Goal: Task Accomplishment & Management: Use online tool/utility

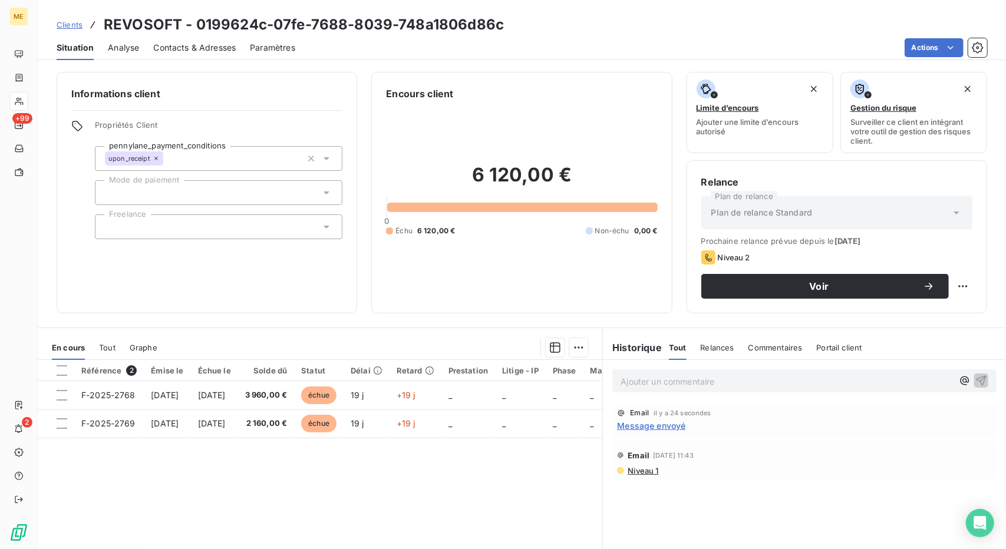
click at [70, 30] on link "Clients" at bounding box center [70, 25] width 26 height 12
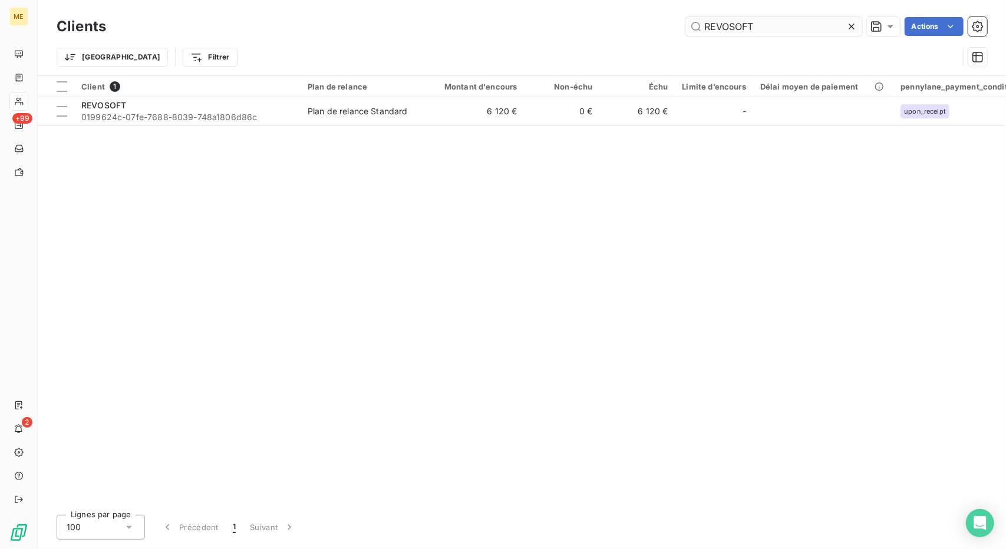
click at [735, 31] on input "REVOSOFT" at bounding box center [773, 26] width 177 height 19
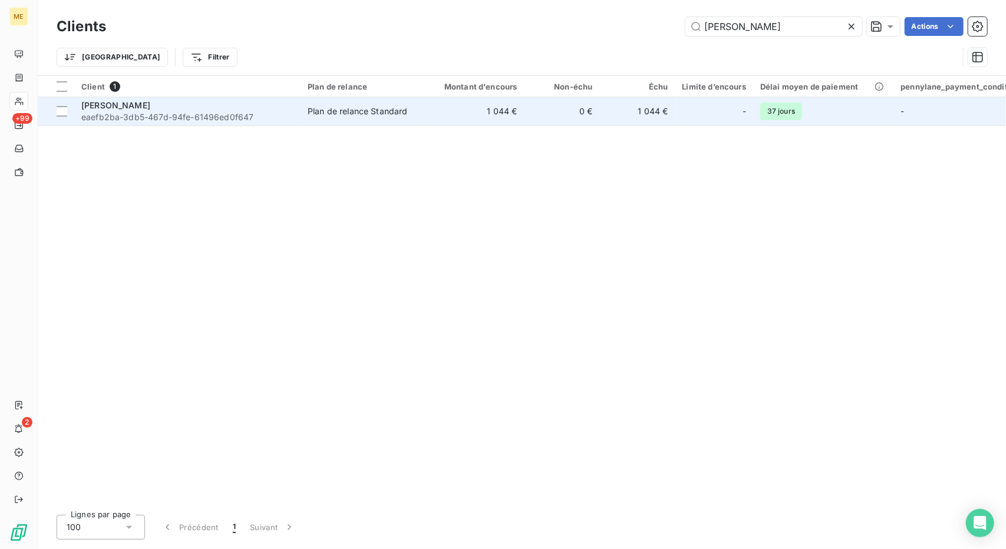
type input "[PERSON_NAME]"
click at [466, 118] on td "1 044 €" at bounding box center [473, 111] width 101 height 28
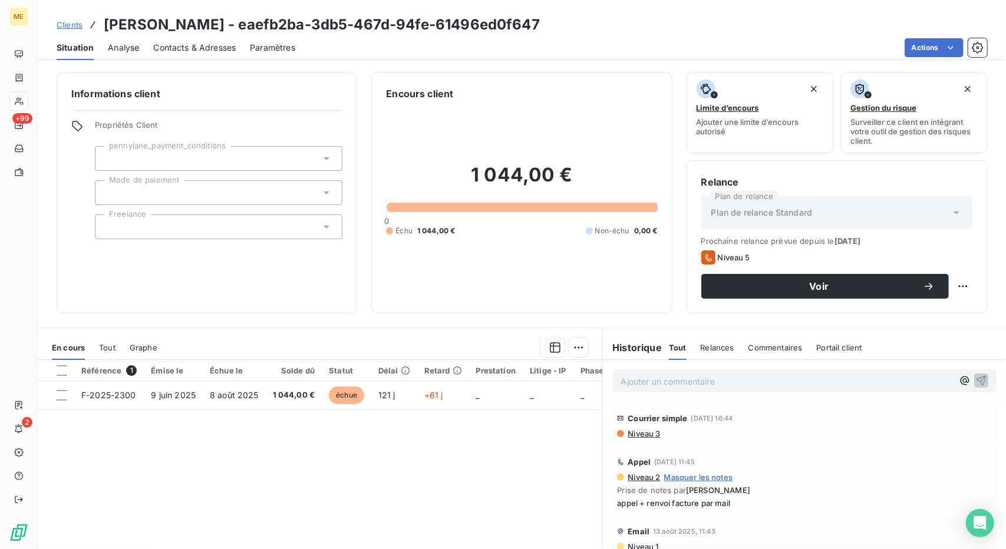
click at [466, 118] on div "1 044,00 € 0 Échu 1 044,00 € Non-échu 0,00 €" at bounding box center [521, 200] width 271 height 198
click at [68, 14] on div "Clients [PERSON_NAME] - eaefb2ba-3db5-467d-94fe-61496ed0f647" at bounding box center [298, 24] width 483 height 21
click at [68, 20] on span "Clients" at bounding box center [70, 24] width 26 height 9
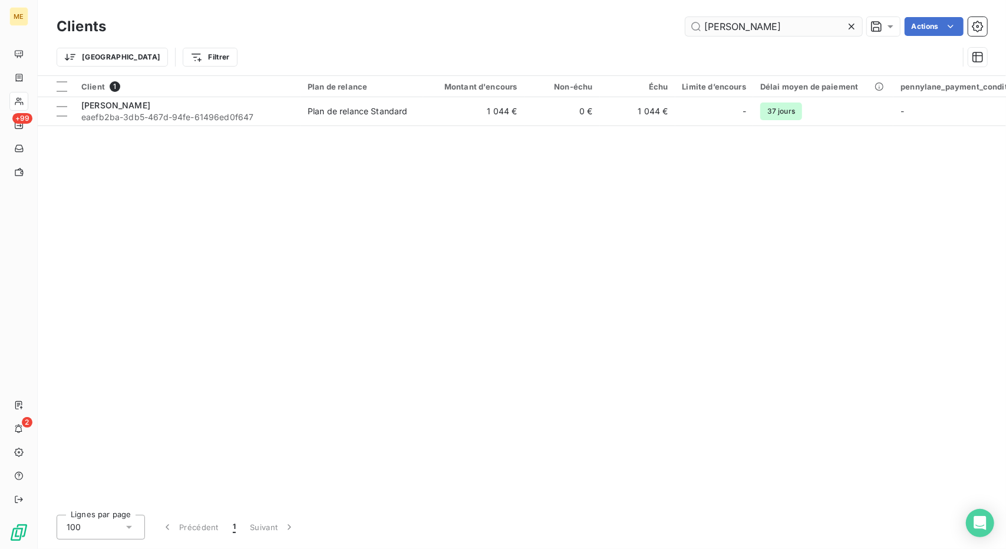
click at [722, 33] on input "[PERSON_NAME]" at bounding box center [773, 26] width 177 height 19
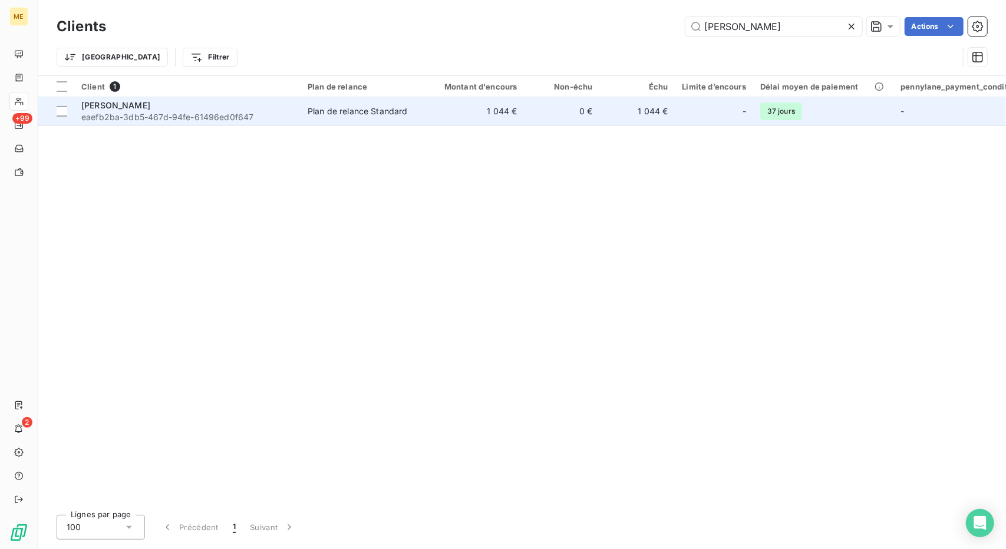
click at [577, 112] on td "0 €" at bounding box center [561, 111] width 75 height 28
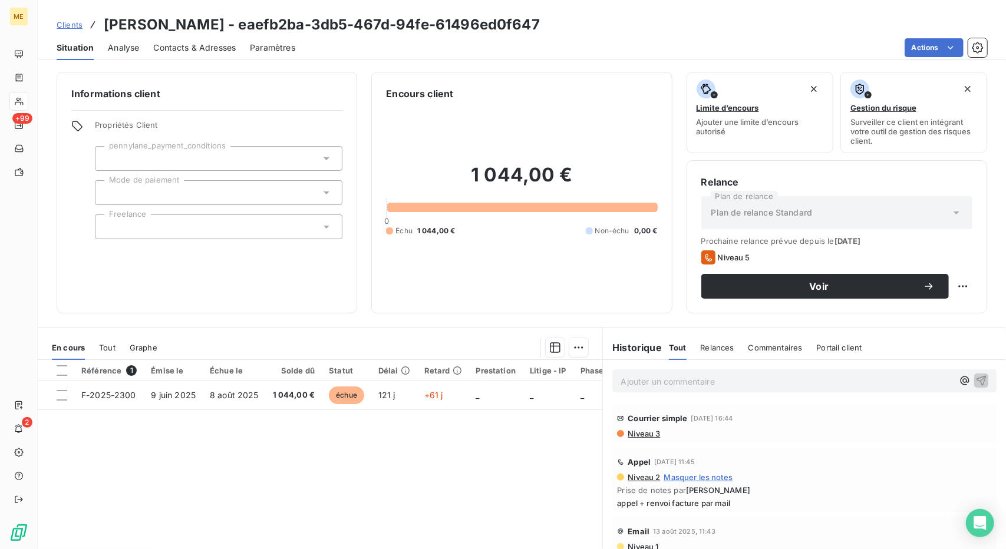
click at [67, 21] on span "Clients" at bounding box center [70, 24] width 26 height 9
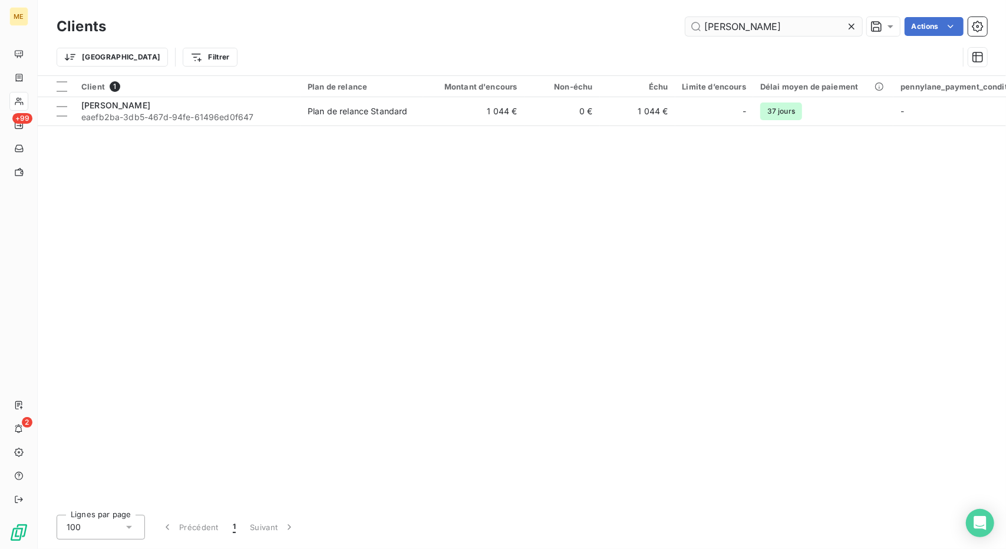
click at [722, 27] on input "[PERSON_NAME]" at bounding box center [773, 26] width 177 height 19
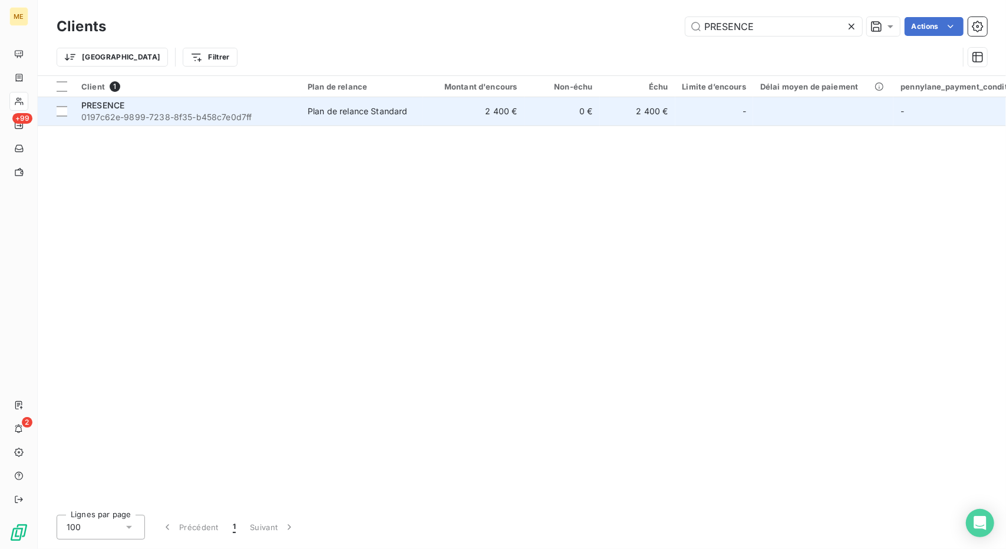
type input "PRESENCE"
click at [512, 110] on td "2 400 €" at bounding box center [473, 111] width 101 height 28
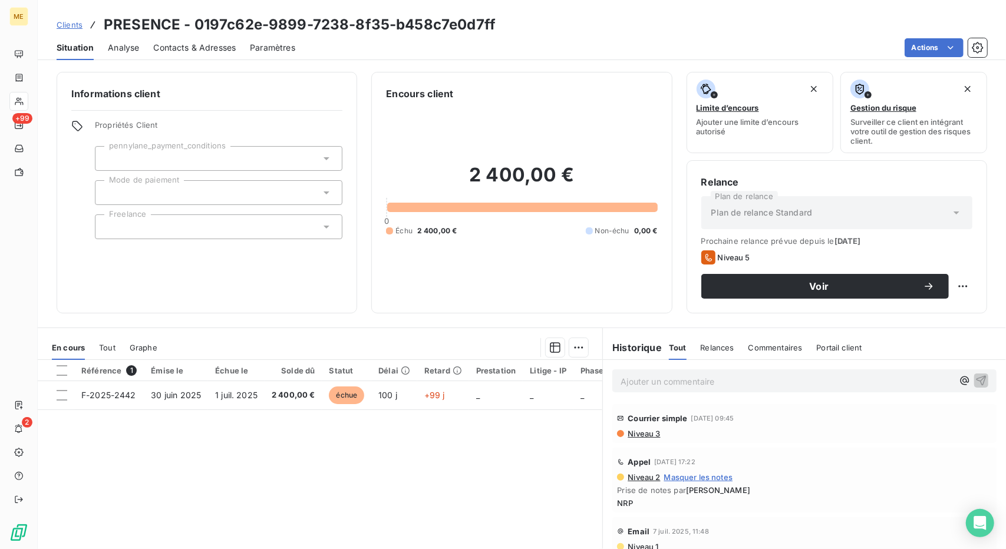
click at [206, 57] on div "Contacts & Adresses" at bounding box center [194, 47] width 83 height 25
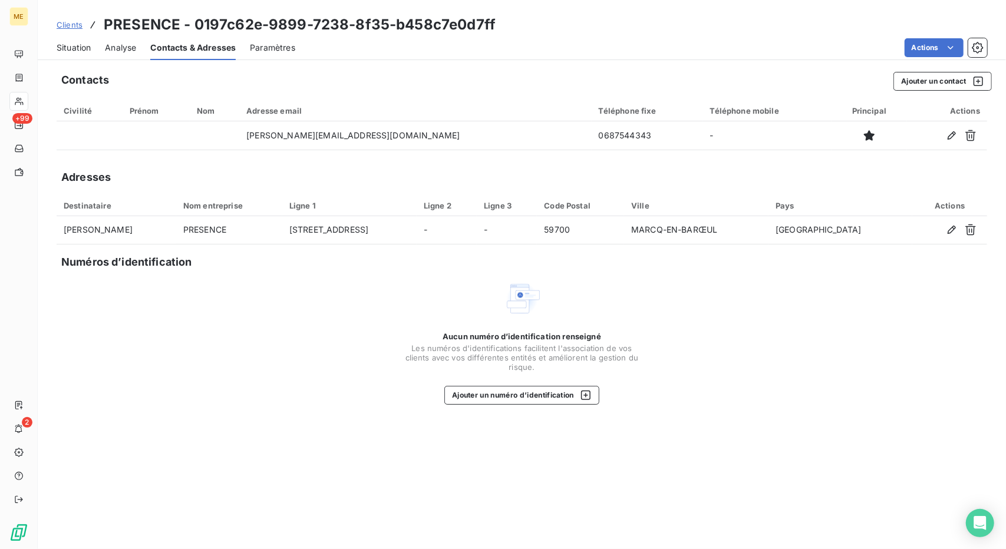
click at [90, 49] on span "Situation" at bounding box center [74, 48] width 34 height 12
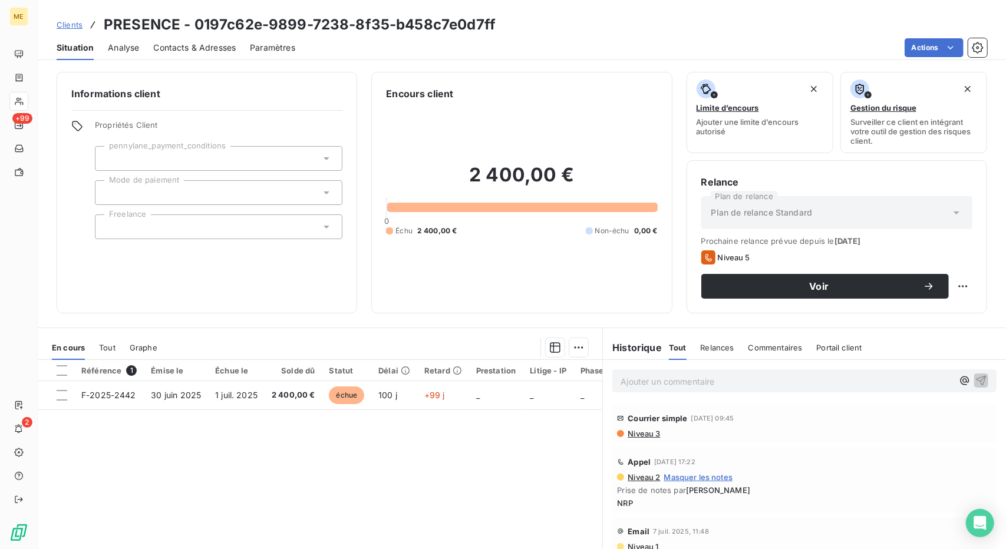
click at [194, 54] on div "Contacts & Adresses" at bounding box center [194, 47] width 83 height 25
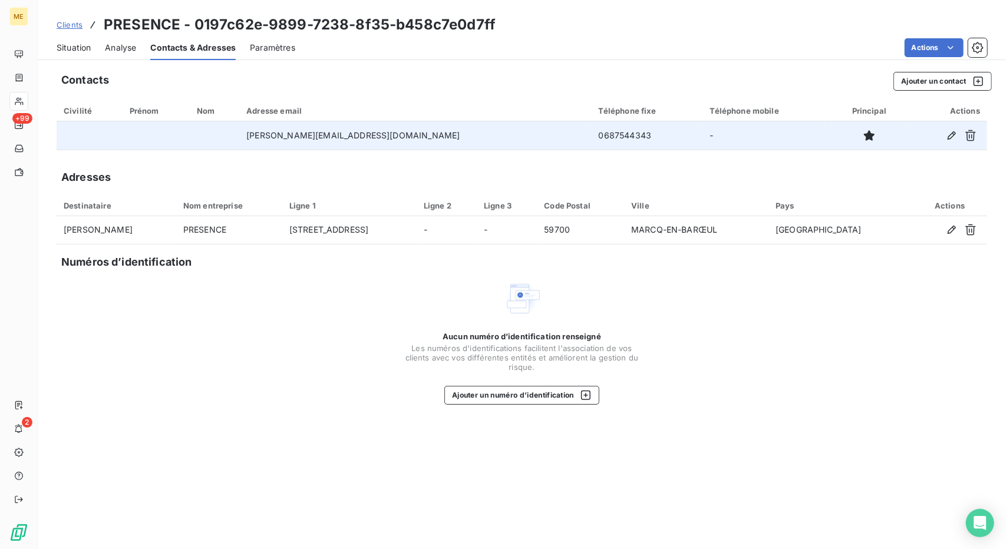
click at [316, 138] on td "[PERSON_NAME][EMAIL_ADDRESS][DOMAIN_NAME]" at bounding box center [415, 135] width 352 height 28
copy td "[PERSON_NAME][EMAIL_ADDRESS][DOMAIN_NAME]"
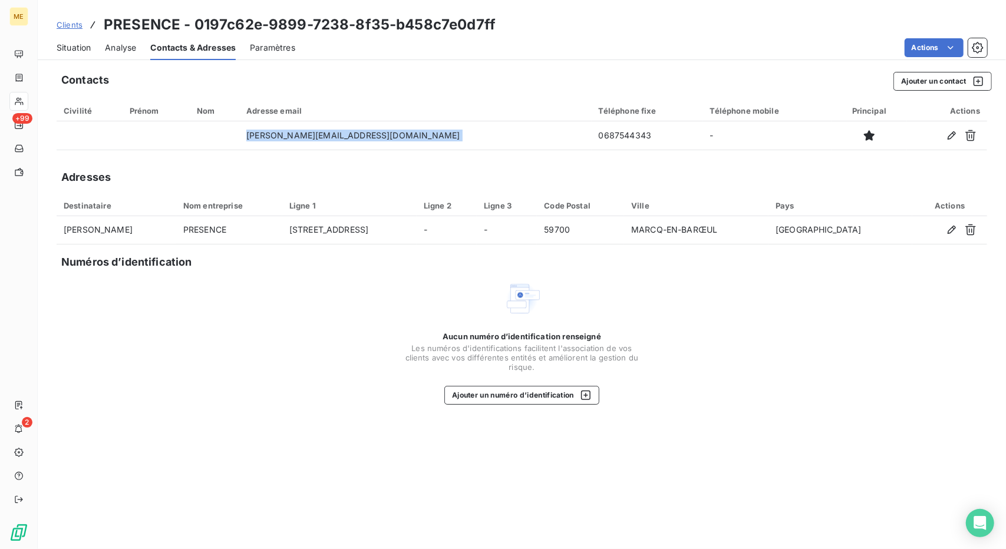
click at [79, 42] on span "Situation" at bounding box center [74, 48] width 34 height 12
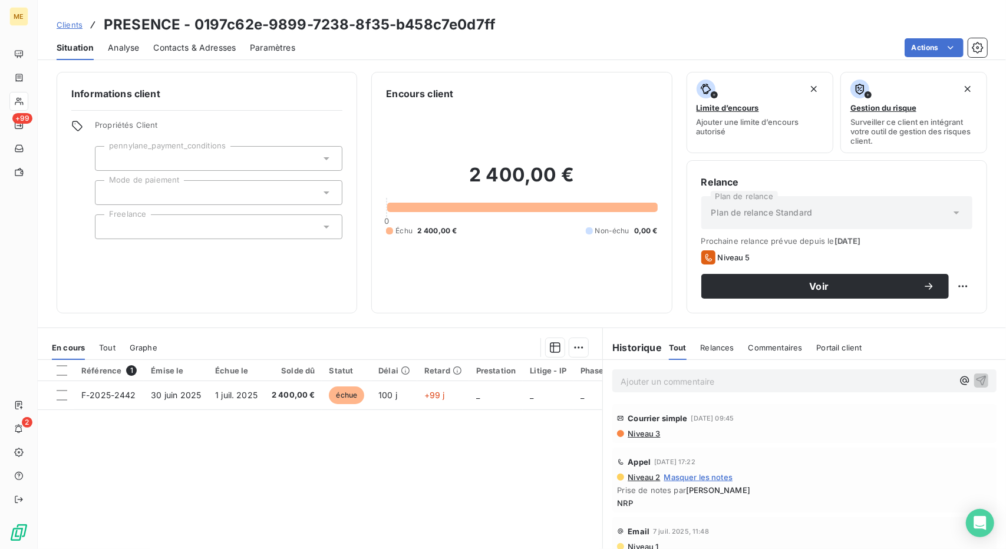
click at [203, 38] on div "Contacts & Adresses" at bounding box center [194, 47] width 83 height 25
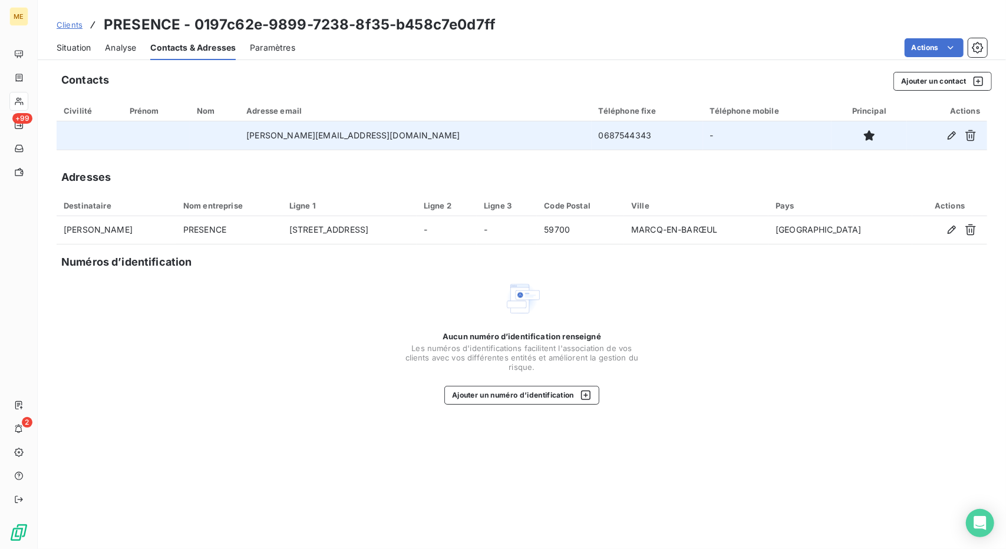
click at [592, 133] on td "0687544343" at bounding box center [647, 135] width 111 height 28
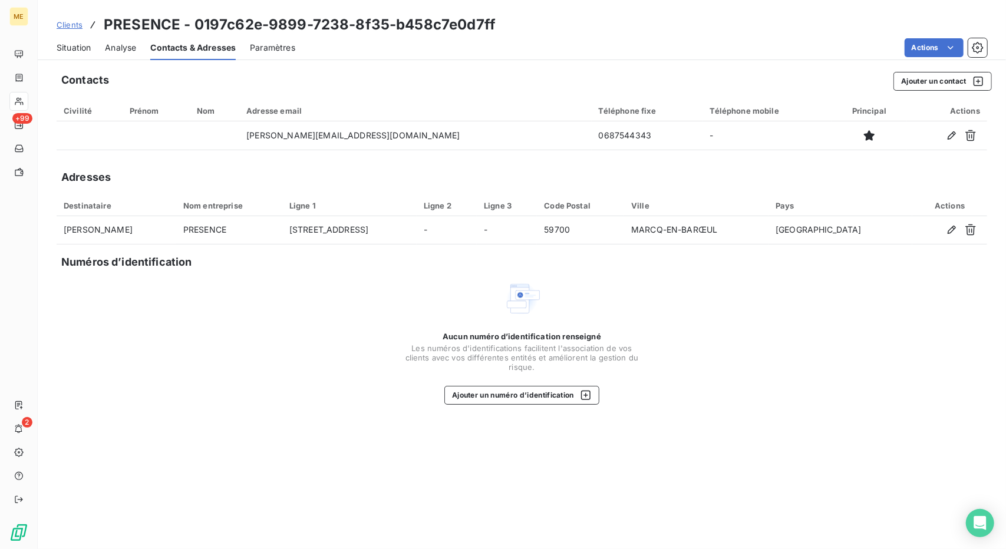
click at [562, 53] on div "Actions" at bounding box center [648, 47] width 678 height 19
click at [75, 55] on div "Situation" at bounding box center [74, 47] width 34 height 25
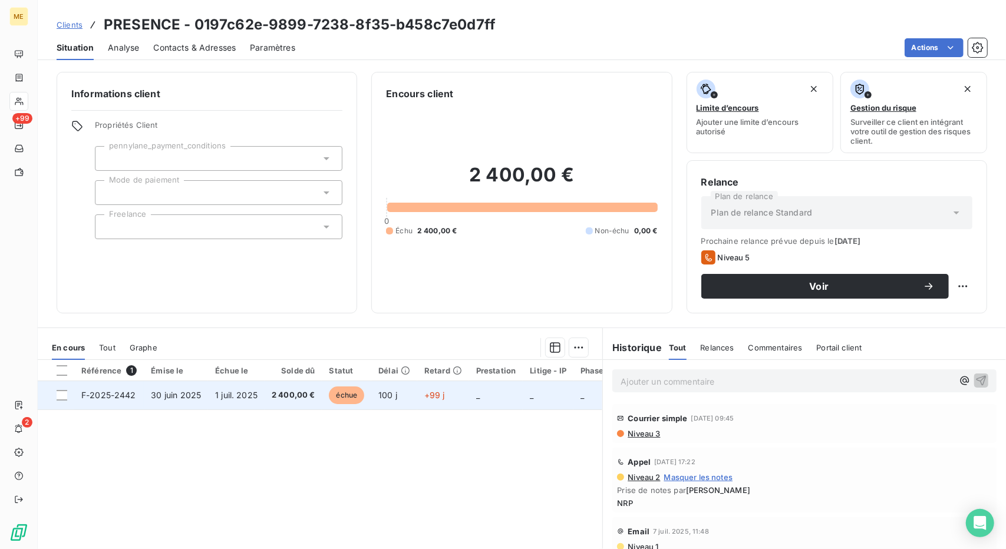
click at [506, 401] on td "_" at bounding box center [496, 395] width 54 height 28
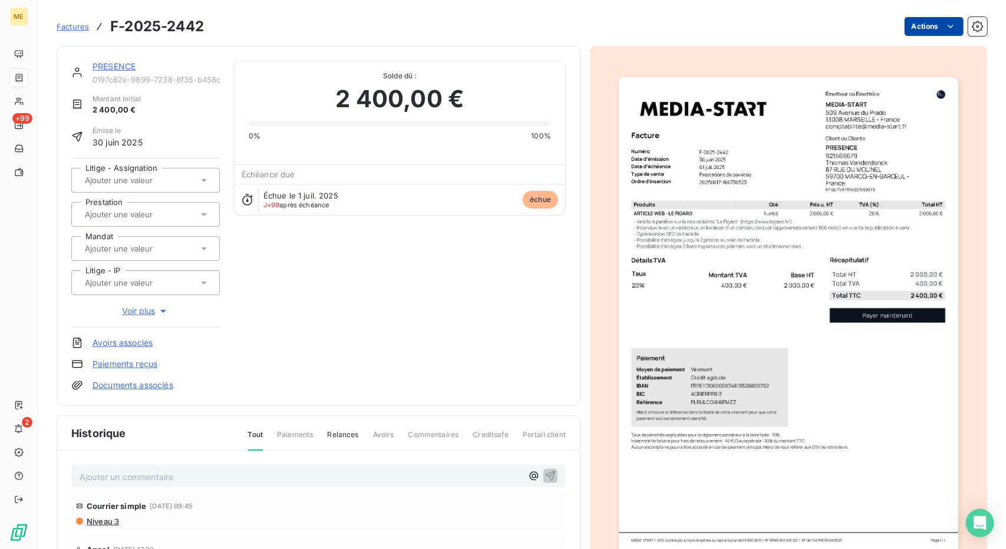
click at [916, 28] on html "ME +99 2 Factures F-2025-2442 Actions PRESENCE 0197c62e-9899-7238-8f35-b458c7e0…" at bounding box center [503, 274] width 1006 height 549
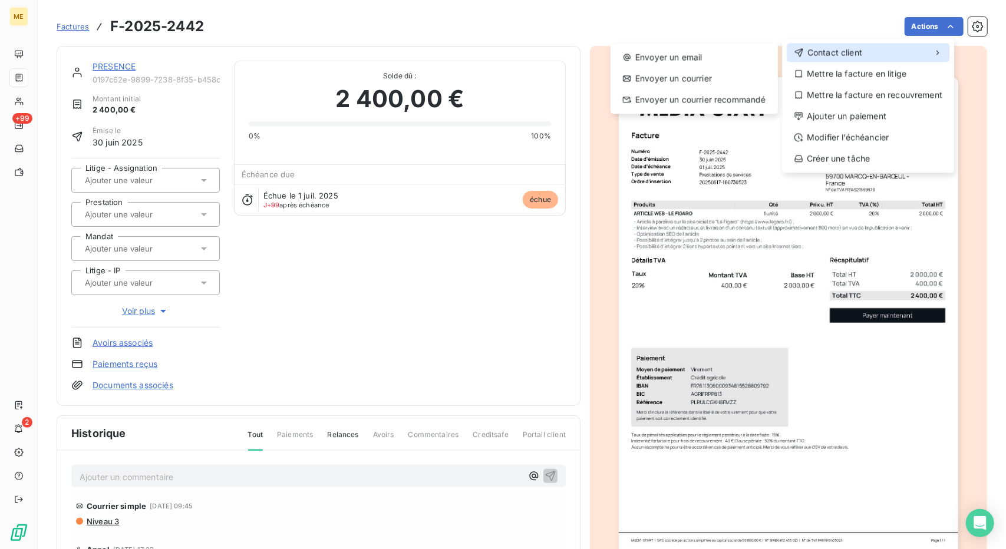
click at [883, 47] on div "Contact client" at bounding box center [868, 52] width 163 height 19
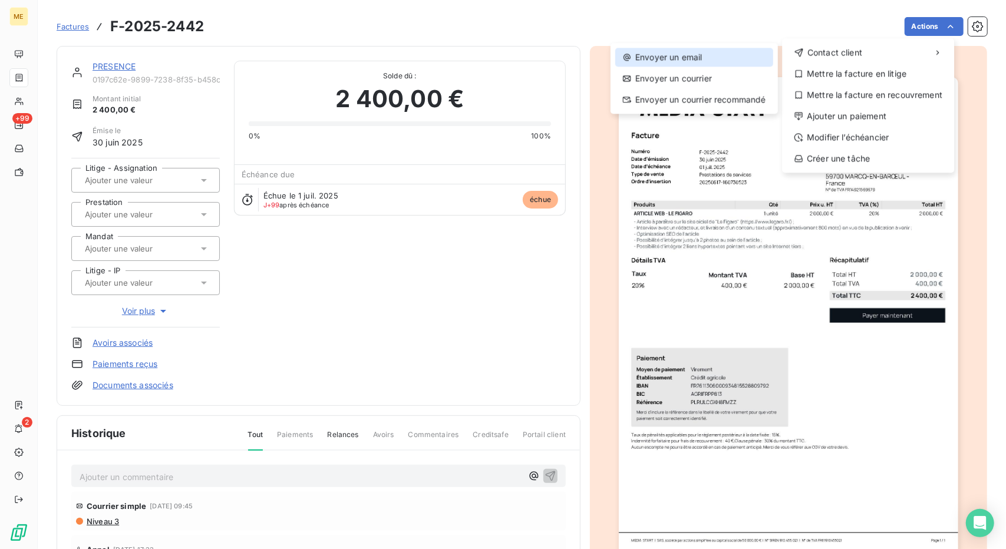
click at [702, 54] on div "Envoyer un email" at bounding box center [694, 57] width 158 height 19
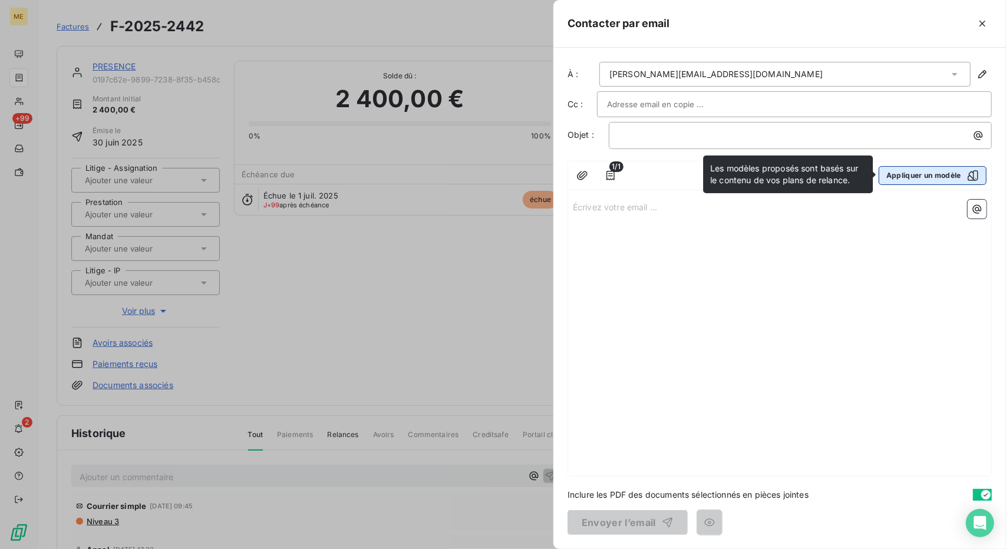
click at [920, 182] on button "Appliquer un modèle" at bounding box center [933, 175] width 108 height 19
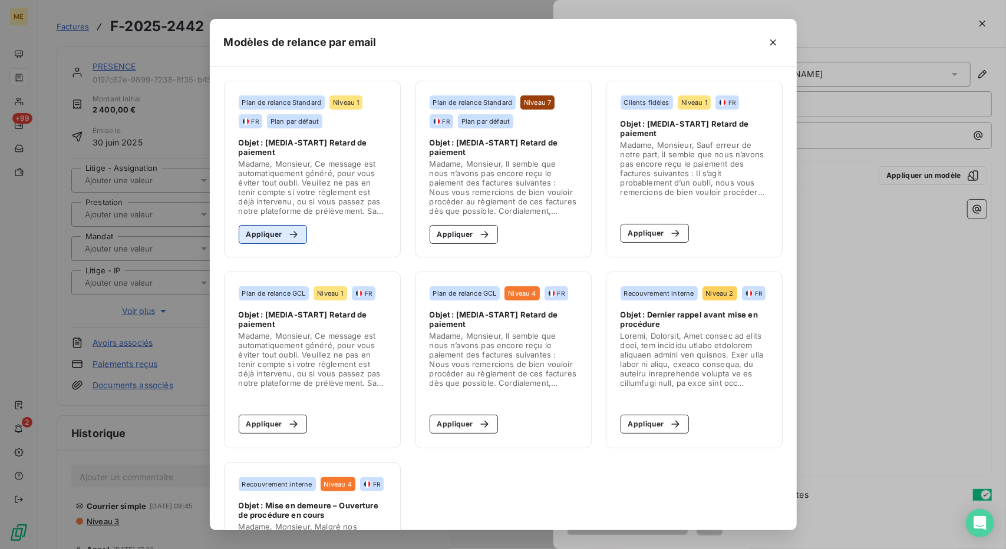
click at [282, 230] on div "button" at bounding box center [291, 235] width 18 height 12
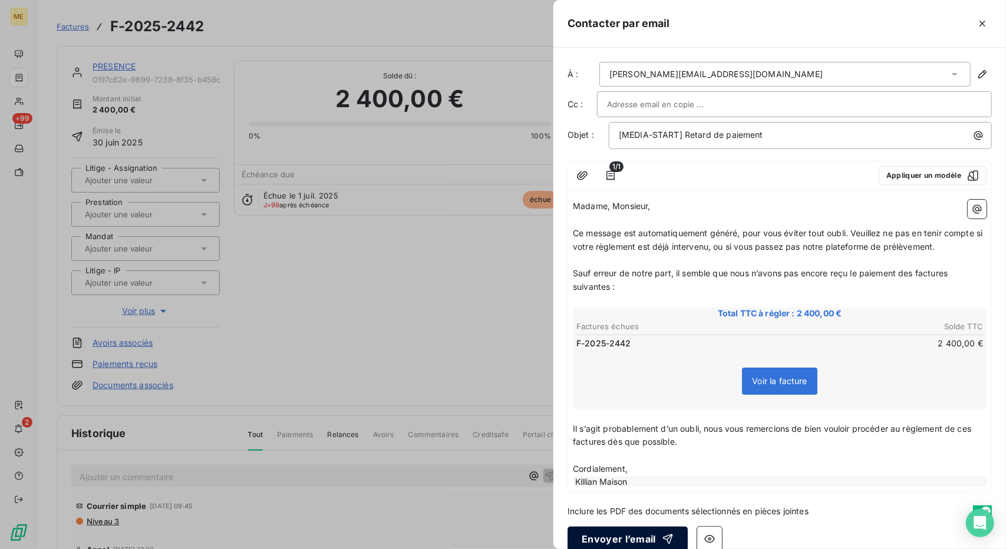
click at [645, 533] on button "Envoyer l’email" at bounding box center [627, 539] width 120 height 25
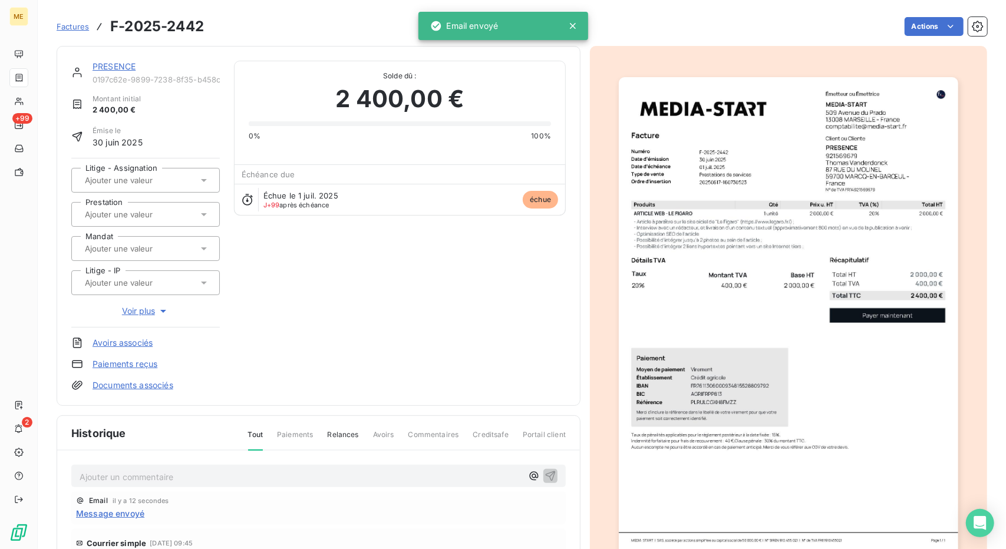
click at [114, 63] on link "PRESENCE" at bounding box center [114, 66] width 43 height 10
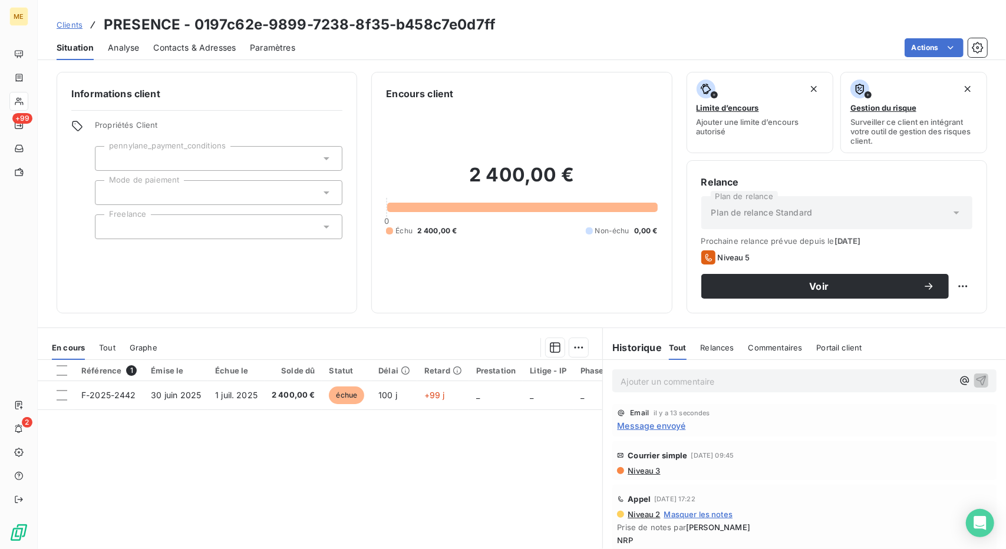
click at [72, 25] on span "Clients" at bounding box center [70, 24] width 26 height 9
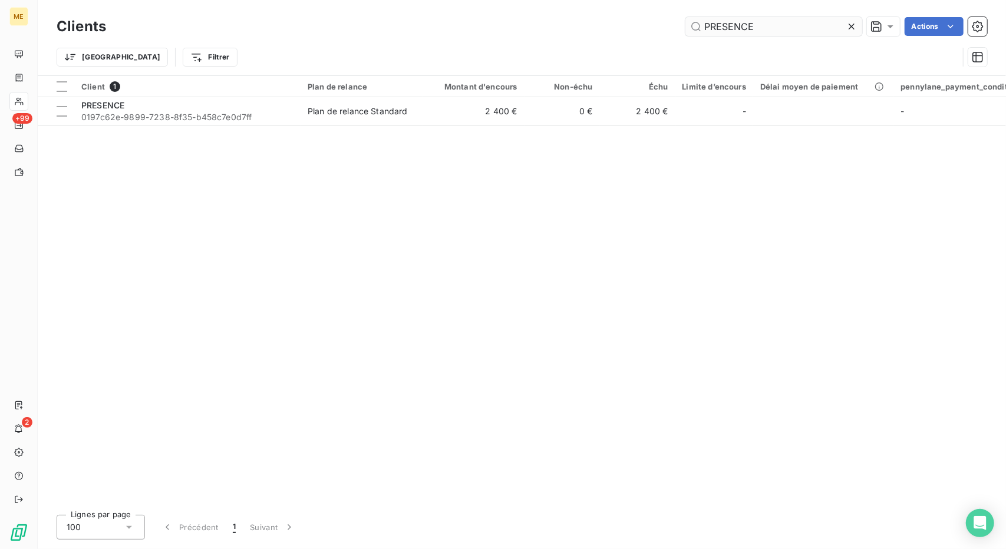
click at [722, 21] on input "PRESENCE" at bounding box center [773, 26] width 177 height 19
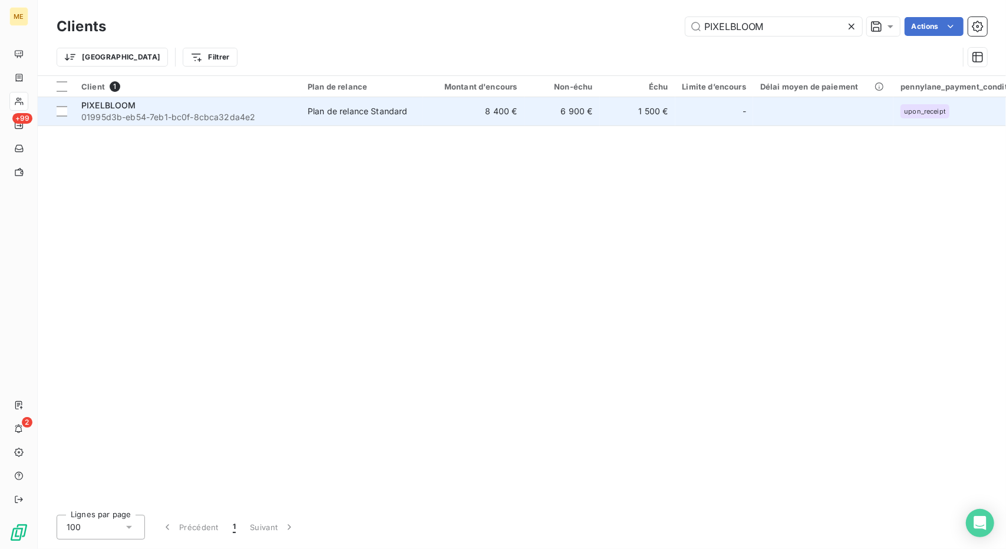
type input "PIXELBLOOM"
click at [414, 109] on span "Plan de relance Standard" at bounding box center [362, 111] width 108 height 12
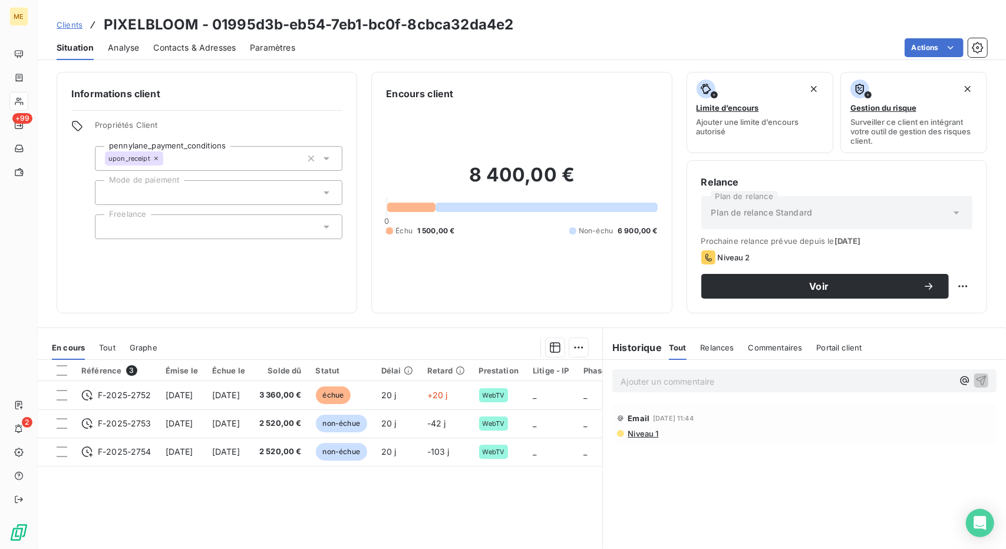
click at [145, 26] on h3 "PIXELBLOOM - 01995d3b-eb54-7eb1-bc0f-8cbca32da4e2" at bounding box center [309, 24] width 410 height 21
copy h3 "PIXELBLOOM"
click at [67, 22] on span "Clients" at bounding box center [70, 24] width 26 height 9
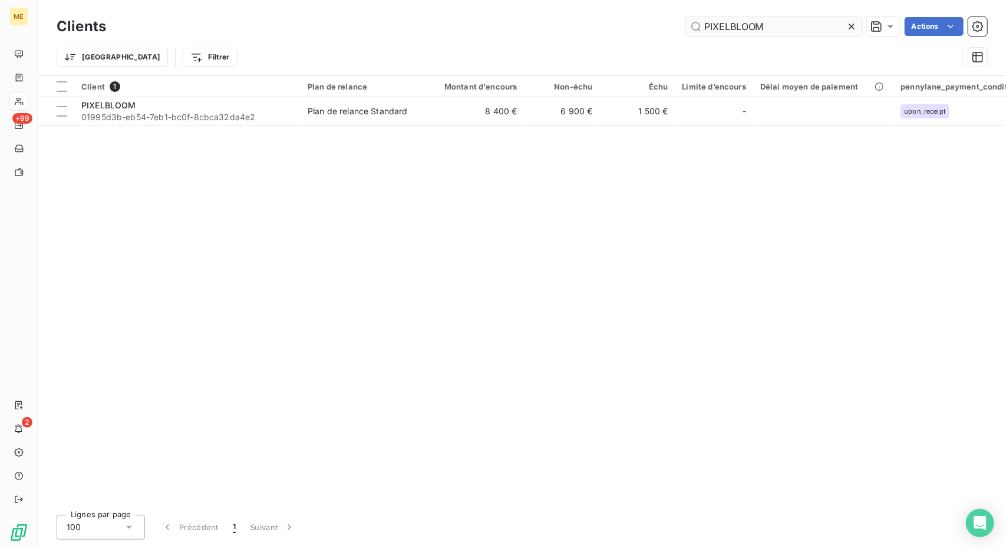
click at [735, 27] on input "PIXELBLOOM" at bounding box center [773, 26] width 177 height 19
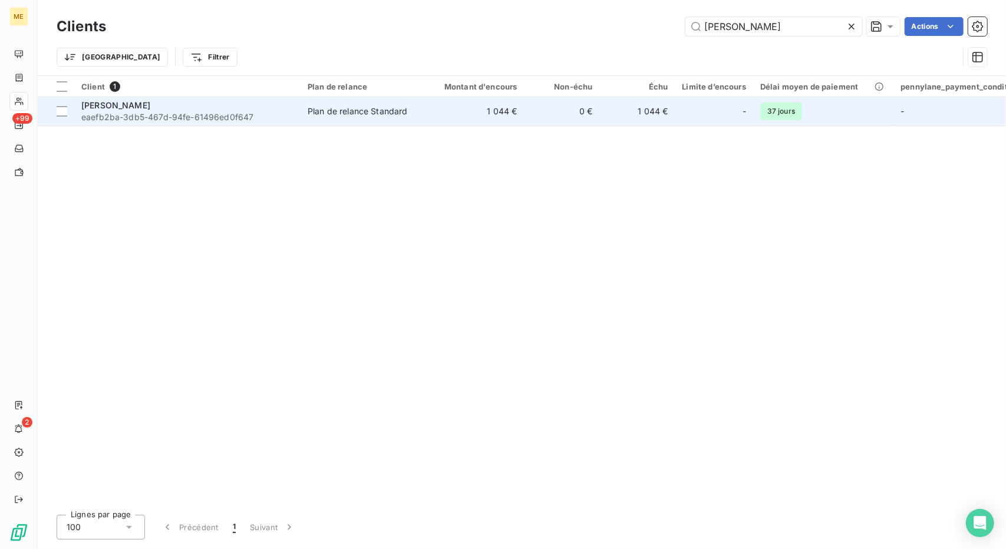
type input "[PERSON_NAME]"
click at [473, 110] on td "1 044 €" at bounding box center [473, 111] width 101 height 28
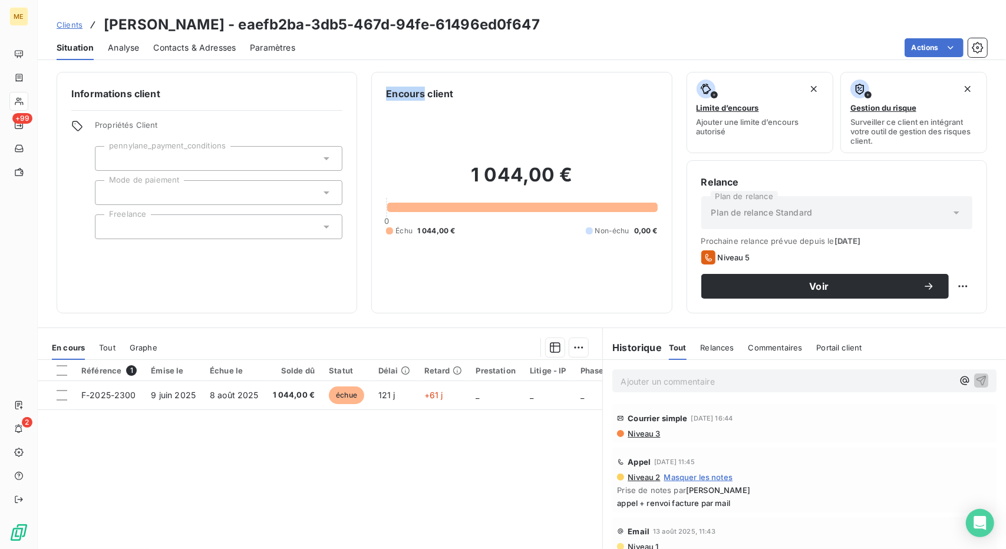
drag, startPoint x: 385, startPoint y: 89, endPoint x: 420, endPoint y: 93, distance: 34.9
click at [420, 93] on h6 "Encours client" at bounding box center [419, 94] width 67 height 14
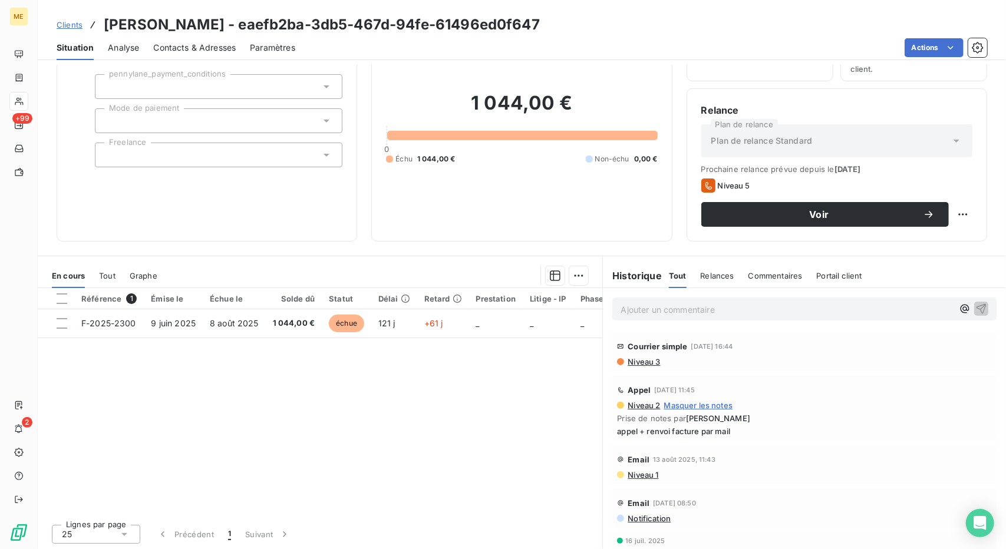
drag, startPoint x: 500, startPoint y: 354, endPoint x: 273, endPoint y: 300, distance: 232.7
click at [273, 300] on div "Référence 1 Émise le Échue le Solde dû Statut Délai Retard Prestation Litige - …" at bounding box center [320, 401] width 565 height 227
click at [273, 300] on div "Solde dû" at bounding box center [294, 298] width 42 height 9
click at [455, 348] on div "Référence 1 Émise le Échue le Solde dû Statut Délai Retard Prestation Litige - …" at bounding box center [320, 401] width 565 height 227
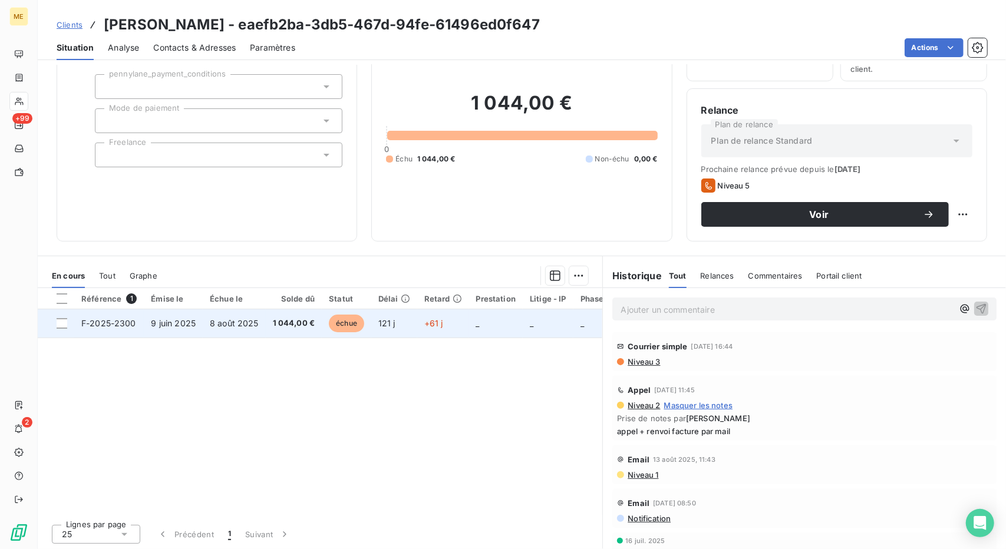
click at [391, 327] on td "121 j" at bounding box center [394, 323] width 46 height 28
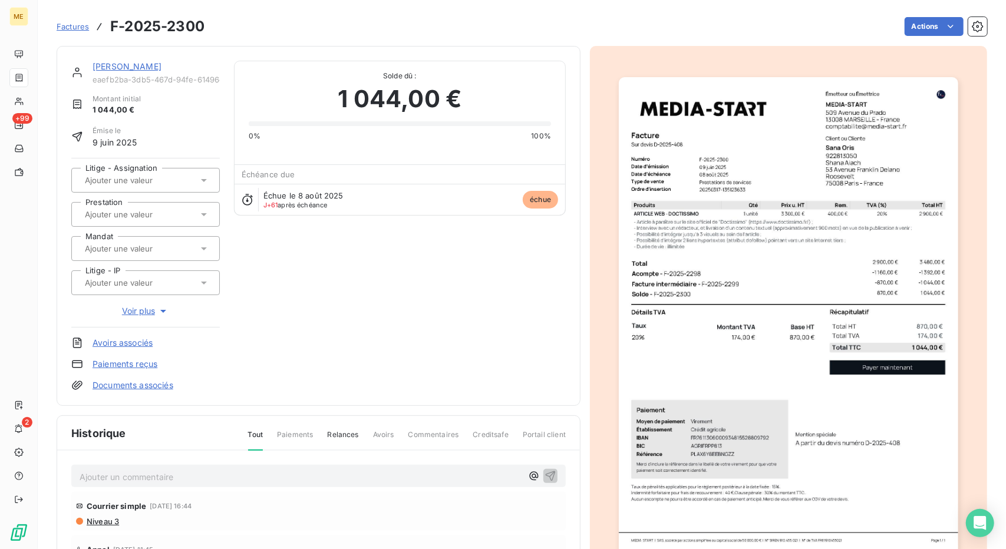
click at [108, 63] on link "[PERSON_NAME]" at bounding box center [127, 66] width 69 height 10
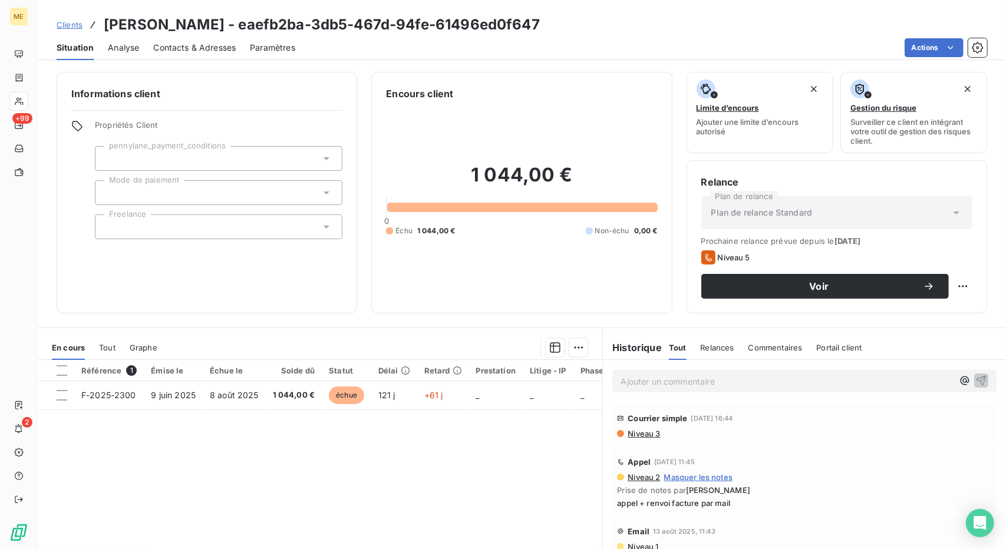
click at [174, 47] on span "Contacts & Adresses" at bounding box center [194, 48] width 83 height 12
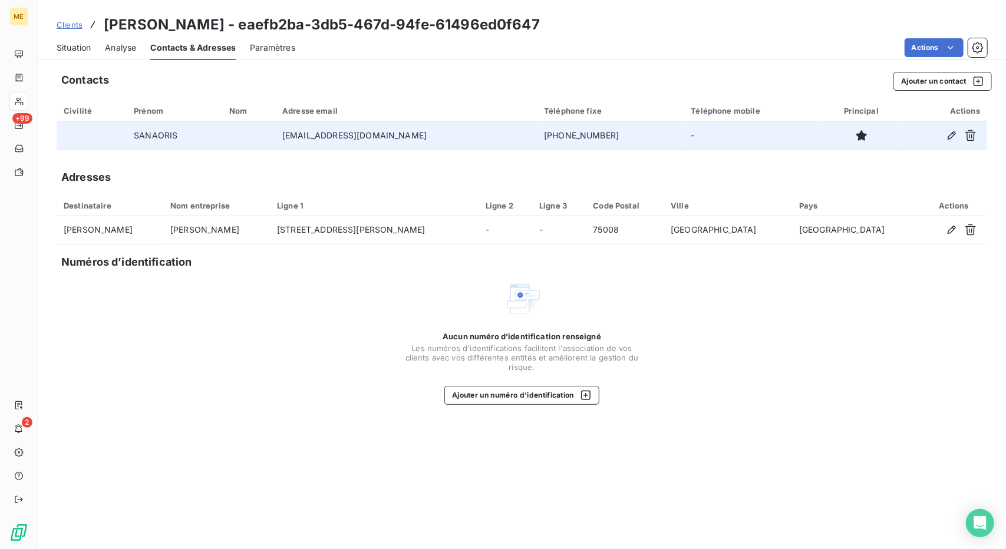
click at [347, 137] on td "[EMAIL_ADDRESS][DOMAIN_NAME]" at bounding box center [406, 135] width 262 height 28
copy td "[EMAIL_ADDRESS][DOMAIN_NAME]"
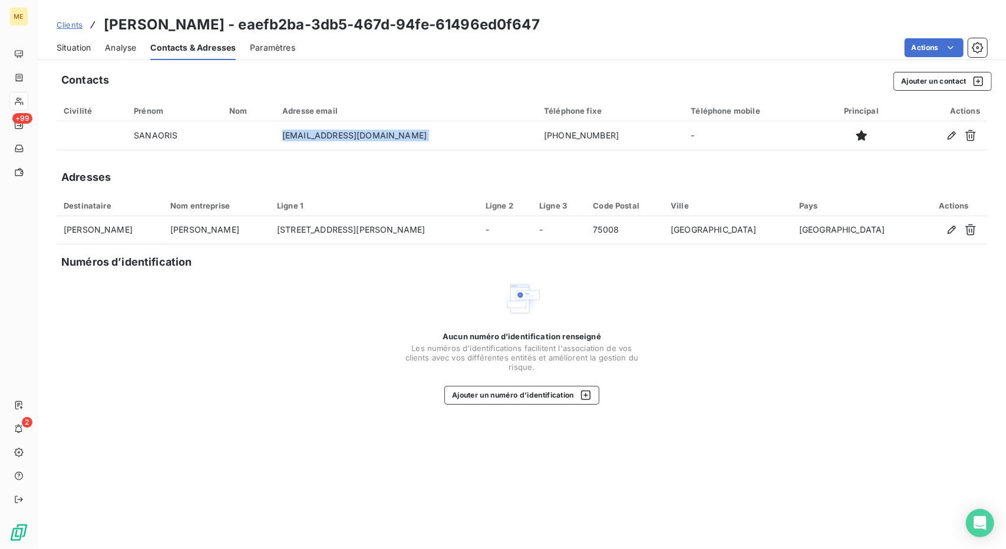
click at [68, 39] on div "Situation" at bounding box center [74, 47] width 34 height 25
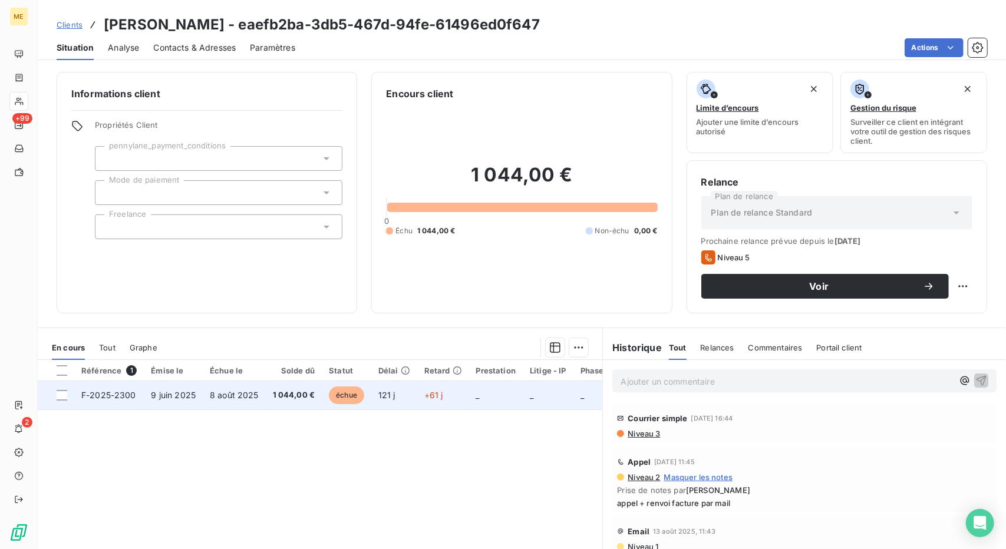
click at [239, 402] on td "8 août 2025" at bounding box center [234, 395] width 63 height 28
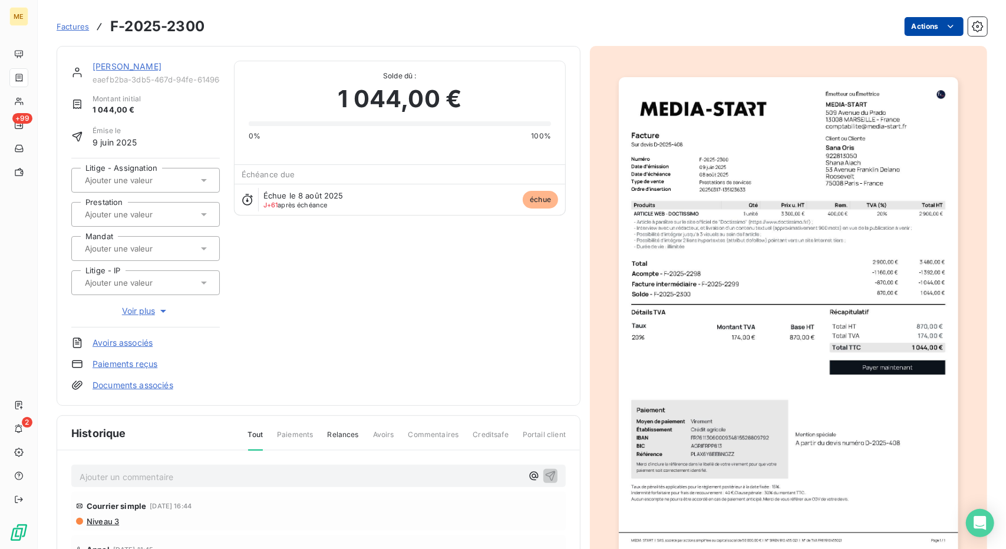
click at [950, 29] on html "ME +99 2 Factures F-2025-2300 Actions Sana Oris eaefb2ba-3db5-467d-94fe-61496ed…" at bounding box center [503, 274] width 1006 height 549
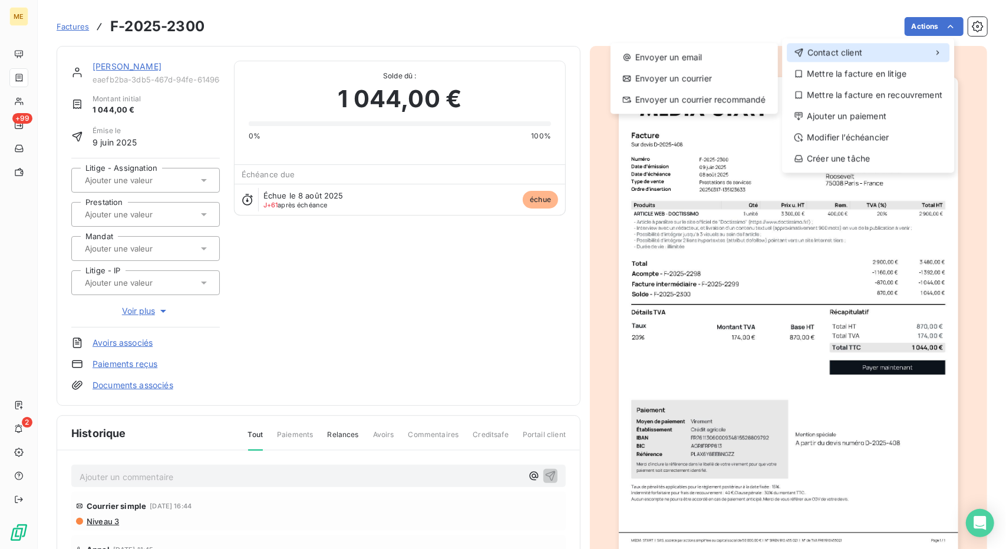
click at [890, 48] on div "Contact client" at bounding box center [868, 52] width 163 height 19
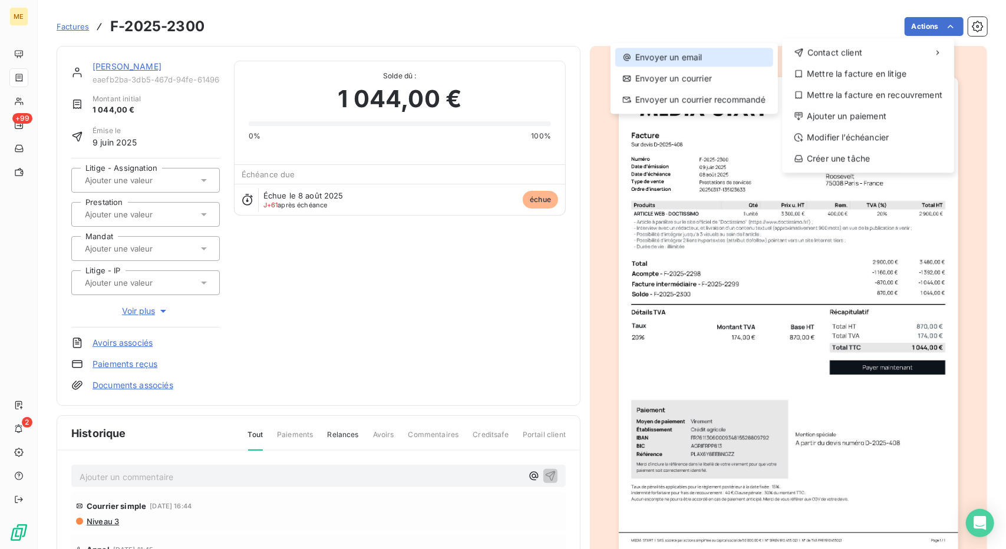
click at [708, 54] on div "Envoyer un email" at bounding box center [694, 57] width 158 height 19
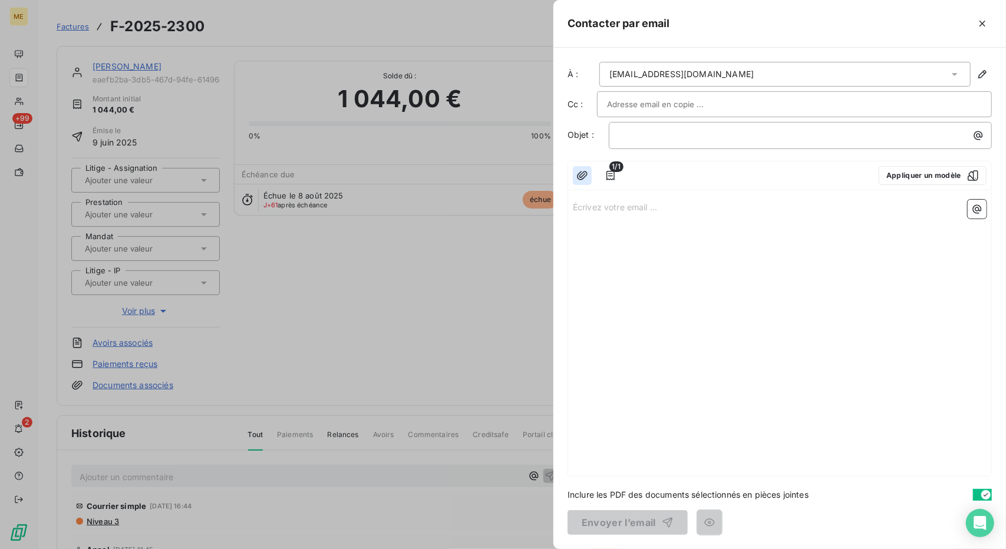
click at [588, 175] on button "button" at bounding box center [582, 175] width 19 height 19
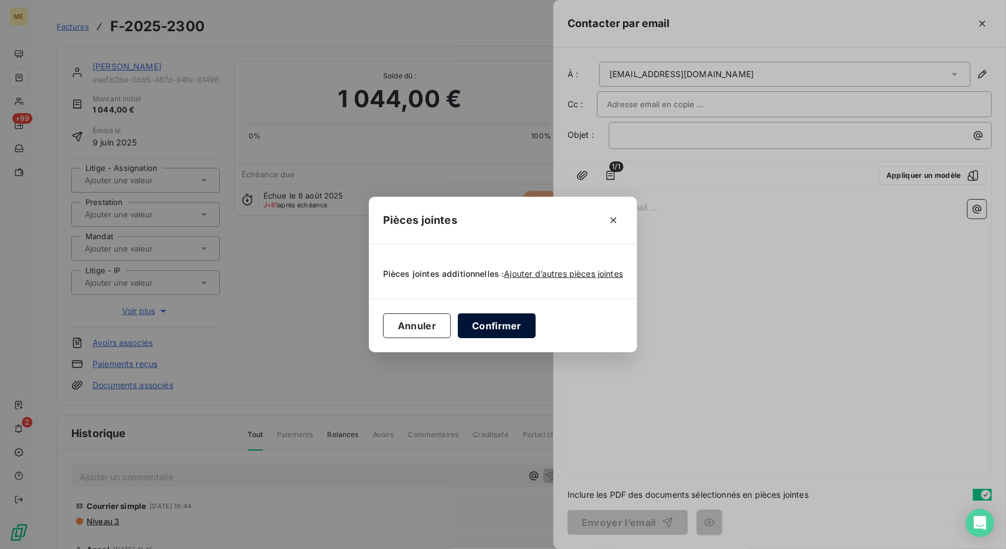
click at [490, 321] on button "Confirmer" at bounding box center [497, 326] width 78 height 25
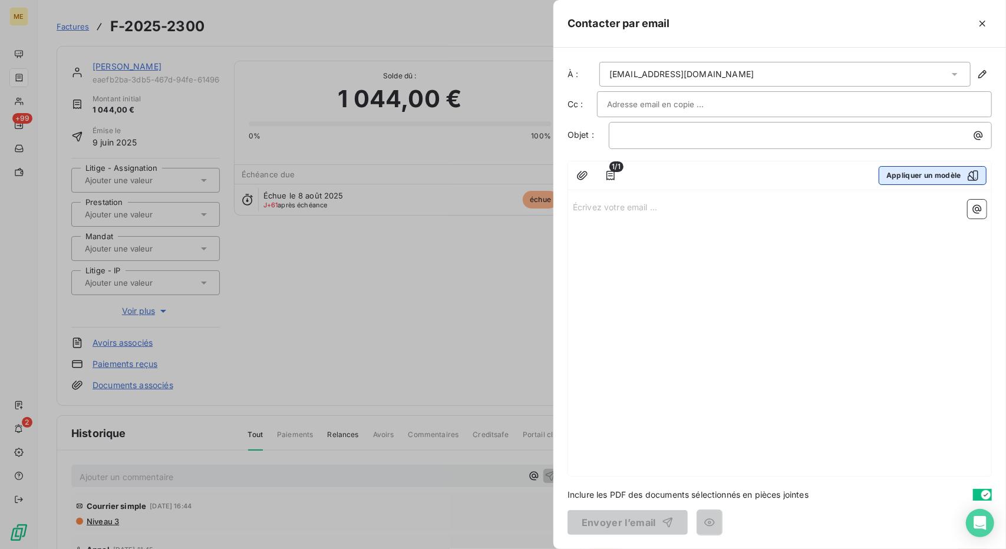
click at [936, 172] on button "Appliquer un modèle" at bounding box center [933, 175] width 108 height 19
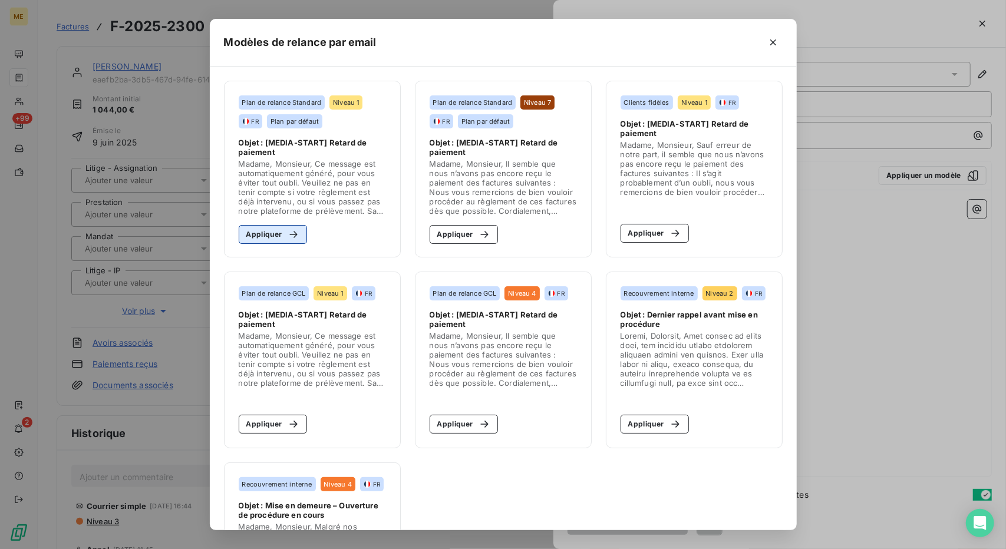
click at [288, 232] on icon "button" at bounding box center [294, 235] width 12 height 12
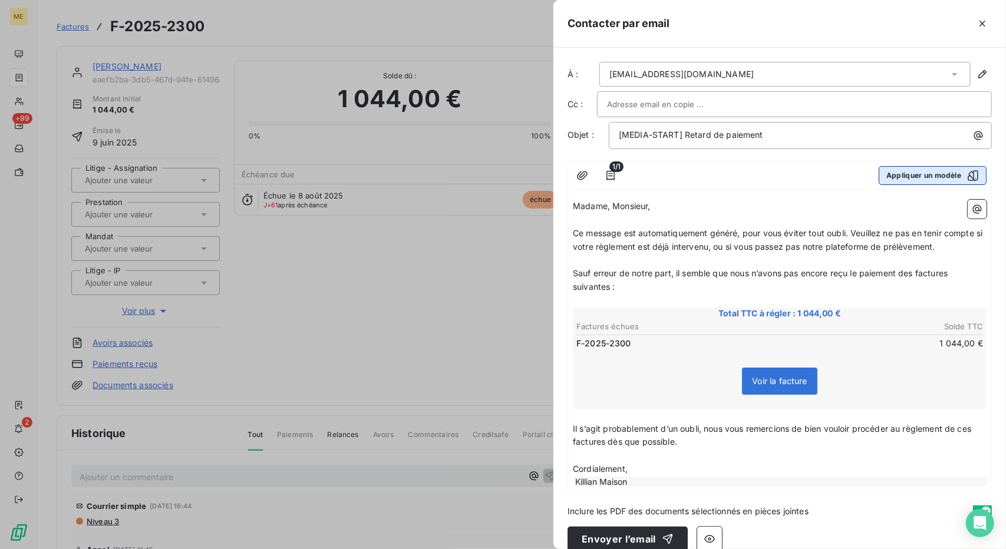
click at [918, 181] on button "Appliquer un modèle" at bounding box center [933, 175] width 108 height 19
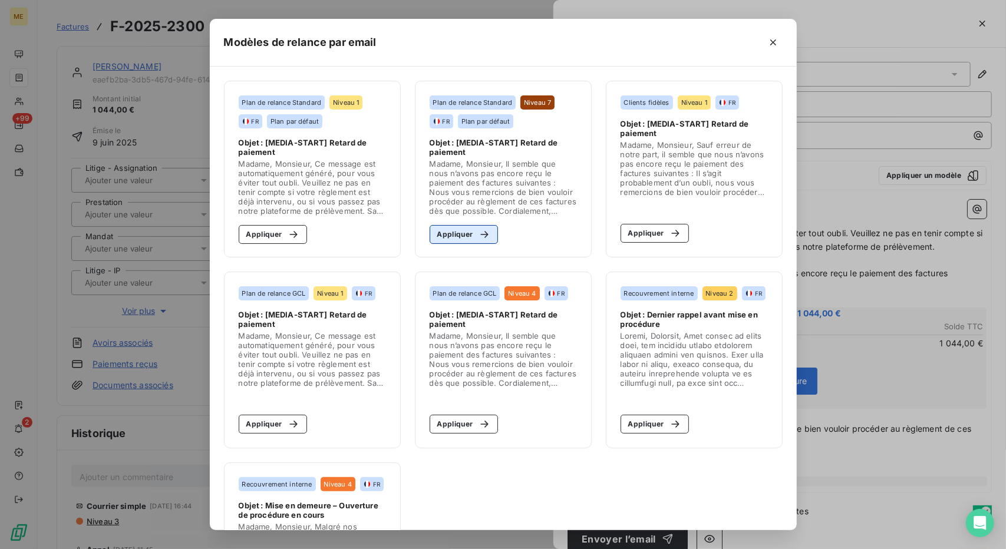
click at [473, 231] on div "button" at bounding box center [482, 235] width 18 height 12
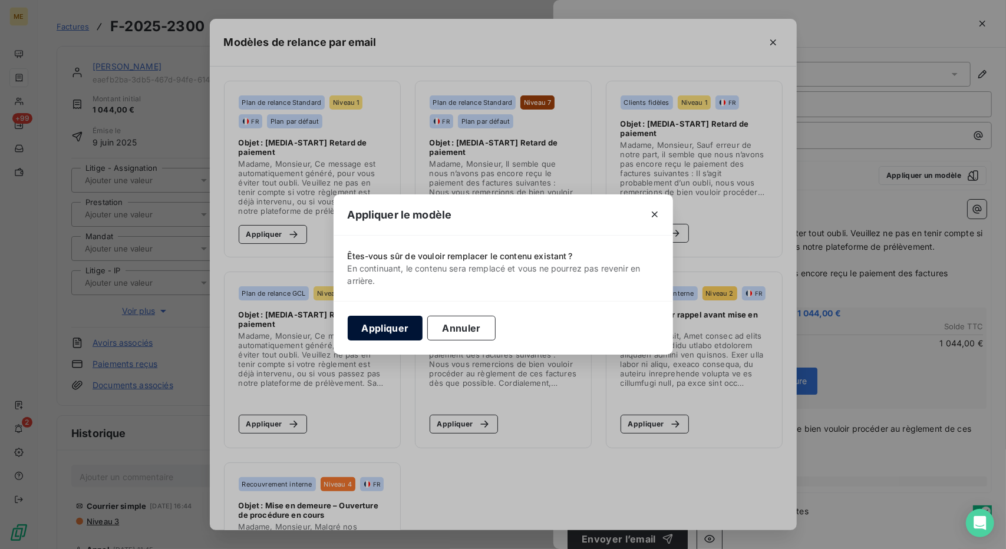
click at [382, 322] on button "Appliquer" at bounding box center [385, 328] width 75 height 25
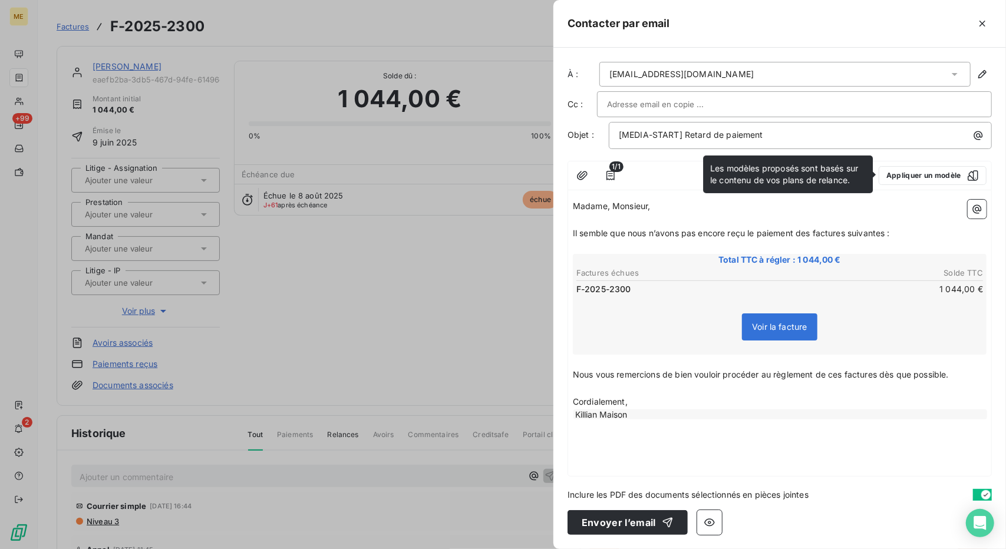
click at [684, 206] on p "Madame, Monsieur," at bounding box center [780, 207] width 414 height 14
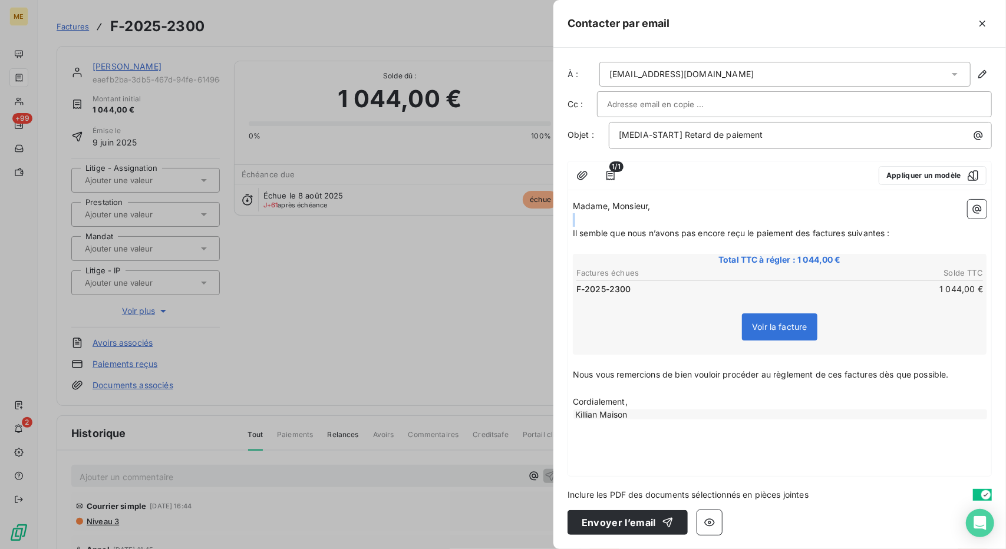
drag, startPoint x: 684, startPoint y: 206, endPoint x: 578, endPoint y: 212, distance: 106.3
click at [578, 212] on div "Madame, Monsieur, ﻿ Il semble que nous n’avons pas encore reçu le paiement des …" at bounding box center [780, 310] width 414 height 221
click at [589, 205] on span "Madame, Monsieur," at bounding box center [612, 206] width 78 height 10
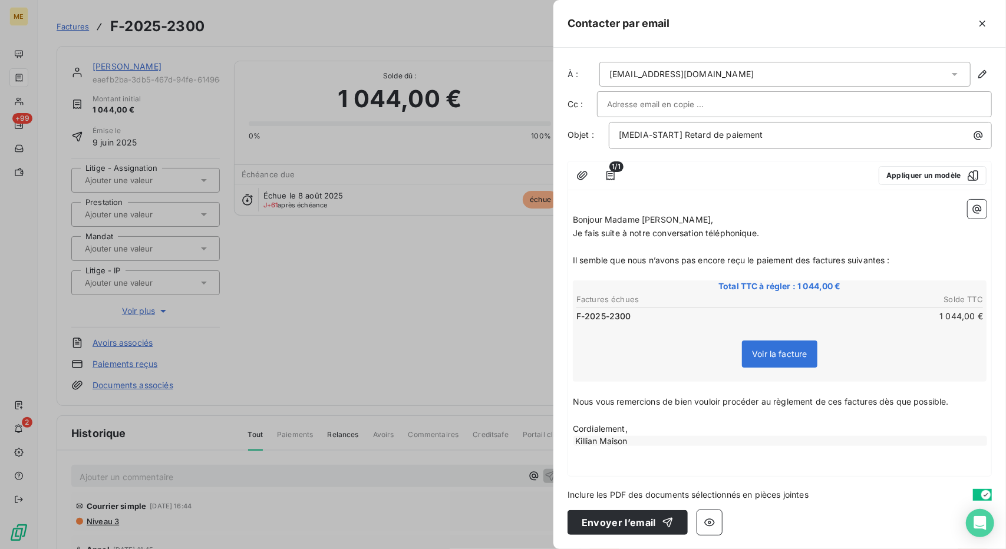
click at [903, 255] on p "Il semble que nous n’avons pas encore reçu le paiement des factures suivantes :" at bounding box center [780, 261] width 414 height 14
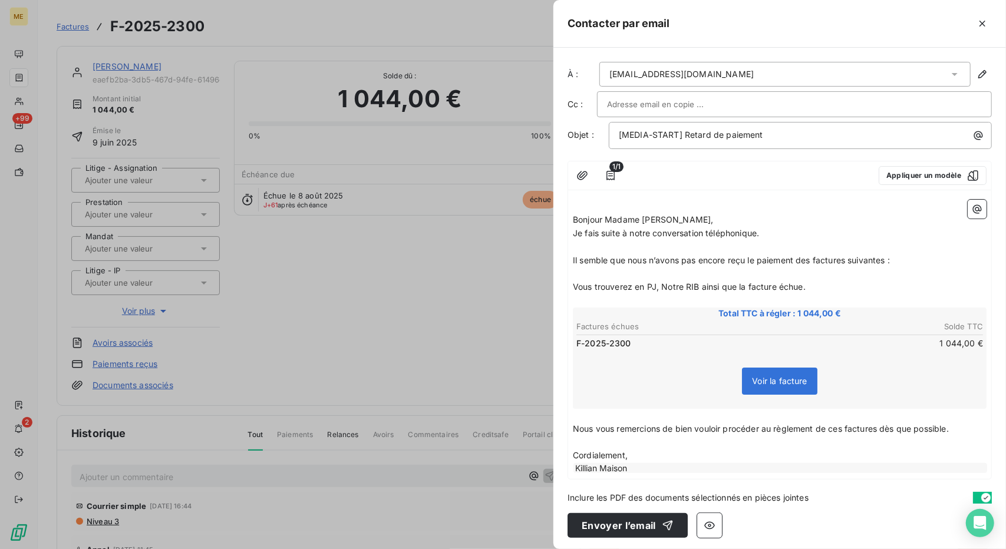
scroll to position [1, 0]
click at [583, 170] on icon "button" at bounding box center [582, 174] width 11 height 9
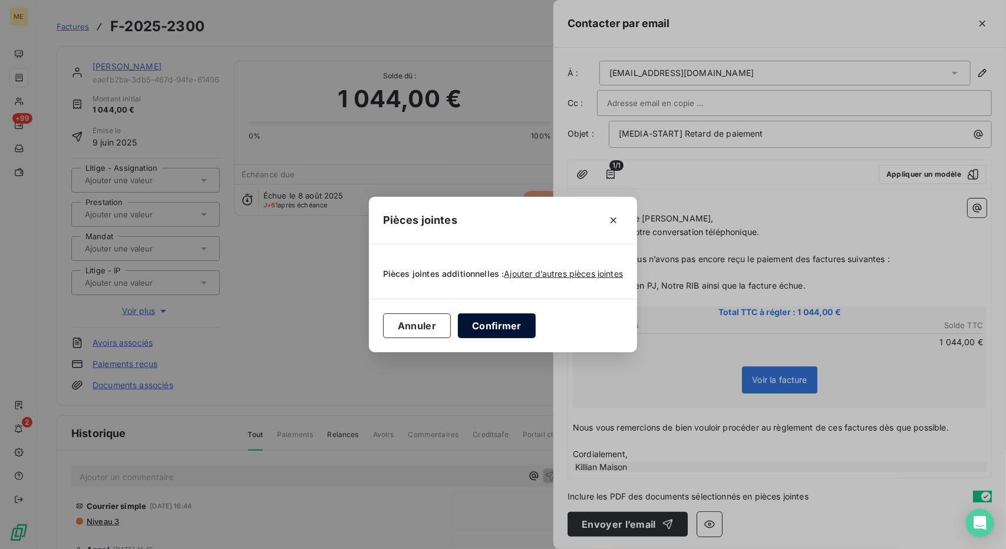
click at [494, 328] on button "Confirmer" at bounding box center [497, 326] width 78 height 25
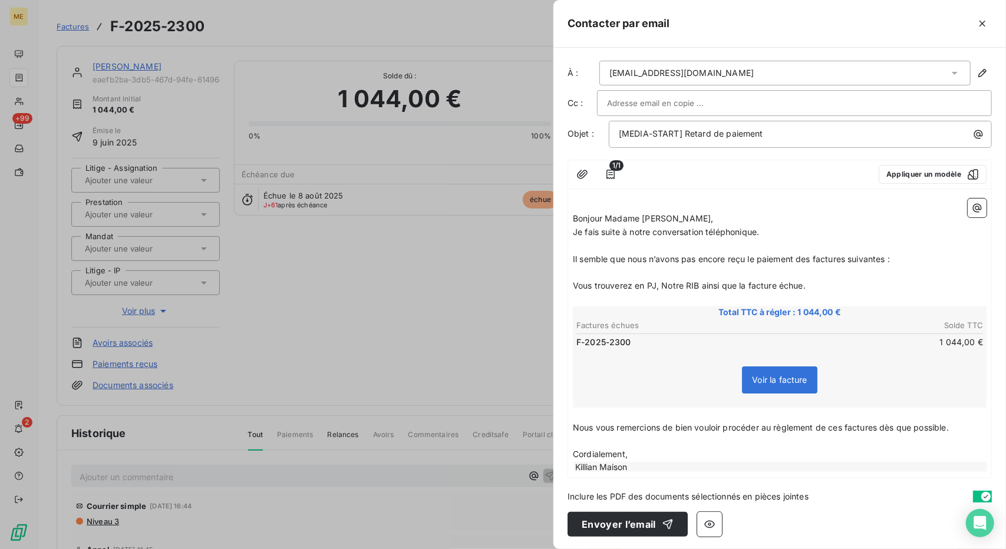
drag, startPoint x: 644, startPoint y: 528, endPoint x: 675, endPoint y: 444, distance: 89.9
click at [675, 444] on div "À : [EMAIL_ADDRESS][DOMAIN_NAME] Cc : Objet : [MEDIA-START] Retard de paiement …" at bounding box center [779, 298] width 453 height 501
click at [585, 166] on button "button" at bounding box center [582, 174] width 19 height 19
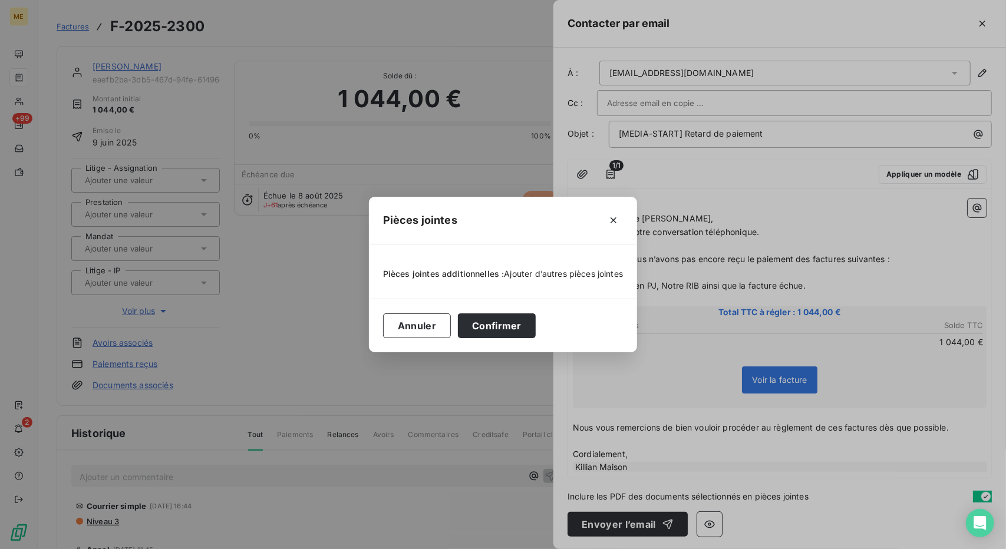
click at [543, 273] on span "Ajouter d’autres pièces jointes" at bounding box center [563, 274] width 119 height 10
click at [618, 235] on div "Pièces jointes" at bounding box center [503, 221] width 268 height 48
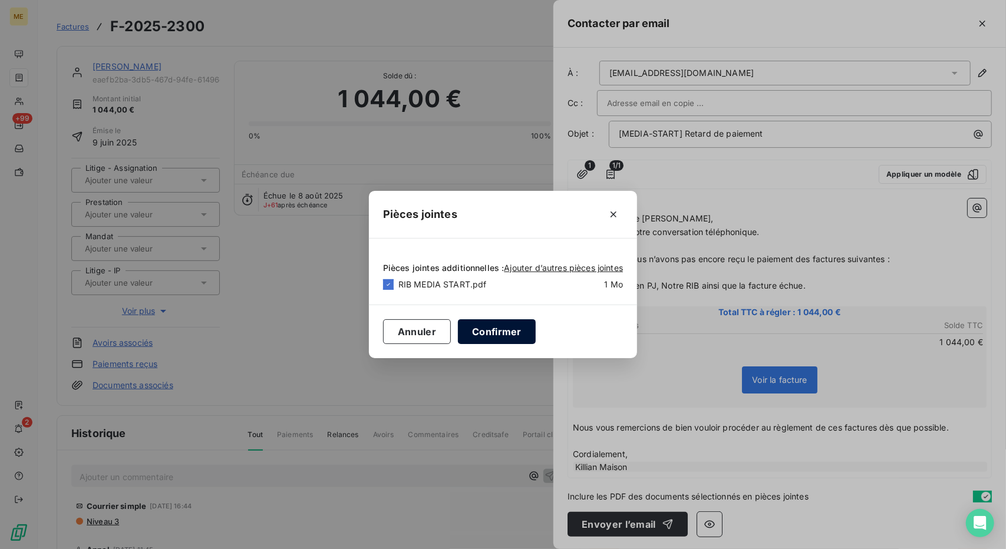
click at [490, 342] on button "Confirmer" at bounding box center [497, 331] width 78 height 25
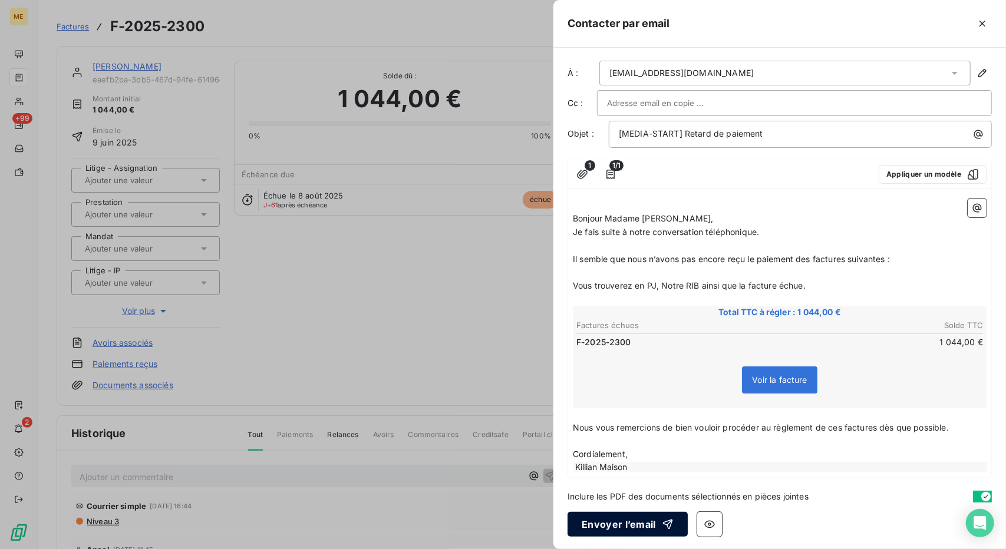
click at [619, 519] on button "Envoyer l’email" at bounding box center [627, 524] width 120 height 25
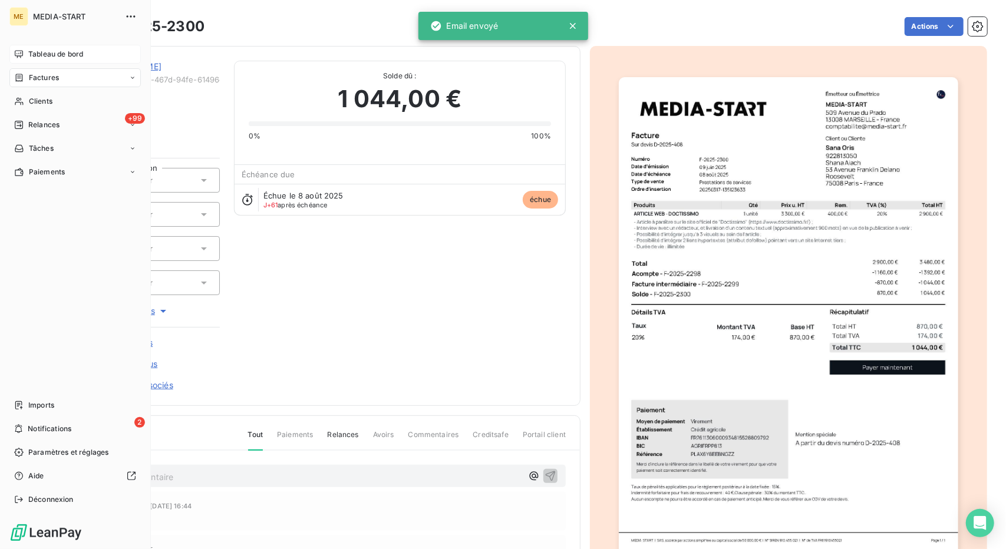
click at [44, 52] on span "Tableau de bord" at bounding box center [55, 54] width 55 height 11
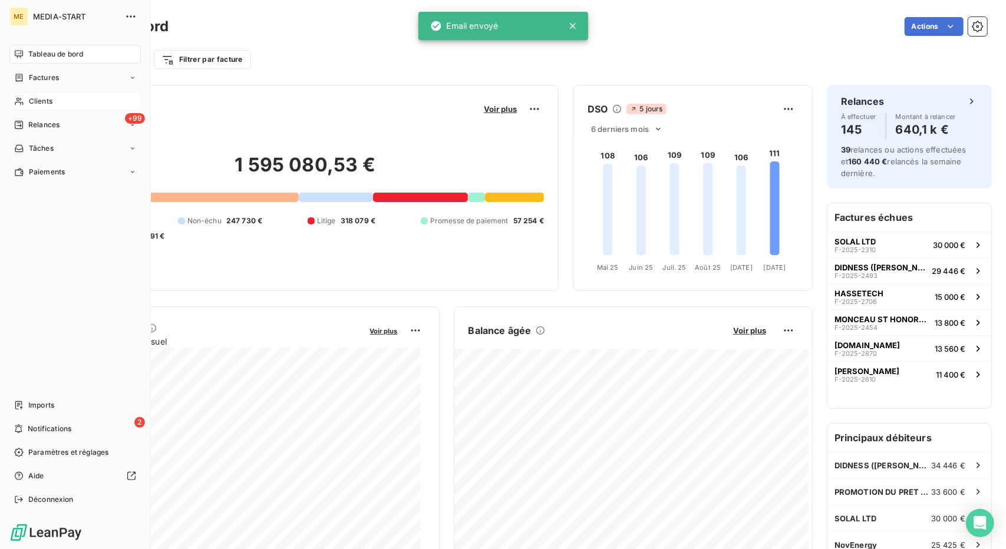
click at [29, 107] on div "Clients" at bounding box center [74, 101] width 131 height 19
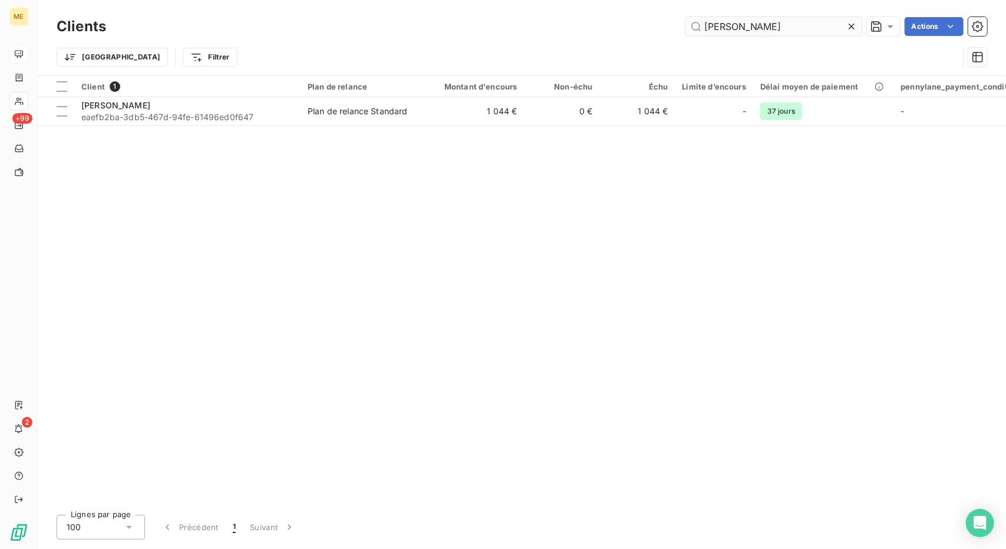
click at [720, 29] on input "[PERSON_NAME]" at bounding box center [773, 26] width 177 height 19
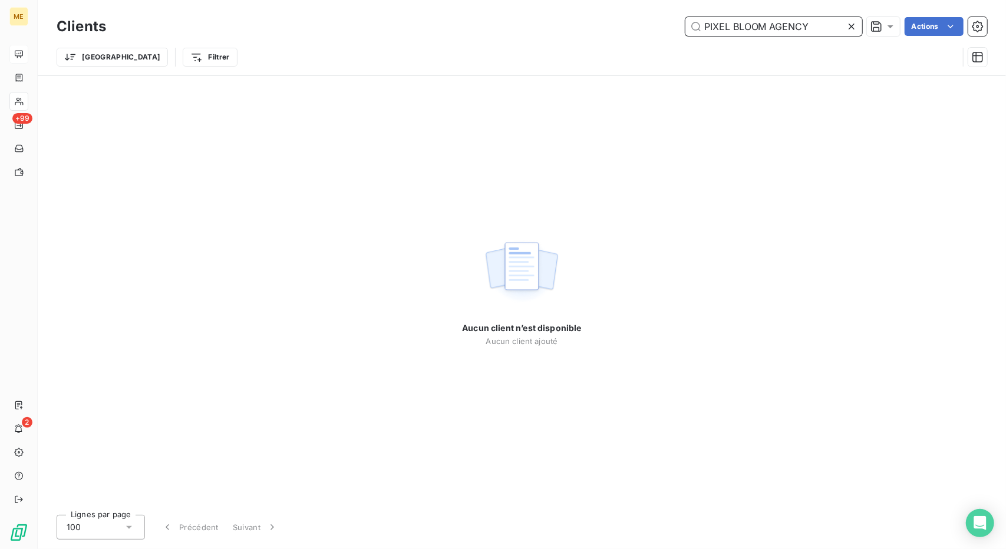
click at [735, 25] on input "PIXEL BLOOM AGENCY" at bounding box center [773, 26] width 177 height 19
paste input "BLOOM"
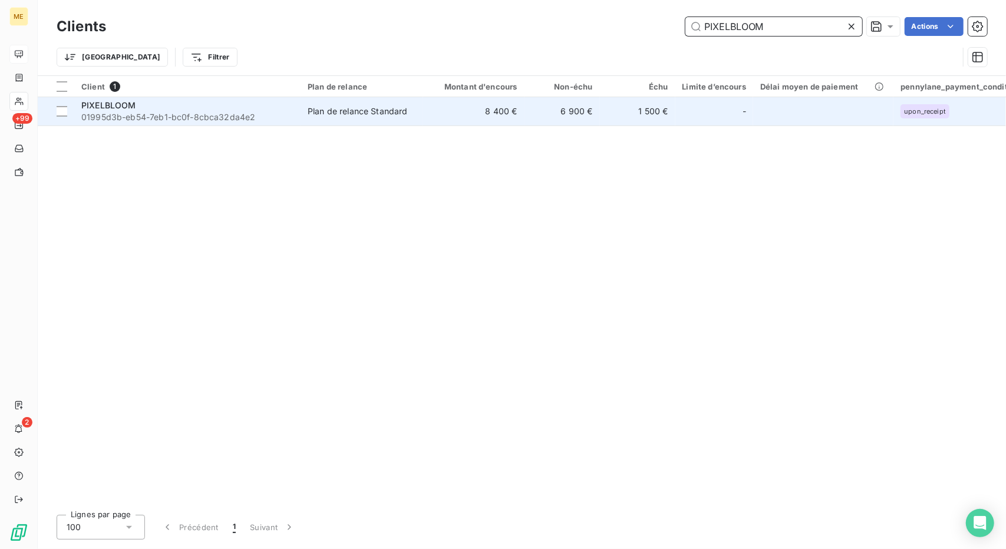
type input "PIXELBLOOM"
click at [321, 120] on td "Plan de relance Standard" at bounding box center [362, 111] width 123 height 28
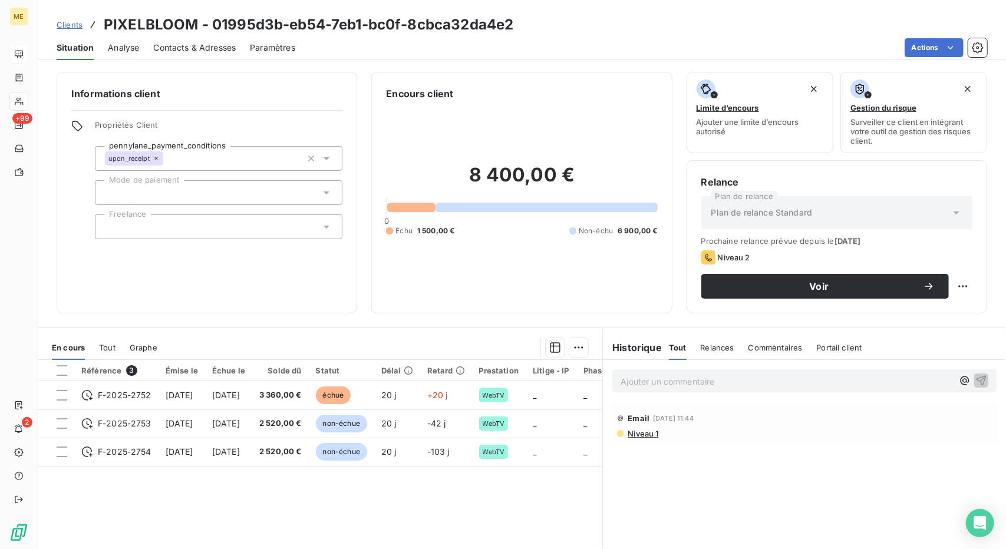
click at [216, 47] on span "Contacts & Adresses" at bounding box center [194, 48] width 83 height 12
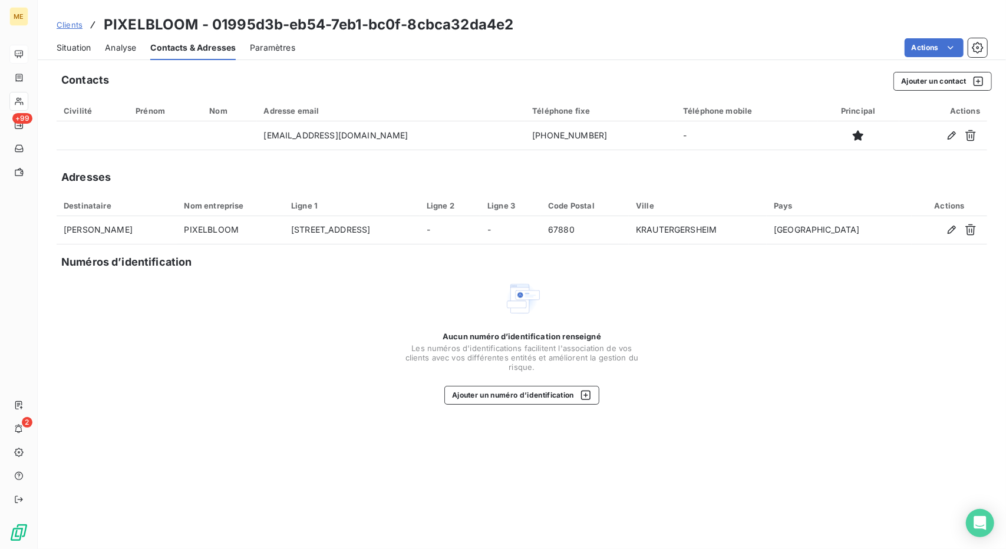
click at [72, 40] on div "Situation" at bounding box center [74, 47] width 34 height 25
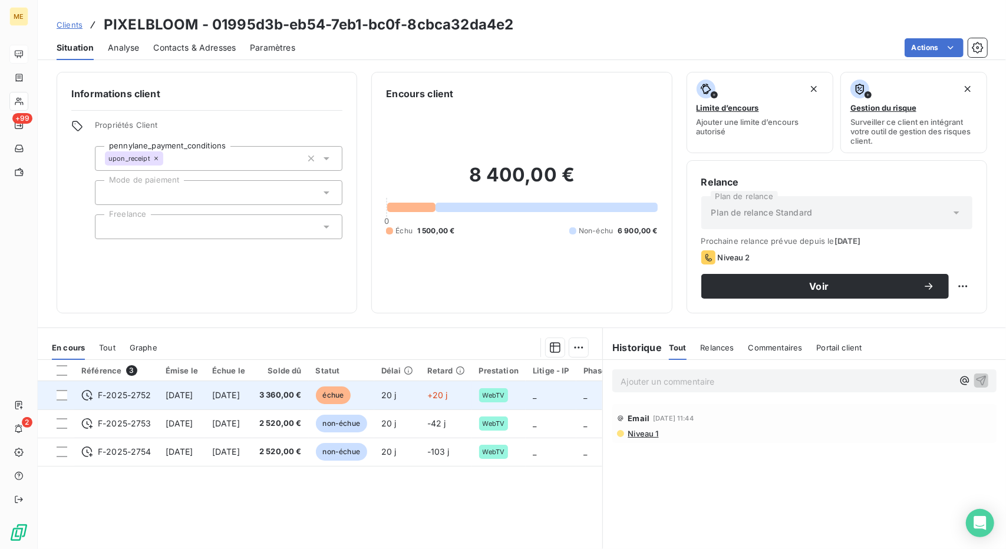
click at [309, 387] on td "3 360,00 €" at bounding box center [280, 395] width 57 height 28
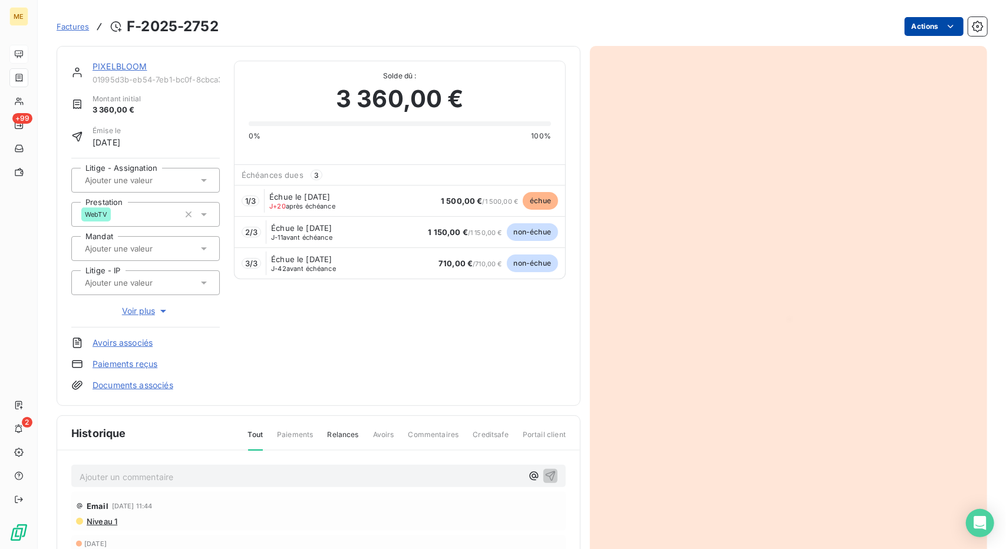
click at [921, 32] on html "ME +99 2 Factures F-2025-2752 Actions PIXELBLOOM 01995d3b-eb54-7eb1-bc0f-8cbca3…" at bounding box center [503, 274] width 1006 height 549
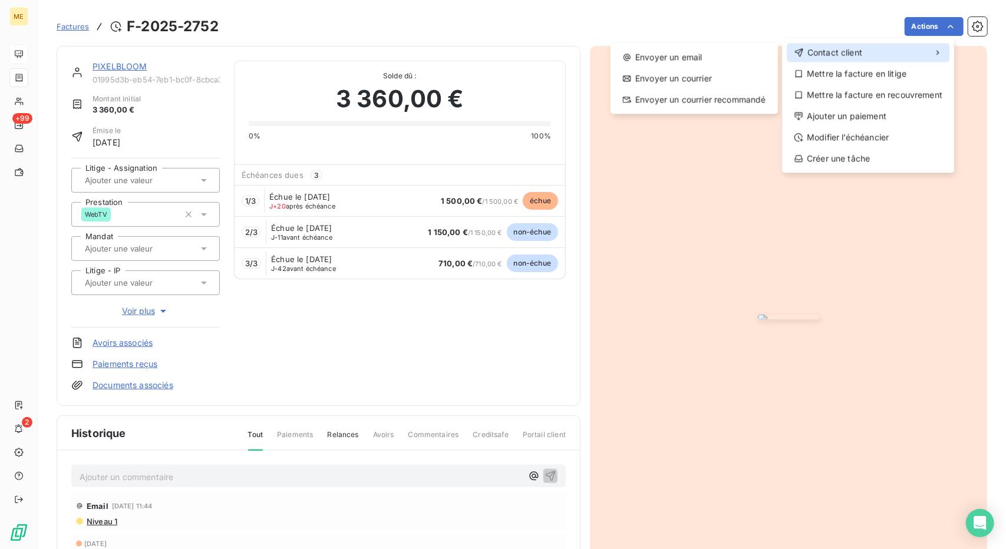
click at [854, 48] on span "Contact client" at bounding box center [834, 53] width 55 height 12
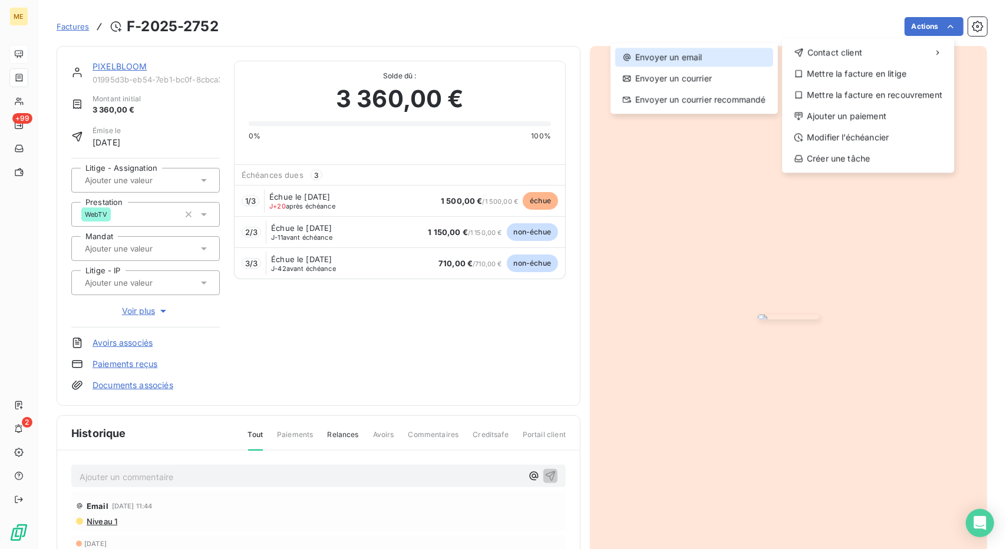
click at [748, 54] on div "Envoyer un email" at bounding box center [694, 57] width 158 height 19
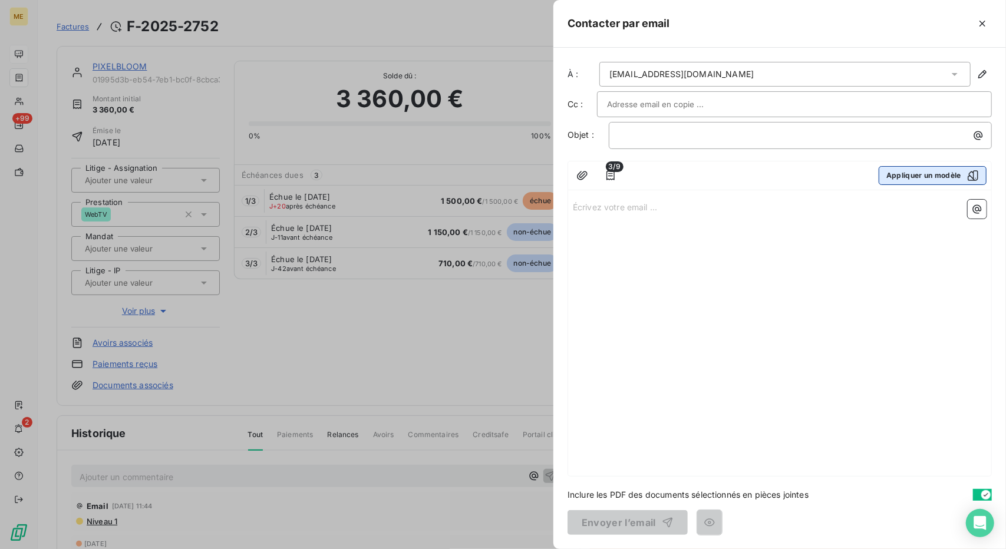
click at [910, 181] on button "Appliquer un modèle" at bounding box center [933, 175] width 108 height 19
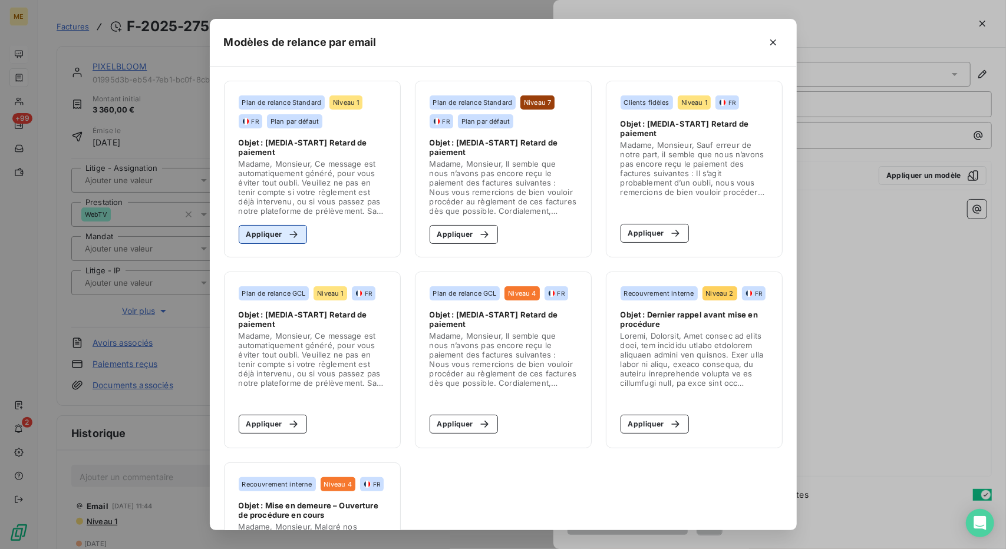
click at [282, 230] on div "button" at bounding box center [291, 235] width 18 height 12
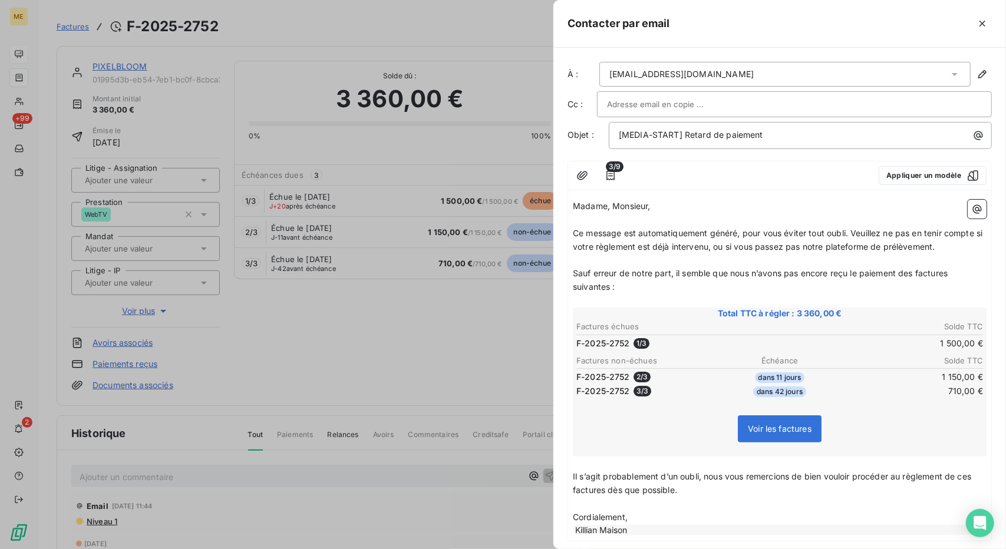
scroll to position [62, 0]
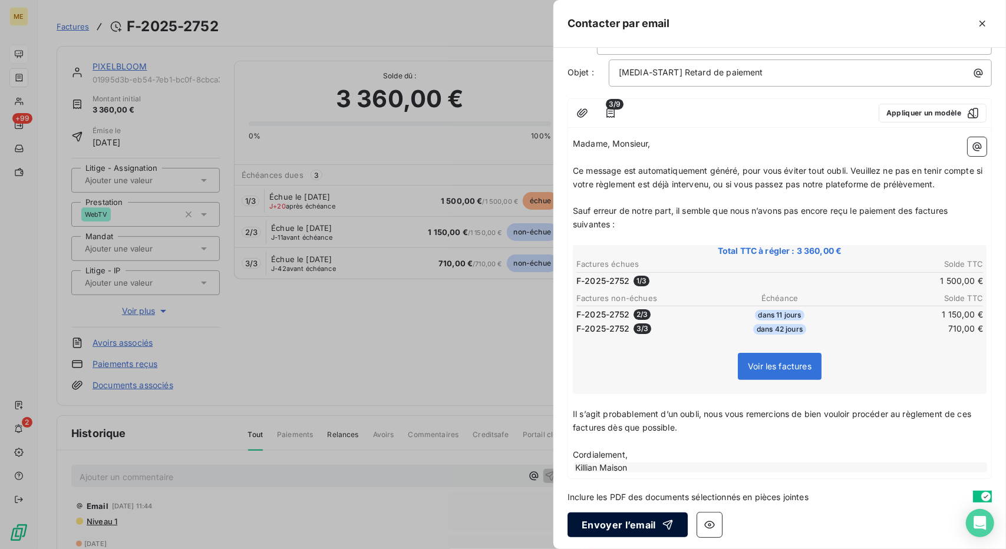
click at [622, 513] on button "Envoyer l’email" at bounding box center [627, 525] width 120 height 25
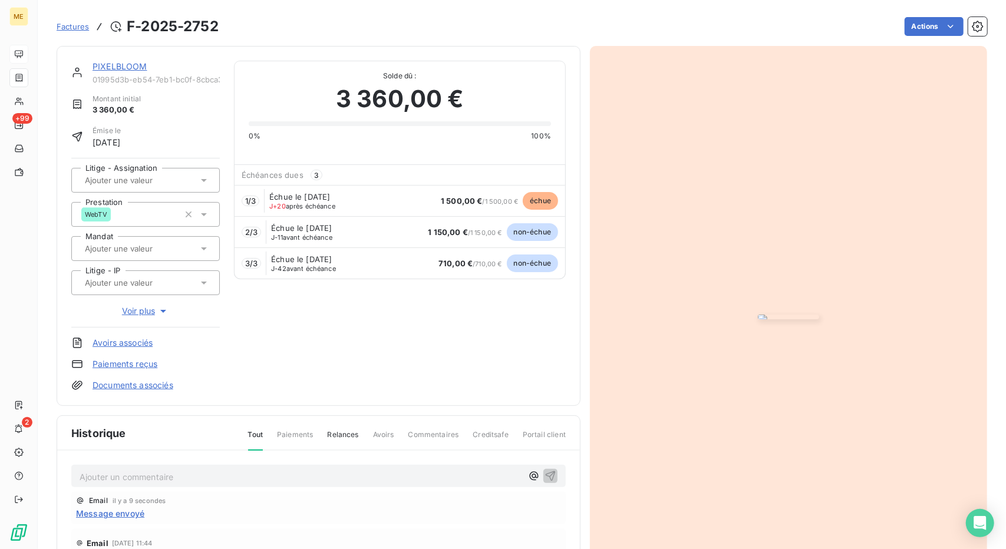
click at [110, 59] on div "PIXELBLOOM 01995d3b-eb54-7eb1-bc0f-8cbca32da4e2 Montant initial 3 360,00 € Émis…" at bounding box center [319, 226] width 524 height 360
click at [111, 70] on link "PIXELBLOOM" at bounding box center [120, 66] width 55 height 10
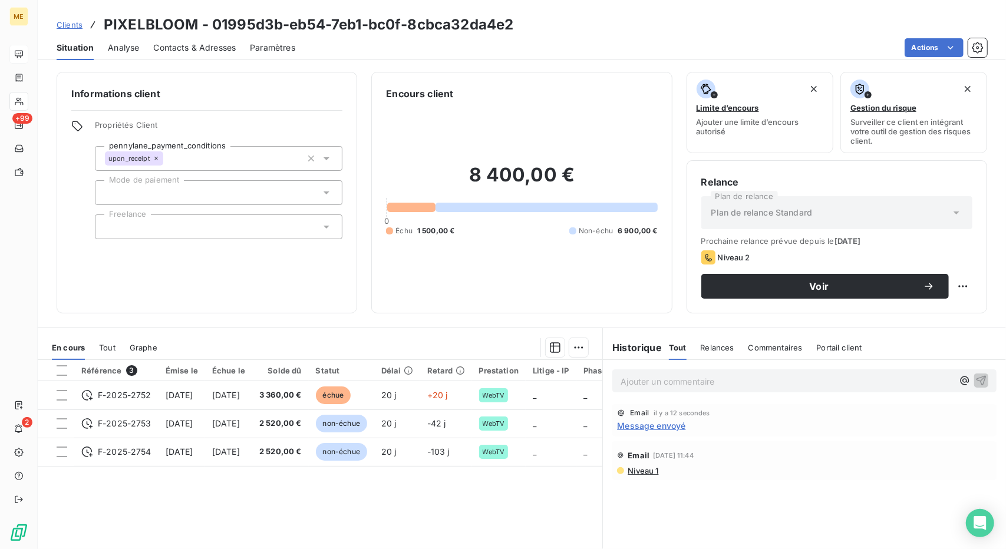
click at [68, 22] on span "Clients" at bounding box center [70, 24] width 26 height 9
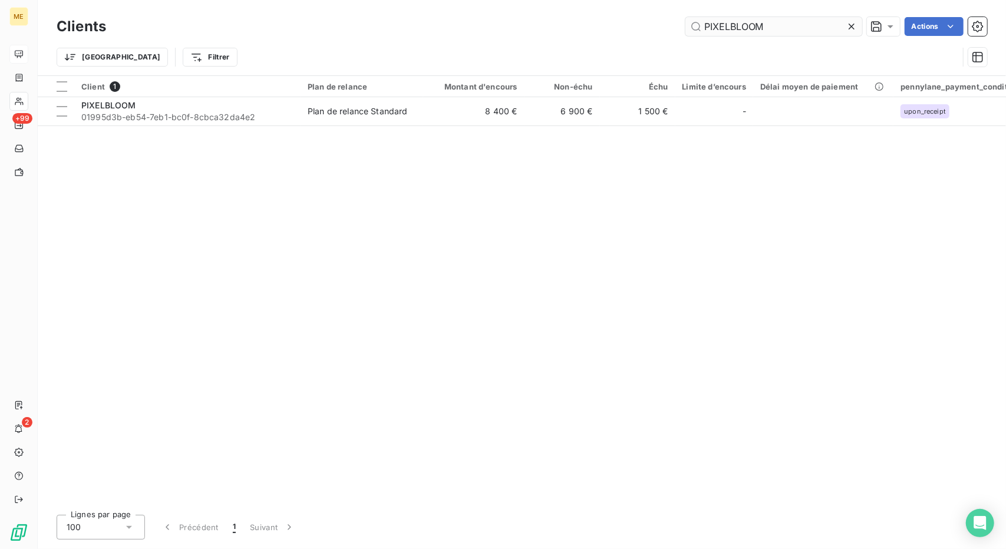
click at [743, 27] on input "PIXELBLOOM" at bounding box center [773, 26] width 177 height 19
type input "ONCLE WEB"
click at [439, 124] on td "8 232 €" at bounding box center [473, 111] width 101 height 28
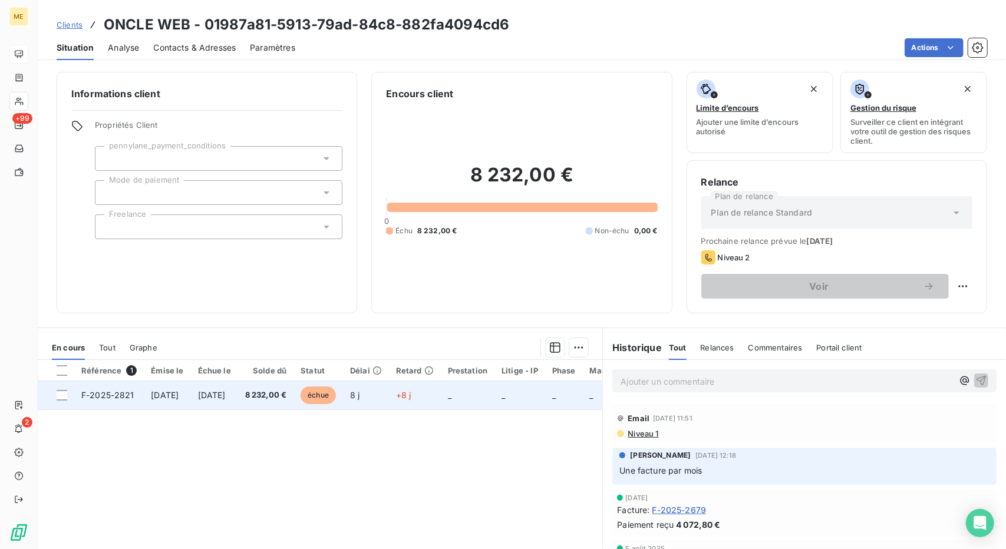
click at [287, 399] on span "8 232,00 €" at bounding box center [266, 396] width 42 height 12
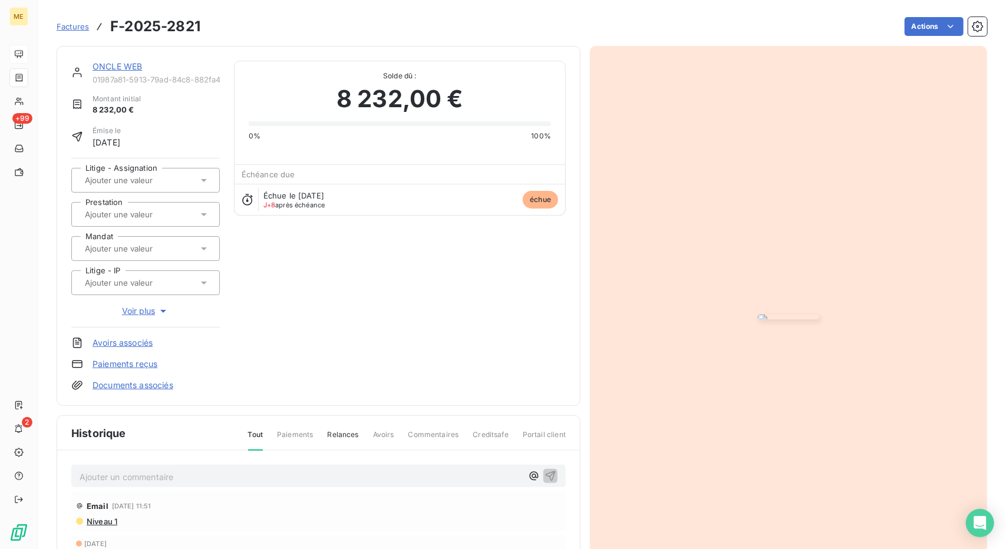
click at [414, 326] on div "ONCLE WEB 01987a81-5913-79ad-84c8-882fa4094cd6 Montant initial 8 232,00 € Émise…" at bounding box center [318, 226] width 494 height 331
drag, startPoint x: 414, startPoint y: 326, endPoint x: 443, endPoint y: 306, distance: 35.6
click at [443, 306] on div "ONCLE WEB 01987a81-5913-79ad-84c8-882fa4094cd6 Montant initial 8 232,00 € Émise…" at bounding box center [318, 226] width 494 height 331
click at [120, 69] on link "ONCLE WEB" at bounding box center [118, 66] width 50 height 10
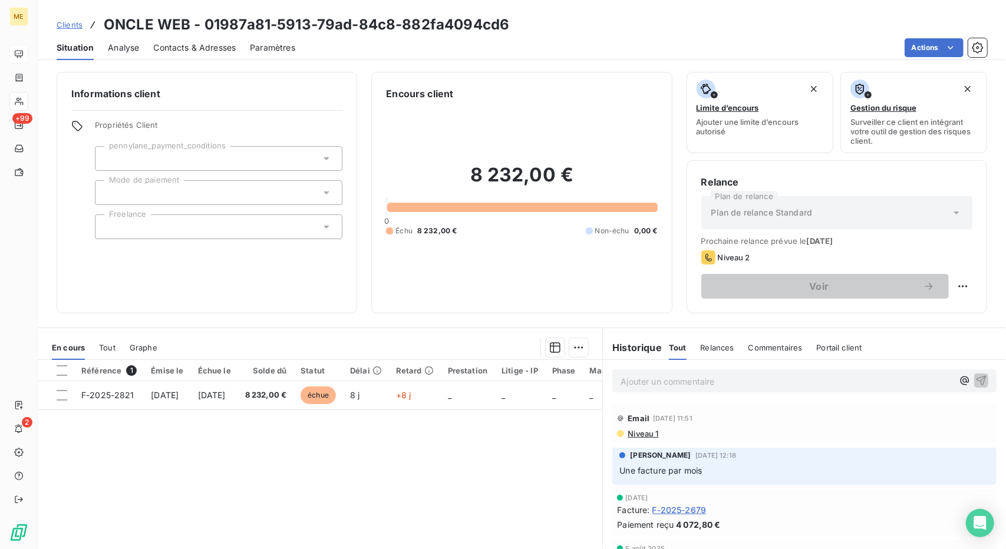
click at [212, 52] on span "Contacts & Adresses" at bounding box center [194, 48] width 83 height 12
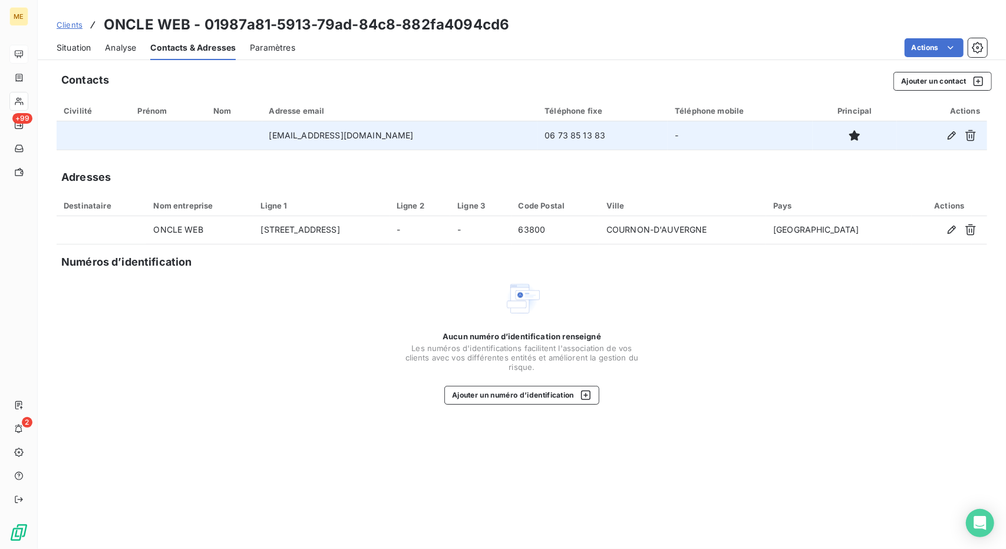
click at [322, 133] on td "[EMAIL_ADDRESS][DOMAIN_NAME]" at bounding box center [400, 135] width 276 height 28
copy td "[EMAIL_ADDRESS][DOMAIN_NAME]"
click at [614, 134] on td "06 73 85 13 83" at bounding box center [602, 135] width 130 height 28
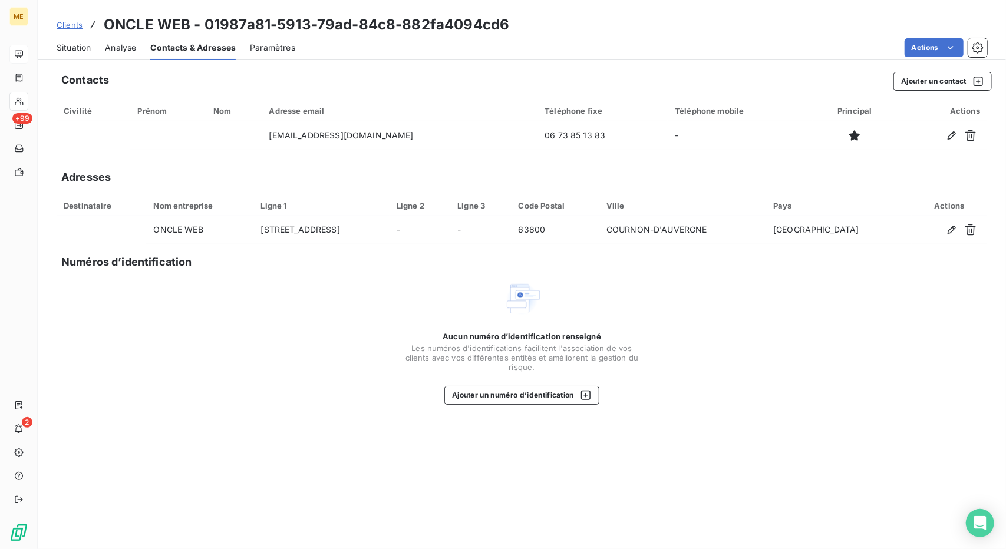
click at [91, 45] on span "Situation" at bounding box center [74, 48] width 34 height 12
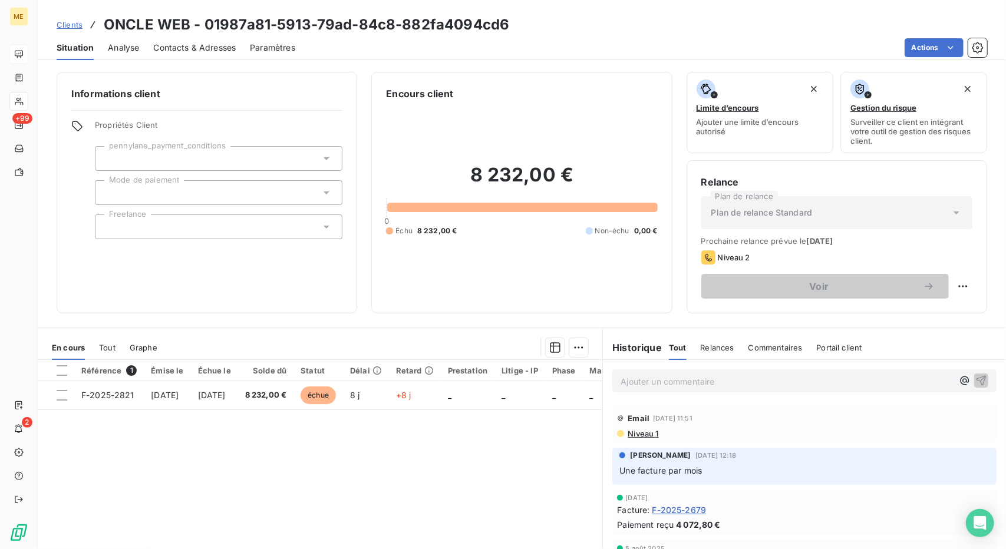
click at [212, 55] on div "Contacts & Adresses" at bounding box center [194, 47] width 83 height 25
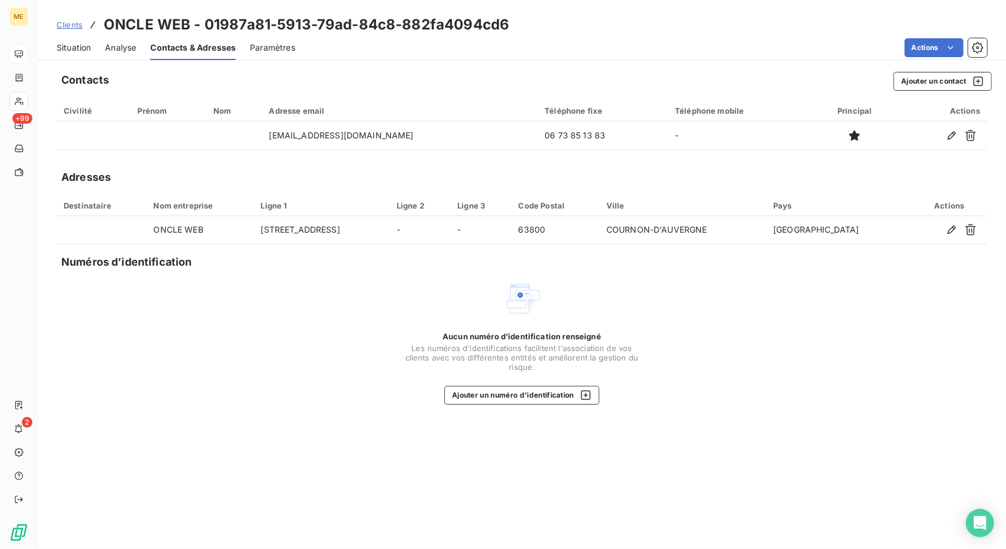
click at [920, 286] on div "Aucun numéro d’identification renseigné Les numéros d'identifications faciliten…" at bounding box center [522, 342] width 931 height 125
click at [77, 48] on span "Situation" at bounding box center [74, 48] width 34 height 12
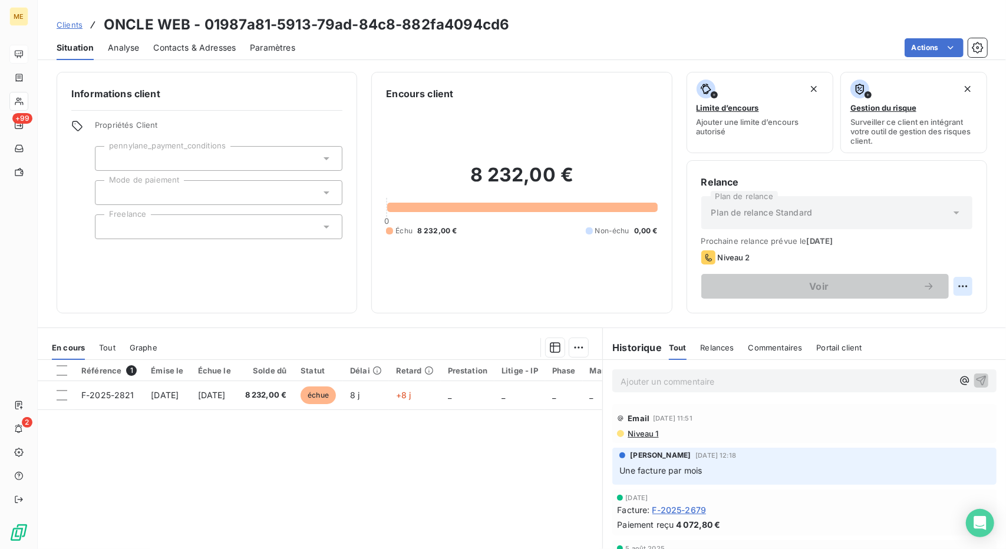
click at [947, 282] on html "ME +99 2 Clients ONCLE WEB - 01987a81-5913-79ad-84c8-882fa4094cd6 Situation Ana…" at bounding box center [503, 274] width 1006 height 549
click at [913, 308] on div "Replanifier cette action" at bounding box center [905, 311] width 105 height 19
select select "9"
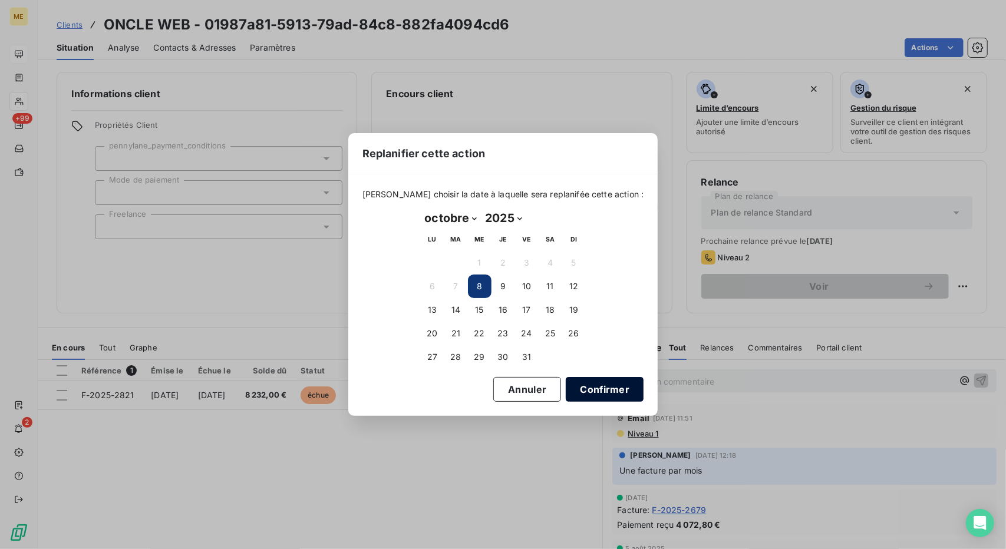
click at [583, 386] on button "Confirmer" at bounding box center [605, 389] width 78 height 25
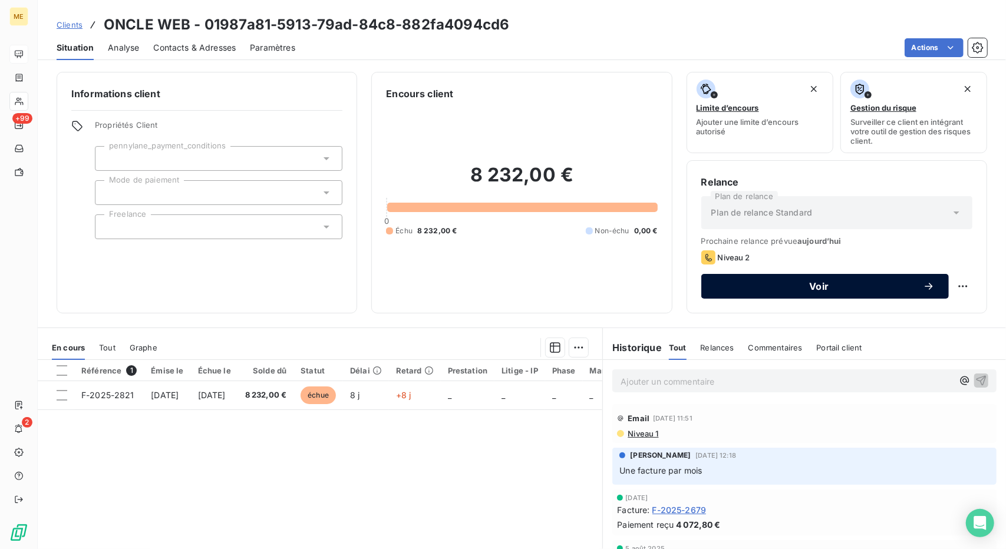
click at [829, 290] on span "Voir" at bounding box center [818, 286] width 207 height 9
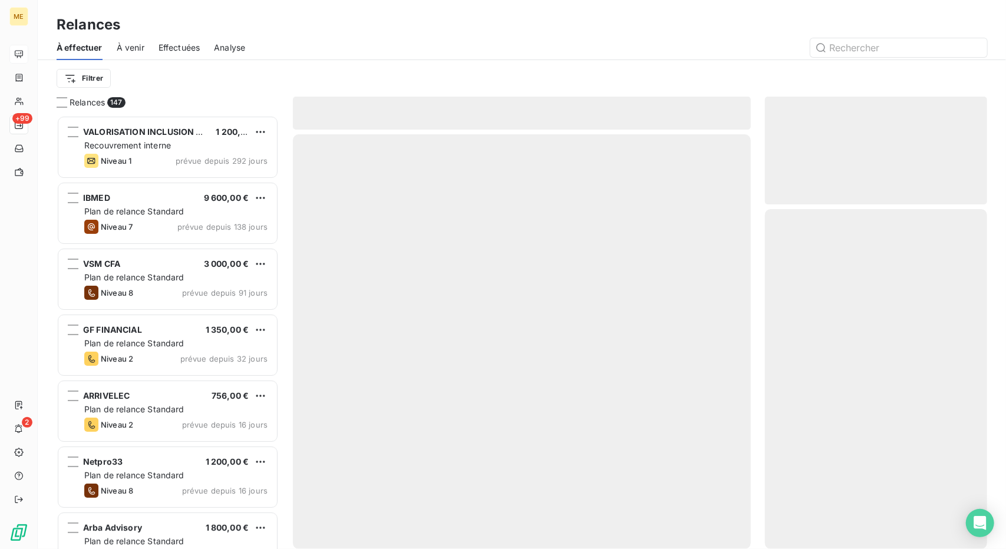
scroll to position [424, 213]
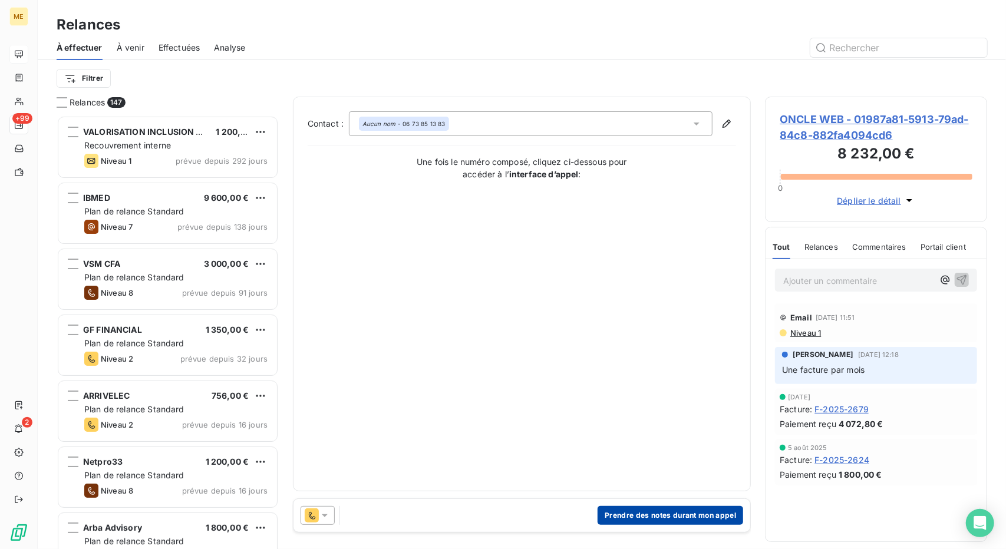
click at [638, 507] on button "Prendre des notes durant mon appel" at bounding box center [671, 515] width 146 height 19
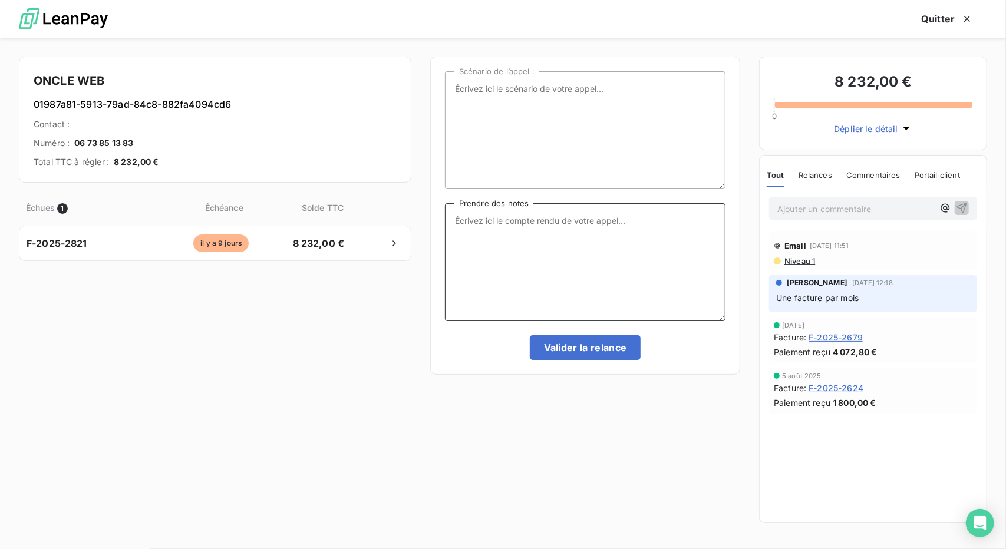
click at [533, 248] on textarea "Prendre des notes" at bounding box center [585, 262] width 281 height 118
type textarea "NRP"
click at [549, 355] on button "Valider la relance" at bounding box center [585, 347] width 111 height 25
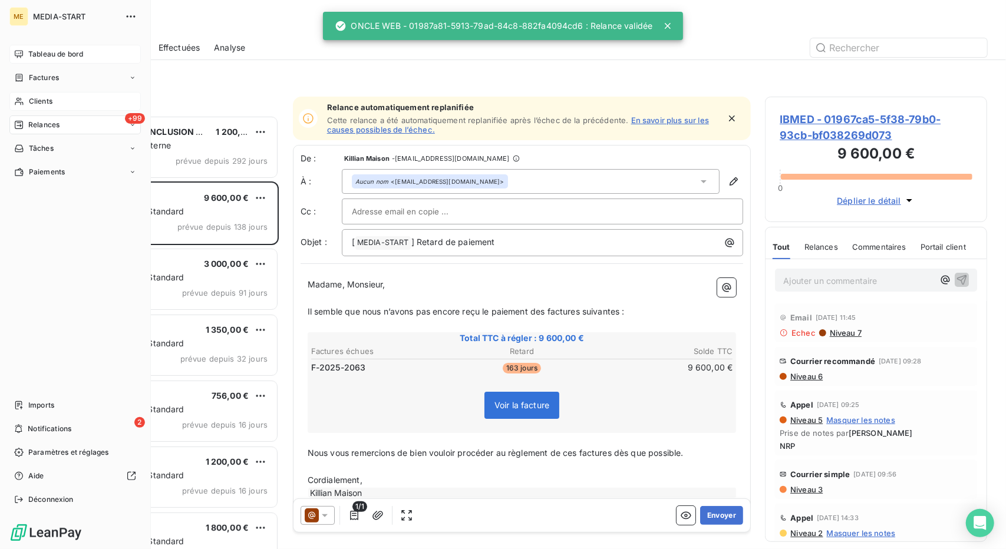
click at [42, 103] on span "Clients" at bounding box center [41, 101] width 24 height 11
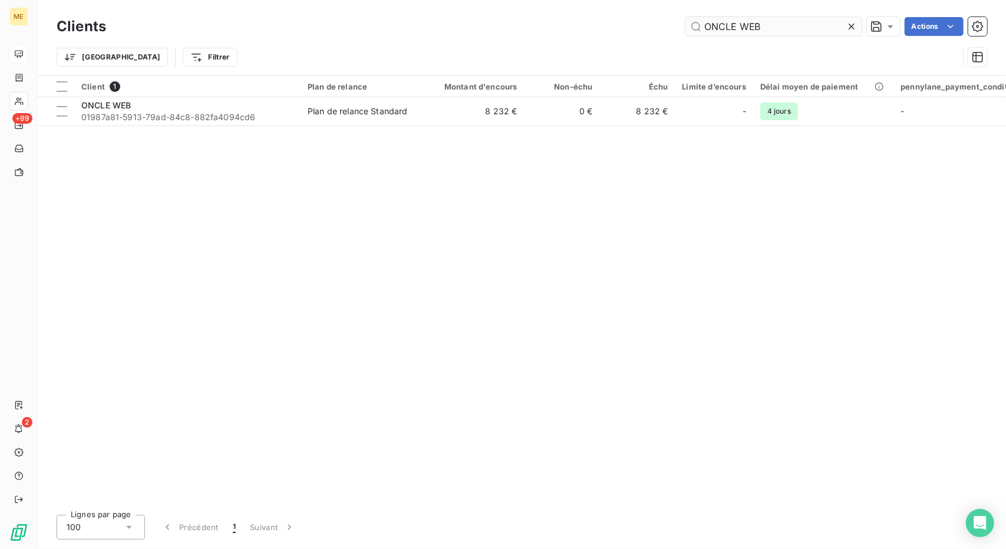
click at [724, 29] on input "ONCLE WEB" at bounding box center [773, 26] width 177 height 19
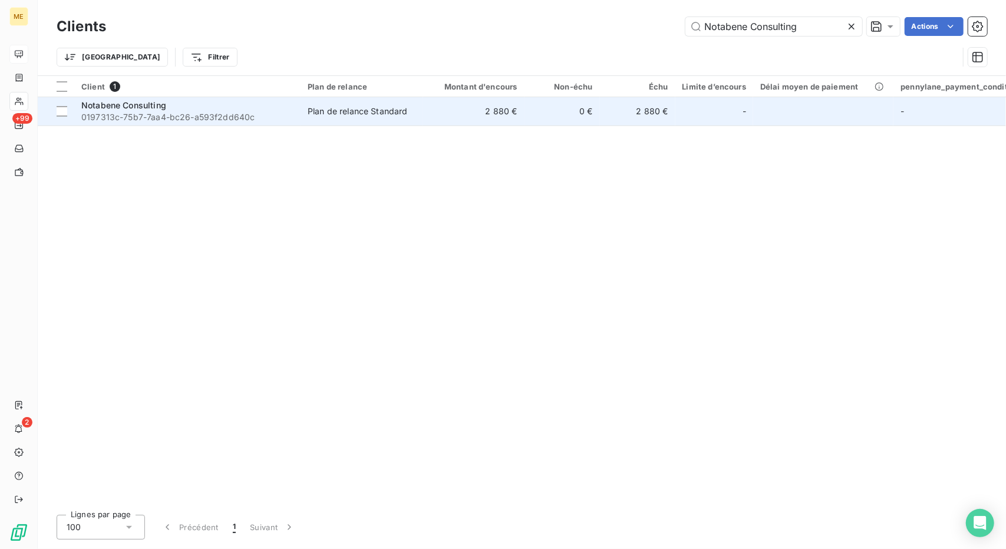
type input "Notabene Consulting"
click at [371, 109] on div "Plan de relance Standard" at bounding box center [358, 111] width 100 height 12
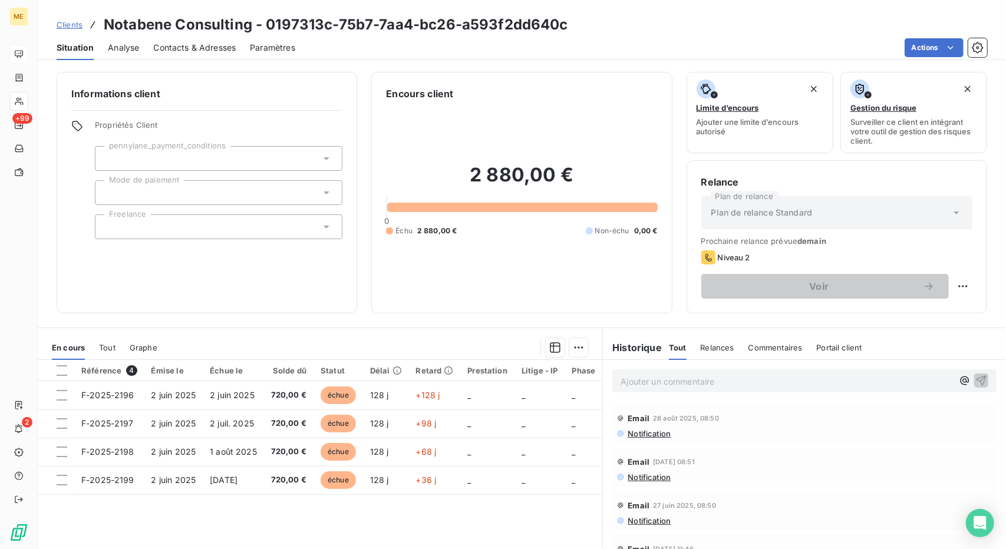
click at [214, 44] on span "Contacts & Adresses" at bounding box center [194, 48] width 83 height 12
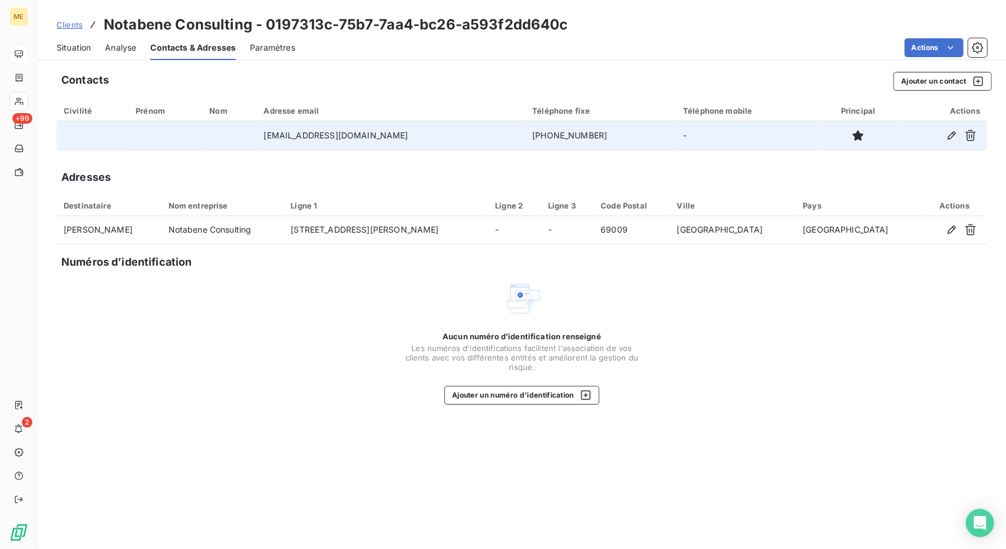
click at [539, 135] on td "[PHONE_NUMBER]" at bounding box center [600, 135] width 151 height 28
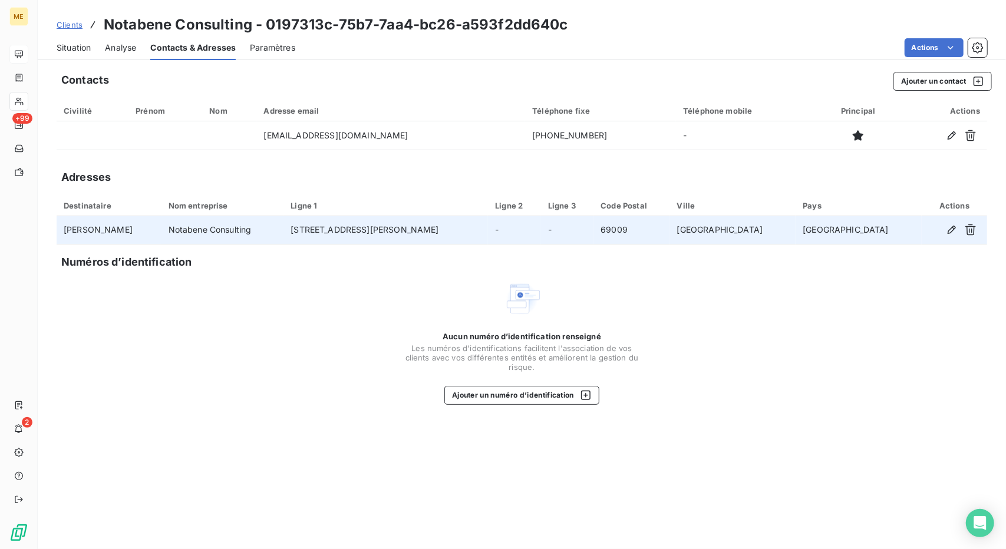
click at [99, 226] on td "[PERSON_NAME]" at bounding box center [109, 230] width 105 height 28
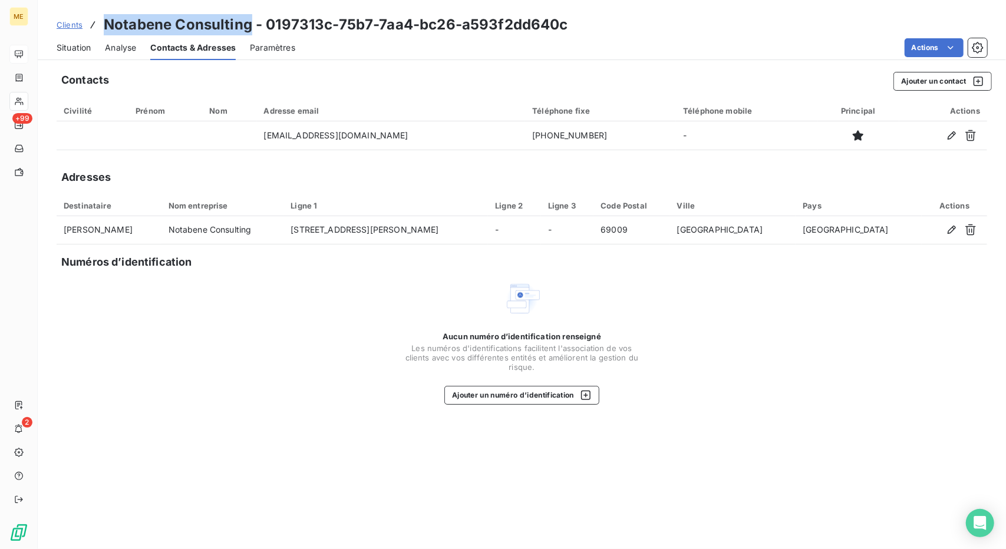
drag, startPoint x: 105, startPoint y: 24, endPoint x: 248, endPoint y: 24, distance: 142.0
click at [248, 24] on h3 "Notabene Consulting - 0197313c-75b7-7aa4-bc26-a593f2dd640c" at bounding box center [336, 24] width 464 height 21
copy h3 "Notabene Consulting"
click at [72, 27] on span "Clients" at bounding box center [70, 24] width 26 height 9
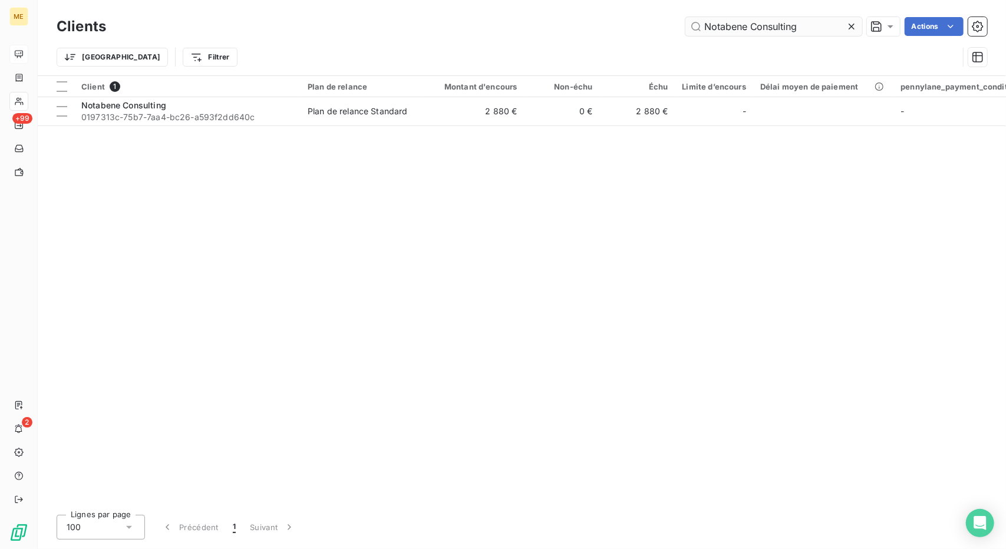
click at [718, 27] on input "Notabene Consulting" at bounding box center [773, 26] width 177 height 19
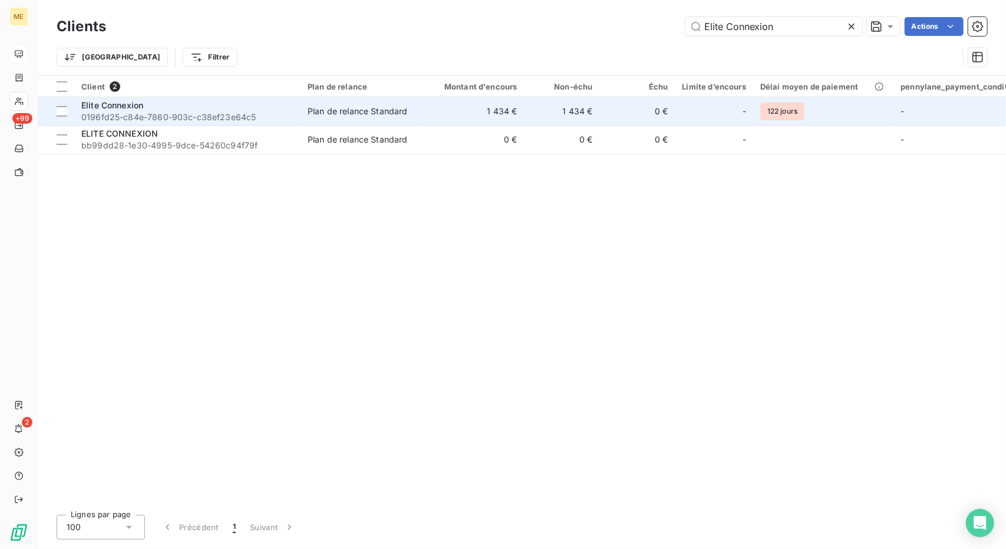
type input "Elite Connexion"
click at [406, 113] on div "Plan de relance Standard" at bounding box center [358, 111] width 100 height 12
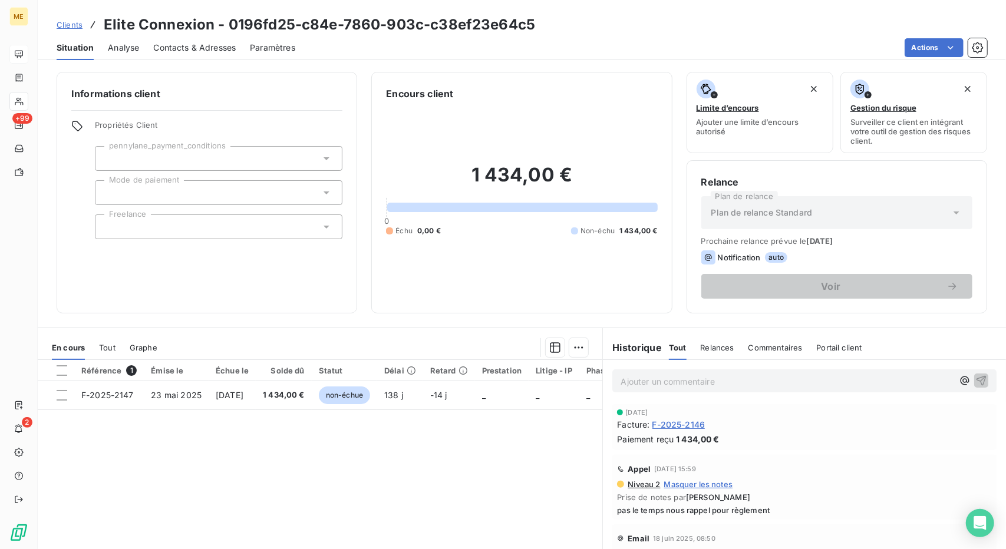
click at [59, 25] on span "Clients" at bounding box center [70, 24] width 26 height 9
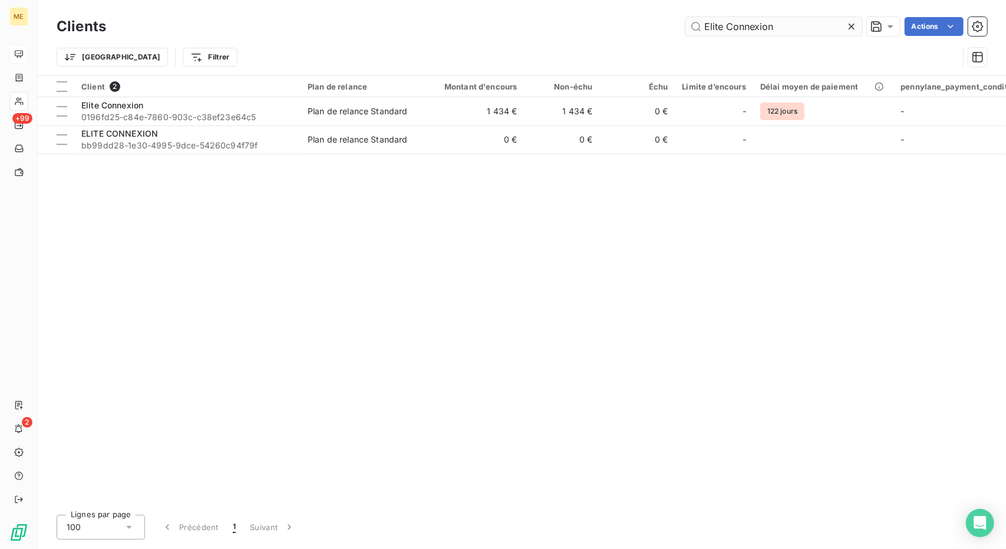
click at [724, 22] on input "Elite Connexion" at bounding box center [773, 26] width 177 height 19
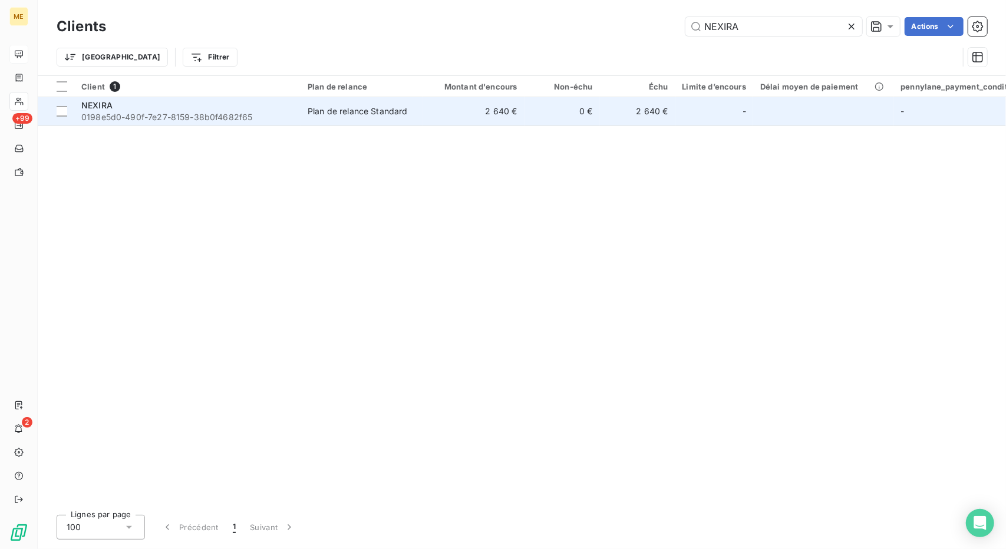
type input "NEXIRA"
click at [523, 111] on td "2 640 €" at bounding box center [473, 111] width 101 height 28
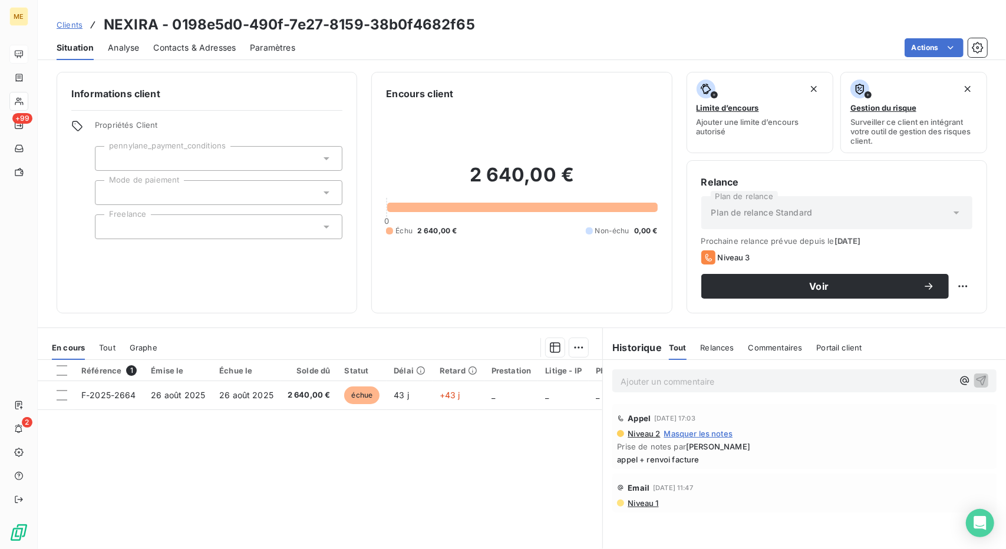
click at [207, 55] on div "Contacts & Adresses" at bounding box center [194, 47] width 83 height 25
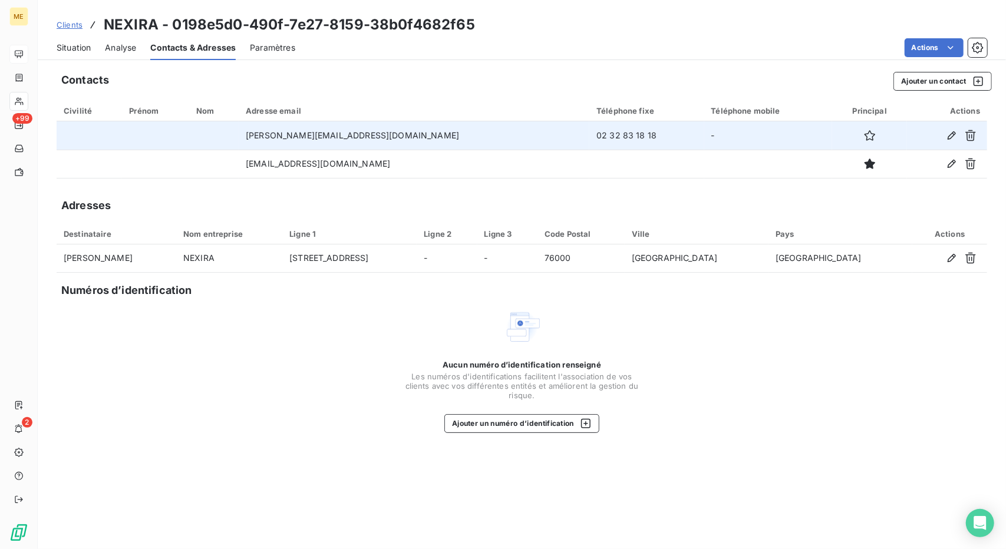
click at [589, 130] on td "02 32 83 18 18" at bounding box center [646, 135] width 114 height 28
copy td "02 32 83 18 18"
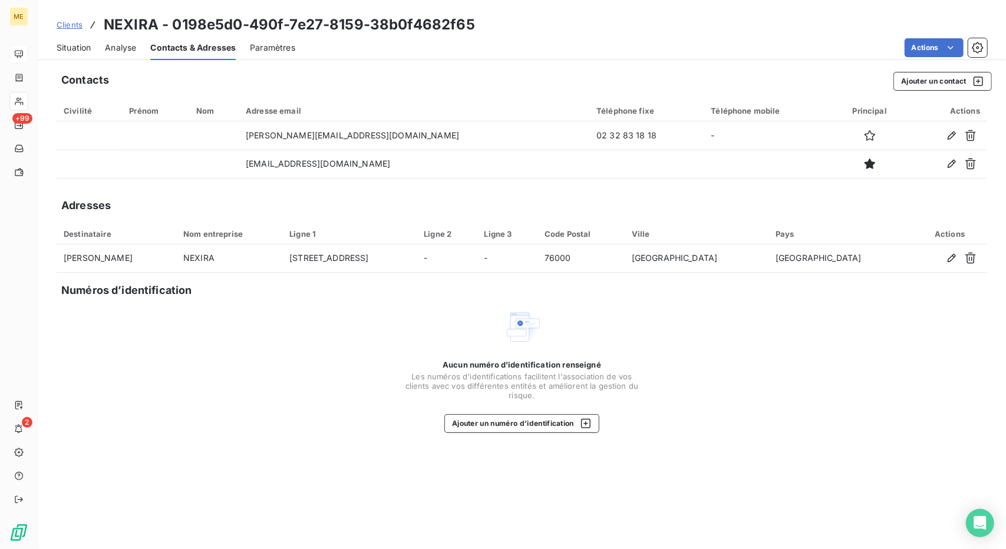
click at [127, 23] on h3 "NEXIRA - 0198e5d0-490f-7e27-8159-38b0f4682f65" at bounding box center [289, 24] width 371 height 21
copy h3 "NEXIRA"
click at [80, 48] on span "Situation" at bounding box center [74, 48] width 34 height 12
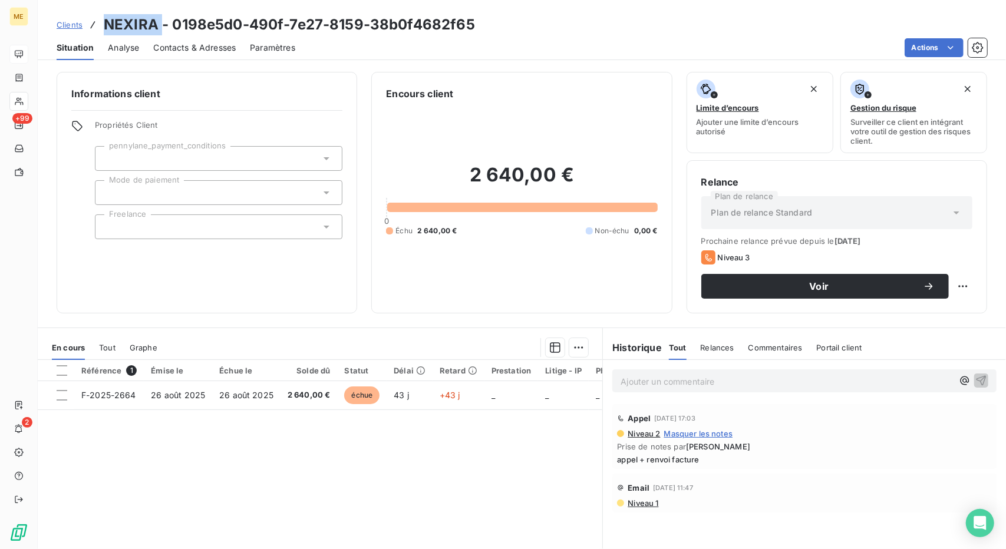
click at [67, 24] on span "Clients" at bounding box center [70, 24] width 26 height 9
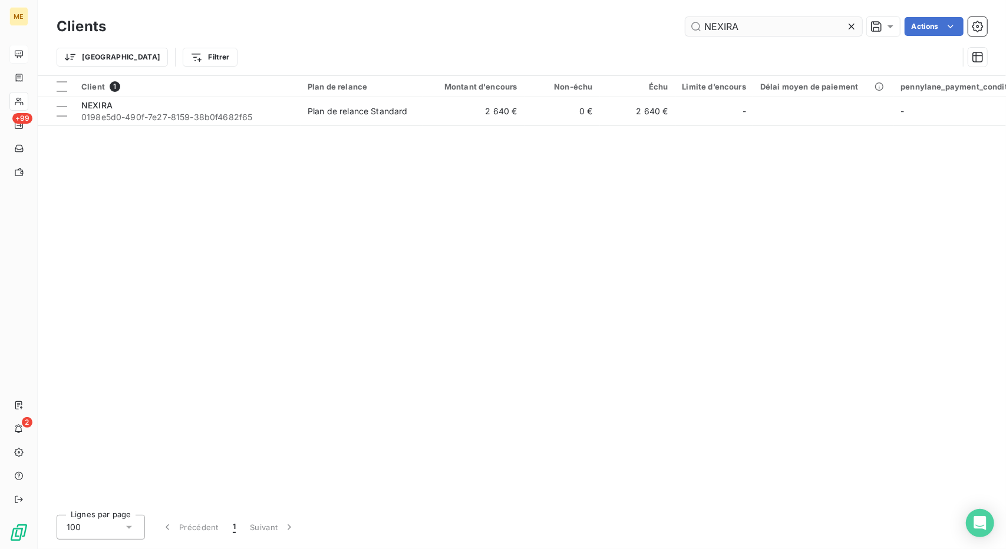
click at [732, 25] on input "NEXIRA" at bounding box center [773, 26] width 177 height 19
type input "NAOS AUDIT & CONSEIL"
click at [358, 403] on div "Client 1 Plan de relance Montant d'encours Non-échu Échu Limite d’encours Délai…" at bounding box center [522, 291] width 968 height 430
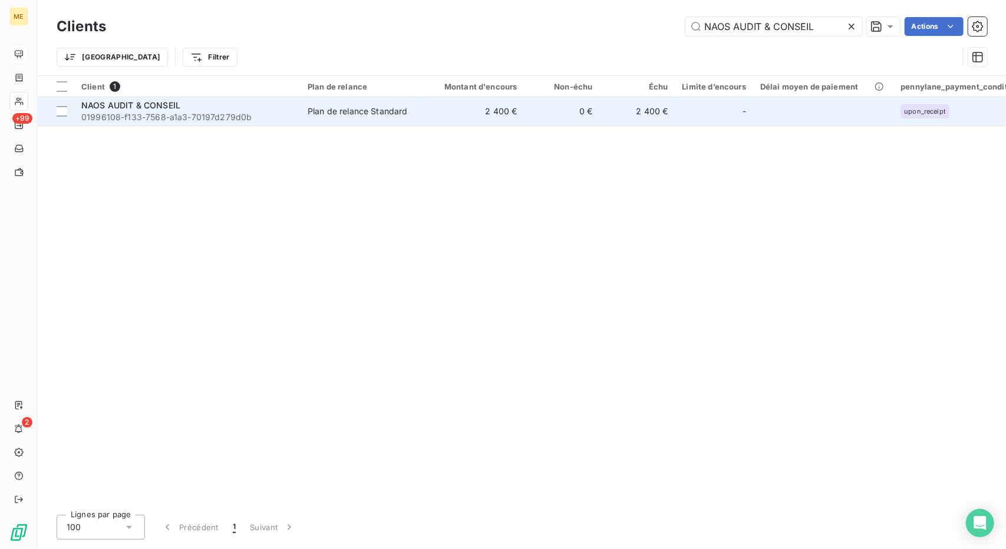
click at [371, 103] on td "Plan de relance Standard" at bounding box center [362, 111] width 123 height 28
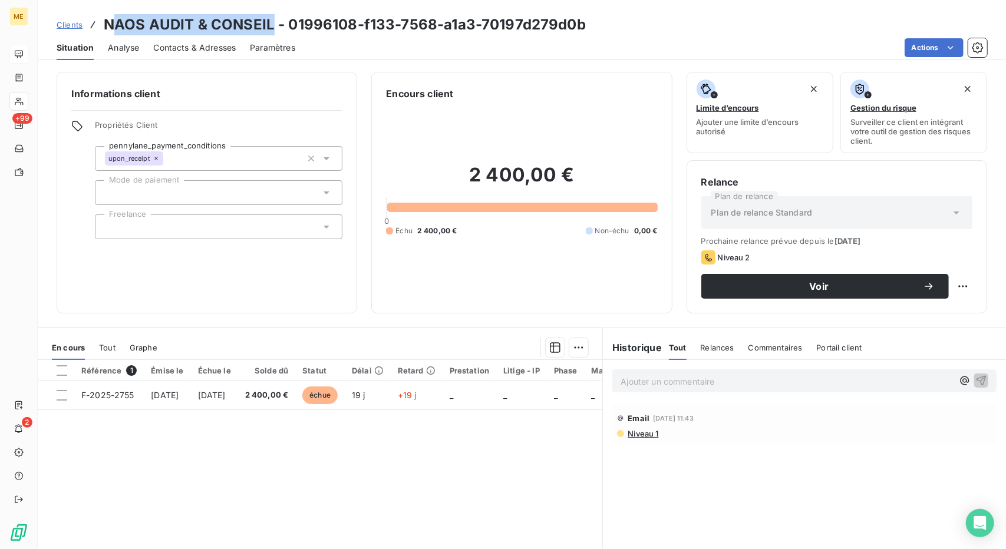
drag, startPoint x: 108, startPoint y: 21, endPoint x: 269, endPoint y: 29, distance: 161.1
click at [269, 29] on h3 "NAOS AUDIT & CONSEIL - 01996108-f133-7568-a1a3-70197d279d0b" at bounding box center [345, 24] width 482 height 21
drag, startPoint x: 269, startPoint y: 29, endPoint x: 110, endPoint y: 27, distance: 159.7
click at [110, 27] on h3 "NAOS AUDIT & CONSEIL - 01996108-f133-7568-a1a3-70197d279d0b" at bounding box center [345, 24] width 482 height 21
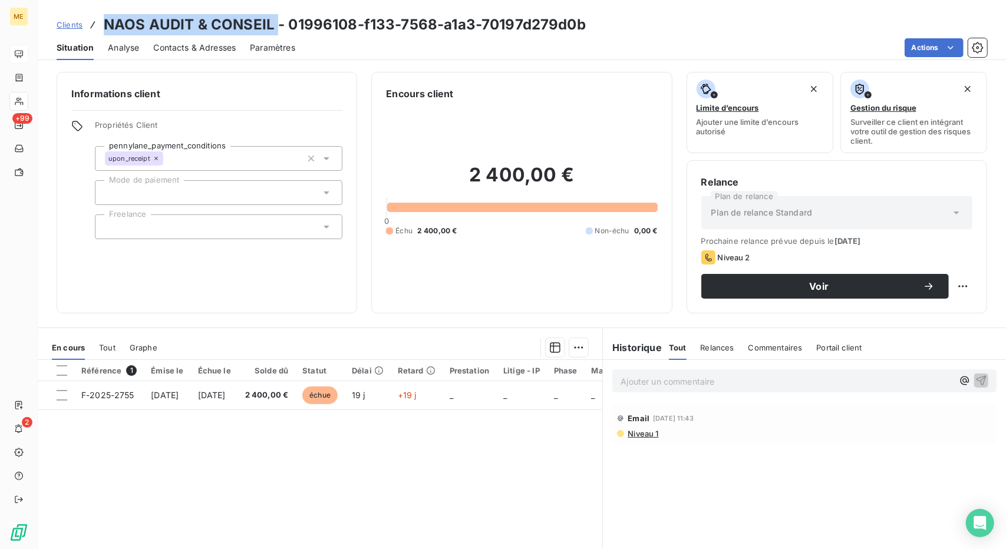
click at [210, 52] on span "Contacts & Adresses" at bounding box center [194, 48] width 83 height 12
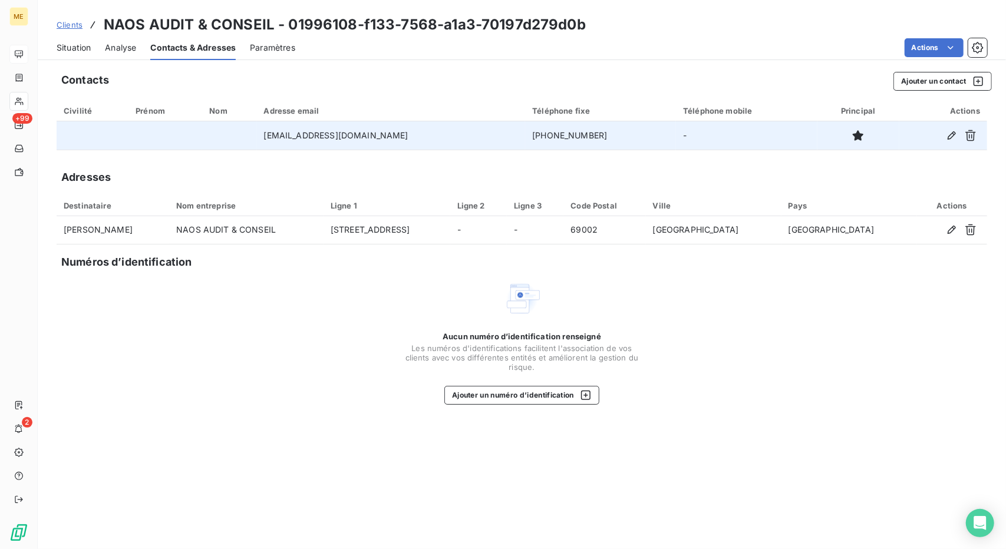
click at [525, 138] on td "[PHONE_NUMBER]" at bounding box center [600, 135] width 151 height 28
copy td "[PHONE_NUMBER]"
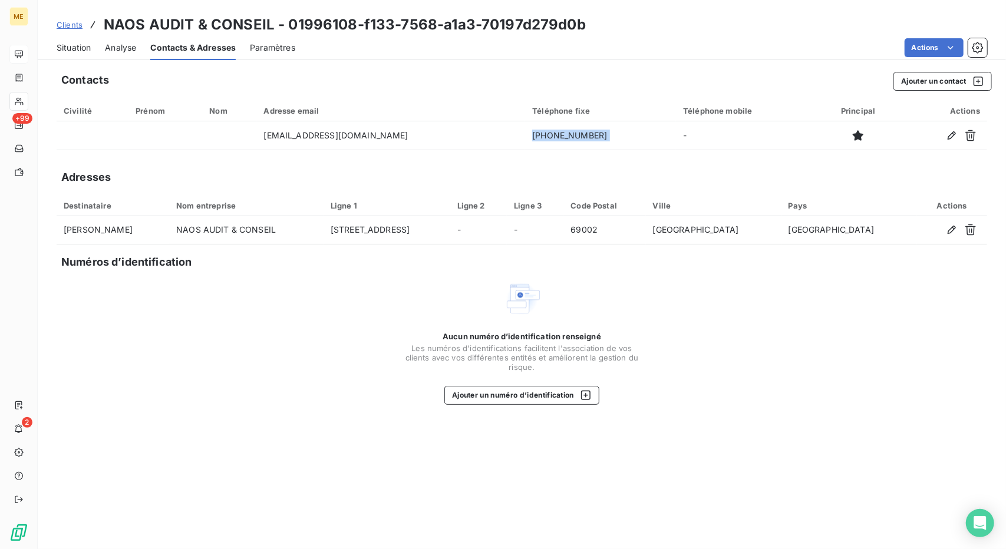
click at [87, 49] on span "Situation" at bounding box center [74, 48] width 34 height 12
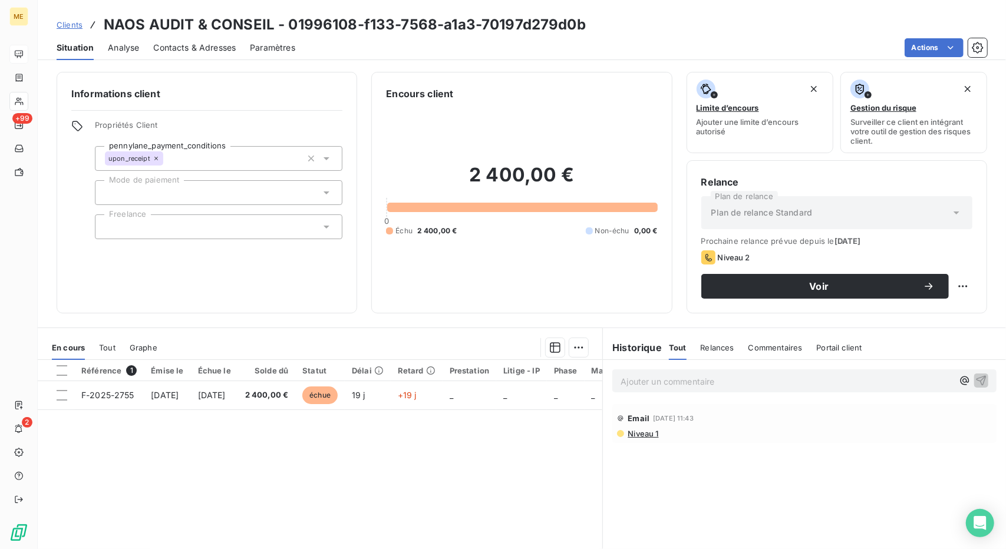
click at [64, 20] on span "Clients" at bounding box center [70, 24] width 26 height 9
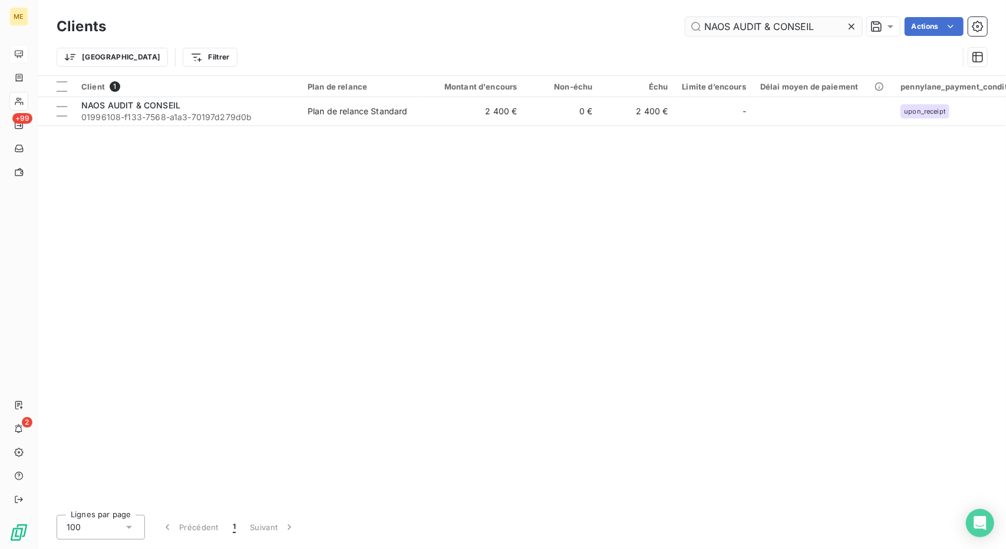
click at [738, 29] on input "NAOS AUDIT & CONSEIL" at bounding box center [773, 26] width 177 height 19
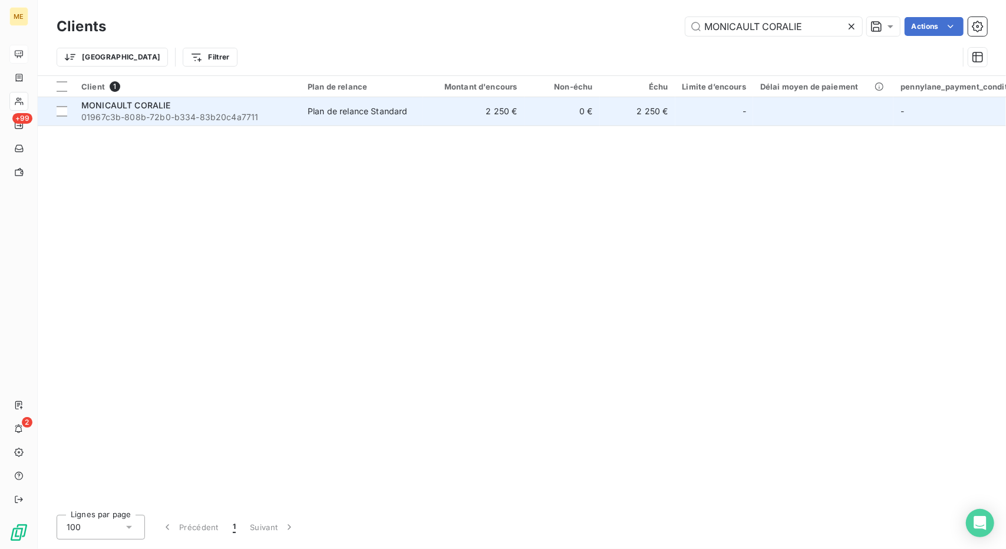
type input "MONICAULT CORALIE"
click at [370, 120] on td "Plan de relance Standard" at bounding box center [362, 111] width 123 height 28
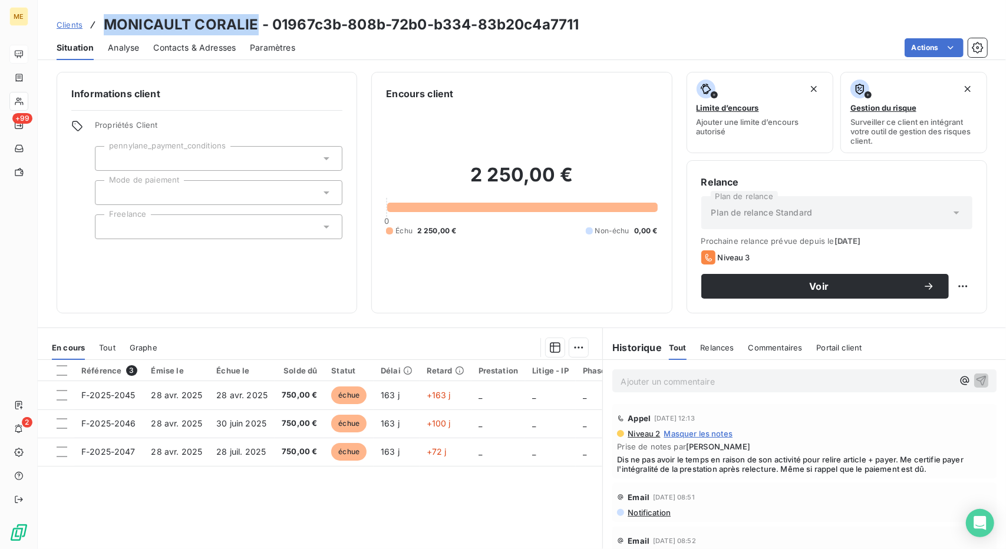
drag, startPoint x: 106, startPoint y: 19, endPoint x: 256, endPoint y: 25, distance: 149.8
click at [256, 25] on h3 "MONICAULT CORALIE - 01967c3b-808b-72b0-b334-83b20c4a7711" at bounding box center [341, 24] width 475 height 21
copy h3 "MONICAULT CORALIE"
click at [179, 55] on div "Contacts & Adresses" at bounding box center [194, 47] width 83 height 25
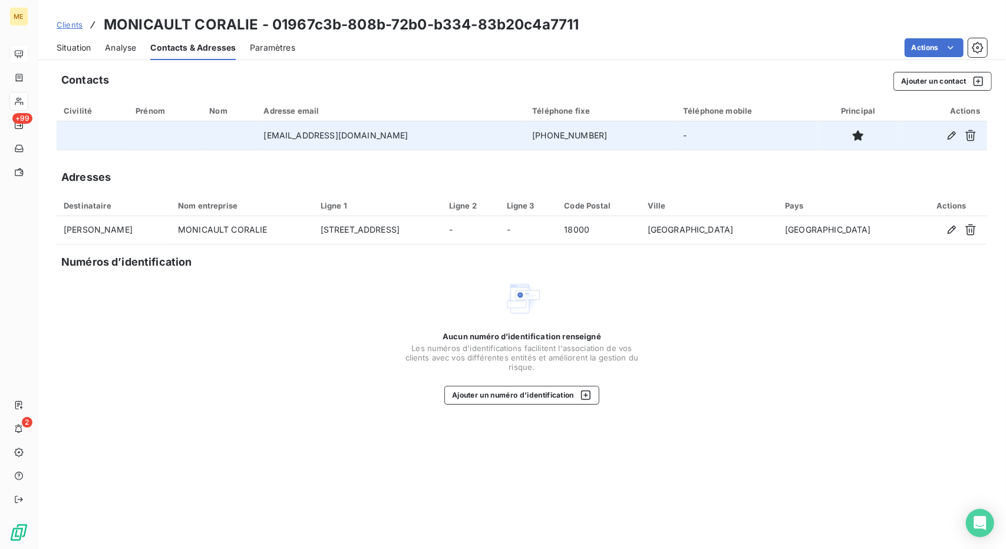
click at [543, 134] on td "[PHONE_NUMBER]" at bounding box center [600, 135] width 151 height 28
copy td "[PHONE_NUMBER]"
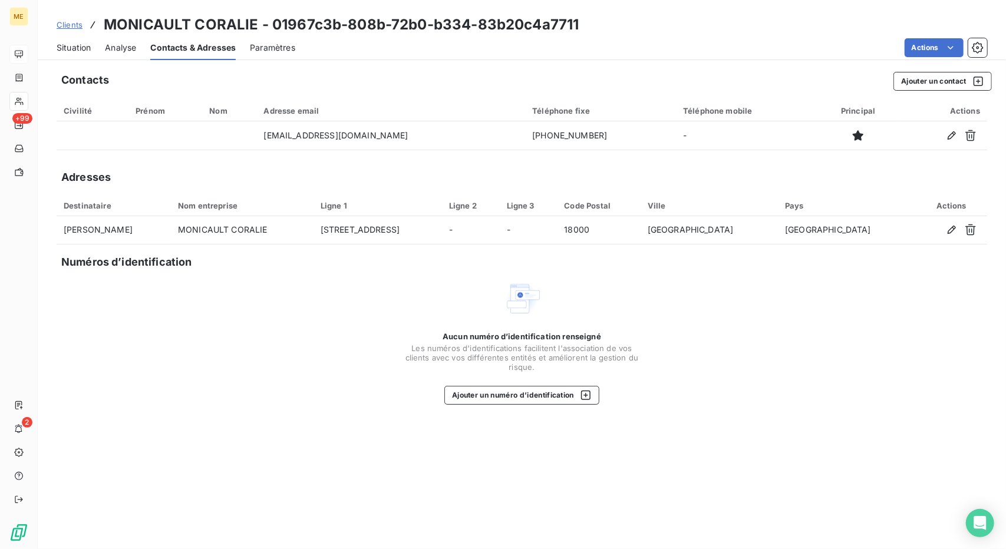
click at [852, 358] on div "Aucun numéro d’identification renseigné Les numéros d'identifications faciliten…" at bounding box center [522, 342] width 931 height 125
click at [71, 49] on span "Situation" at bounding box center [74, 48] width 34 height 12
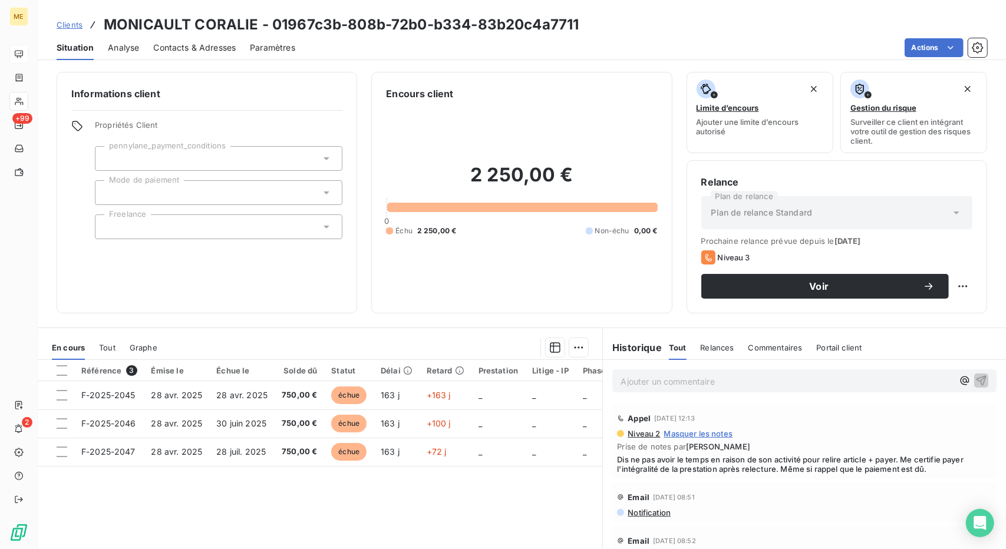
click at [180, 42] on span "Contacts & Adresses" at bounding box center [194, 48] width 83 height 12
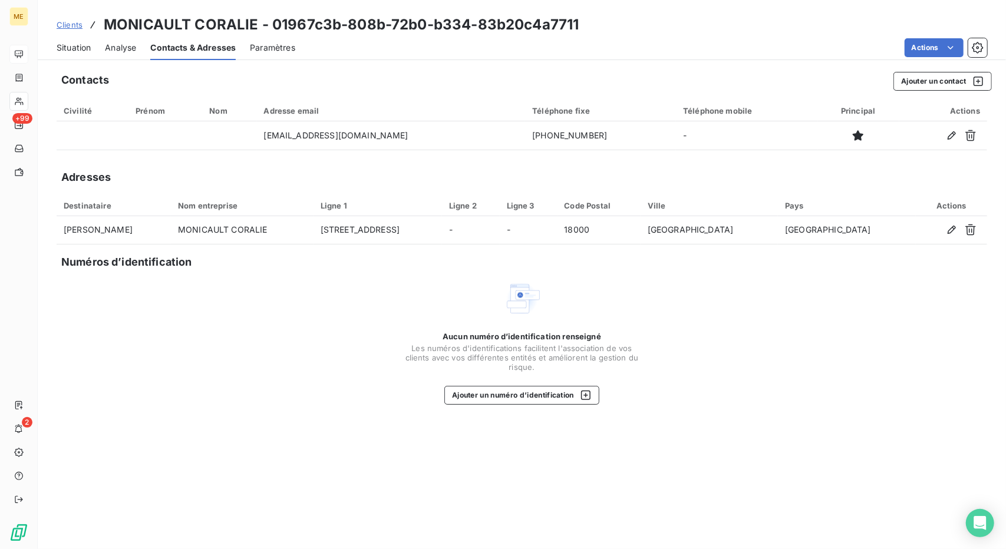
click at [118, 42] on span "Analyse" at bounding box center [120, 48] width 31 height 12
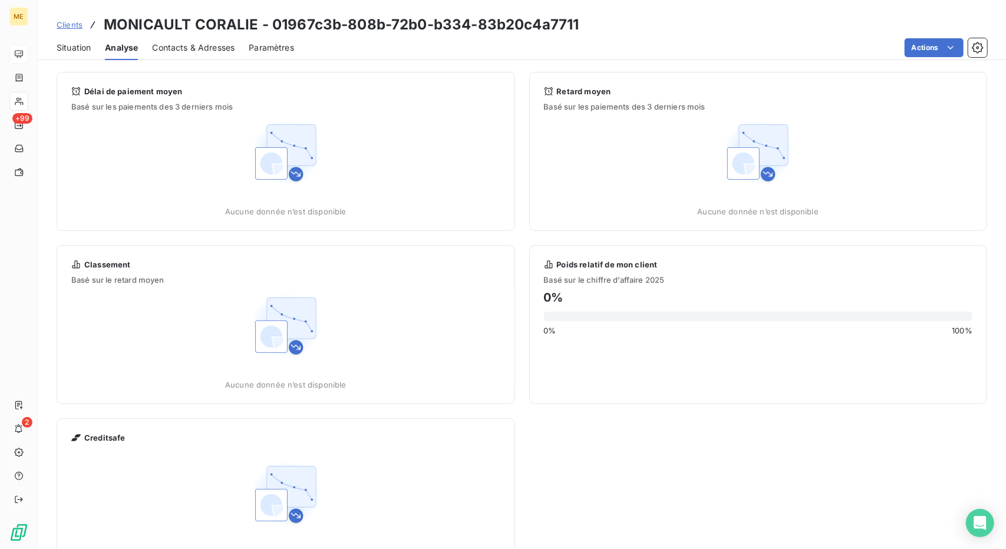
click at [78, 50] on span "Situation" at bounding box center [74, 48] width 34 height 12
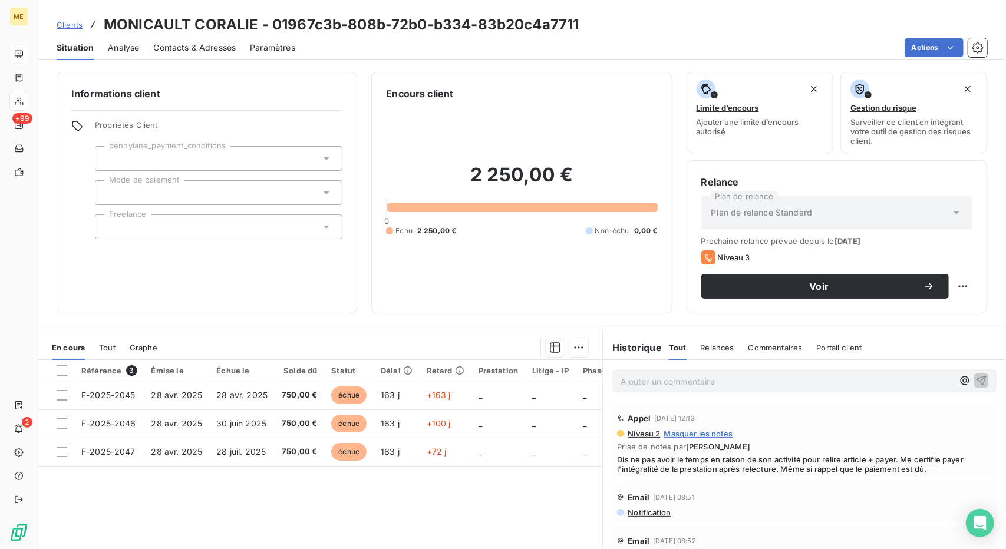
click at [183, 48] on span "Contacts & Adresses" at bounding box center [194, 48] width 83 height 12
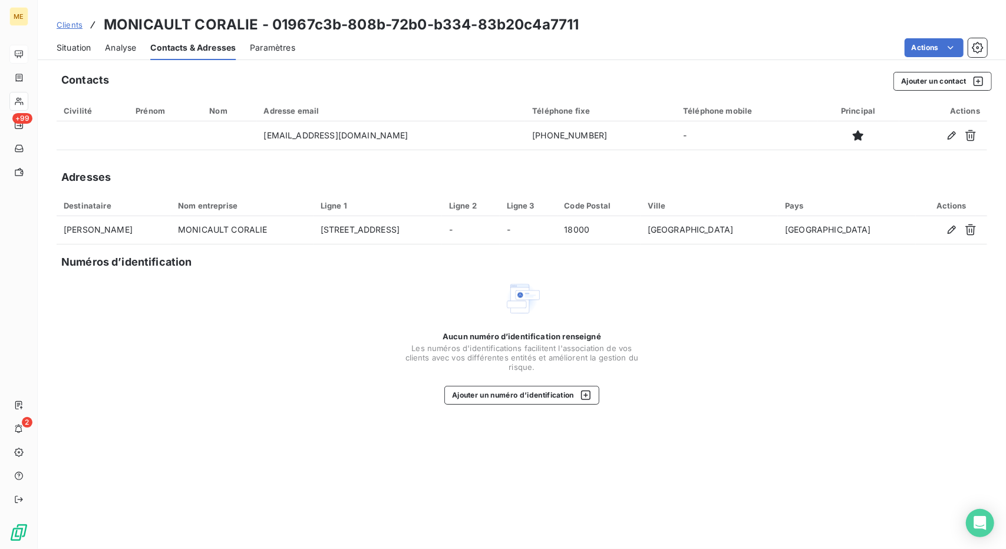
click at [297, 45] on div "Situation Analyse Contacts & Adresses Paramètres Actions" at bounding box center [522, 47] width 968 height 25
click at [273, 56] on div "Paramètres" at bounding box center [272, 47] width 45 height 25
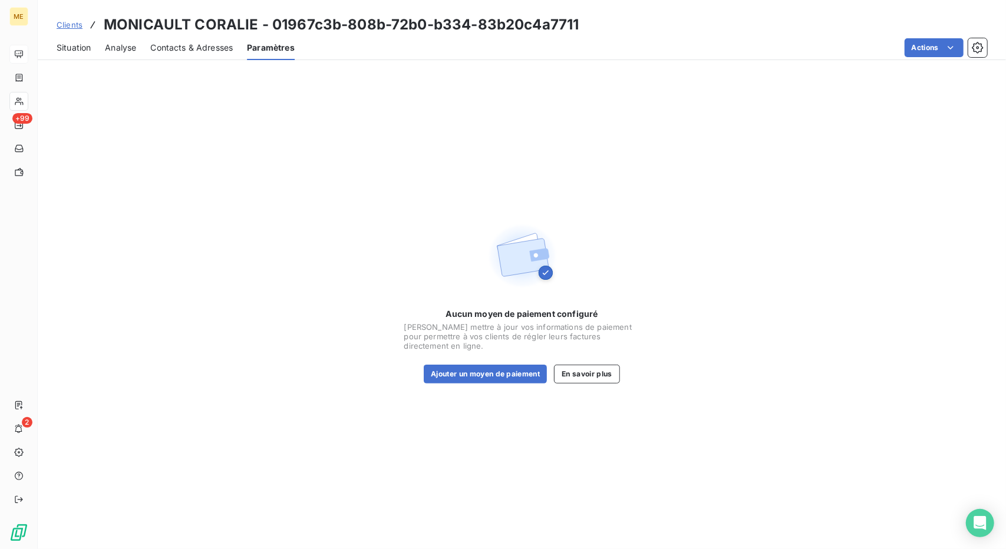
click at [165, 54] on div "Contacts & Adresses" at bounding box center [191, 47] width 83 height 25
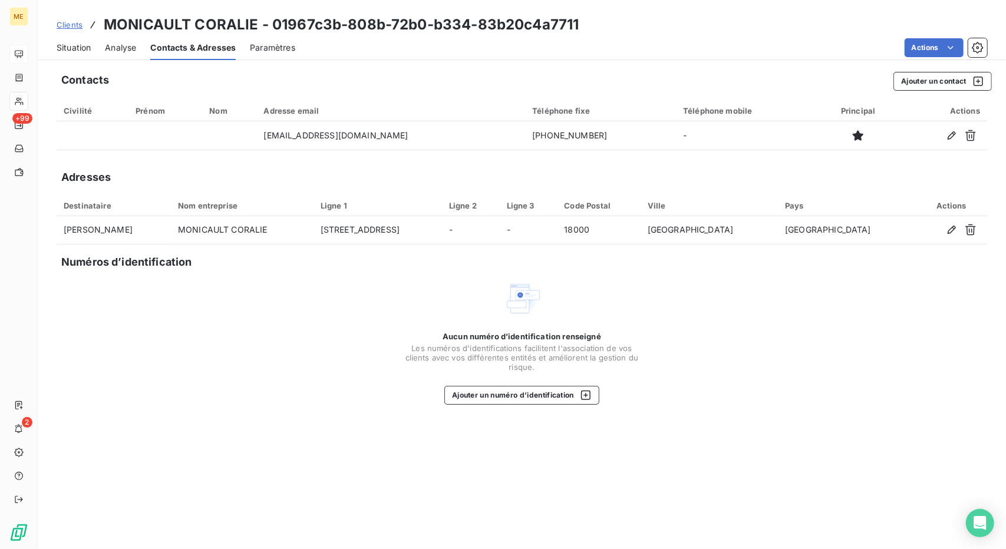
click at [117, 52] on span "Analyse" at bounding box center [120, 48] width 31 height 12
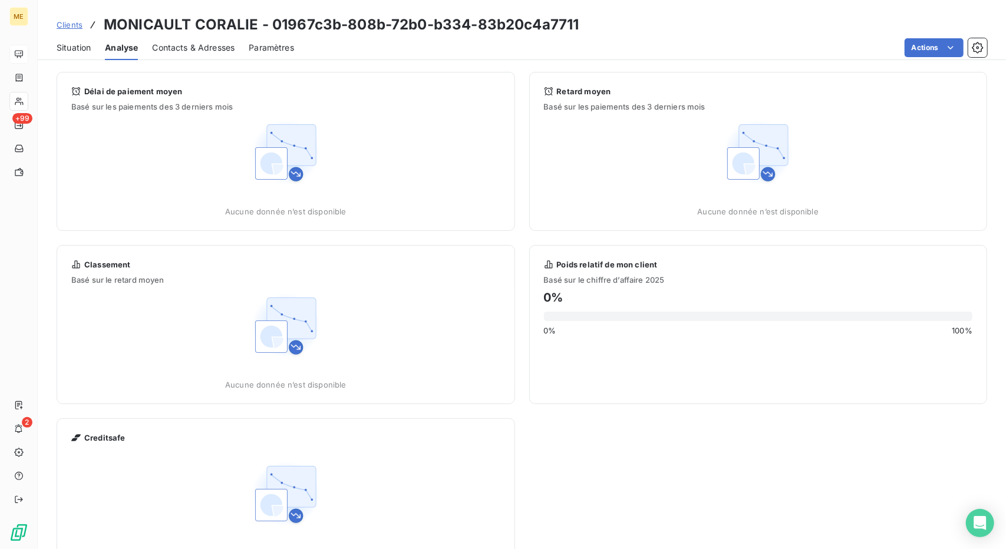
click at [81, 48] on span "Situation" at bounding box center [74, 48] width 34 height 12
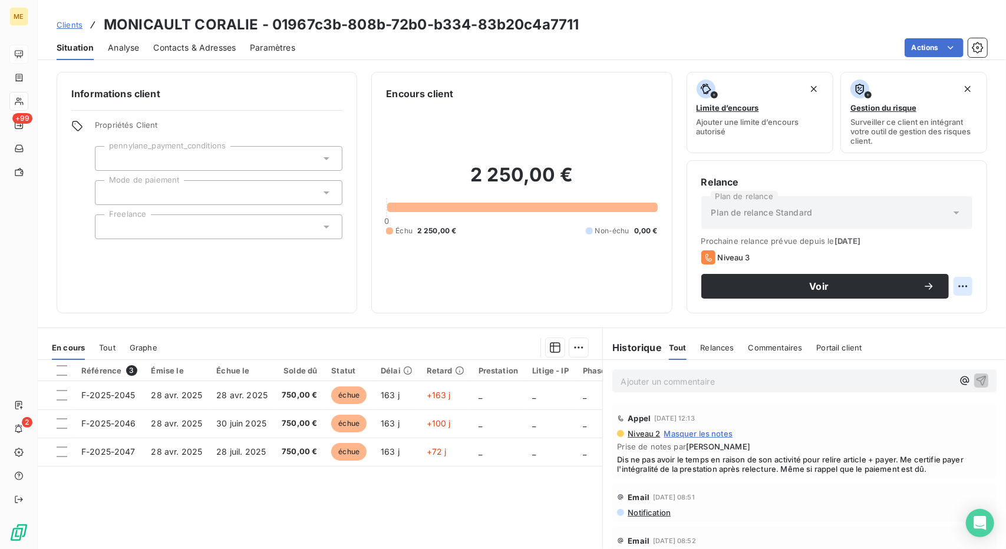
click at [959, 288] on html "ME +99 2 Clients MONICAULT CORALIE - 01967c3b-808b-72b0-b334-83b20c4a7711 Situa…" at bounding box center [503, 274] width 1006 height 549
click at [919, 301] on div "Replanifier cette action" at bounding box center [905, 312] width 115 height 28
click at [917, 312] on div "Replanifier cette action" at bounding box center [905, 311] width 105 height 19
select select "9"
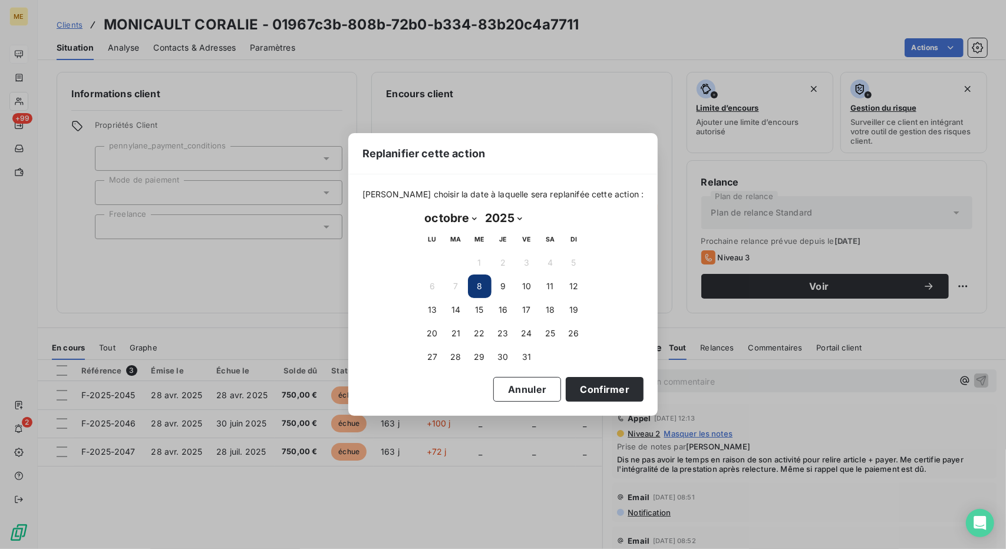
click at [678, 299] on div "Replanifier cette action [PERSON_NAME] choisir la date à laquelle sera replanif…" at bounding box center [503, 274] width 1006 height 549
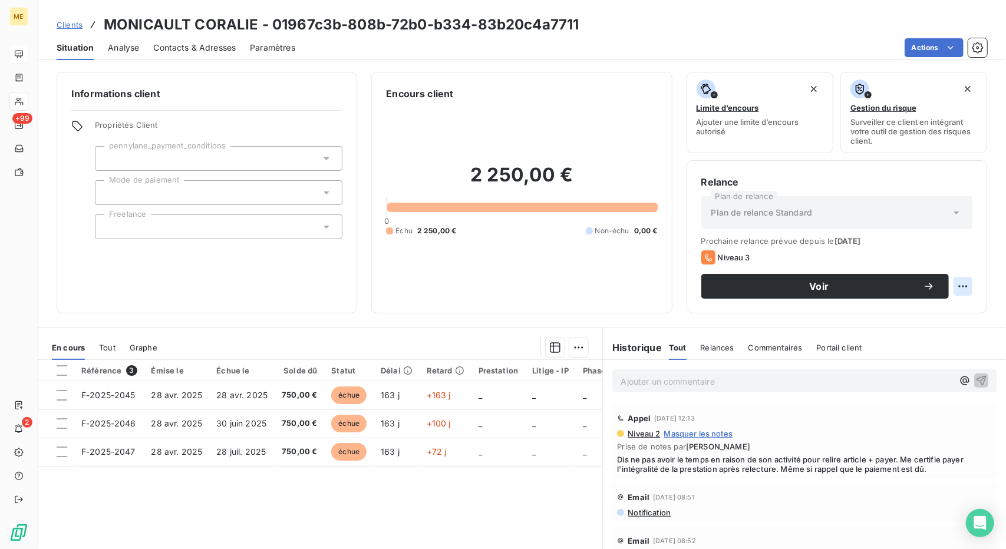
click at [952, 286] on html "ME +99 2 Clients MONICAULT CORALIE - 01967c3b-808b-72b0-b334-83b20c4a7711 Situa…" at bounding box center [503, 274] width 1006 height 549
click at [923, 312] on div "Replanifier cette action" at bounding box center [905, 311] width 105 height 19
select select "9"
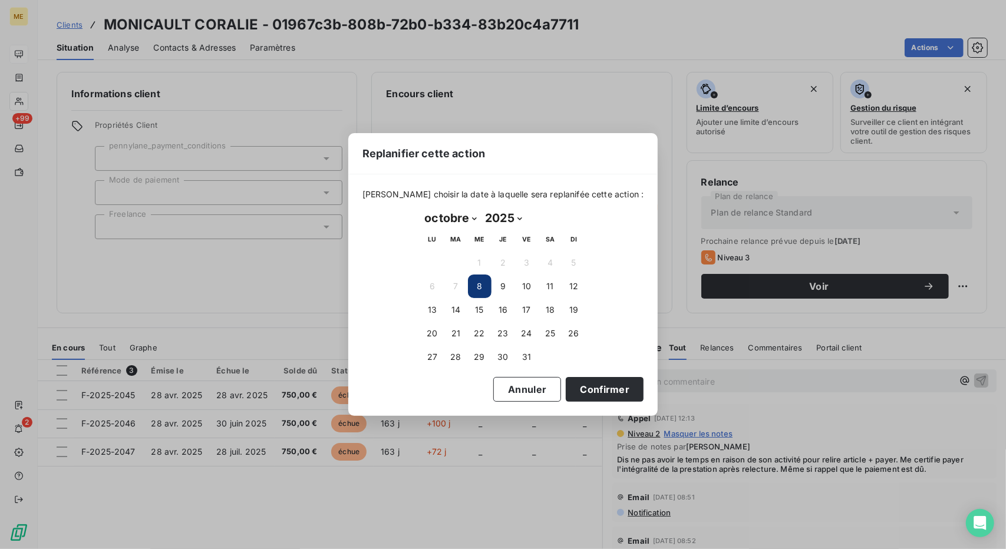
click at [675, 276] on div "Replanifier cette action [PERSON_NAME] choisir la date à laquelle sera replanif…" at bounding box center [503, 274] width 1006 height 549
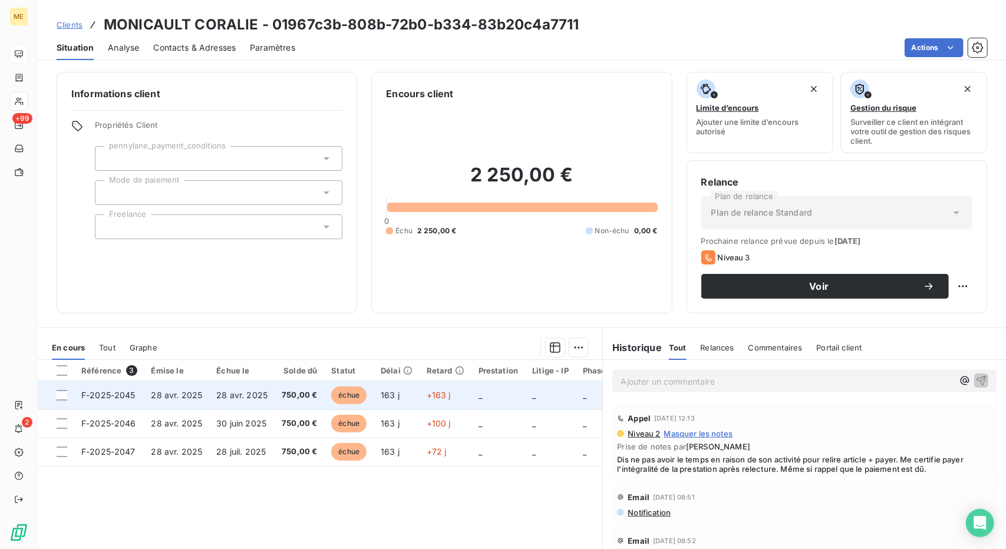
click at [397, 397] on td "163 j" at bounding box center [397, 395] width 46 height 28
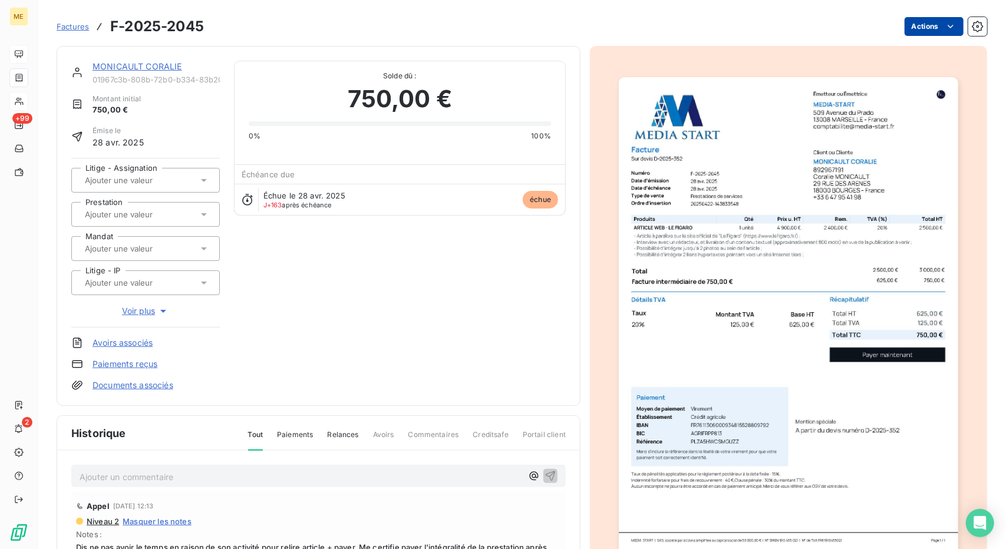
click at [939, 18] on html "ME +99 2 Factures F-2025-2045 Actions MONICAULT CORALIE 01967c3b-808b-72b0-b334…" at bounding box center [503, 274] width 1006 height 549
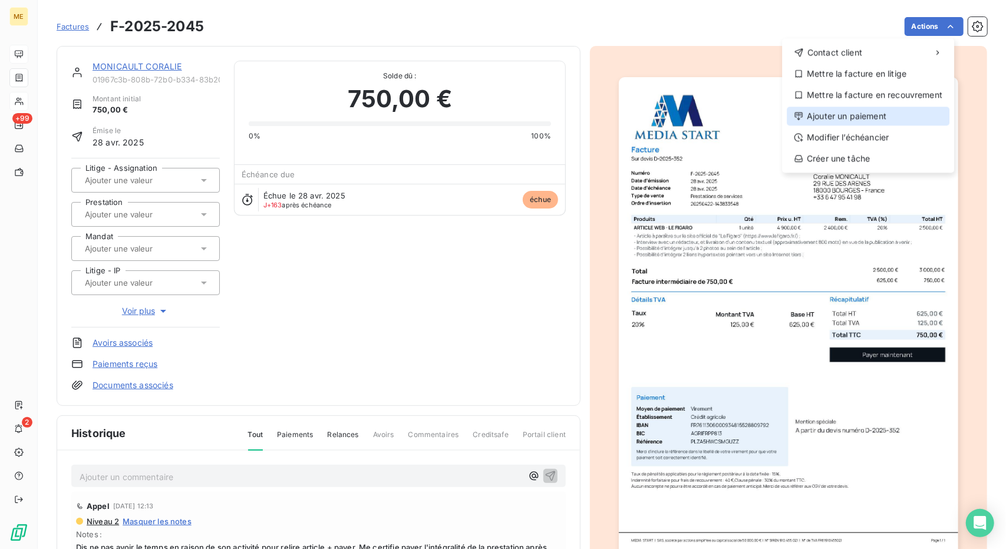
click at [863, 119] on div "Ajouter un paiement" at bounding box center [868, 116] width 163 height 19
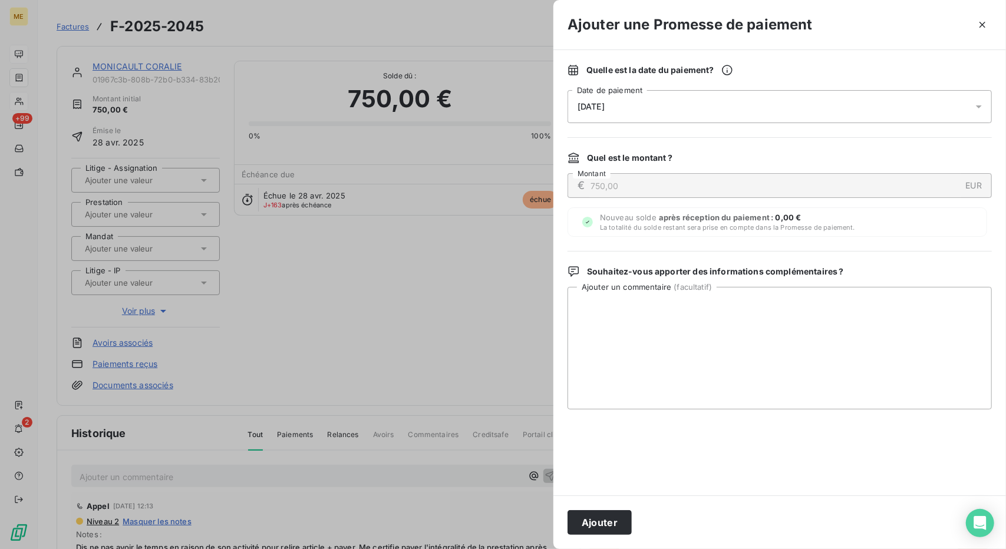
click at [656, 97] on div "[DATE]" at bounding box center [779, 106] width 424 height 33
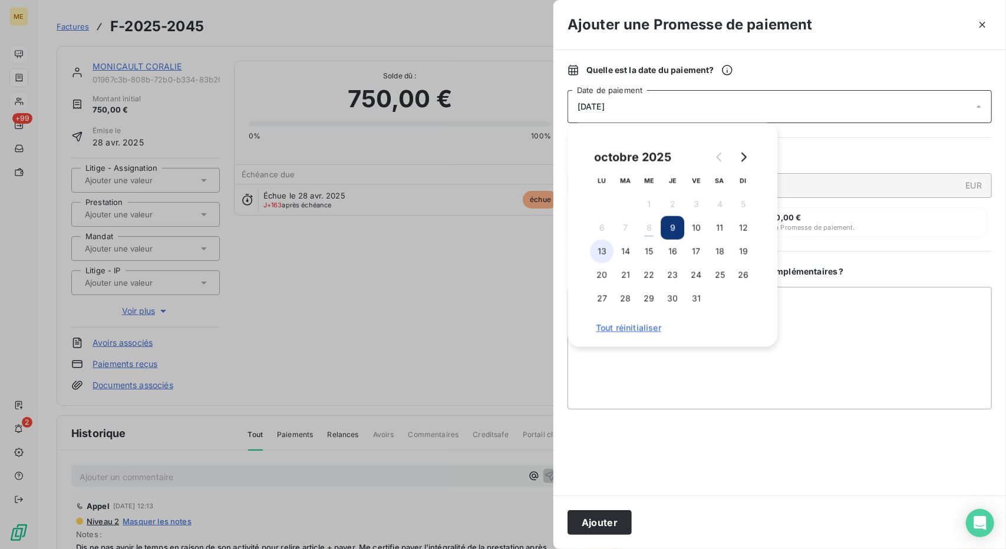
click at [605, 252] on button "13" at bounding box center [602, 252] width 24 height 24
click at [869, 215] on div "Nouveau solde après réception du paiement : 0,00 € La totalité du solde restant…" at bounding box center [777, 221] width 420 height 29
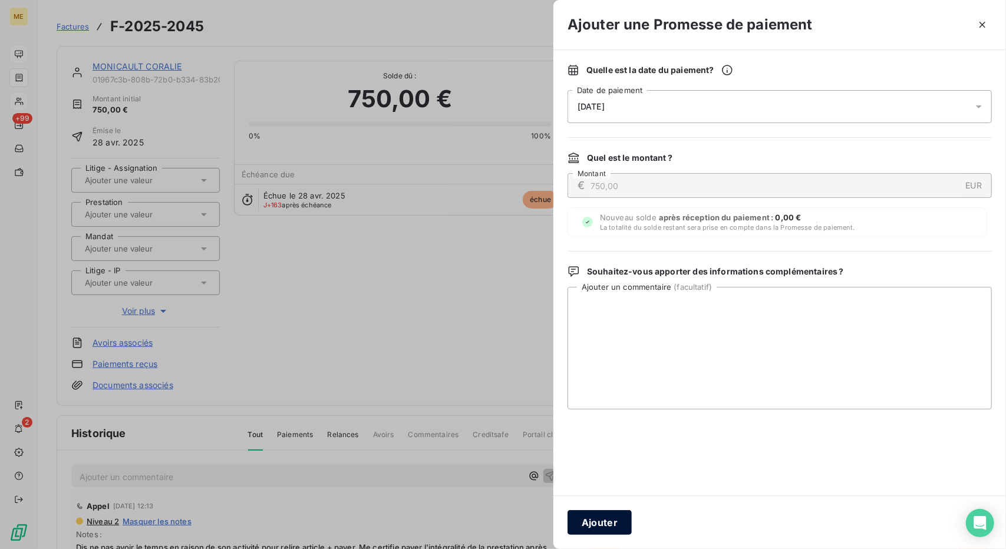
click at [619, 524] on button "Ajouter" at bounding box center [599, 522] width 64 height 25
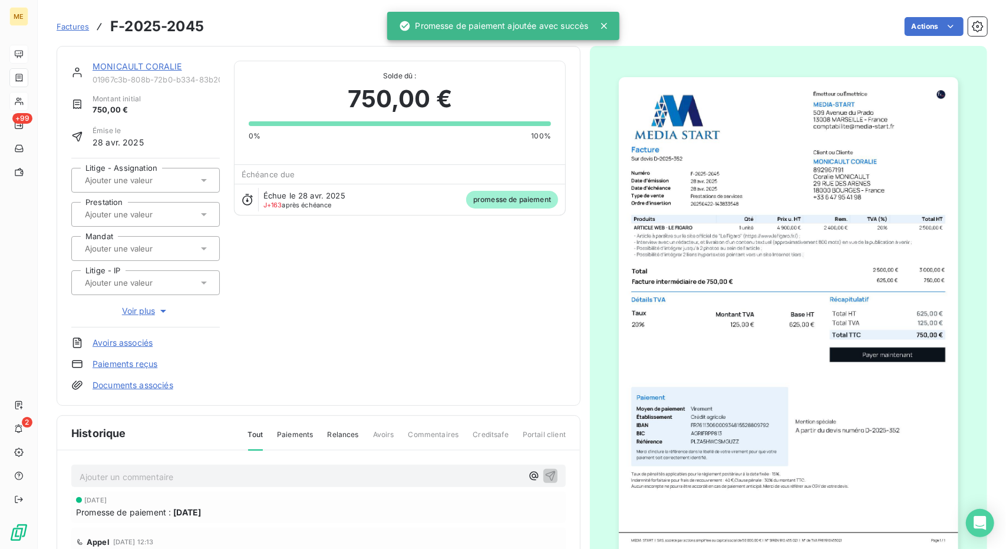
click at [116, 64] on link "MONICAULT CORALIE" at bounding box center [138, 66] width 90 height 10
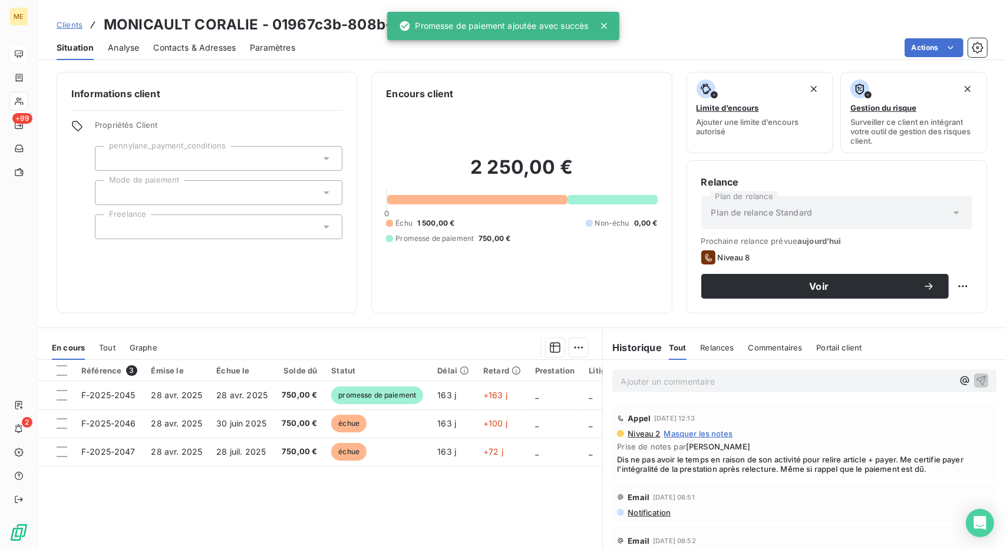
click at [658, 378] on p "Ajouter un commentaire ﻿" at bounding box center [787, 381] width 332 height 15
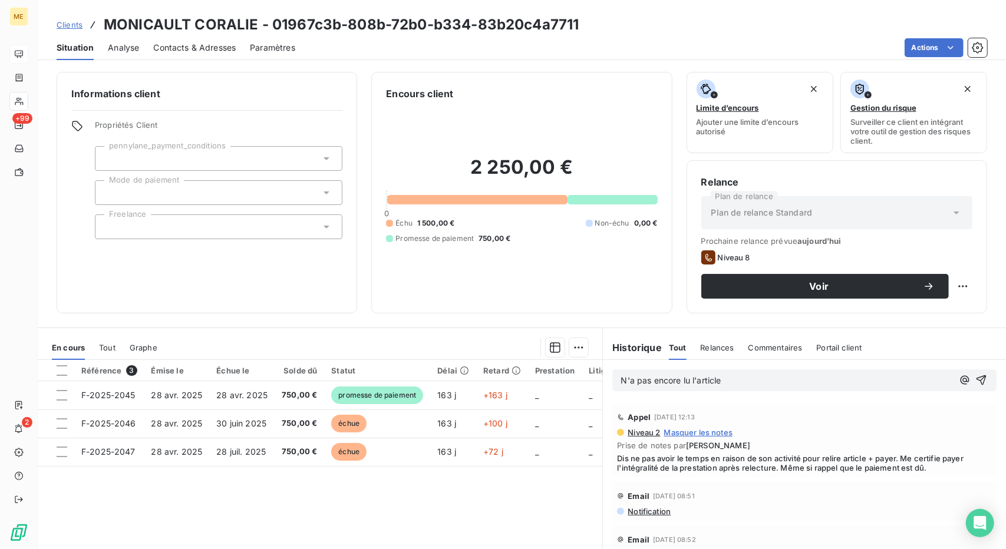
click at [694, 377] on span "N'a pas encore lu l'article" at bounding box center [671, 380] width 100 height 10
click at [954, 287] on html "ME +99 2 Clients MONICAULT CORALIE - 01967c3b-808b-72b0-b334-83b20c4a7711 Situa…" at bounding box center [503, 274] width 1006 height 549
click at [876, 291] on html "ME +99 2 Clients MONICAULT CORALIE - 01967c3b-808b-72b0-b334-83b20c4a7711 Situa…" at bounding box center [503, 274] width 1006 height 549
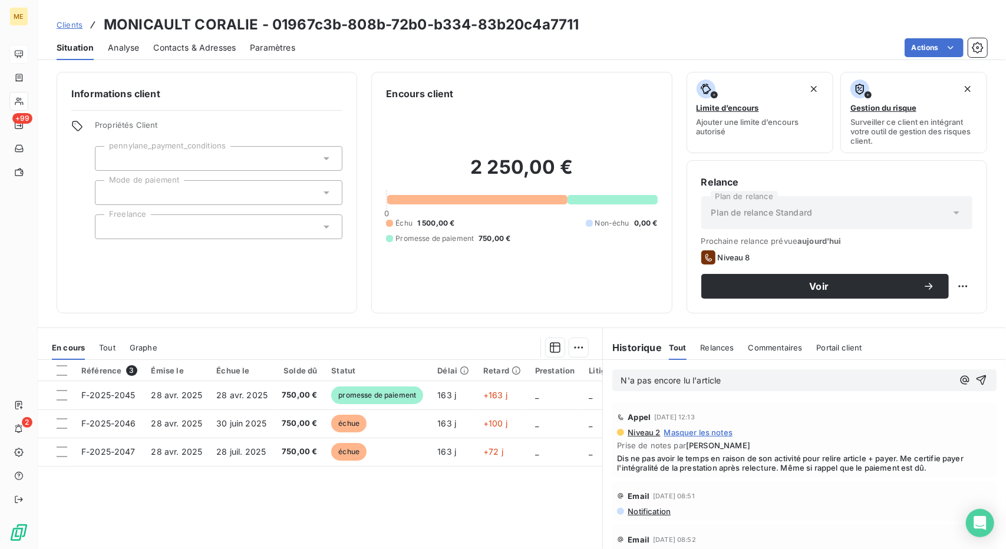
click at [876, 291] on div "Voir" at bounding box center [824, 287] width 219 height 12
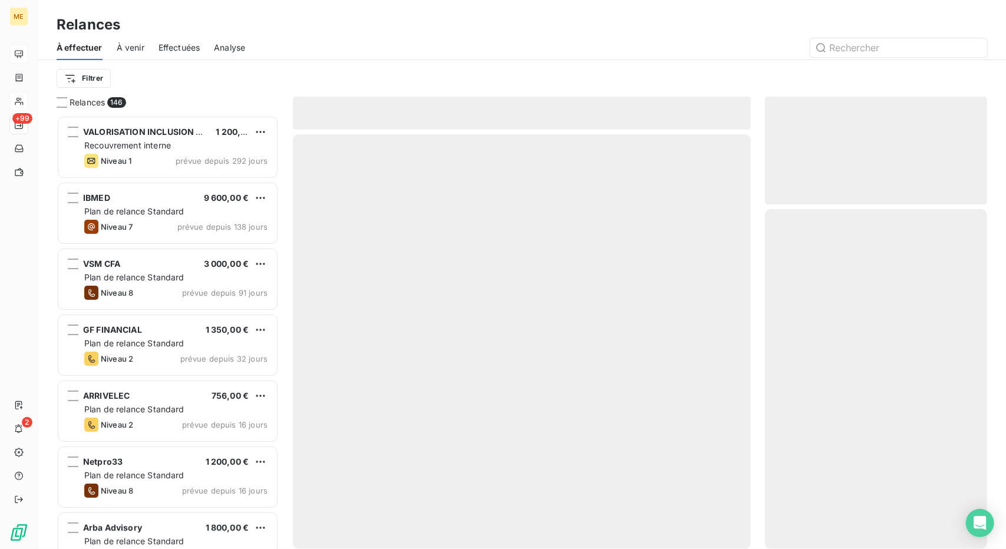
scroll to position [424, 213]
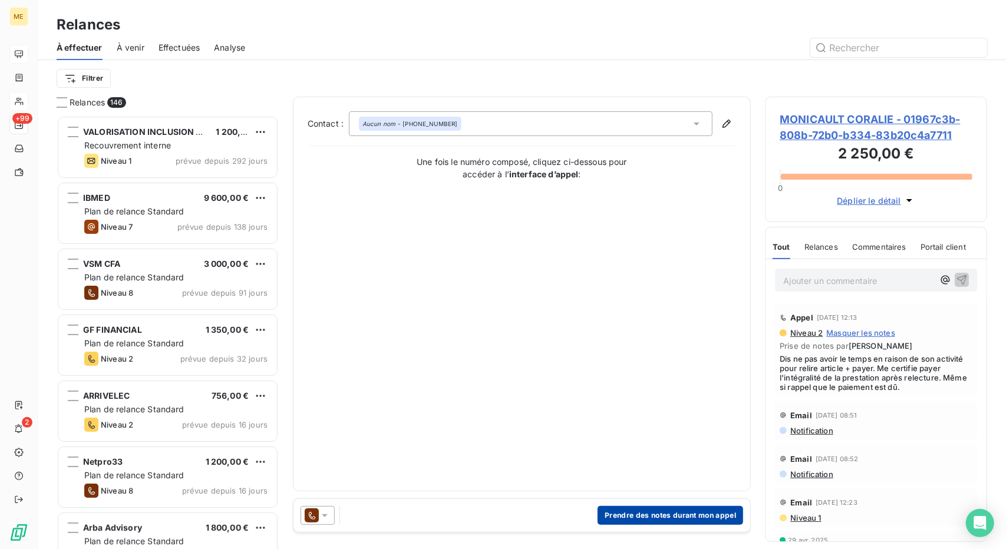
click at [697, 518] on button "Prendre des notes durant mon appel" at bounding box center [671, 515] width 146 height 19
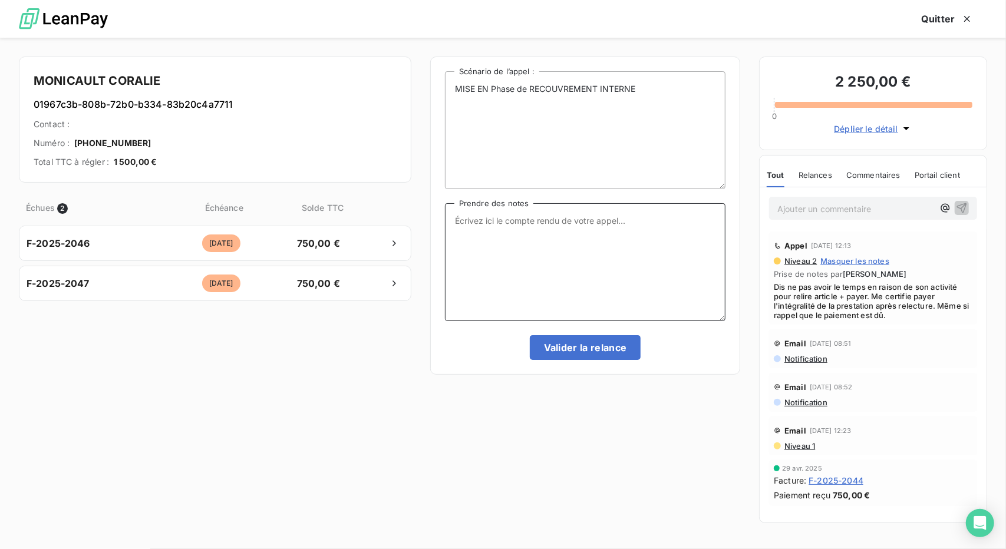
click at [536, 211] on textarea "Prendre des notes" at bounding box center [585, 262] width 281 height 118
paste textarea "N'a pas encore lu l'article"
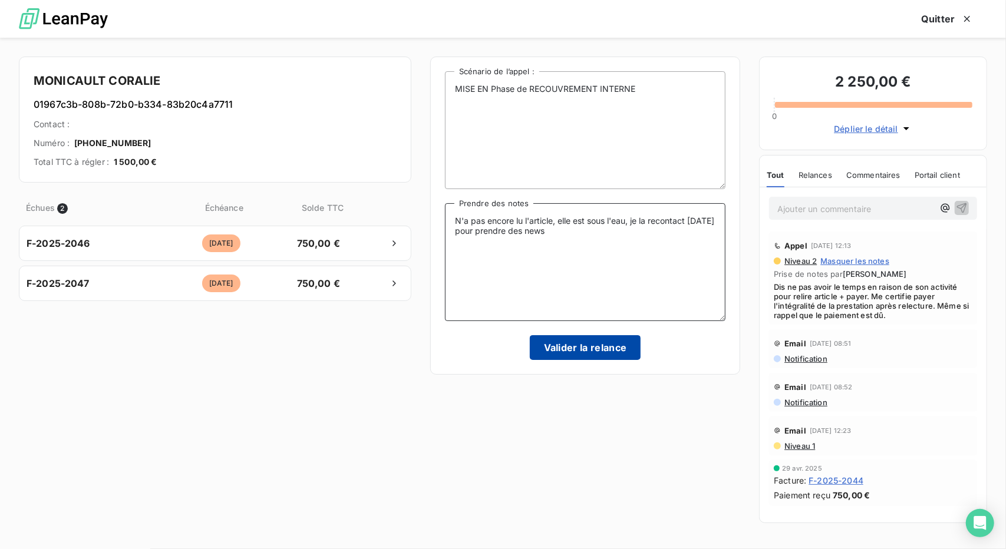
type textarea "N'a pas encore lu l'article, elle est sous l'eau, je la recontact [DATE] pour p…"
click at [559, 359] on button "Valider la relance" at bounding box center [585, 347] width 111 height 25
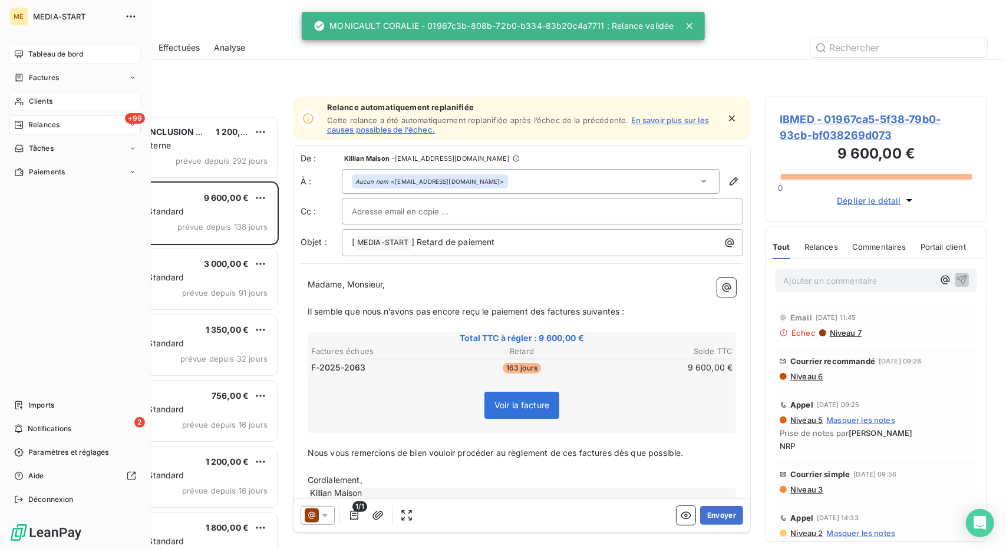
click at [54, 100] on div "Clients" at bounding box center [74, 101] width 131 height 19
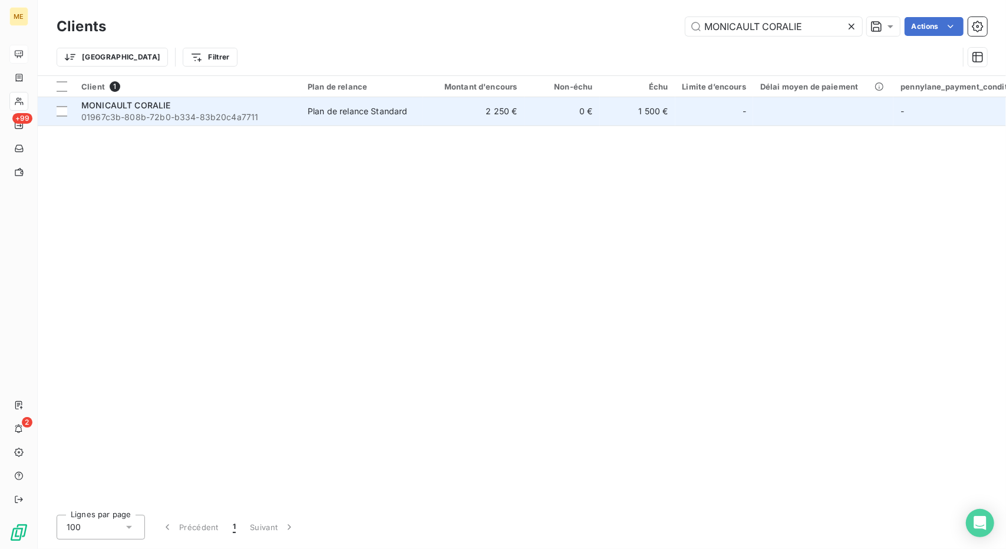
click at [275, 110] on div "MONICAULT CORALIE" at bounding box center [187, 106] width 212 height 12
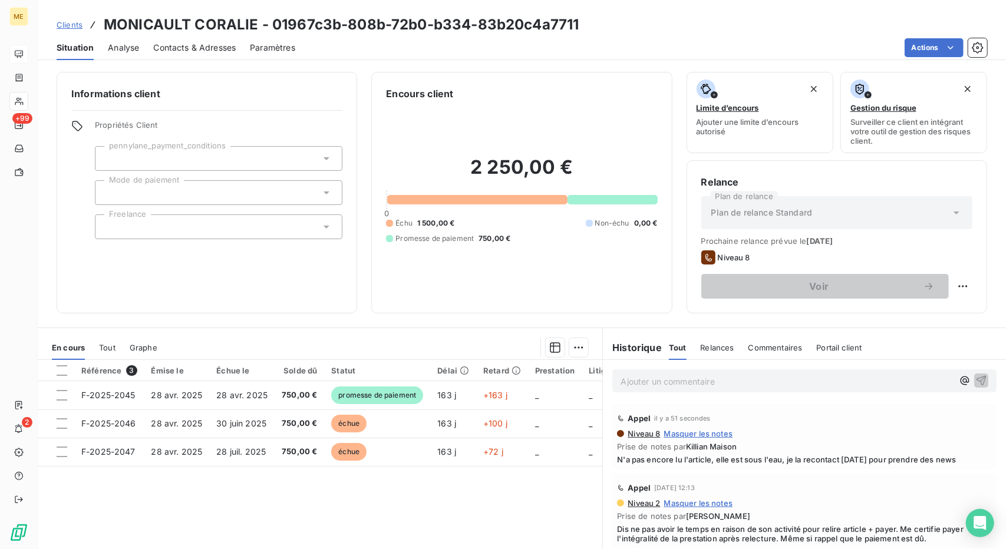
click at [74, 24] on span "Clients" at bounding box center [70, 24] width 26 height 9
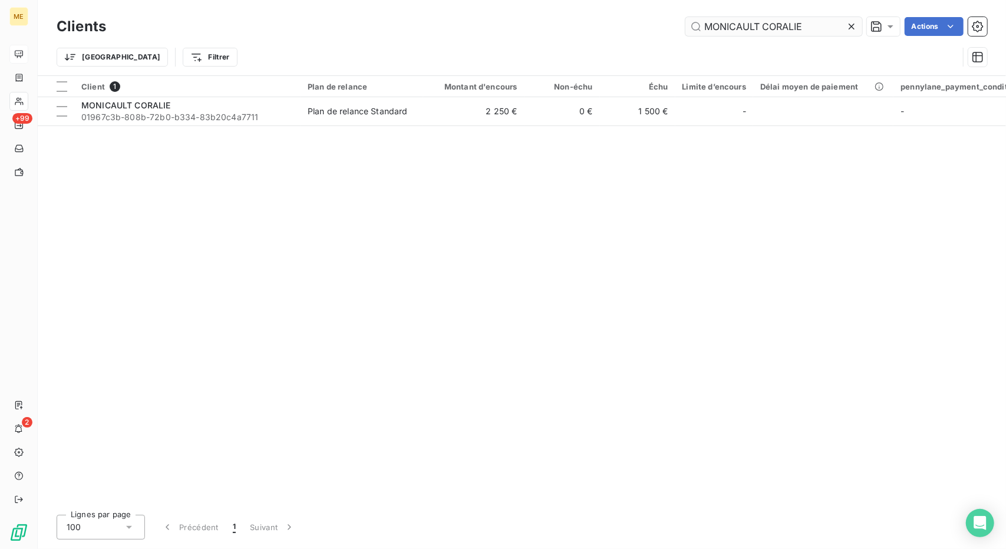
click at [761, 32] on input "MONICAULT CORALIE" at bounding box center [773, 26] width 177 height 19
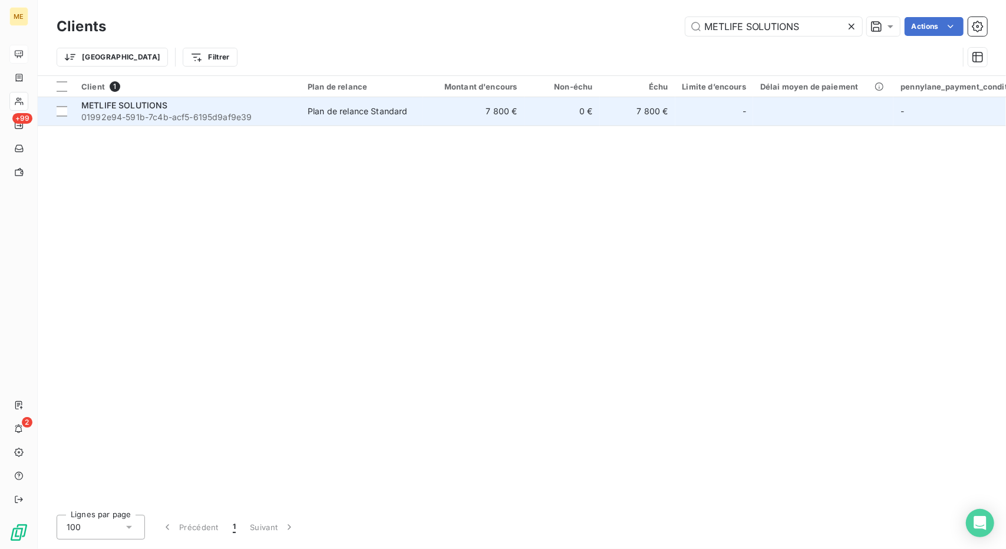
type input "METLIFE SOLUTIONS"
click at [384, 113] on div "Plan de relance Standard" at bounding box center [358, 111] width 100 height 12
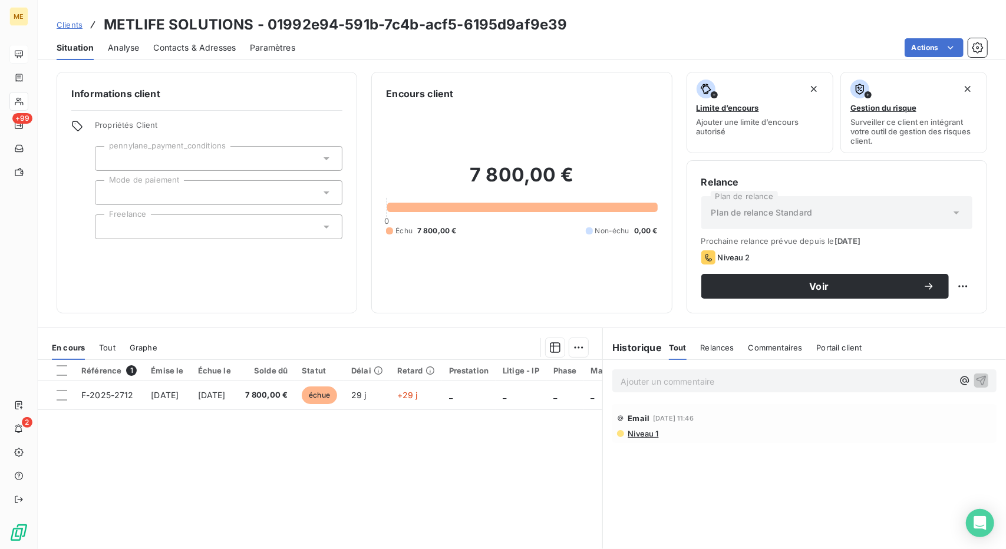
click at [177, 50] on span "Contacts & Adresses" at bounding box center [194, 48] width 83 height 12
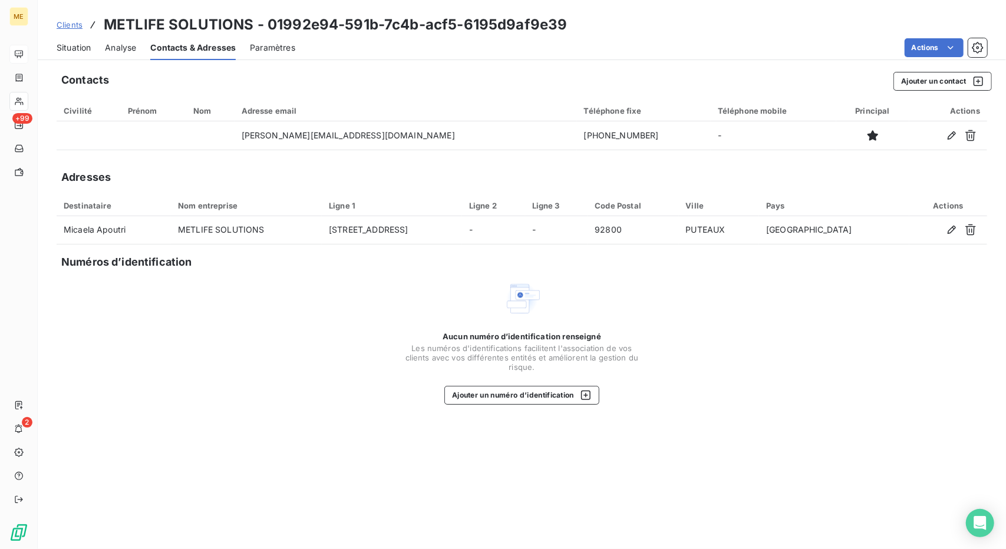
click at [62, 42] on span "Situation" at bounding box center [74, 48] width 34 height 12
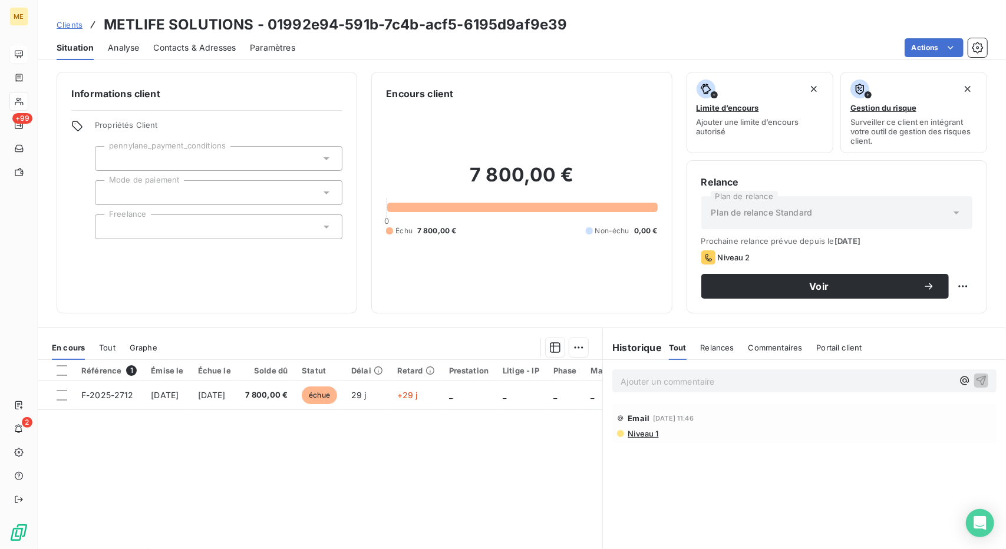
click at [837, 458] on div "Ajouter un commentaire ﻿ Email [DATE] 11:46 Niveau 1" at bounding box center [804, 491] width 403 height 262
click at [678, 380] on p "Ajouter un commentaire ﻿" at bounding box center [787, 381] width 332 height 15
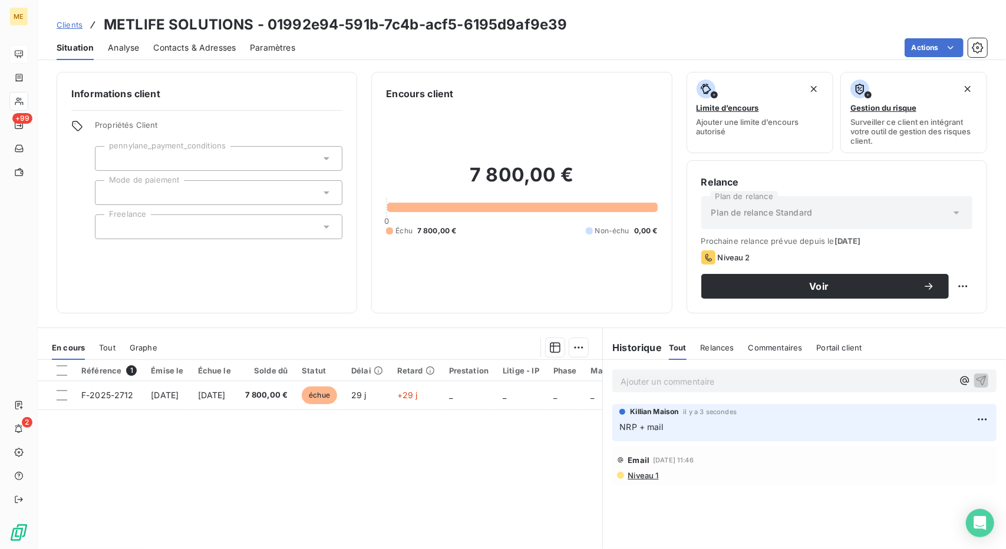
click at [928, 421] on p "NRP + mail" at bounding box center [804, 428] width 370 height 14
click at [975, 423] on html "ME +99 2 Clients METLIFE SOLUTIONS - 01992e94-591b-7c4b-acf5-6195d9af9e39 Situa…" at bounding box center [503, 274] width 1006 height 549
click at [951, 437] on div "Editer" at bounding box center [945, 444] width 66 height 19
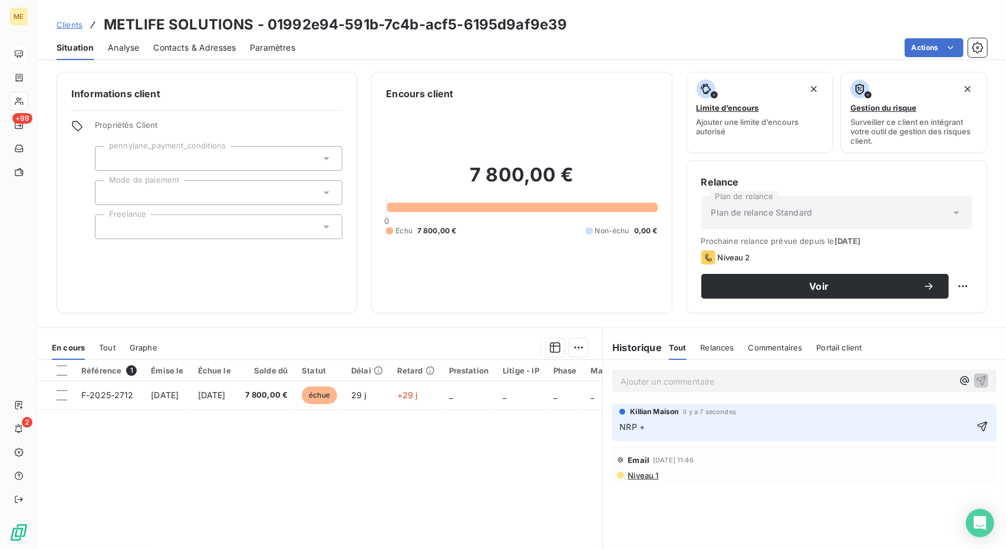
click at [945, 428] on p "NRP +" at bounding box center [796, 428] width 354 height 14
click at [945, 428] on p "Ajouter un commentaire ﻿" at bounding box center [796, 428] width 354 height 15
click at [980, 411] on html "ME +99 2 Clients METLIFE SOLUTIONS - 01992e94-591b-7c4b-acf5-6195d9af9e39 Situa…" at bounding box center [503, 274] width 1006 height 549
click at [929, 465] on div "Supprimer" at bounding box center [945, 466] width 66 height 19
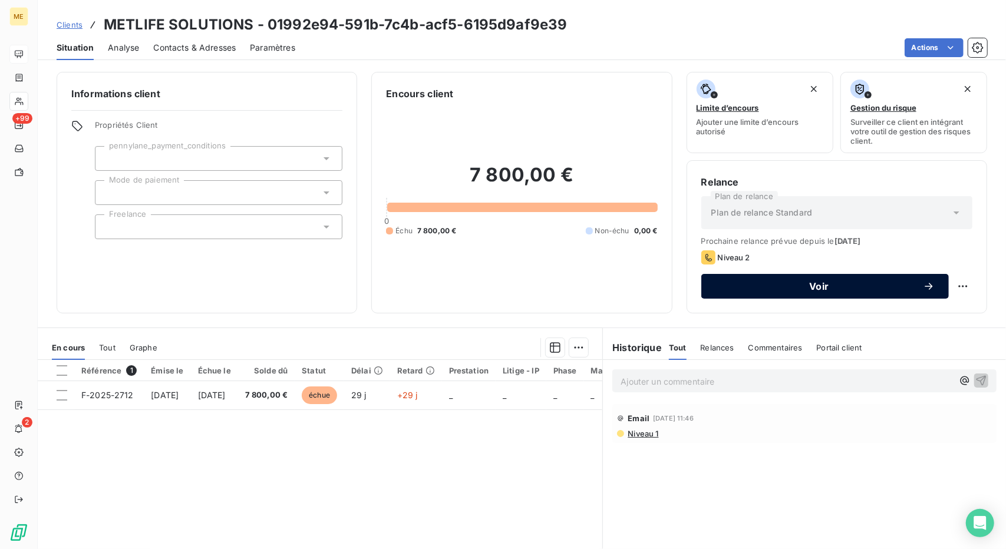
click at [849, 293] on button "Voir" at bounding box center [825, 286] width 248 height 25
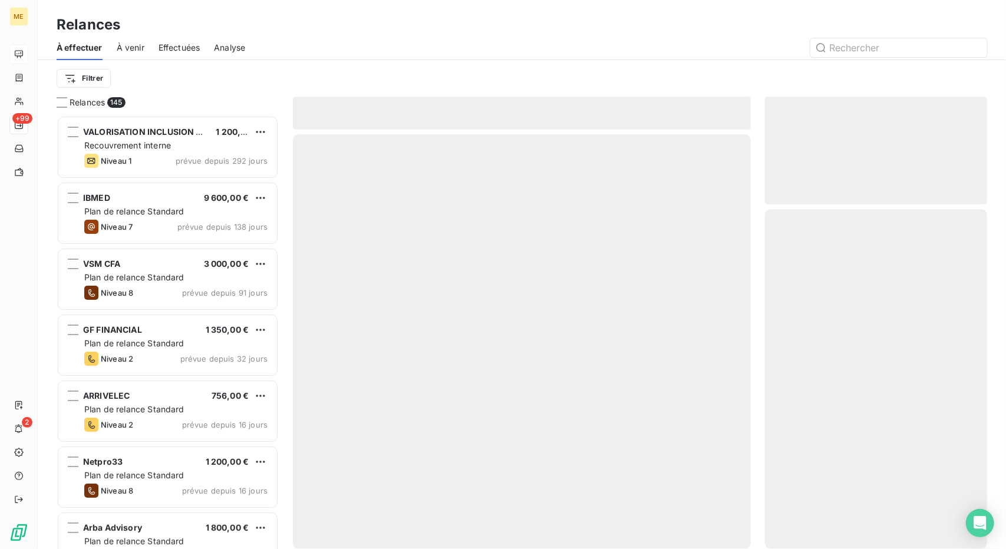
scroll to position [424, 213]
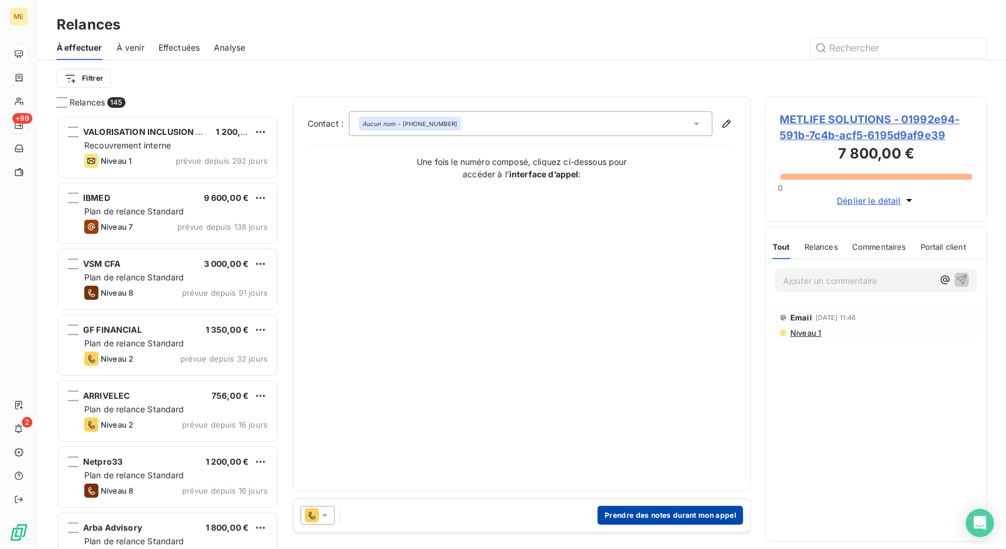
click at [623, 510] on button "Prendre des notes durant mon appel" at bounding box center [671, 515] width 146 height 19
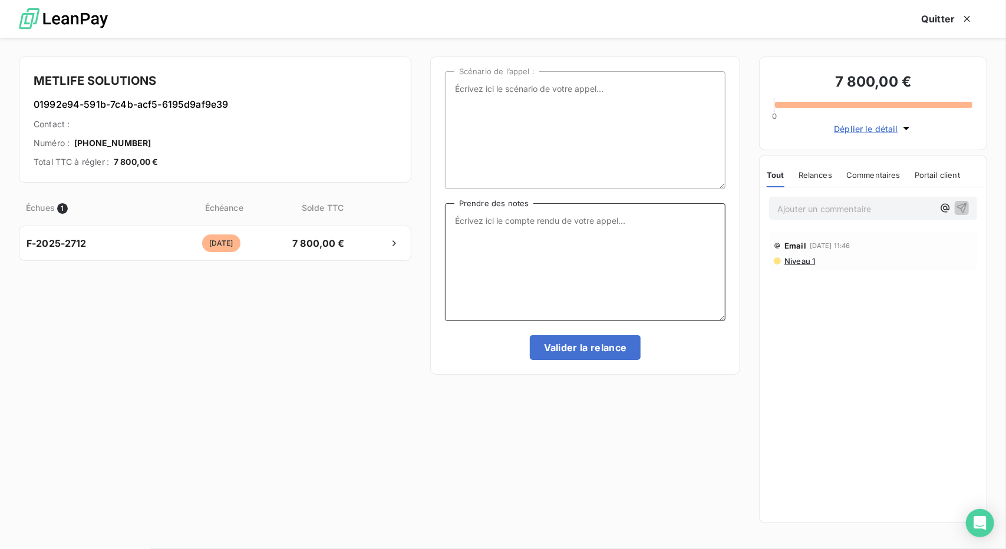
click at [615, 268] on textarea "Prendre des notes" at bounding box center [585, 262] width 281 height 118
paste textarea "NRP + mail"
type textarea "NRP + mail"
click at [603, 354] on button "Valider la relance" at bounding box center [585, 347] width 111 height 25
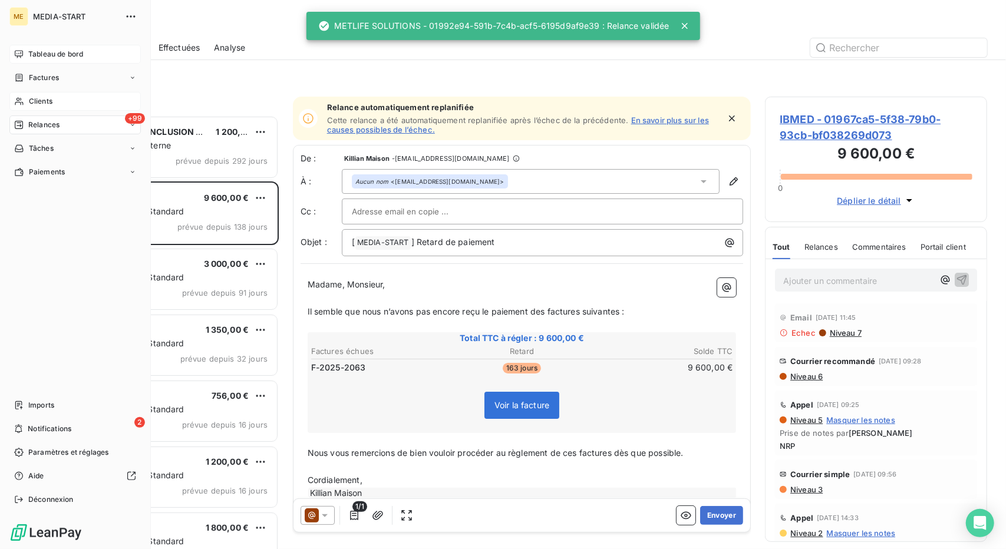
click at [15, 97] on icon at bounding box center [19, 101] width 10 height 9
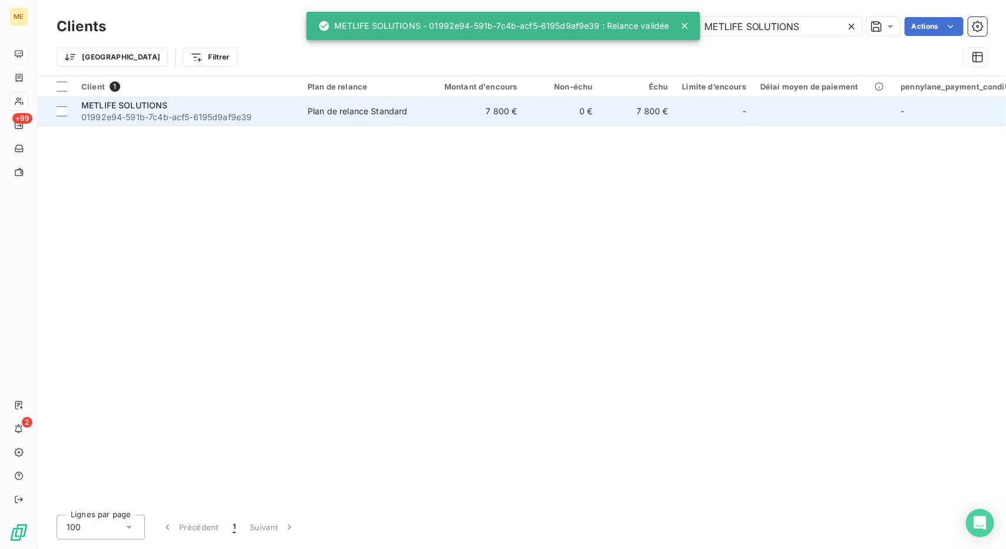
click at [213, 120] on span "01992e94-591b-7c4b-acf5-6195d9af9e39" at bounding box center [187, 117] width 212 height 12
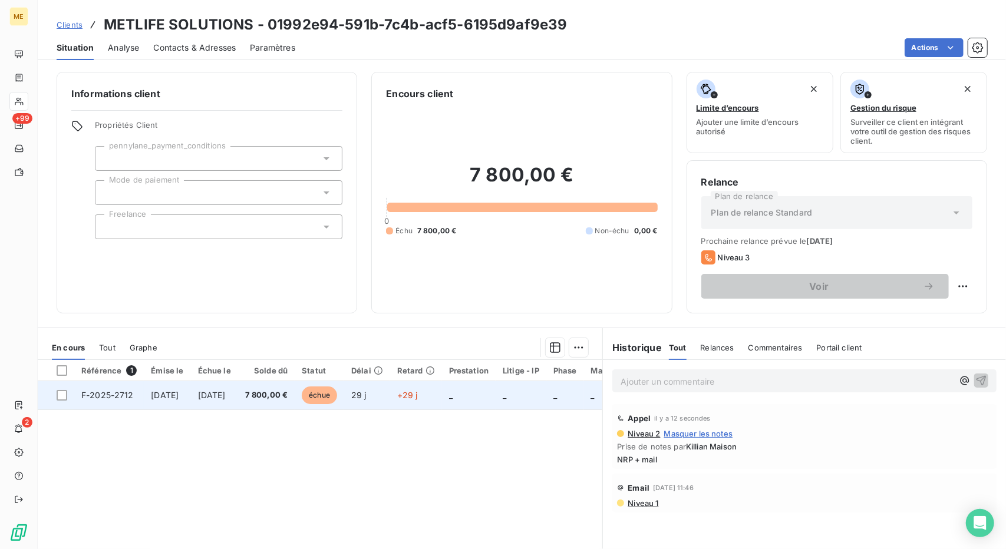
click at [442, 402] on td "+29 j" at bounding box center [416, 395] width 52 height 28
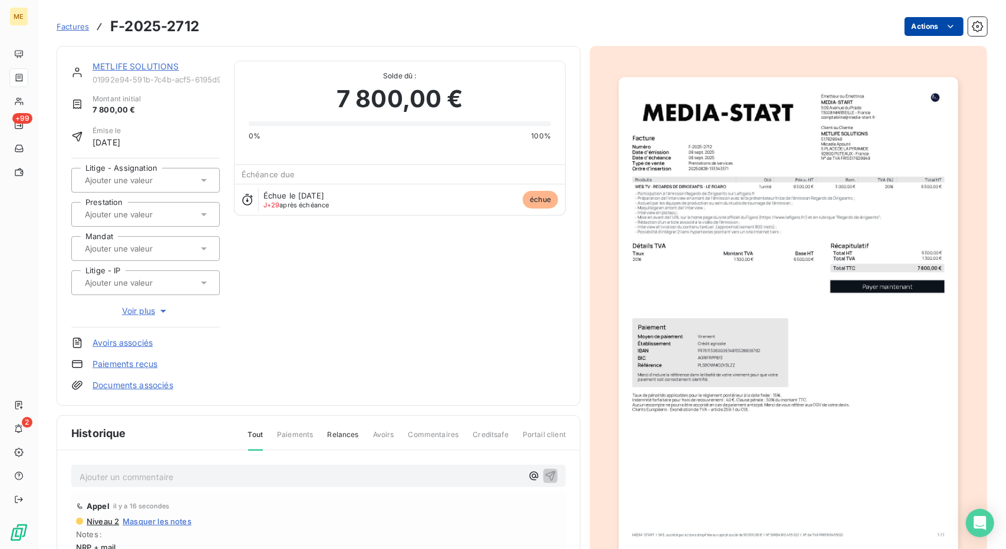
click at [918, 21] on html "ME +99 2 Factures F-2025-2712 Actions METLIFE SOLUTIONS 01992e94-591b-7c4b-acf5…" at bounding box center [503, 274] width 1006 height 549
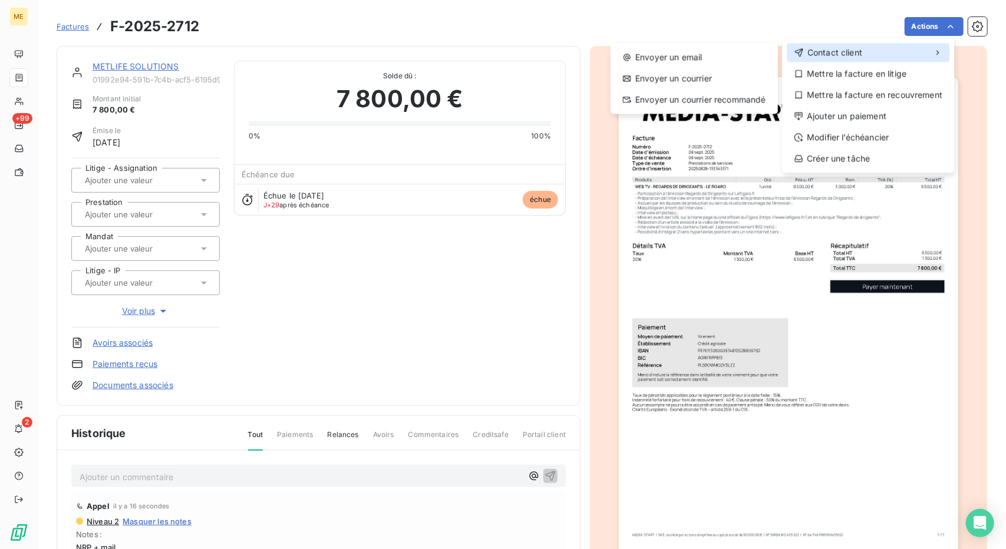
click at [868, 54] on div "Contact client" at bounding box center [868, 52] width 163 height 19
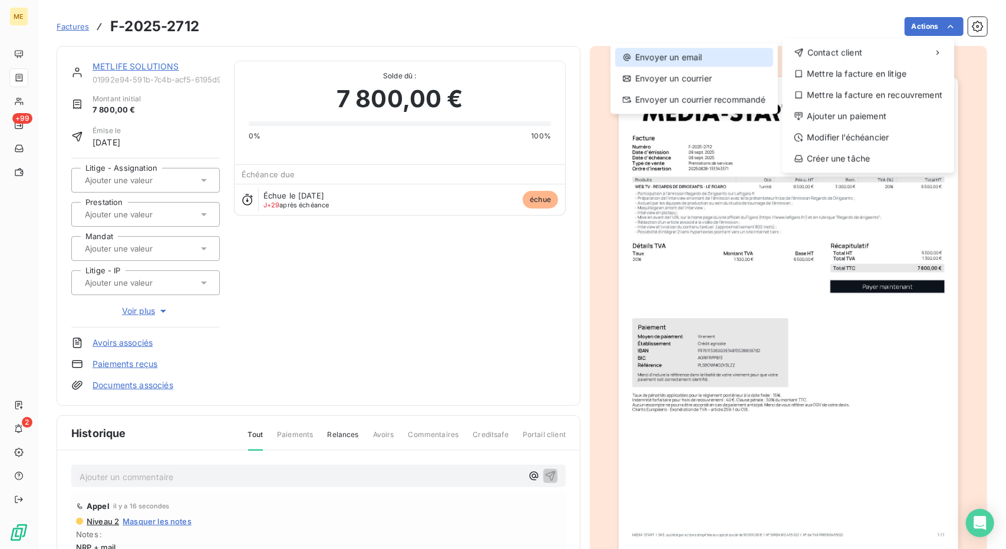
click at [715, 60] on div "Envoyer un email" at bounding box center [694, 57] width 158 height 19
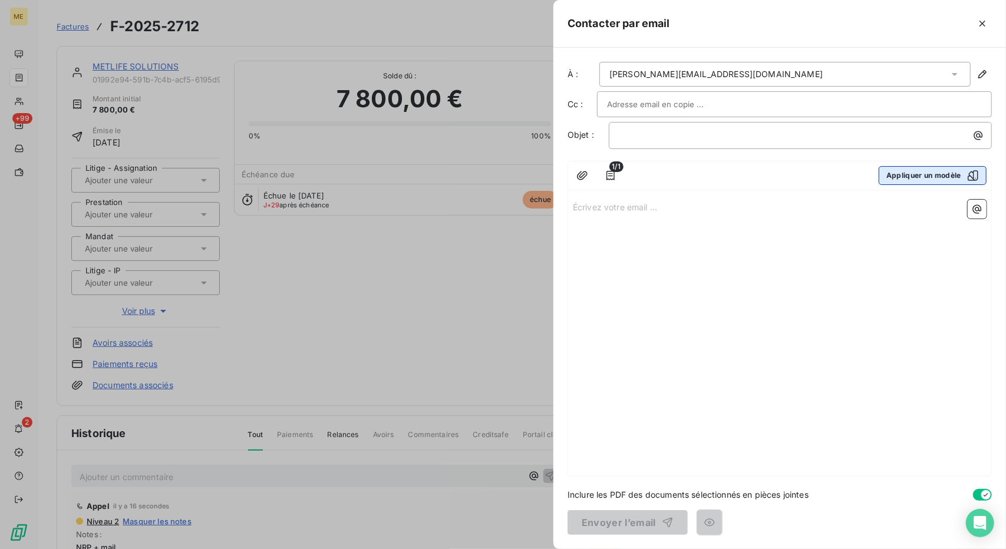
click at [962, 181] on button "Appliquer un modèle" at bounding box center [933, 175] width 108 height 19
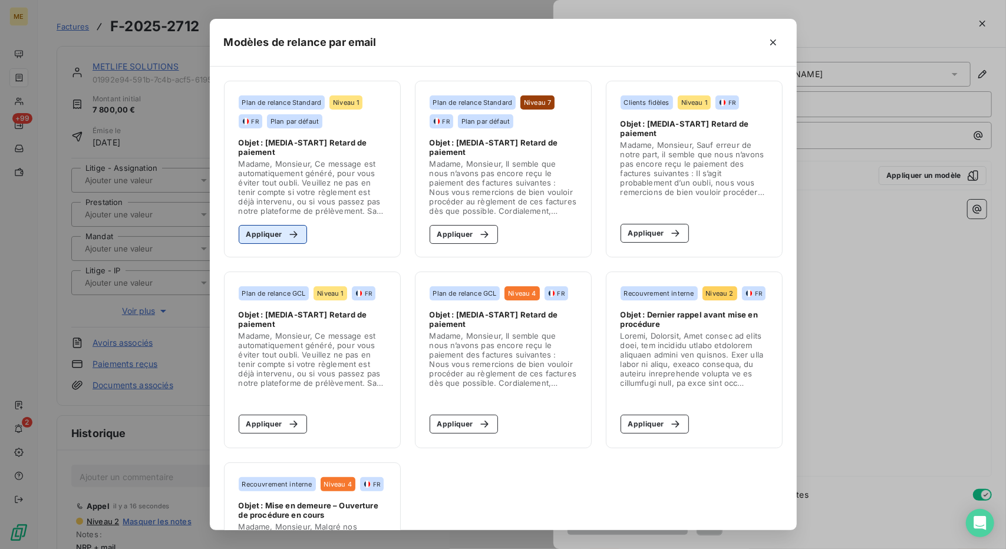
click at [271, 237] on button "Appliquer" at bounding box center [273, 234] width 69 height 19
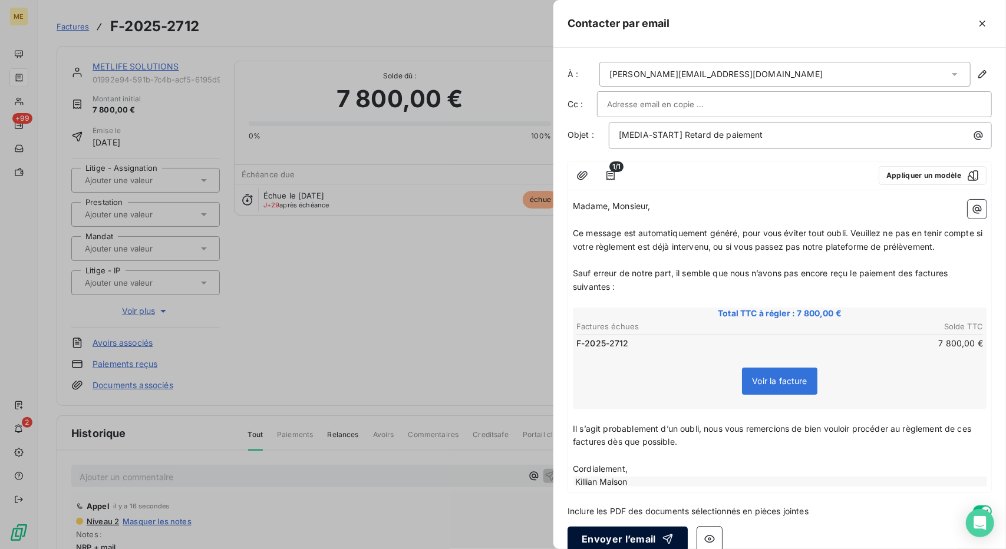
click at [647, 539] on button "Envoyer l’email" at bounding box center [627, 539] width 120 height 25
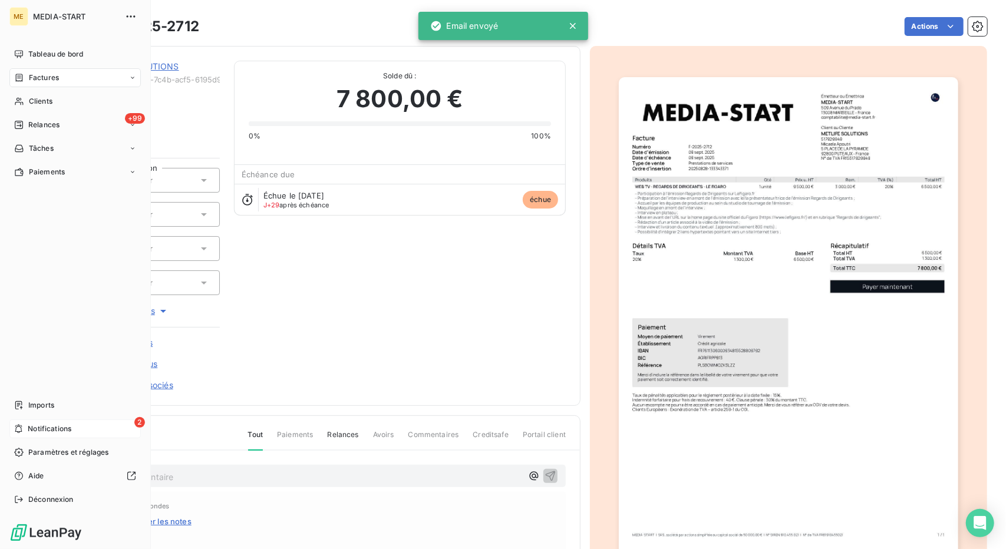
click at [34, 432] on span "Notifications" at bounding box center [50, 429] width 44 height 11
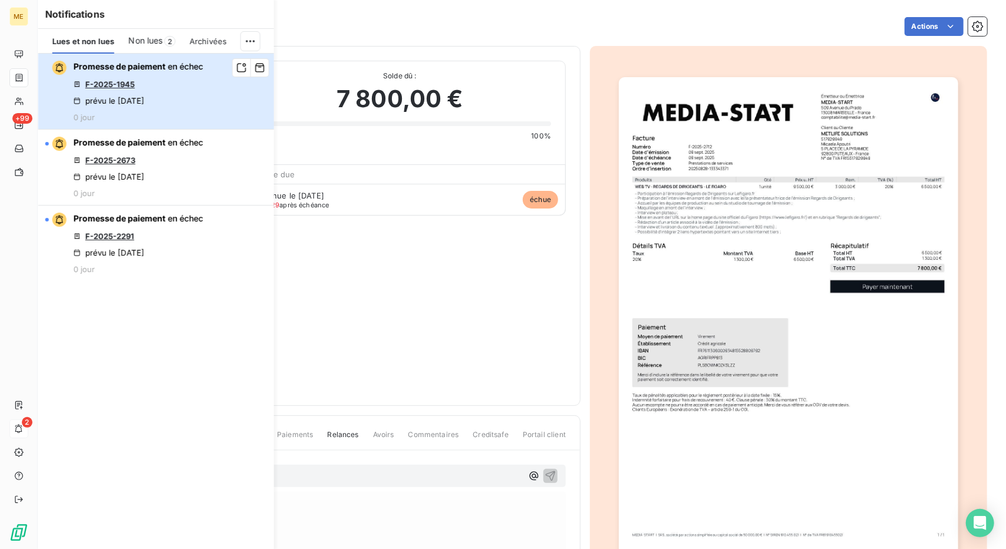
click at [209, 110] on button "Promesse de paiement en échec F-2025-1945 prévu le 7 oct. 2025 0 jour" at bounding box center [156, 92] width 236 height 76
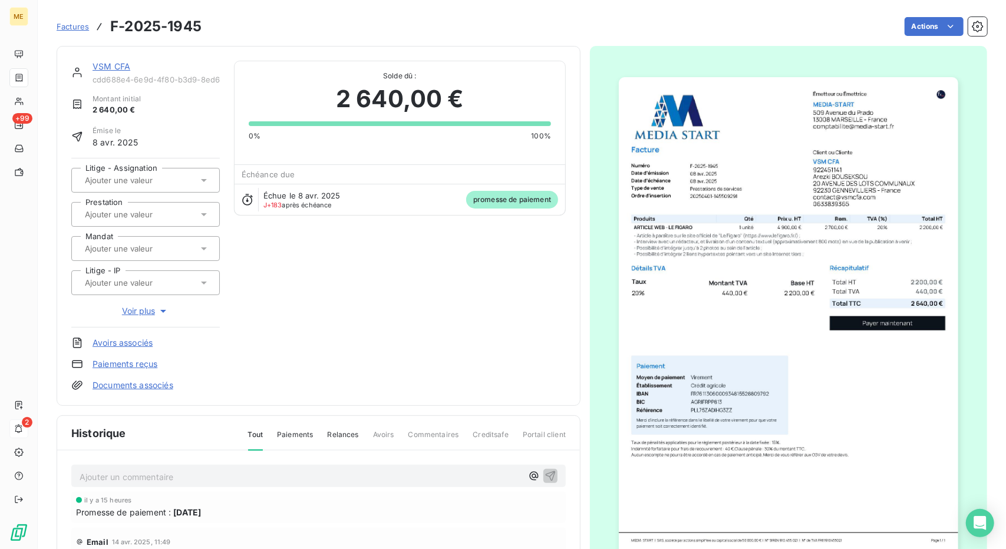
click at [115, 68] on link "VSM CFA" at bounding box center [112, 66] width 38 height 10
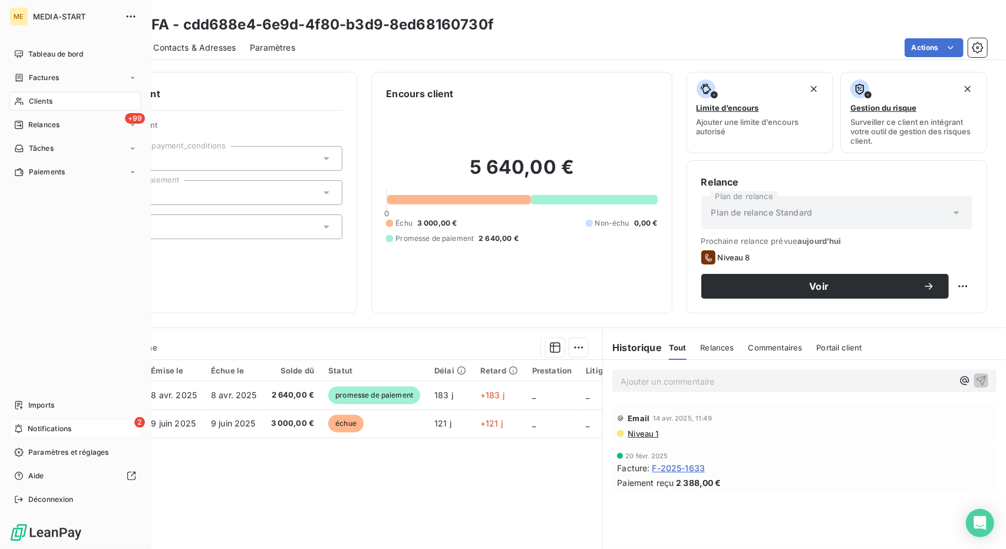
click at [60, 433] on span "Notifications" at bounding box center [50, 429] width 44 height 11
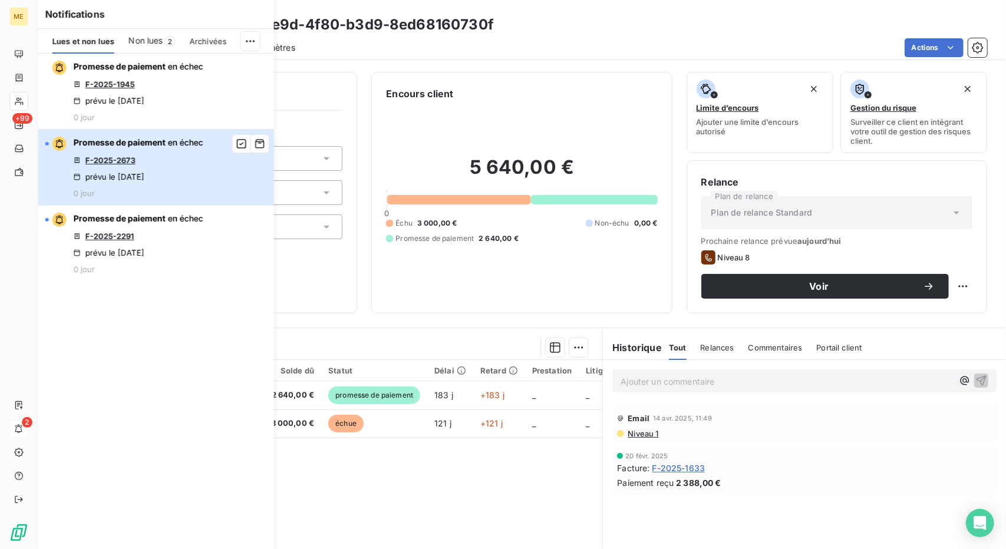
click at [227, 174] on button "Promesse de paiement en échec F-2025-2673 prévu le 7 oct. 2025 0 jour" at bounding box center [156, 168] width 236 height 76
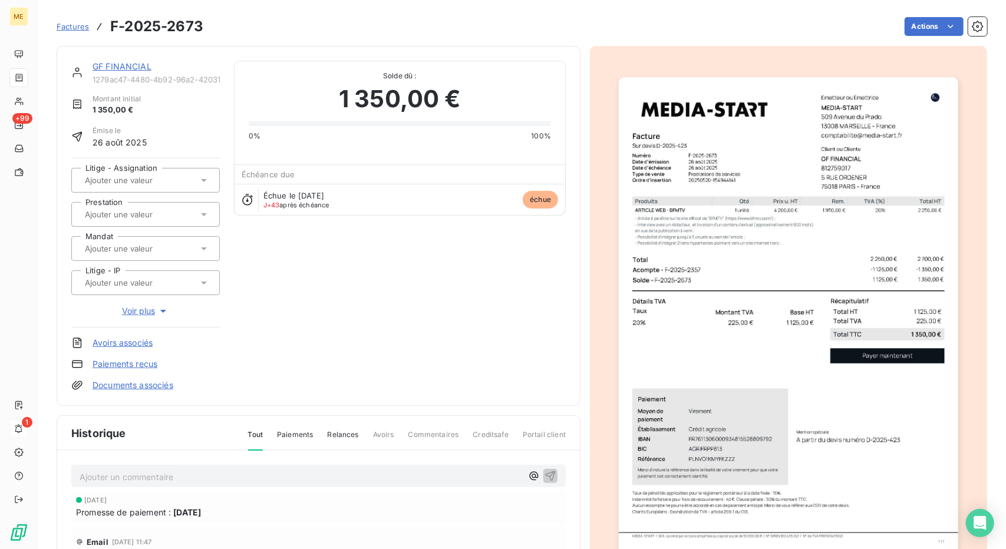
click at [120, 65] on link "GF FINANCIAL" at bounding box center [122, 66] width 59 height 10
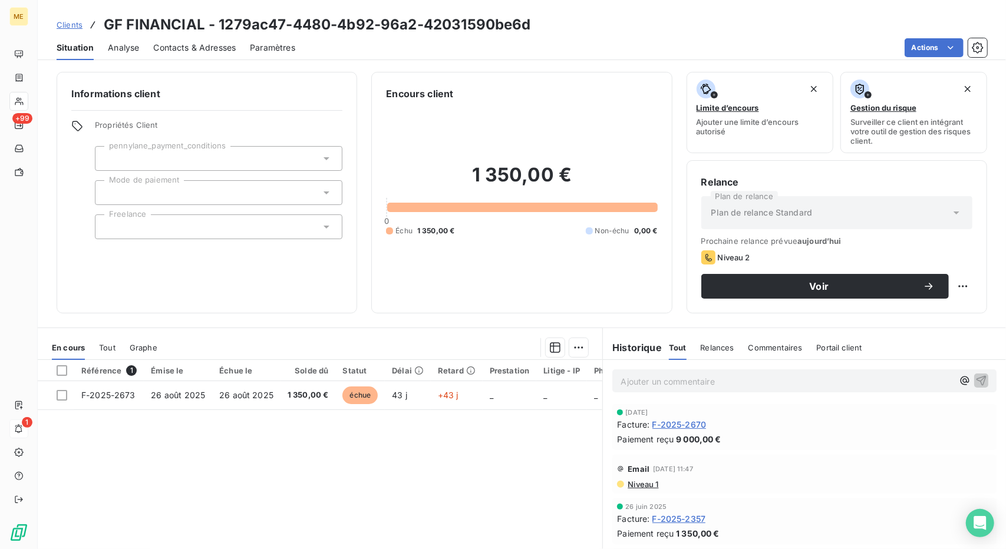
click at [659, 427] on span "F-2025-2670" at bounding box center [679, 424] width 54 height 12
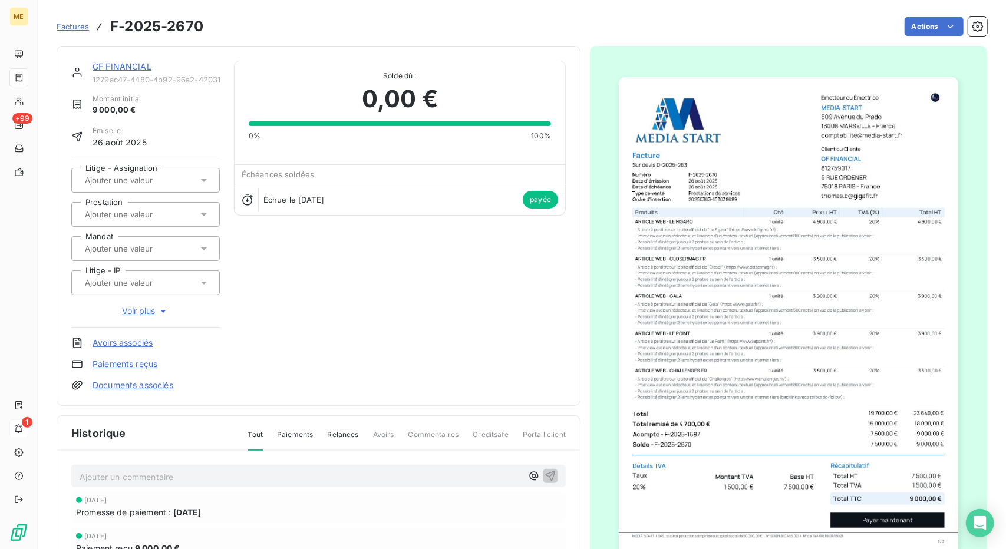
click at [112, 71] on div "GF FINANCIAL" at bounding box center [156, 67] width 127 height 12
click at [118, 67] on link "GF FINANCIAL" at bounding box center [122, 66] width 59 height 10
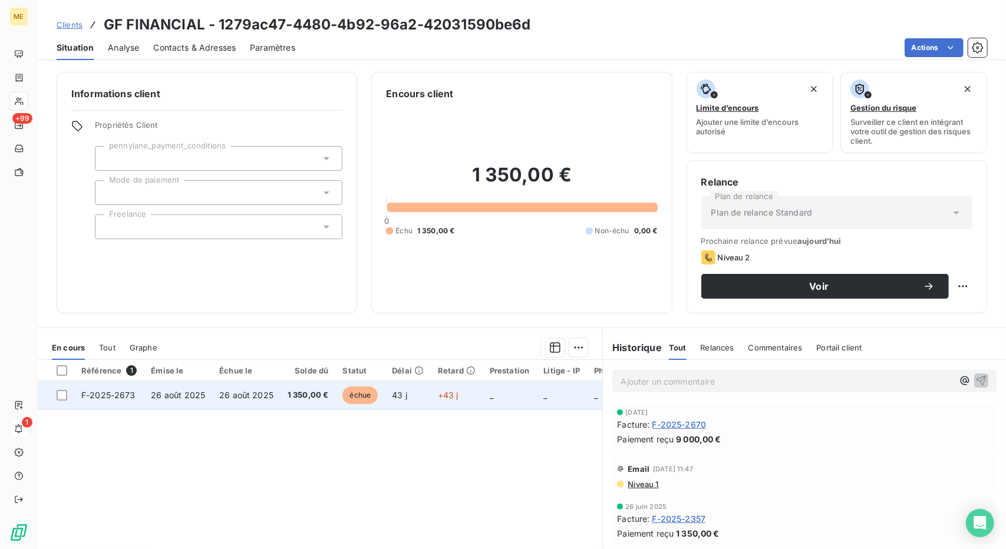
click at [160, 395] on span "26 août 2025" at bounding box center [178, 395] width 54 height 10
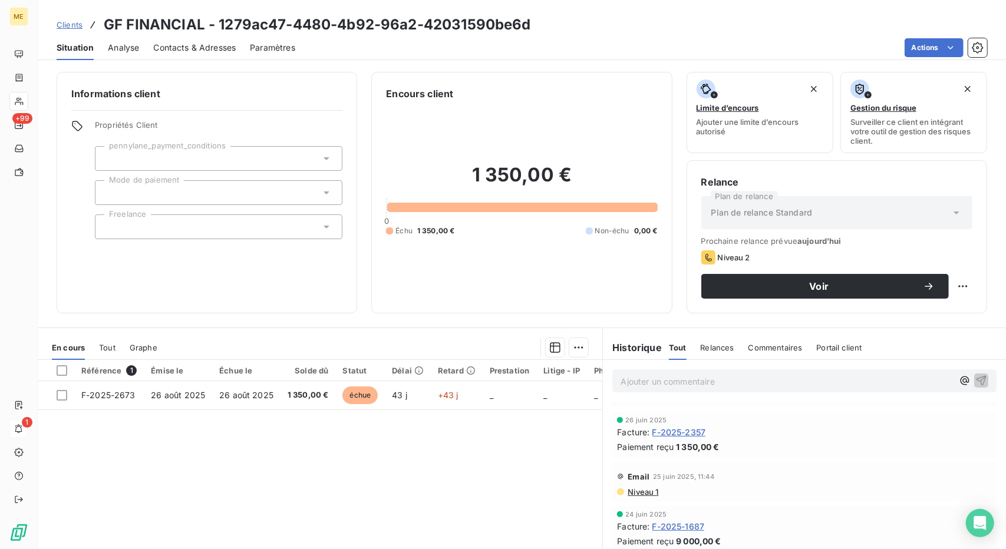
scroll to position [85, 0]
click at [694, 427] on span "F-2025-2357" at bounding box center [679, 433] width 54 height 12
click at [184, 50] on span "Contacts & Adresses" at bounding box center [194, 48] width 83 height 12
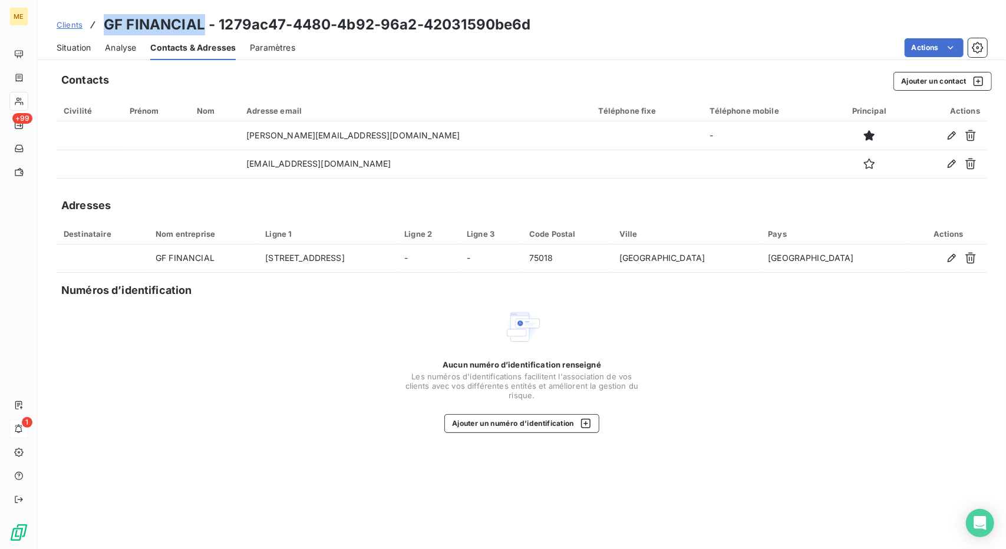
drag, startPoint x: 106, startPoint y: 21, endPoint x: 203, endPoint y: 23, distance: 96.7
click at [203, 23] on h3 "GF FINANCIAL - 1279ac47-4480-4b92-96a2-42031590be6d" at bounding box center [317, 24] width 427 height 21
copy h3 "GF FINANCIAL"
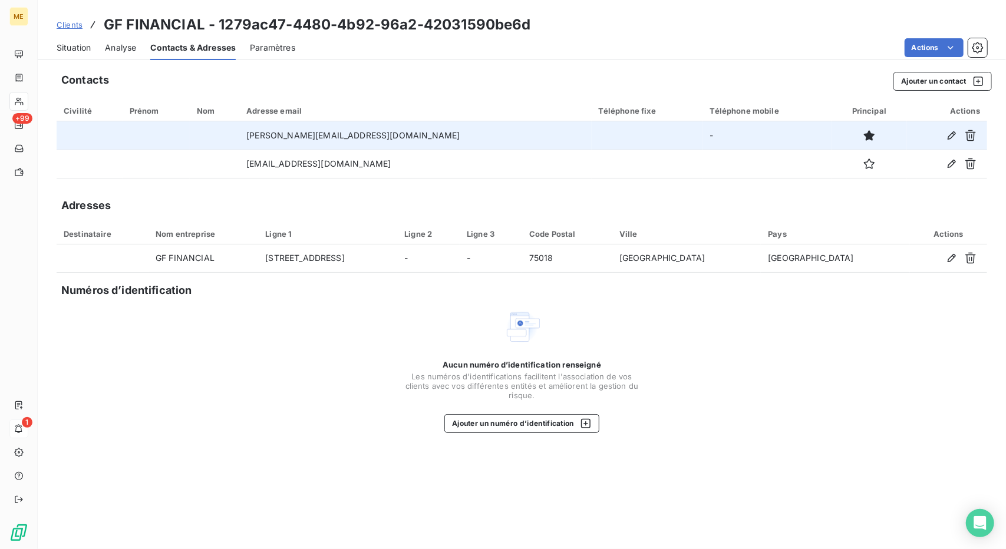
click at [344, 133] on td "thomas.c@gigafit.fr" at bounding box center [415, 135] width 352 height 28
copy td "thomas.c@gigafit.fr"
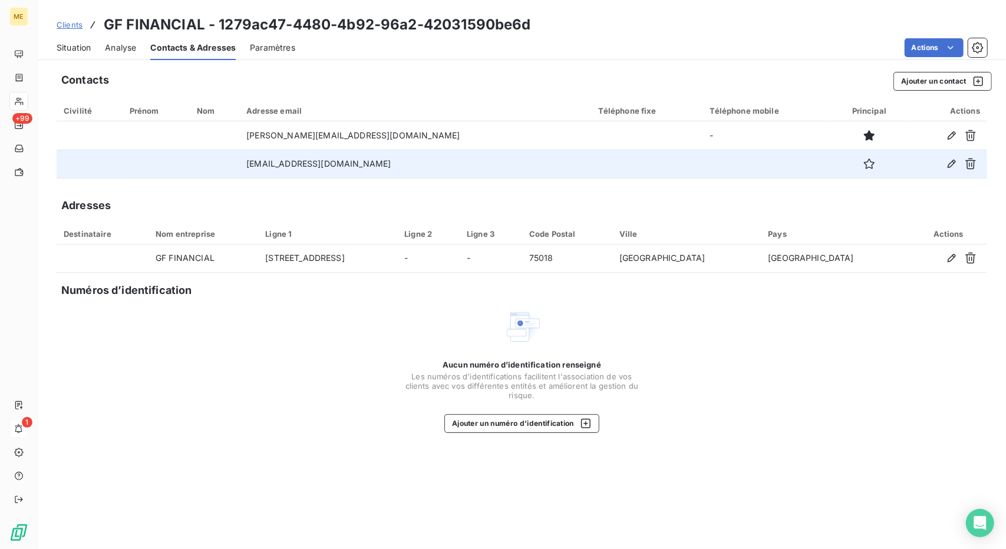
click at [312, 167] on td "segolene.c@gigafit.fr" at bounding box center [415, 164] width 352 height 28
copy td "segolene.c@gigafit.fr"
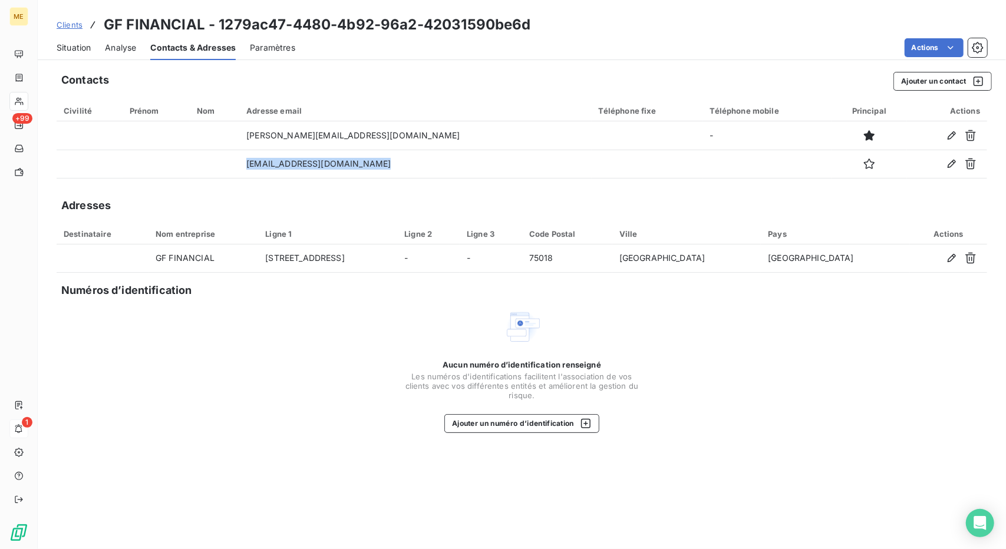
click at [68, 57] on div "Situation" at bounding box center [74, 47] width 34 height 25
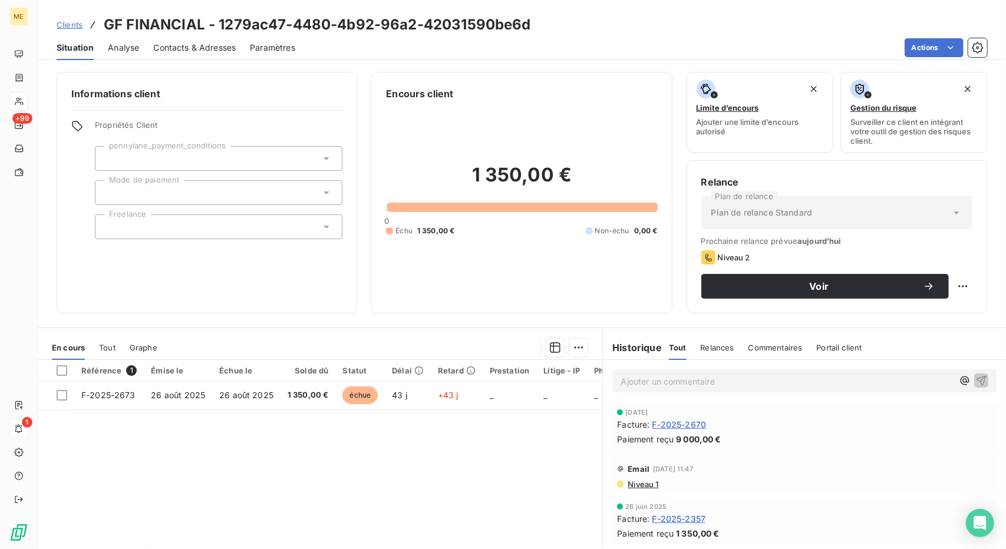
click at [695, 421] on span "F-2025-2670" at bounding box center [679, 424] width 54 height 12
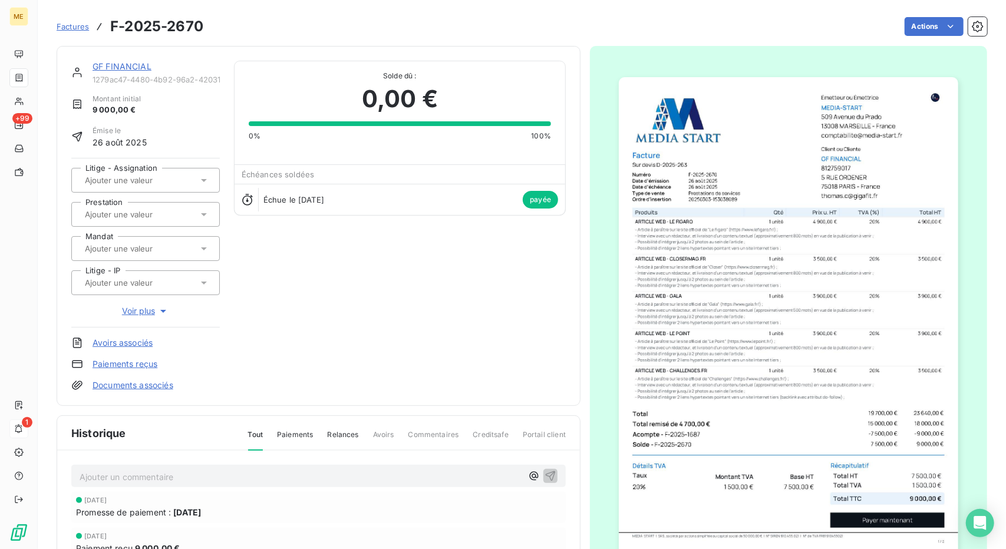
click at [325, 29] on div "Actions" at bounding box center [602, 26] width 770 height 19
click at [114, 67] on link "GF FINANCIAL" at bounding box center [122, 66] width 59 height 10
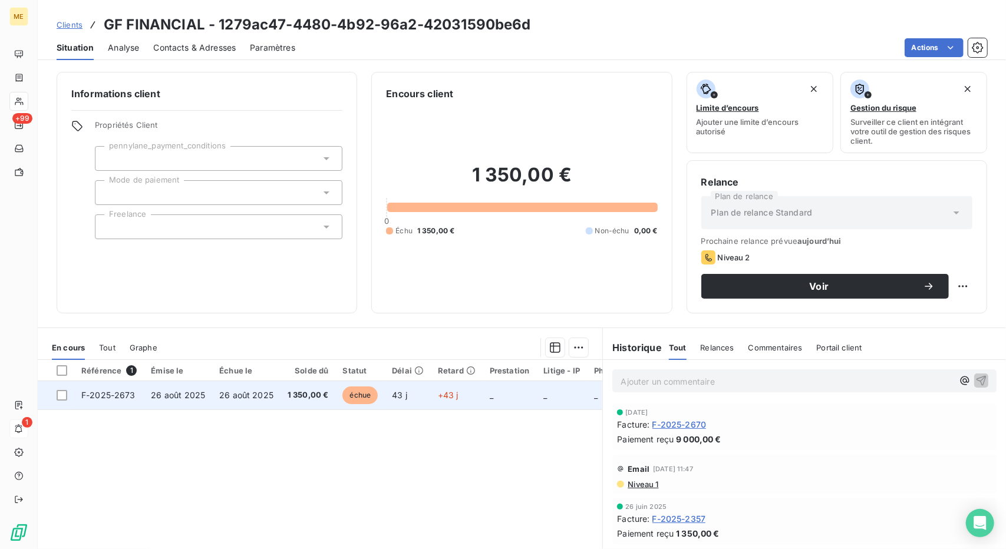
click at [270, 388] on td "26 août 2025" at bounding box center [246, 395] width 68 height 28
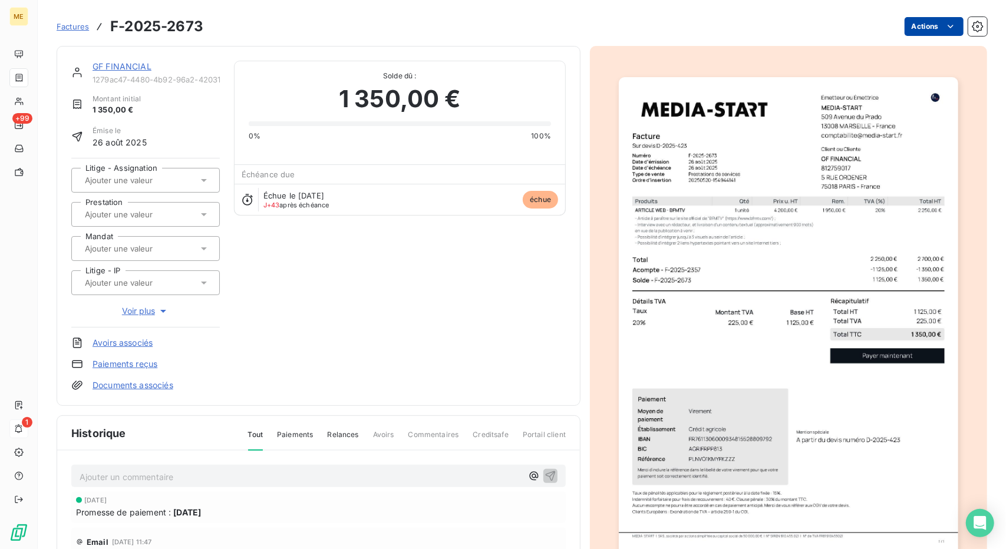
click at [930, 22] on html "ME +99 1 Factures F-2025-2673 Actions GF FINANCIAL 1279ac47-4480-4b92-96a2-4203…" at bounding box center [503, 274] width 1006 height 549
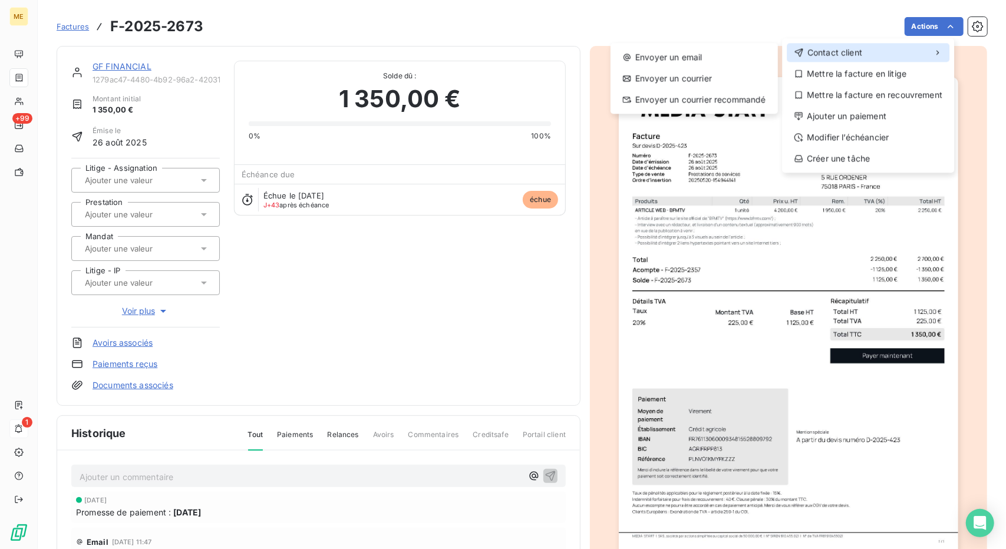
click at [893, 55] on div "Contact client" at bounding box center [868, 52] width 163 height 19
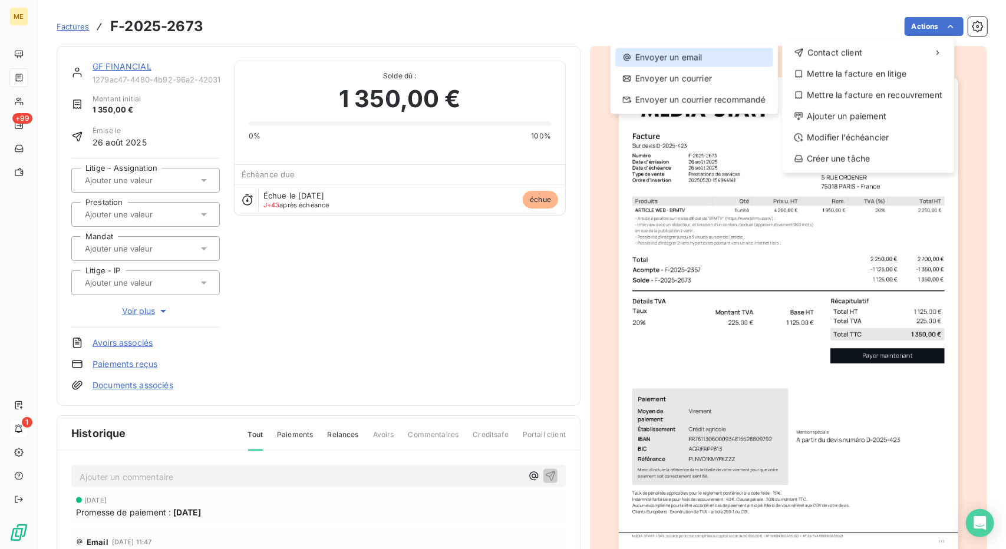
click at [735, 61] on div "Envoyer un email" at bounding box center [694, 57] width 158 height 19
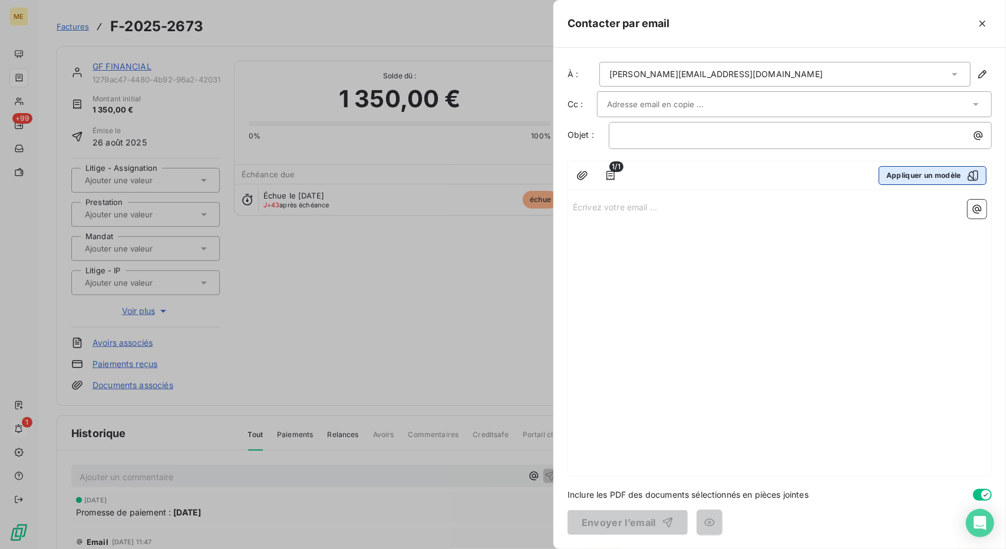
click at [965, 171] on div "button" at bounding box center [970, 176] width 18 height 12
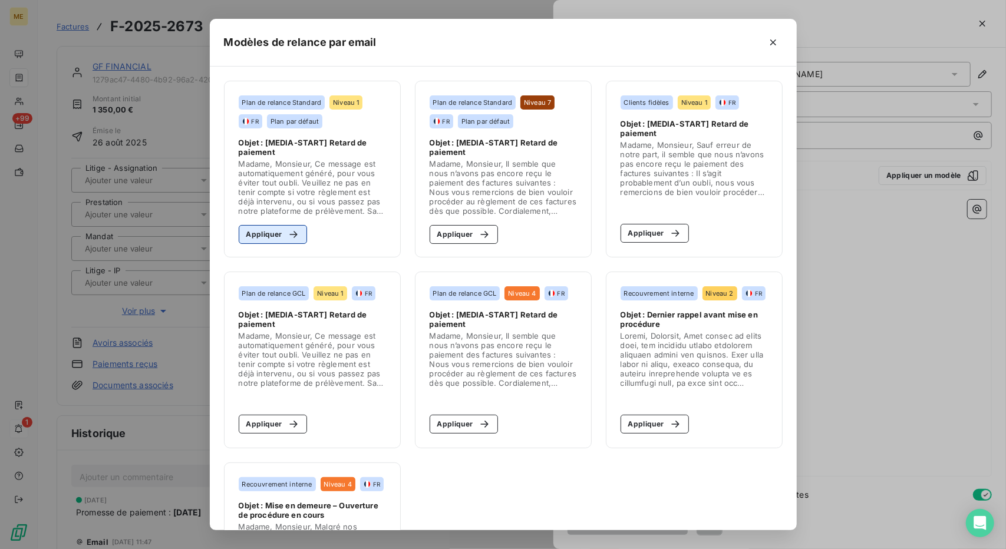
click at [291, 236] on icon "button" at bounding box center [294, 235] width 12 height 12
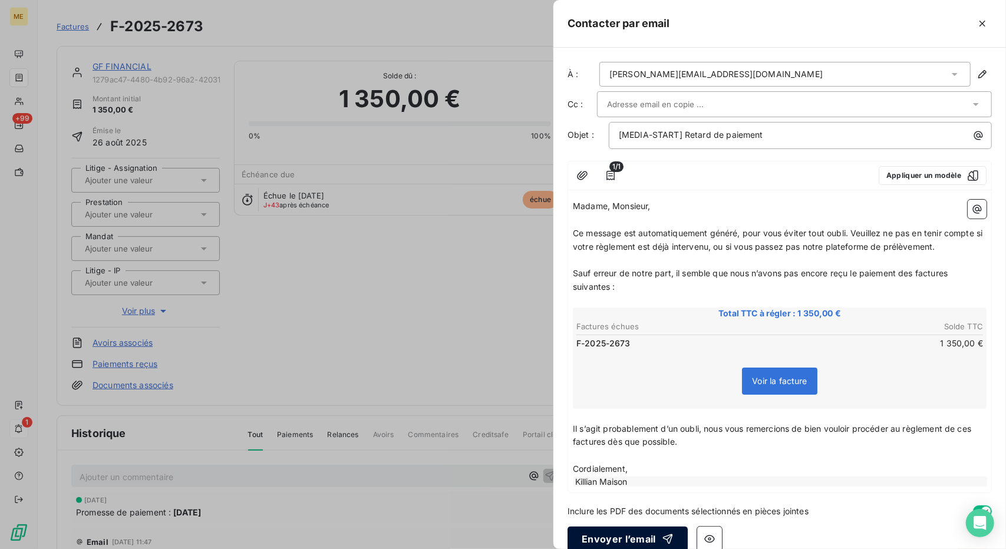
click at [628, 541] on button "Envoyer l’email" at bounding box center [627, 539] width 120 height 25
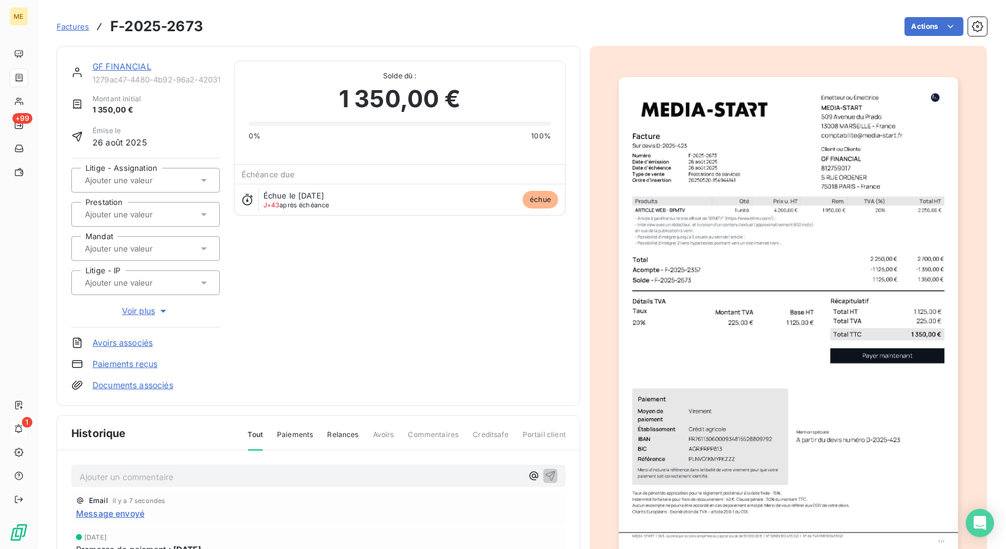
click at [136, 74] on div "GF FINANCIAL 1279ac47-4480-4b92-96a2-42031590be6d" at bounding box center [156, 73] width 127 height 24
click at [138, 63] on link "GF FINANCIAL" at bounding box center [122, 66] width 59 height 10
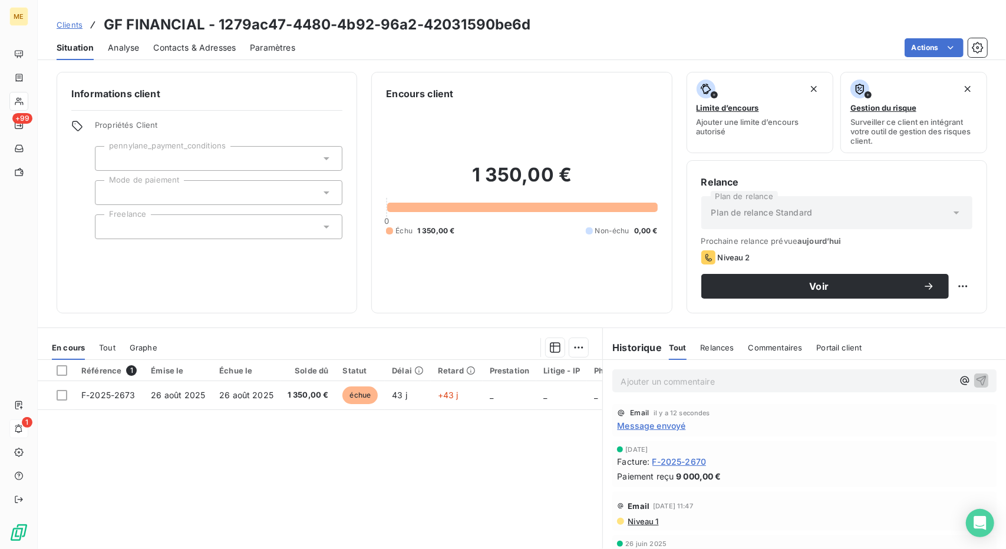
click at [670, 380] on p "Ajouter un commentaire ﻿" at bounding box center [787, 381] width 332 height 15
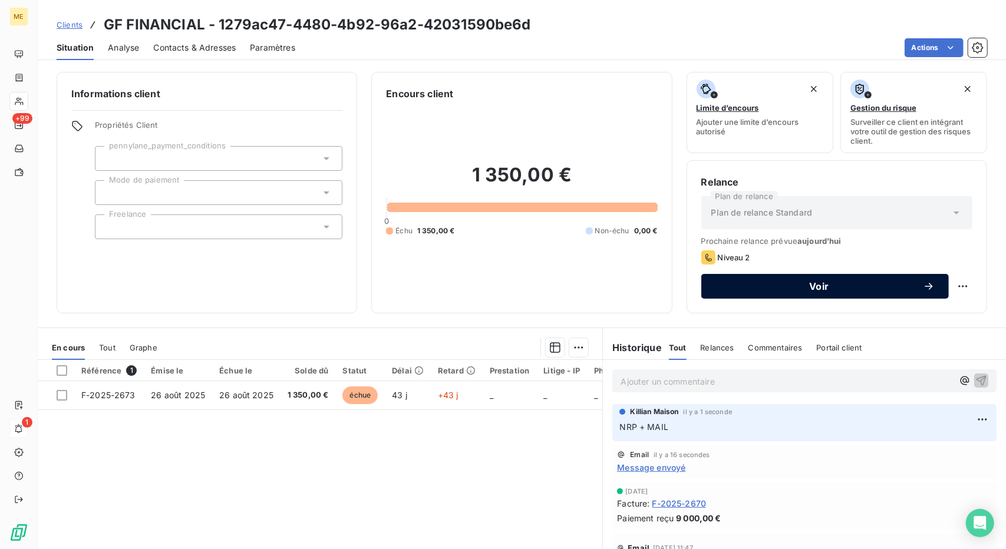
click at [809, 275] on button "Voir" at bounding box center [825, 286] width 248 height 25
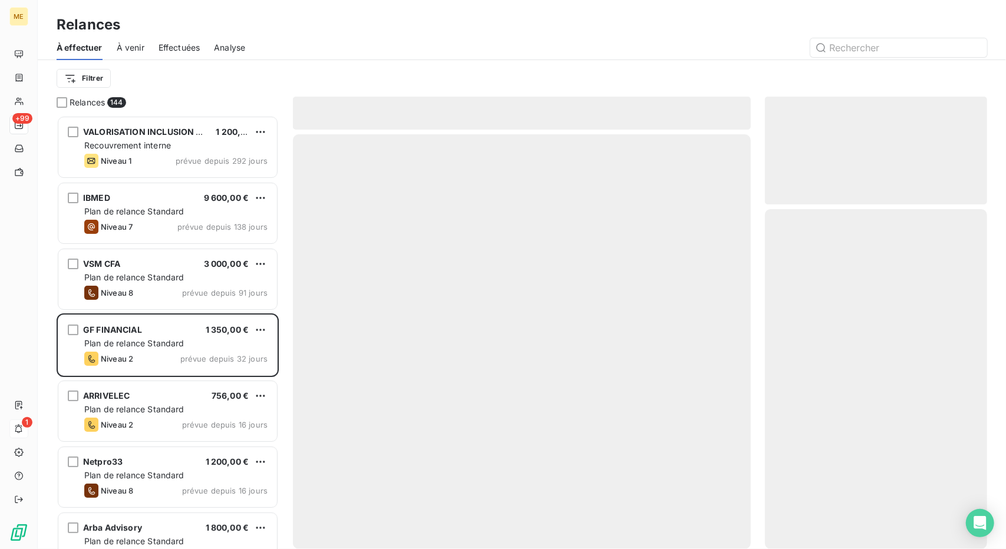
scroll to position [424, 213]
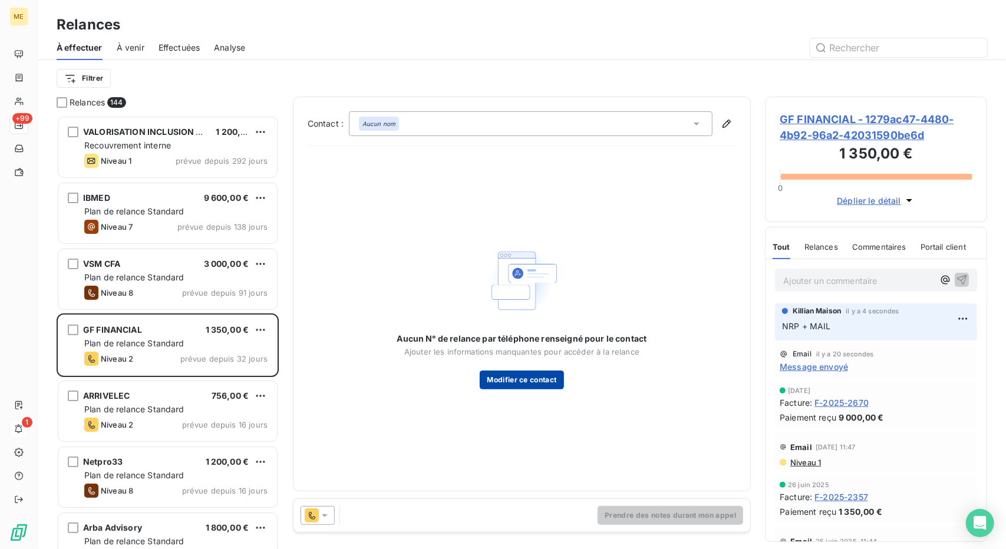
click at [527, 385] on button "Modifier ce contact" at bounding box center [522, 380] width 84 height 19
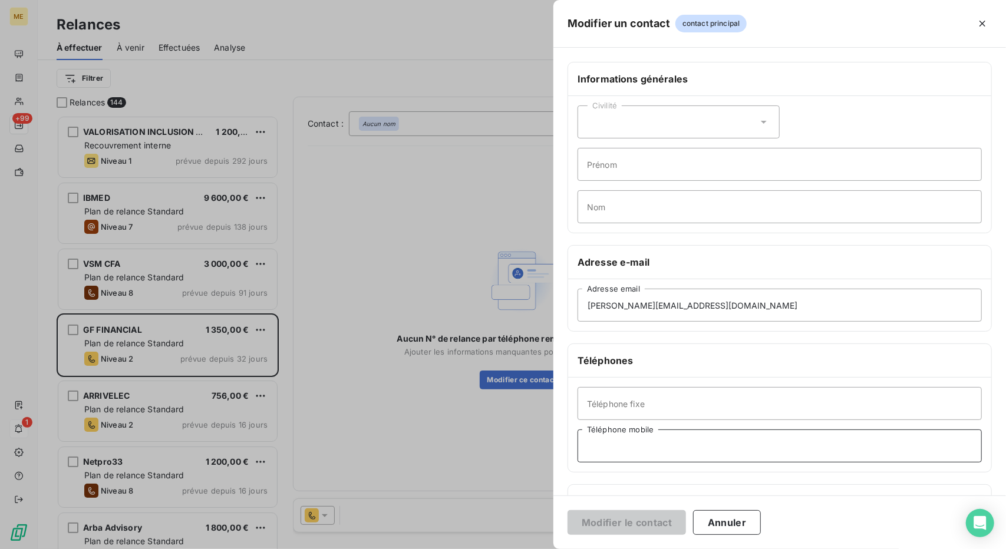
click at [629, 437] on input "Téléphone mobile" at bounding box center [780, 446] width 404 height 33
paste input "thomas.c@gigafit.fr"
click at [628, 397] on input "Téléphone fixe" at bounding box center [780, 403] width 404 height 33
click at [612, 441] on input "thomas.c@gigafit.fr" at bounding box center [780, 446] width 404 height 33
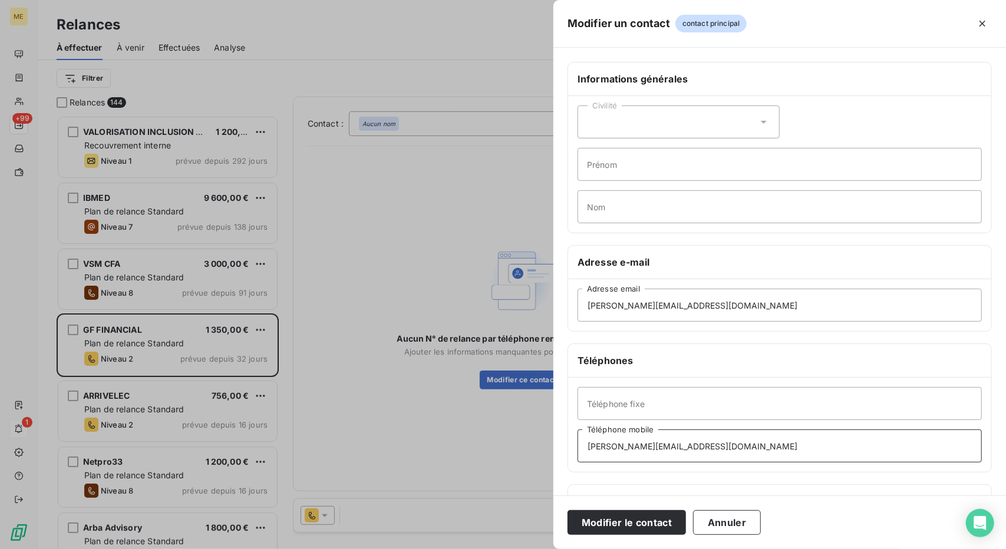
click at [612, 441] on input "thomas.c@gigafit.fr" at bounding box center [780, 446] width 404 height 33
paste input "07 44 94 23 19"
type input "07 44 94 23 19"
click at [619, 521] on button "Modifier le contact" at bounding box center [626, 522] width 118 height 25
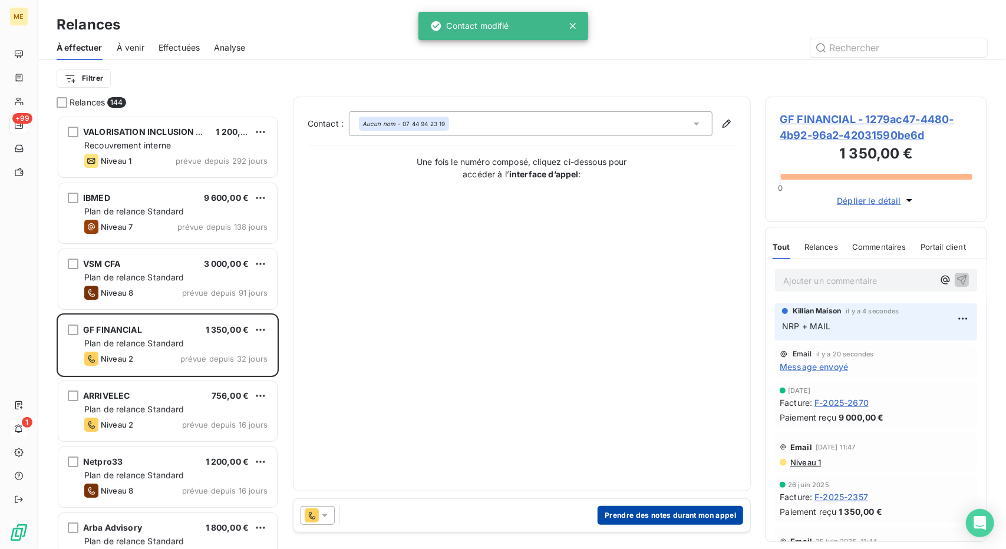
click at [656, 509] on button "Prendre des notes durant mon appel" at bounding box center [671, 515] width 146 height 19
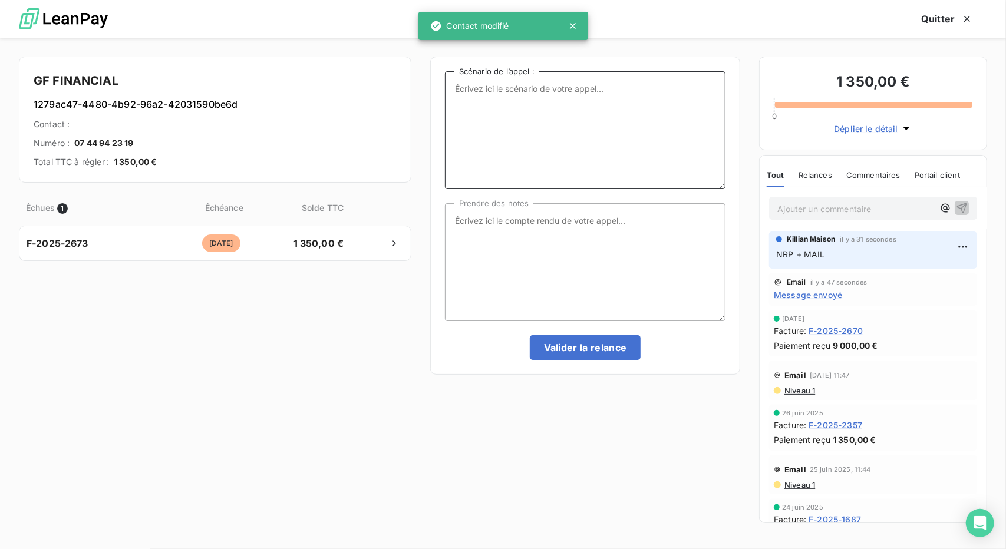
click at [533, 188] on textarea "Scénario de l’appel :" at bounding box center [585, 130] width 281 height 118
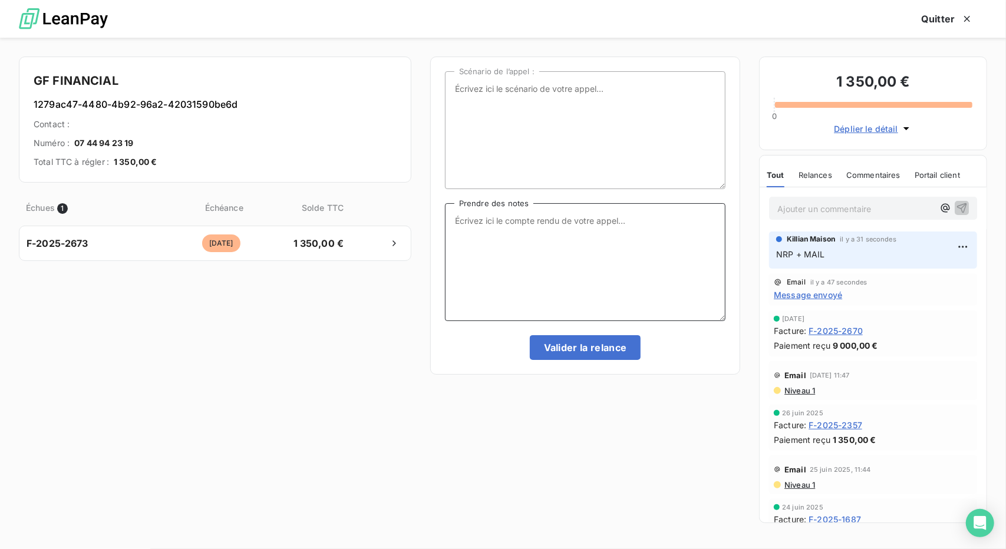
click at [506, 258] on textarea "Prendre des notes" at bounding box center [585, 262] width 281 height 118
type textarea "NRP + MAIL"
click at [606, 355] on button "Valider la relance" at bounding box center [585, 347] width 111 height 25
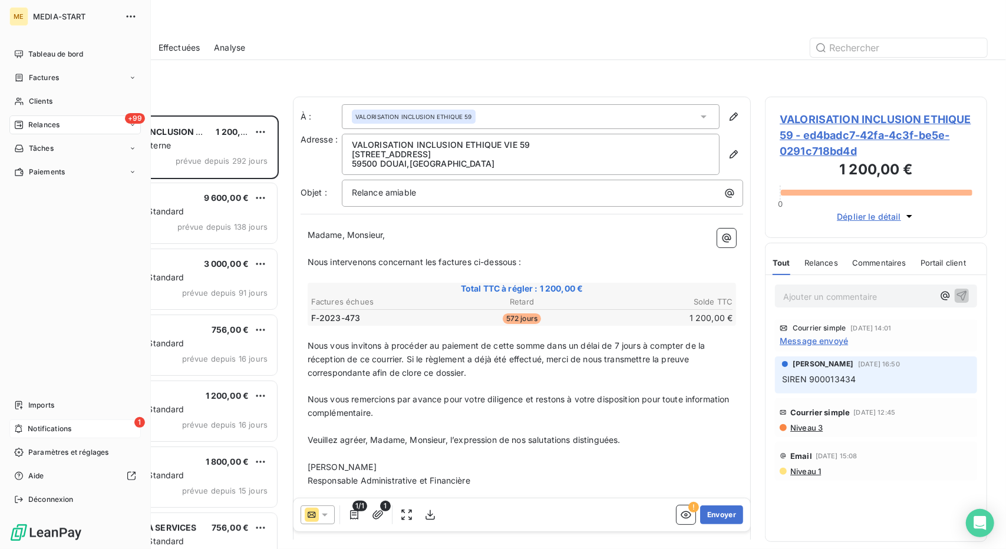
click at [57, 434] on span "Notifications" at bounding box center [50, 429] width 44 height 11
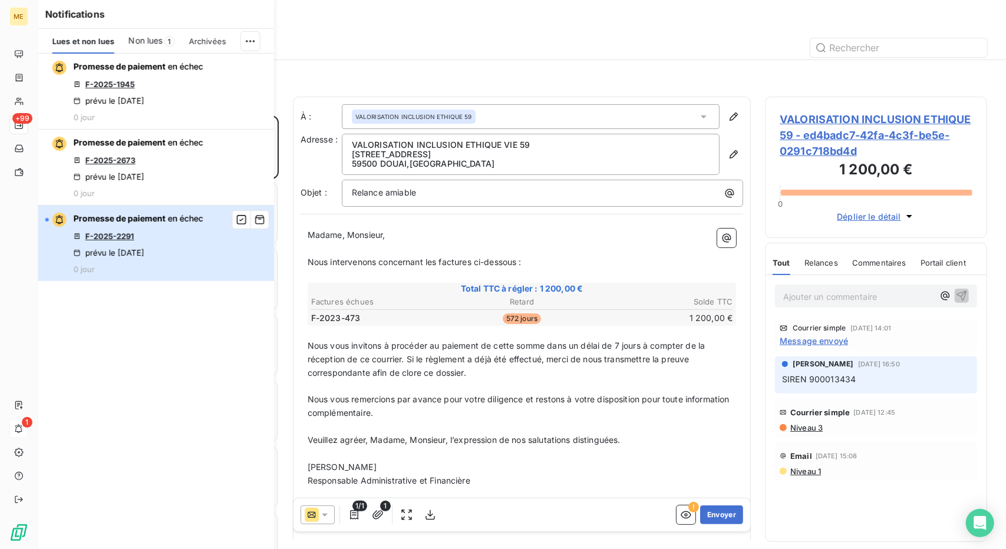
click at [190, 249] on div "Promesse de paiement en échec F-2025-2291 prévu le 7 oct. 2025 0 jour" at bounding box center [139, 243] width 130 height 61
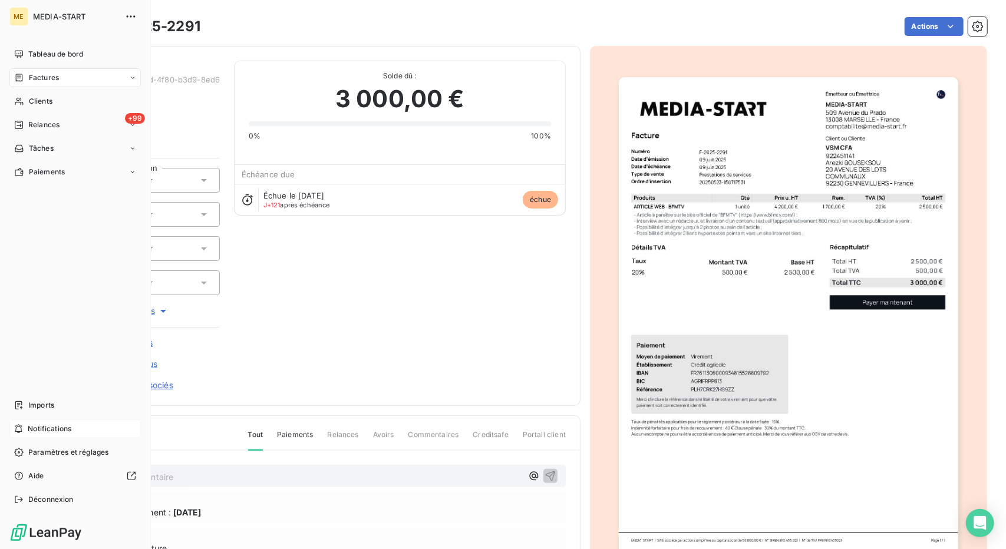
click at [50, 425] on span "Notifications" at bounding box center [50, 429] width 44 height 11
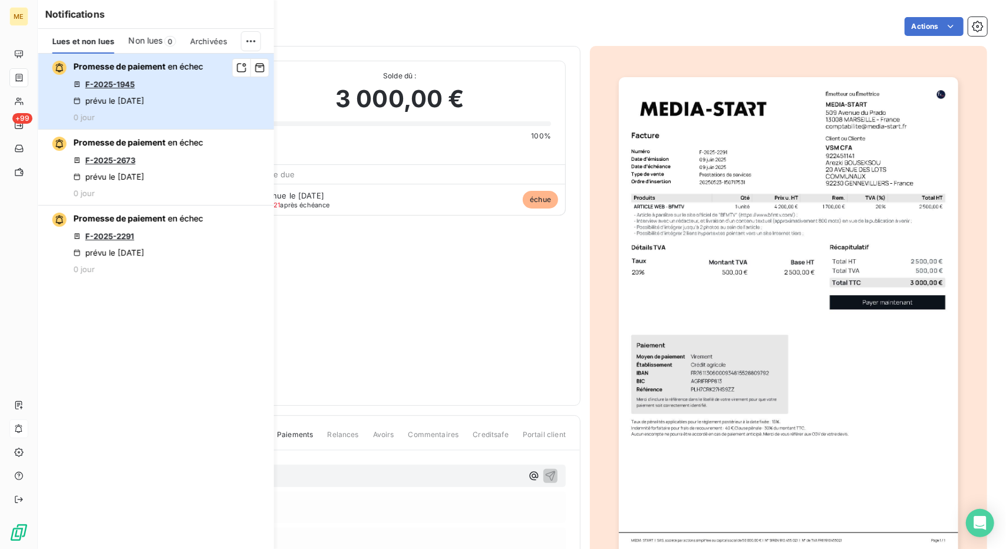
click at [191, 91] on div "Promesse de paiement en échec F-2025-1945 prévu le 7 oct. 2025 0 jour" at bounding box center [139, 91] width 130 height 61
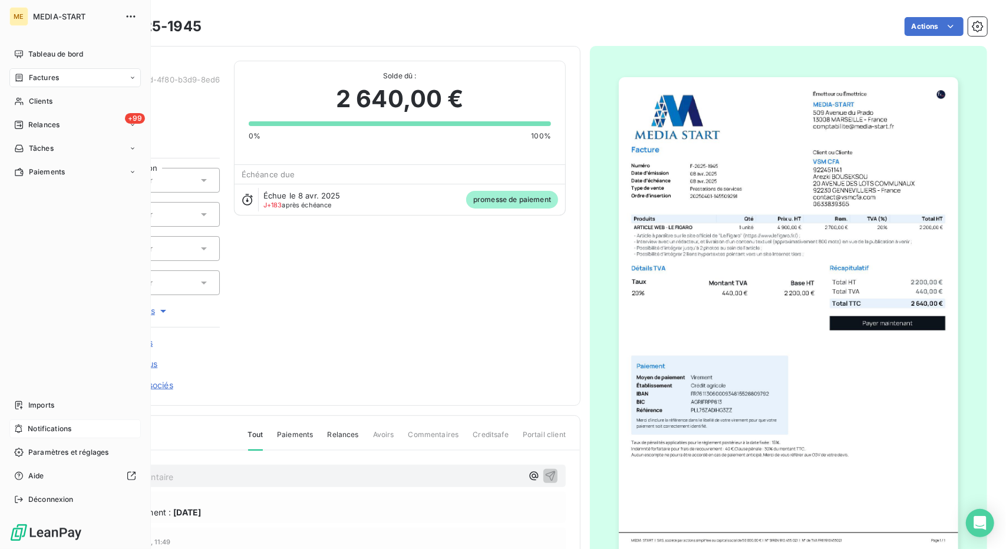
click at [46, 424] on span "Notifications" at bounding box center [50, 429] width 44 height 11
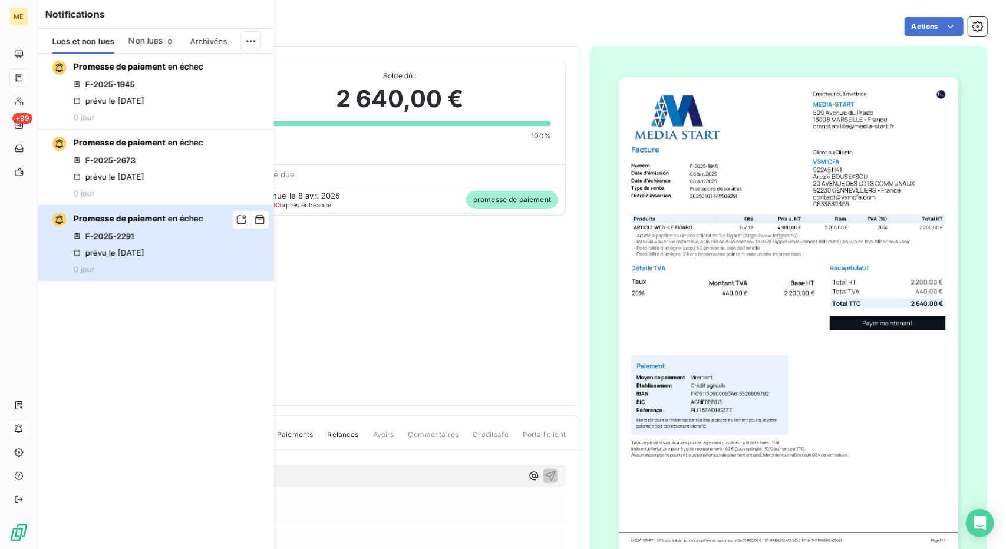
click at [209, 251] on button "Promesse de paiement en échec F-2025-2291 prévu le 7 oct. 2025 0 jour" at bounding box center [156, 243] width 236 height 75
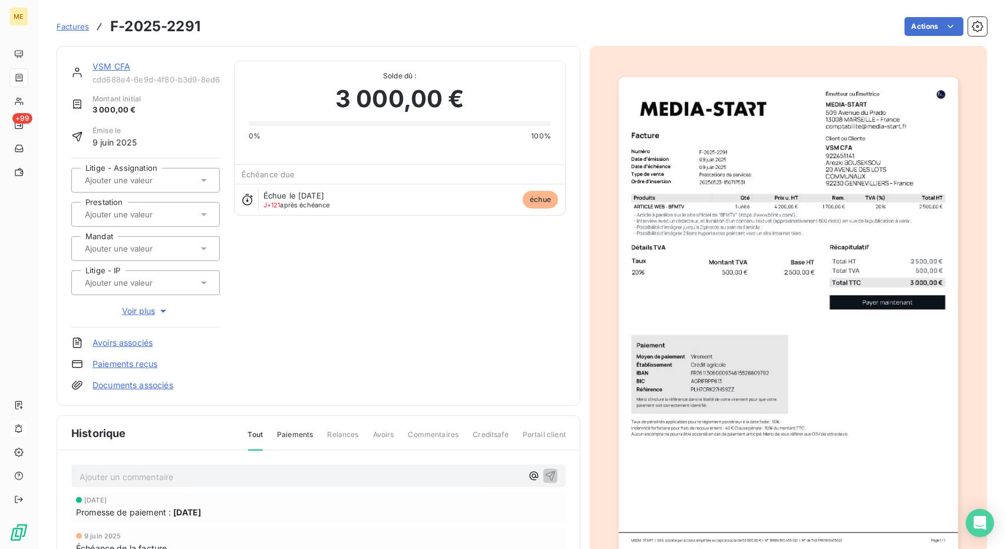
click at [105, 65] on link "VSM CFA" at bounding box center [112, 66] width 38 height 10
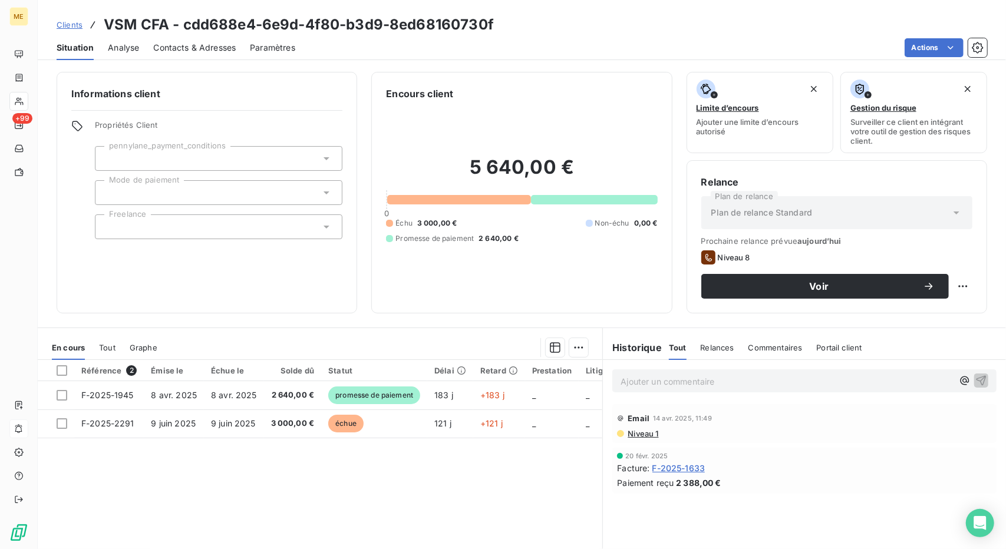
click at [161, 41] on div "Contacts & Adresses" at bounding box center [194, 47] width 83 height 25
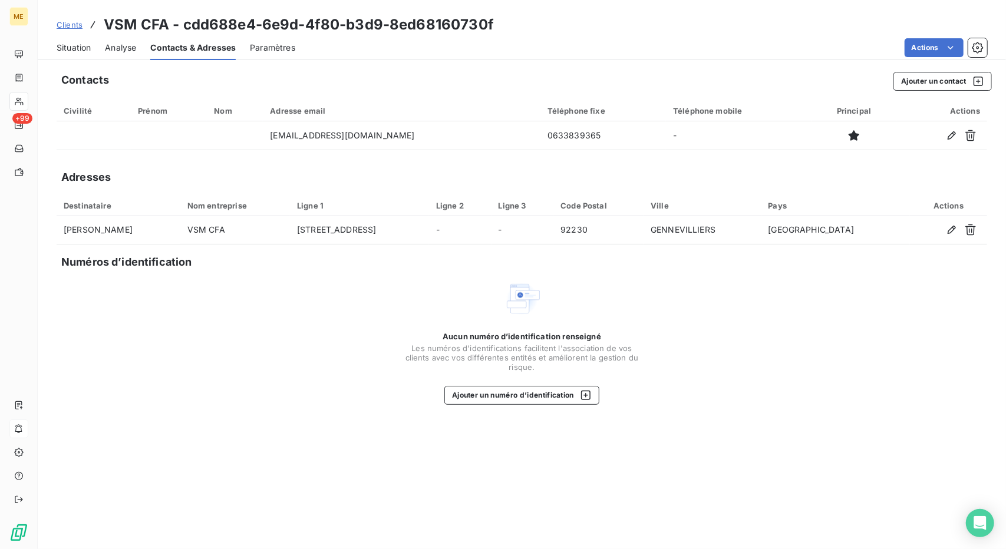
click at [69, 50] on span "Situation" at bounding box center [74, 48] width 34 height 12
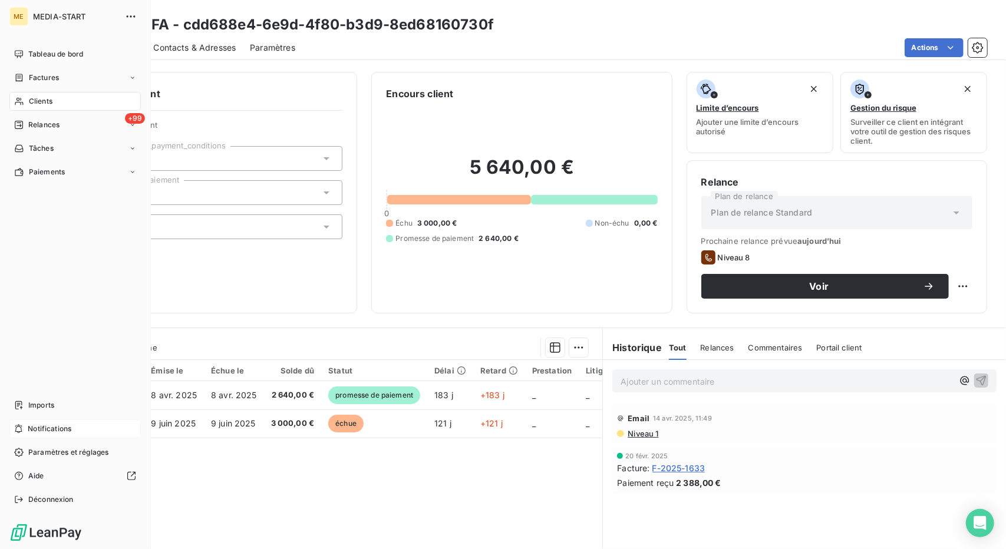
click at [61, 433] on span "Notifications" at bounding box center [50, 429] width 44 height 11
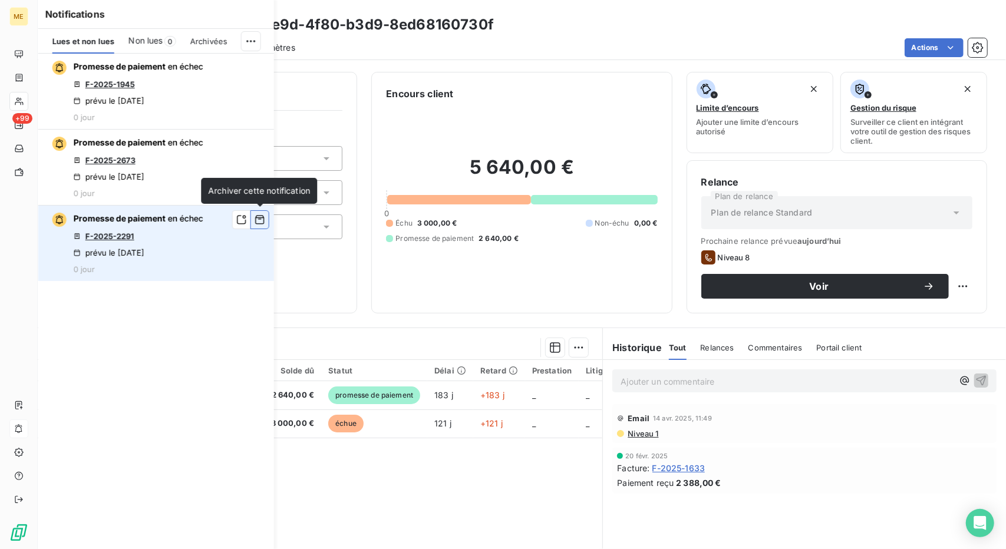
click at [259, 225] on button "button" at bounding box center [259, 219] width 19 height 19
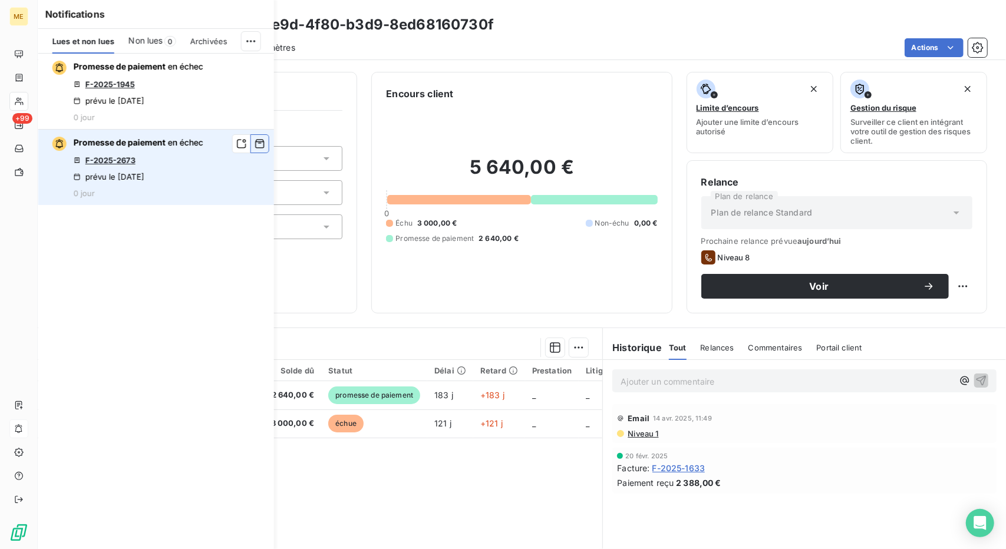
click at [259, 146] on icon "button" at bounding box center [260, 144] width 11 height 12
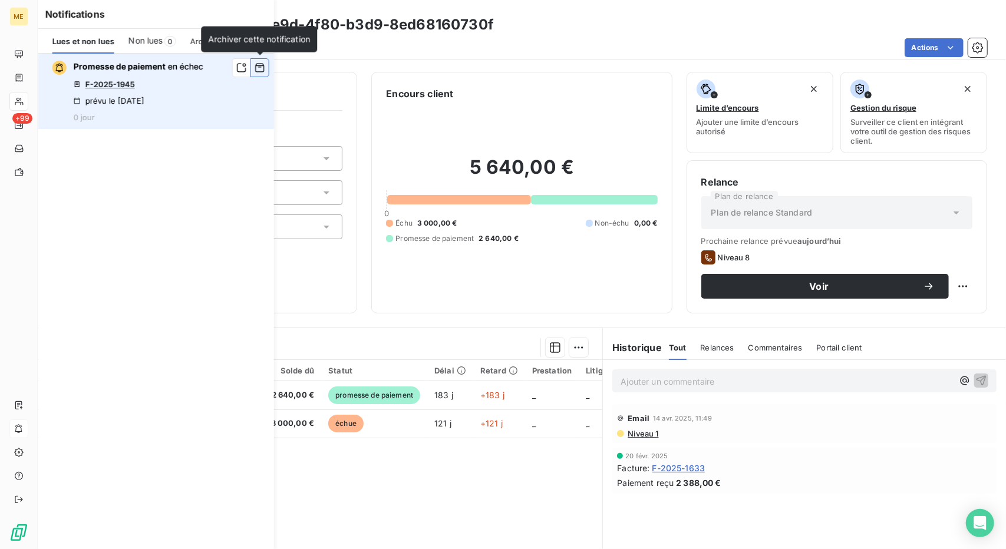
click at [257, 70] on icon "button" at bounding box center [260, 68] width 11 height 12
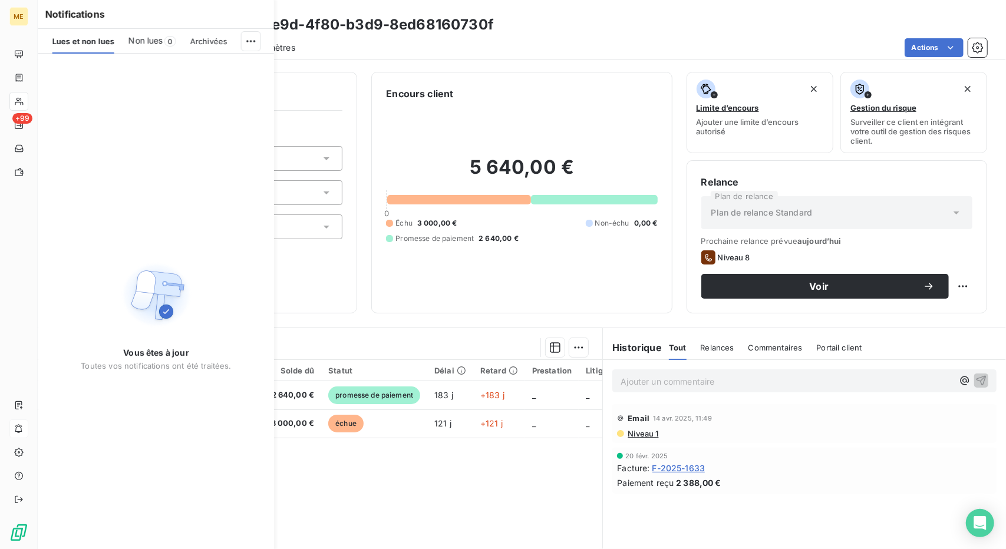
click at [406, 63] on div "Clients VSM CFA - cdd688e4-6e9d-4f80-b3d9-8ed68160730f Situation Analyse Contac…" at bounding box center [522, 274] width 968 height 549
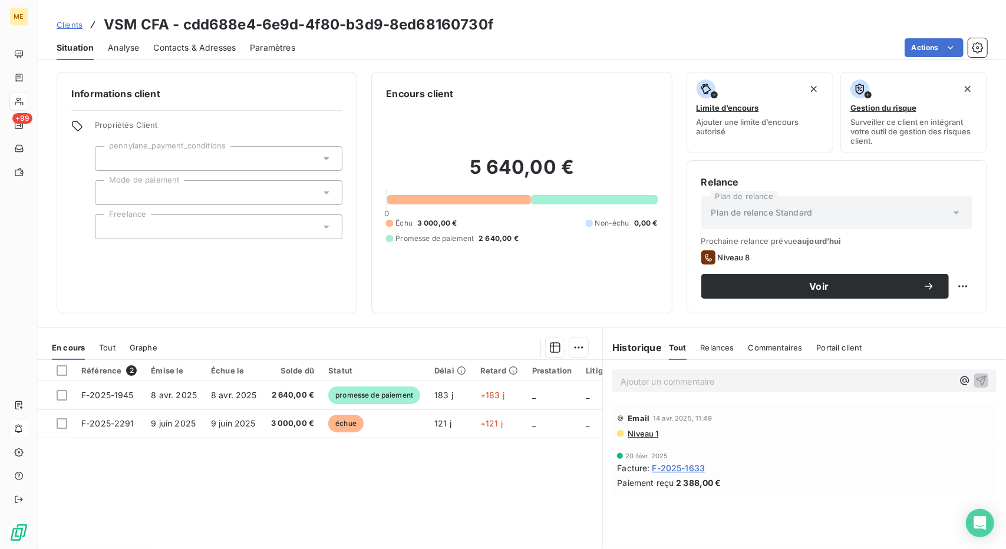
click at [62, 26] on span "Clients" at bounding box center [70, 24] width 26 height 9
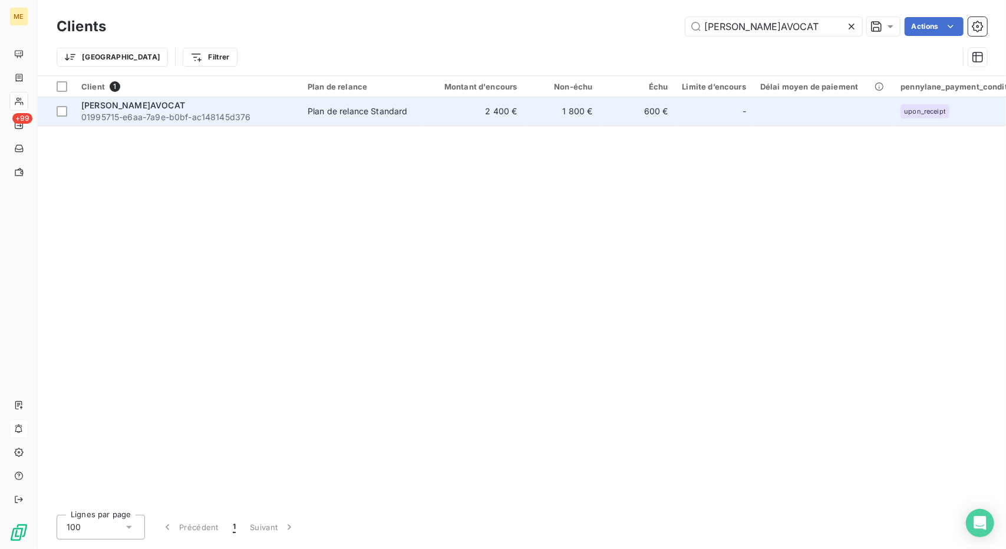
type input "MELTIN'AVOCAT"
click at [401, 116] on div "Plan de relance Standard" at bounding box center [358, 111] width 100 height 12
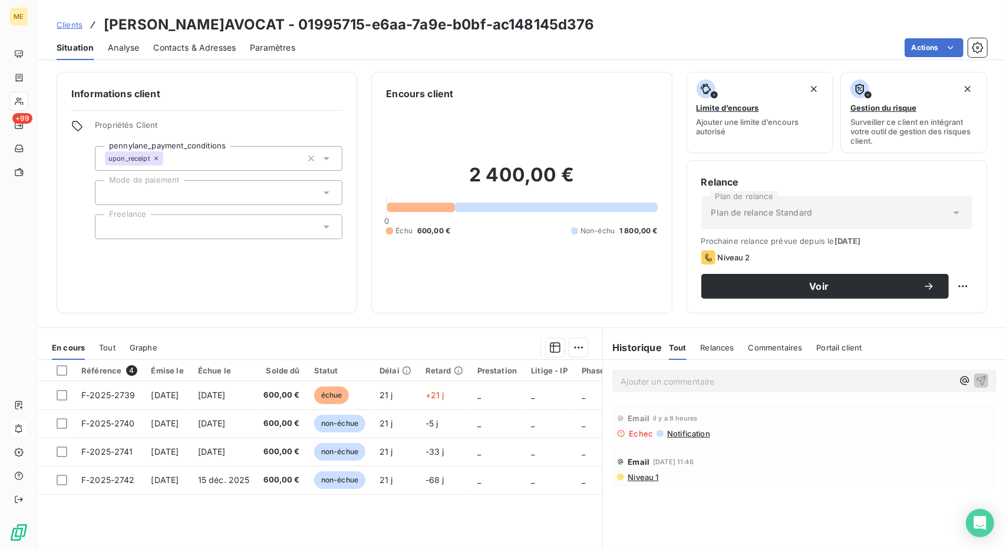
click at [151, 19] on h3 "MELTIN'AVOCAT - 01995715-e6aa-7a9e-b0bf-ac148145d376" at bounding box center [349, 24] width 491 height 21
copy h3 "MELTIN'AVOCAT"
click at [203, 52] on span "Contacts & Adresses" at bounding box center [194, 48] width 83 height 12
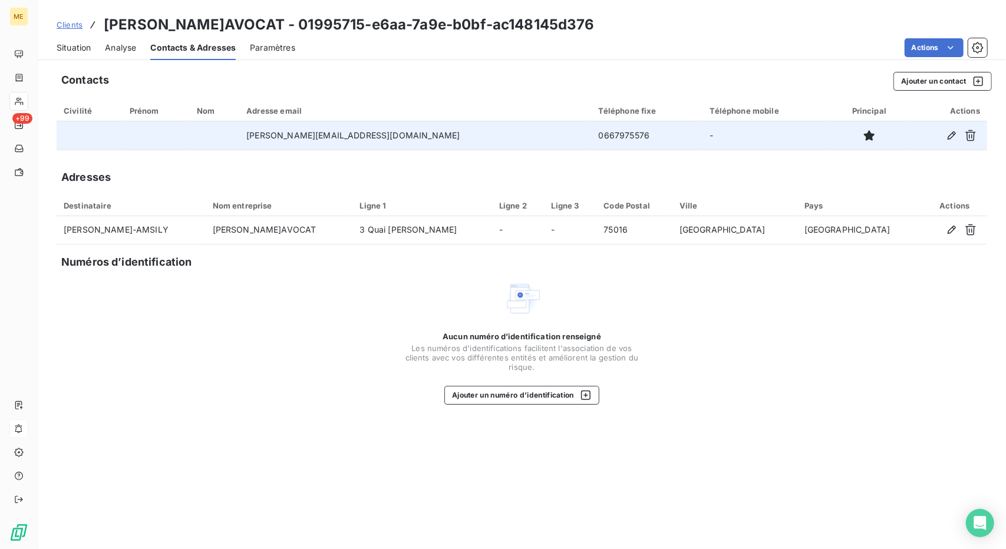
click at [592, 131] on td "0667975576" at bounding box center [647, 135] width 111 height 28
copy td "0667975576"
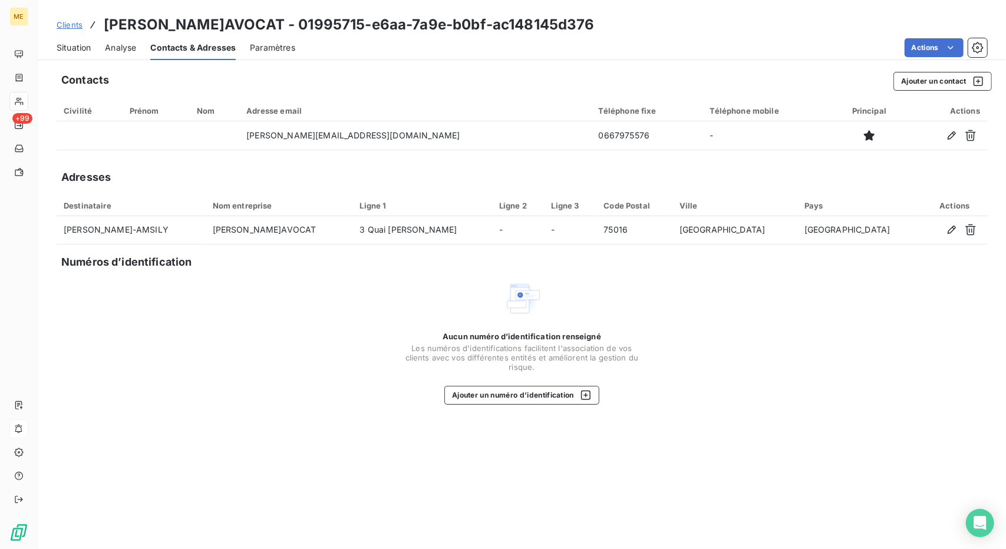
click at [583, 43] on div "Actions" at bounding box center [648, 47] width 678 height 19
click at [74, 55] on div "Situation" at bounding box center [74, 47] width 34 height 25
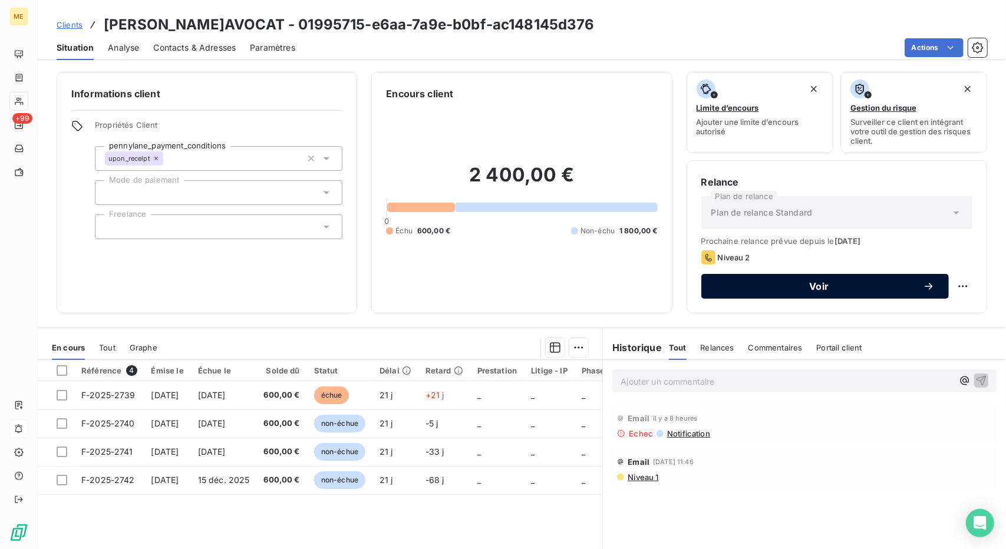
click at [835, 281] on div "Voir" at bounding box center [824, 287] width 219 height 12
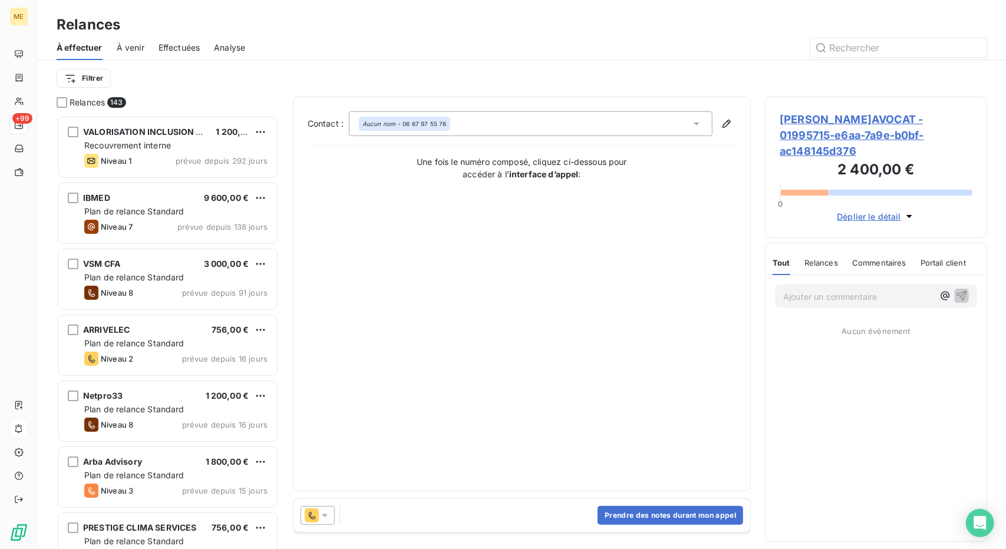
scroll to position [424, 213]
click at [623, 527] on div "Prendre des notes durant mon appel" at bounding box center [521, 515] width 457 height 33
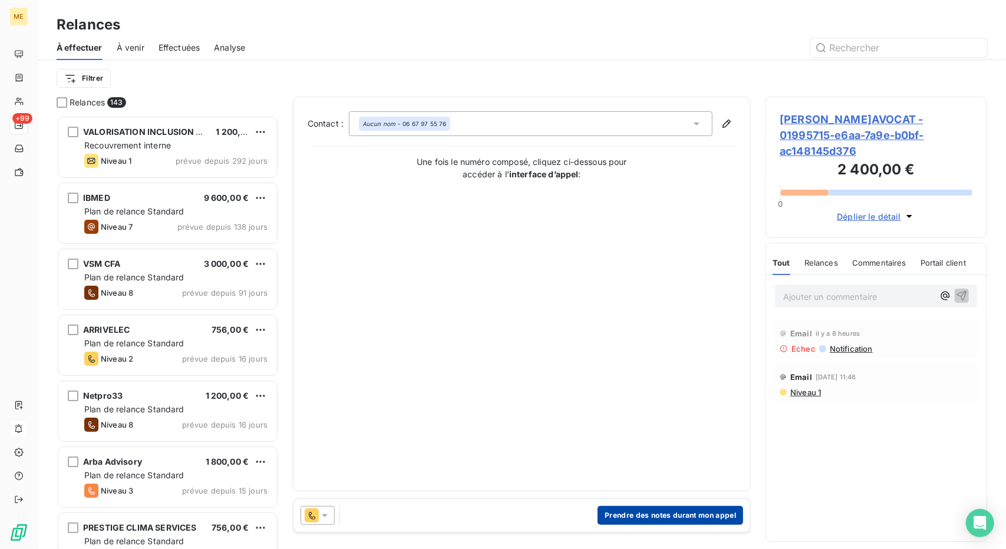
click at [647, 517] on button "Prendre des notes durant mon appel" at bounding box center [671, 515] width 146 height 19
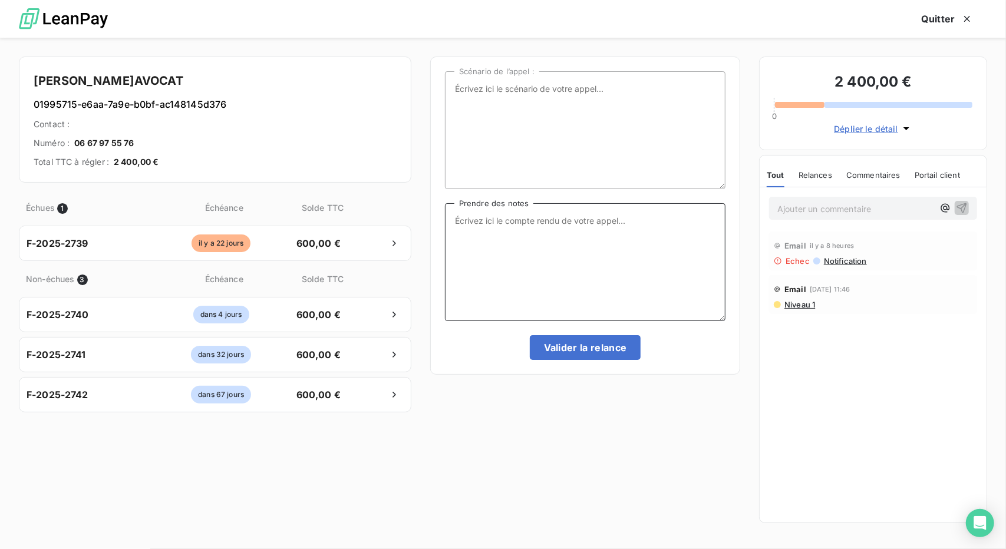
click at [544, 207] on textarea "Prendre des notes" at bounding box center [585, 262] width 281 height 118
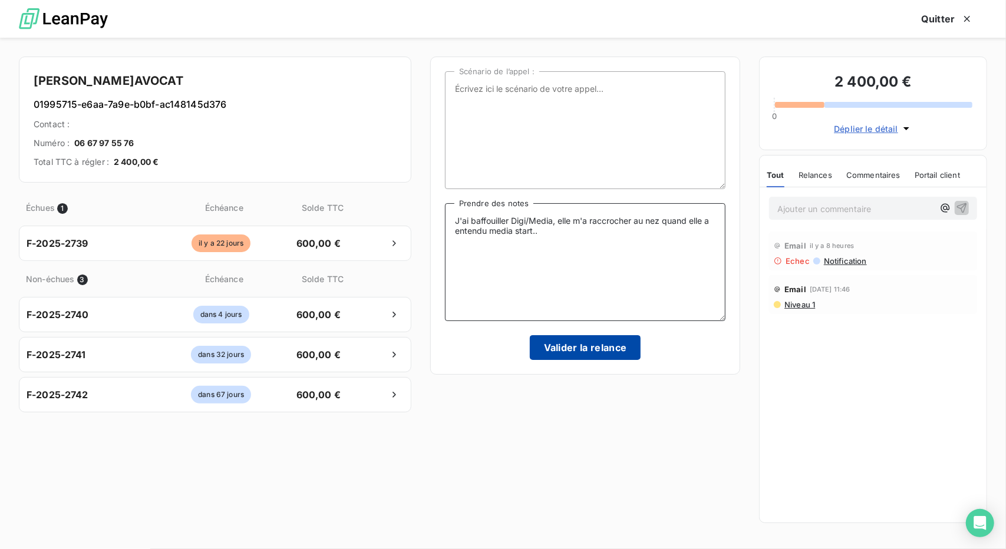
type textarea "J'ai baffouiller Digi/Media, elle m'a raccrocher au nez quand elle a entendu me…"
click at [590, 352] on button "Valider la relance" at bounding box center [585, 347] width 111 height 25
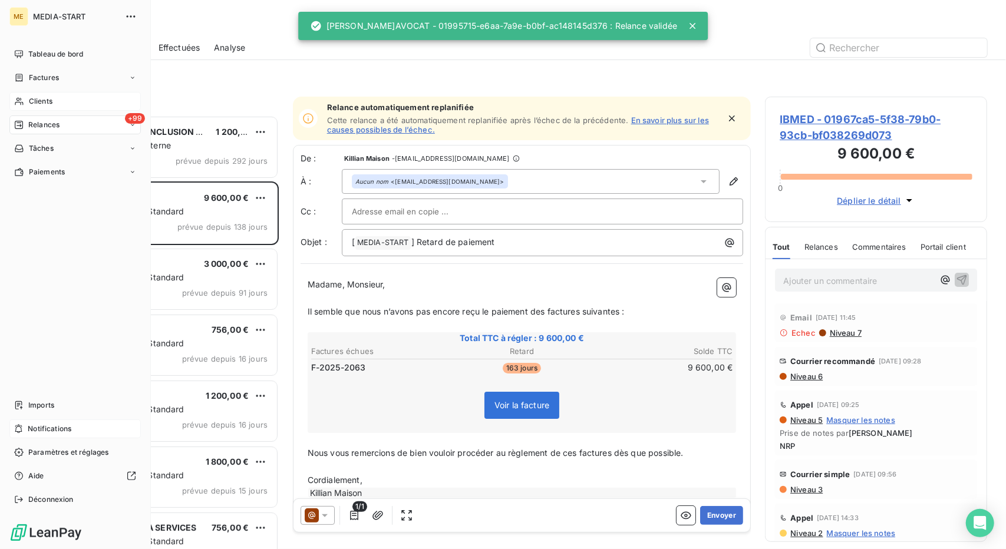
click at [31, 97] on span "Clients" at bounding box center [41, 101] width 24 height 11
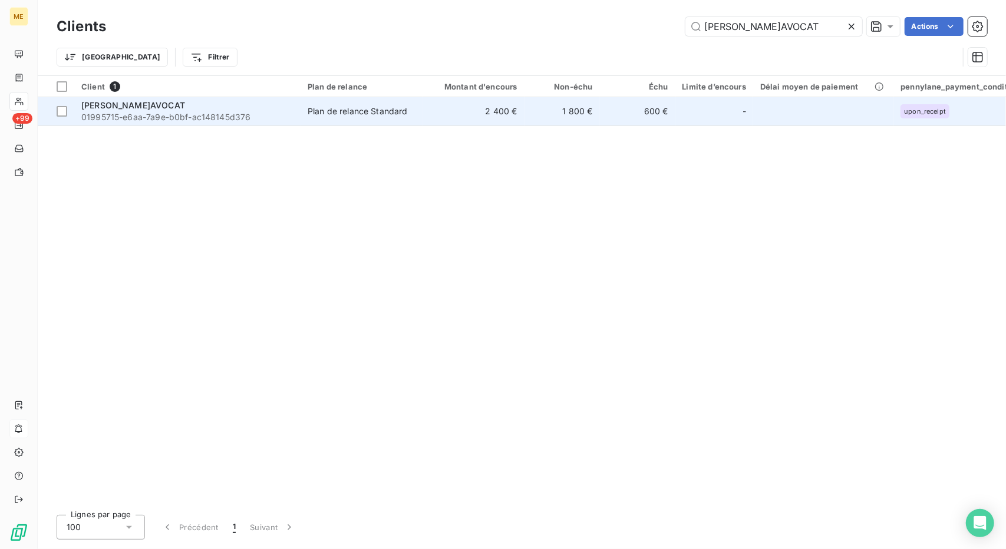
click at [130, 122] on span "01995715-e6aa-7a9e-b0bf-ac148145d376" at bounding box center [187, 117] width 212 height 12
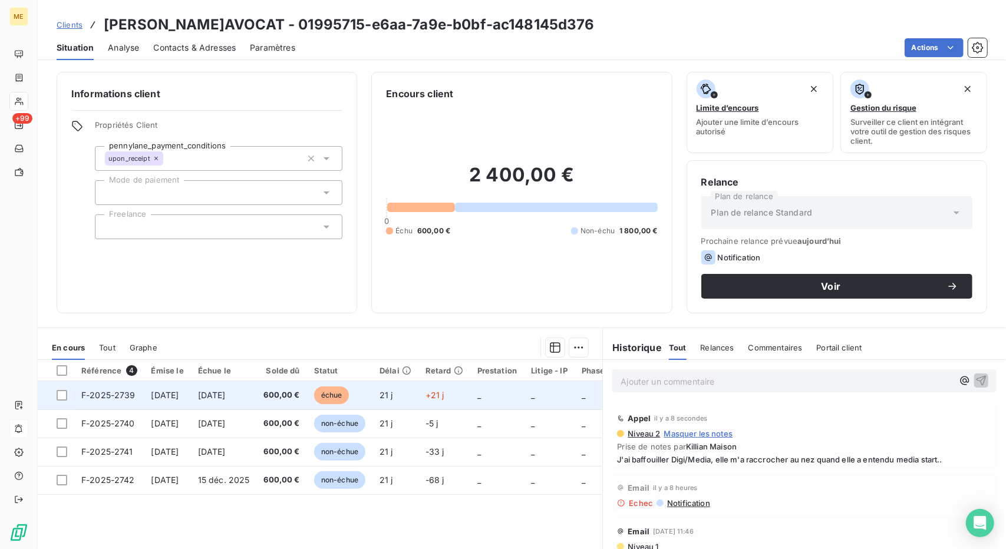
click at [226, 394] on span "17 sept. 2025" at bounding box center [212, 395] width 28 height 10
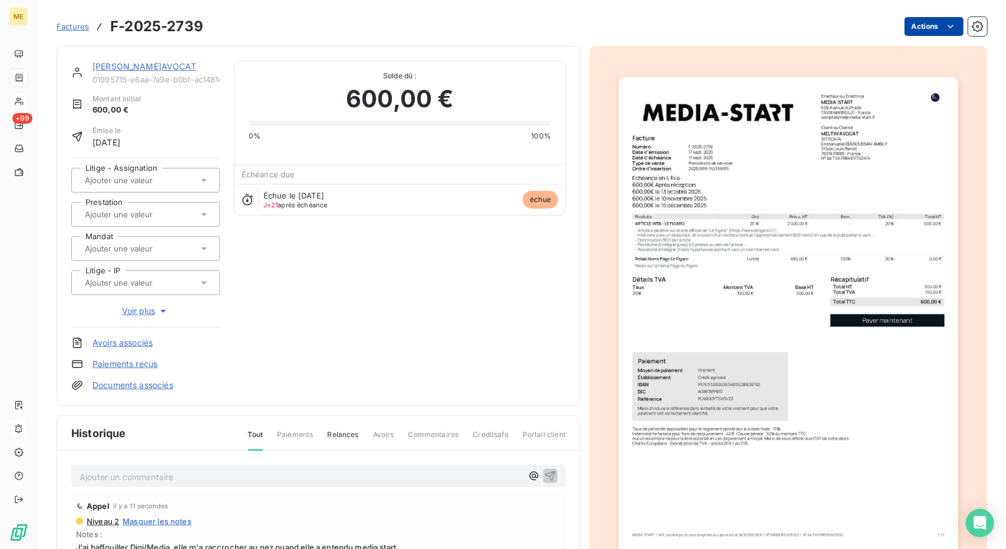
click at [929, 25] on html "ME +99 Factures F-2025-2739 Actions MELTIN'AVOCAT 01995715-e6aa-7a9e-b0bf-ac148…" at bounding box center [503, 274] width 1006 height 549
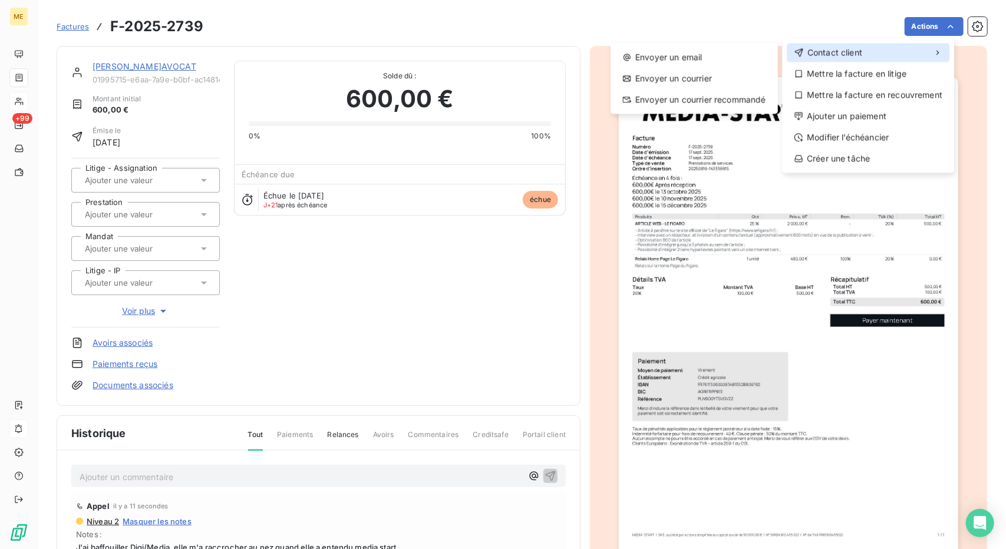
click at [879, 52] on div "Contact client" at bounding box center [868, 52] width 163 height 19
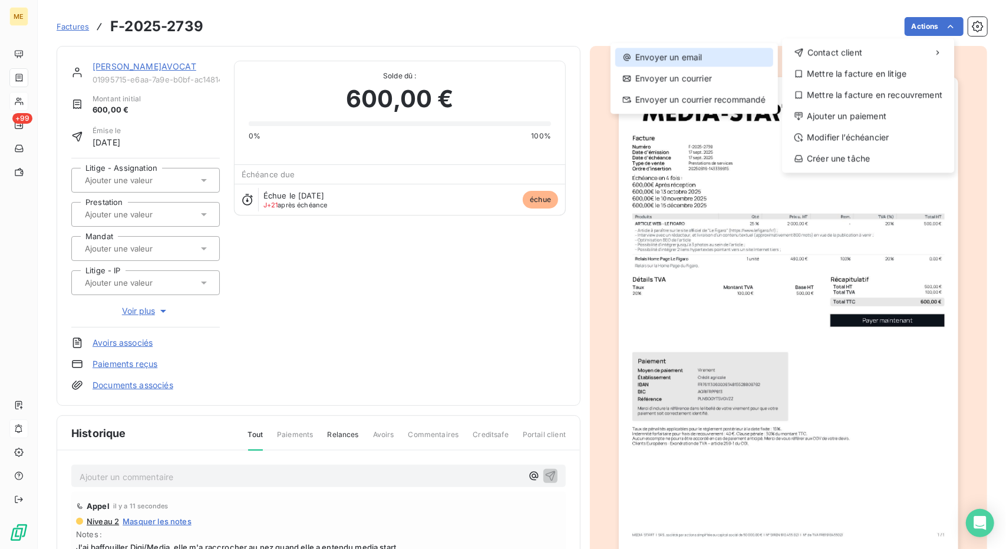
click at [724, 61] on div "Envoyer un email" at bounding box center [694, 57] width 158 height 19
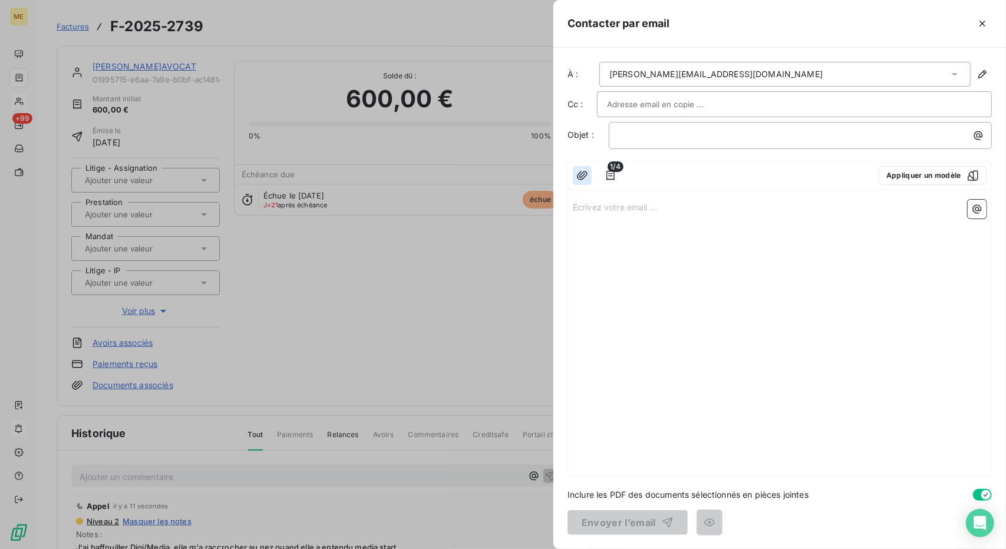
click at [586, 171] on icon "button" at bounding box center [582, 176] width 12 height 12
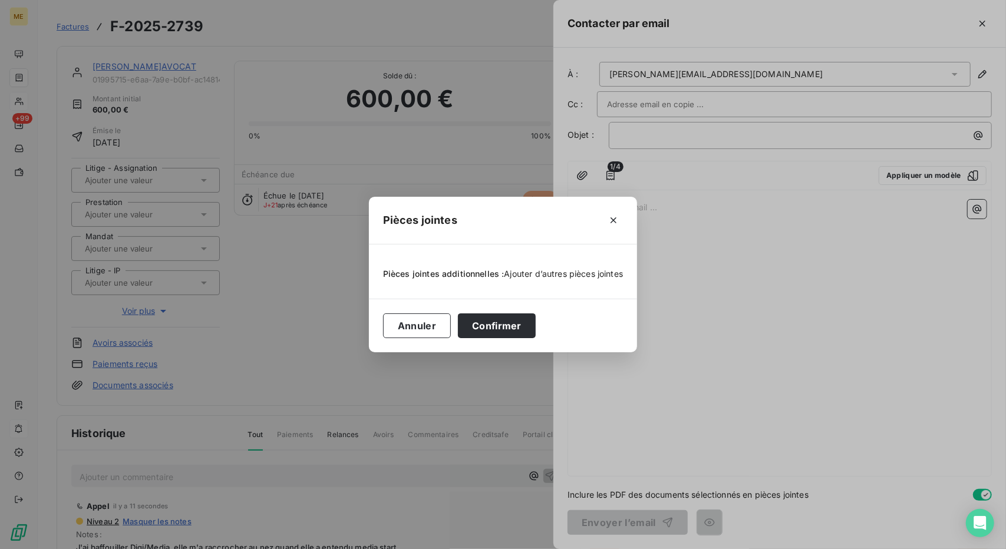
click at [562, 275] on span "Ajouter d’autres pièces jointes" at bounding box center [563, 274] width 119 height 10
click at [827, 190] on div "Pièces jointes Pièces jointes additionnelles : Ajouter d’autres pièces jointes …" at bounding box center [503, 274] width 1006 height 549
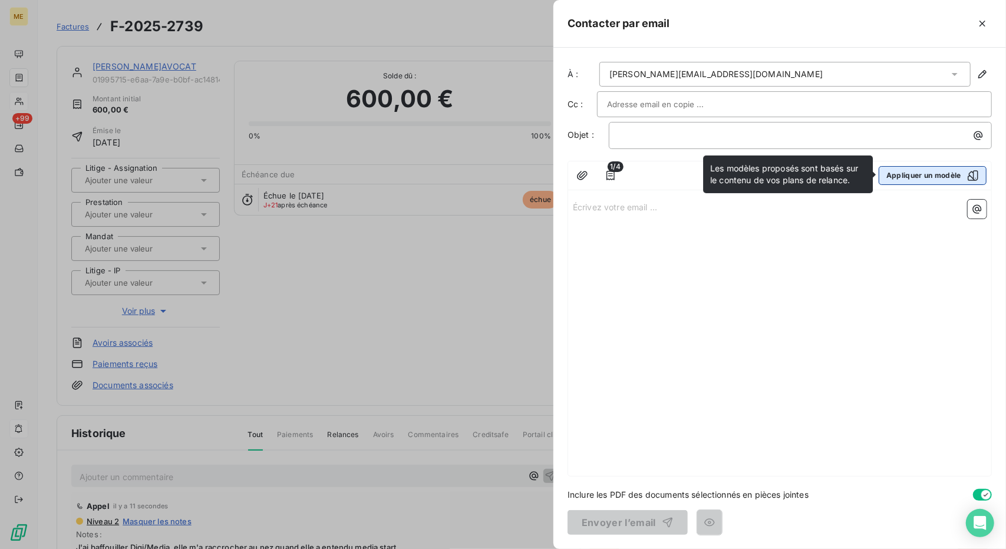
click at [944, 173] on button "Appliquer un modèle" at bounding box center [933, 175] width 108 height 19
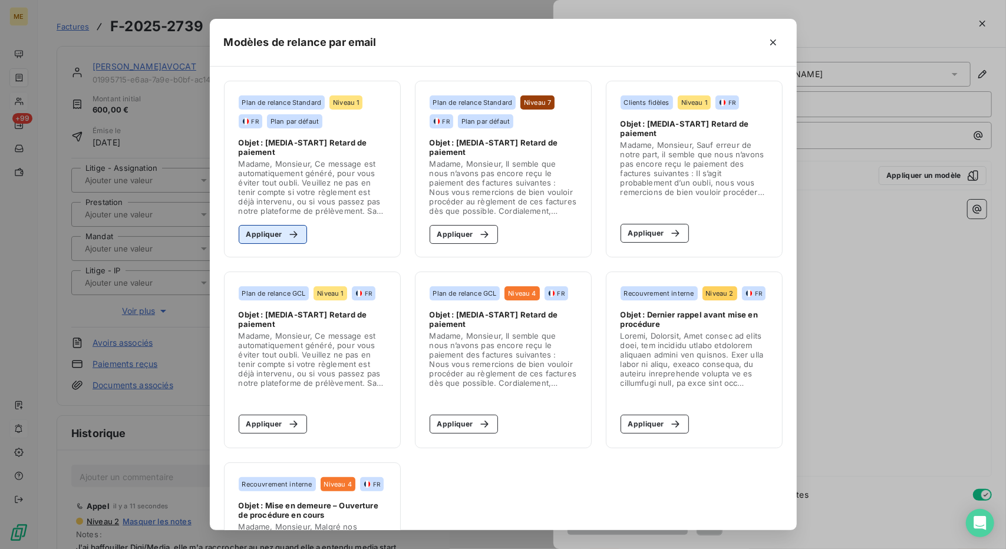
click at [275, 230] on button "Appliquer" at bounding box center [273, 234] width 69 height 19
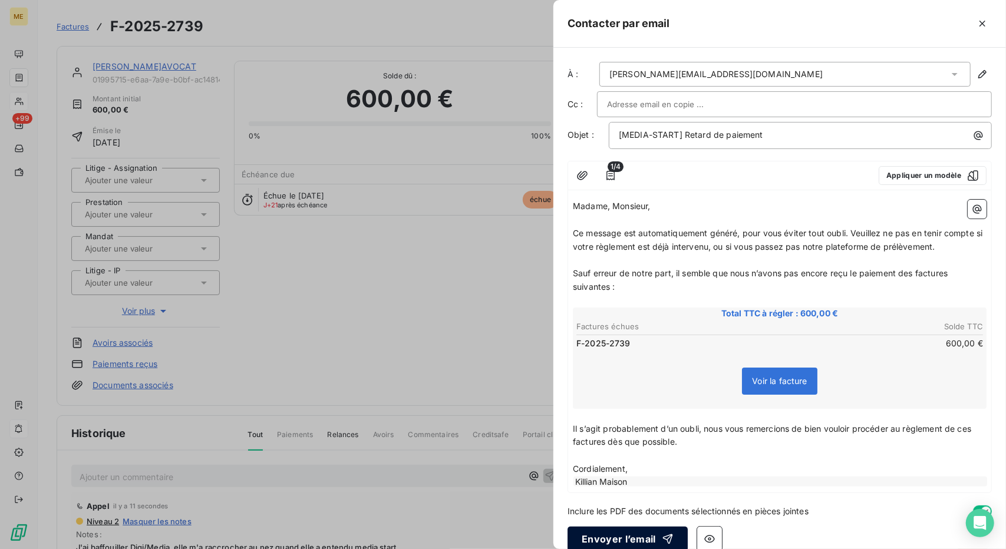
click at [646, 531] on button "Envoyer l’email" at bounding box center [627, 539] width 120 height 25
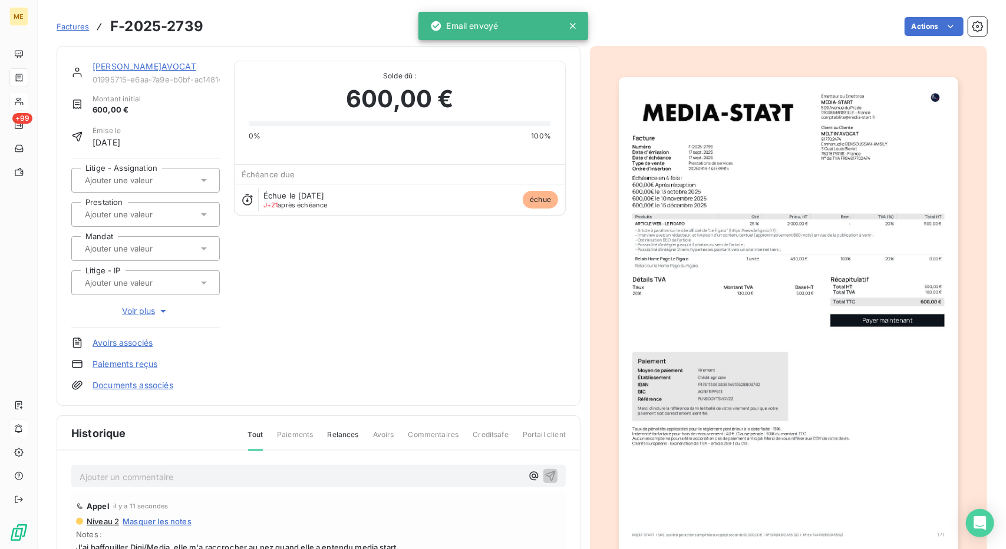
click at [116, 68] on link "MELTIN'AVOCAT" at bounding box center [145, 66] width 104 height 10
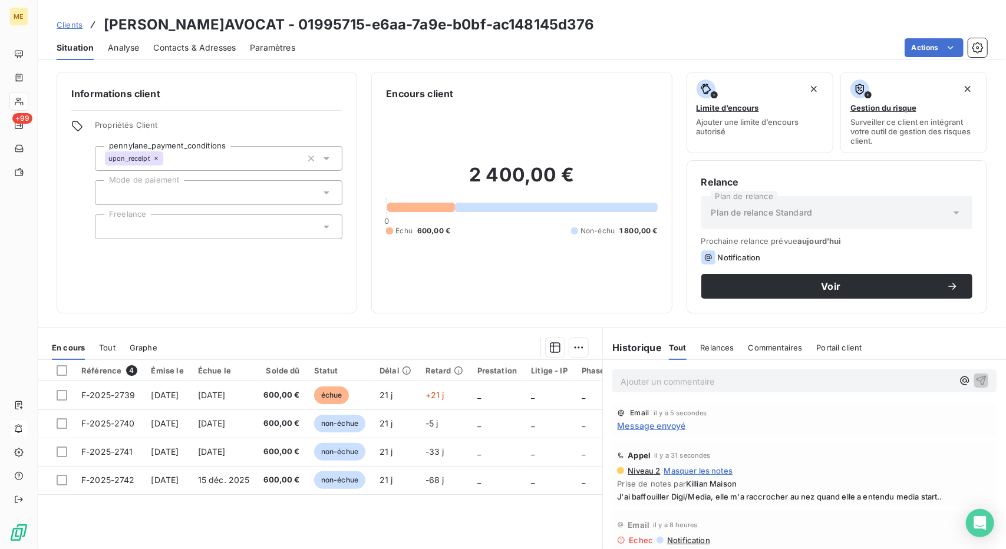
click at [469, 375] on th "Retard" at bounding box center [444, 370] width 52 height 21
click at [77, 27] on span "Clients" at bounding box center [70, 24] width 26 height 9
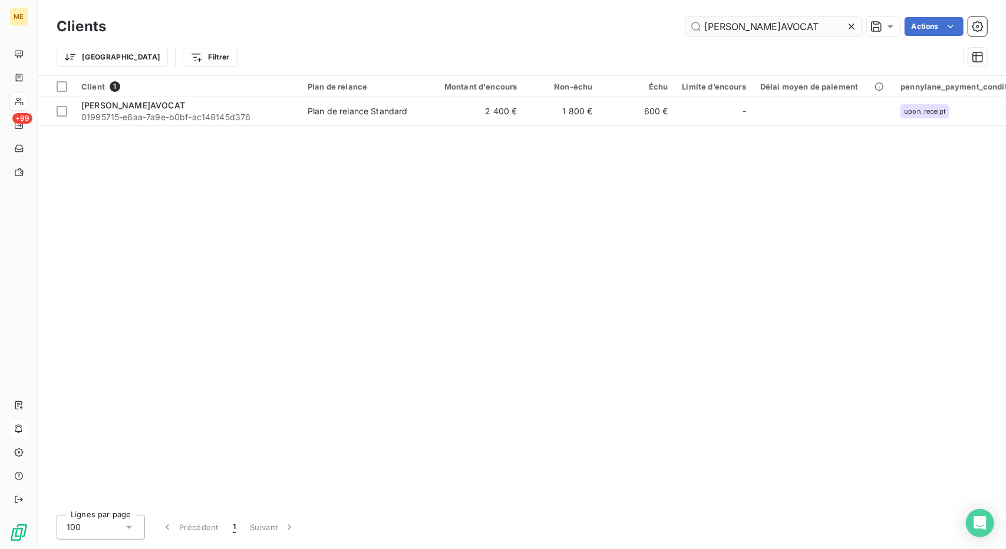
click at [756, 25] on input "MELTIN'AVOCAT" at bounding box center [773, 26] width 177 height 19
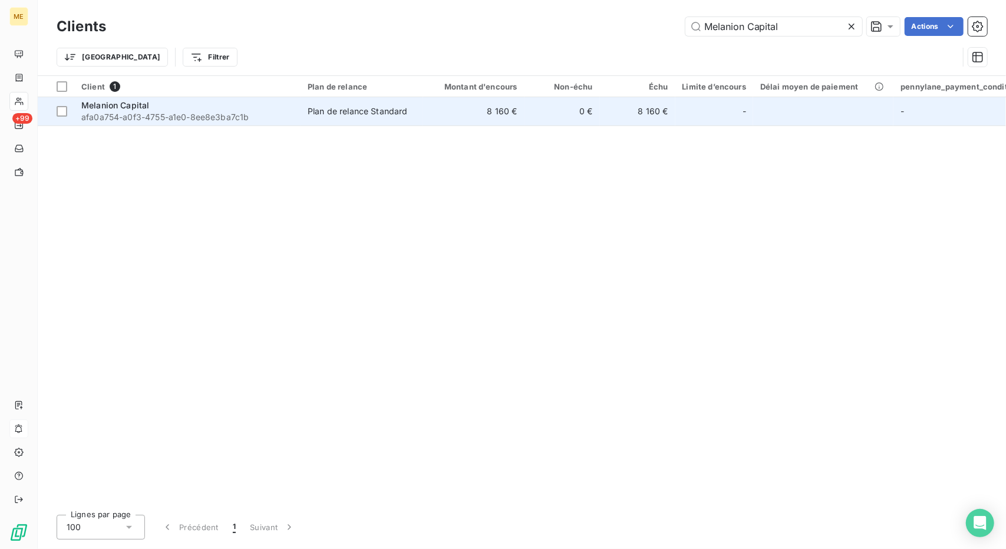
type input "Melanion Capital"
click at [540, 106] on td "0 €" at bounding box center [561, 111] width 75 height 28
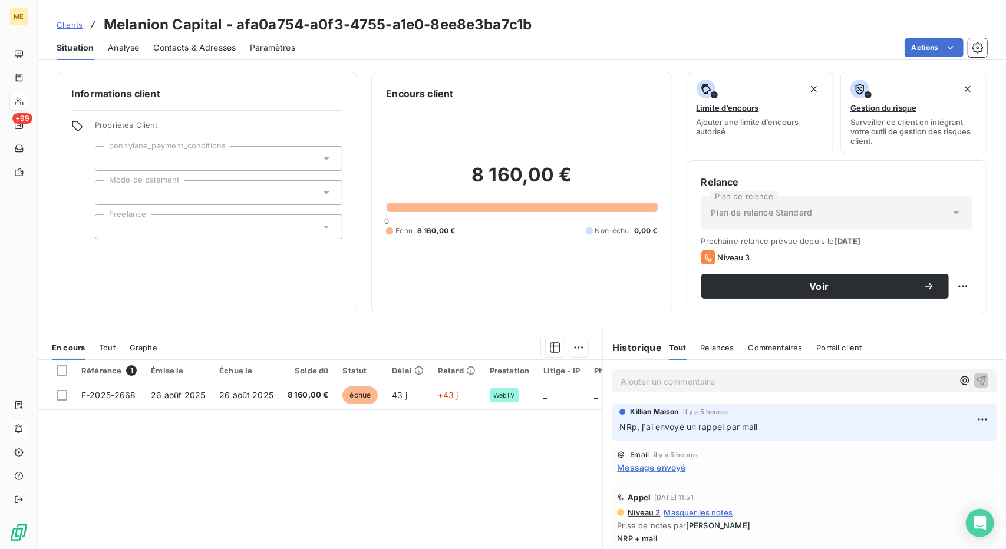
click at [75, 25] on span "Clients" at bounding box center [70, 24] width 26 height 9
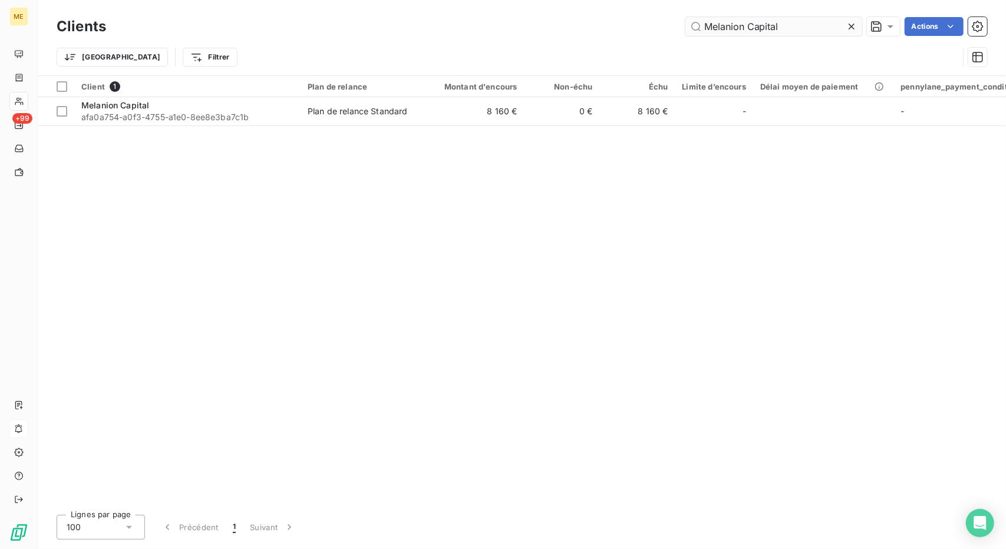
click at [723, 25] on input "Melanion Capital" at bounding box center [773, 26] width 177 height 19
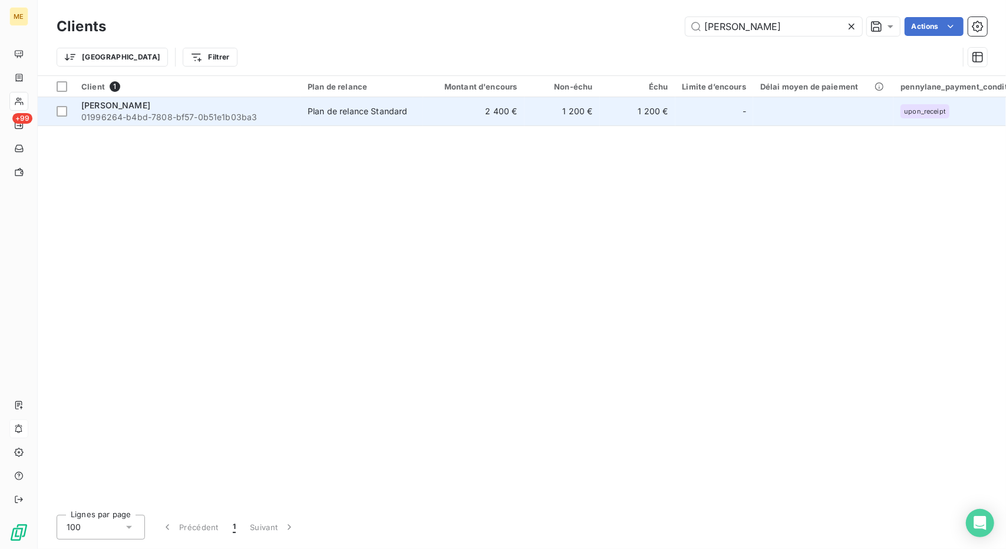
type input "MARION DOS SANTOS"
click at [476, 123] on td "2 400 €" at bounding box center [473, 111] width 101 height 28
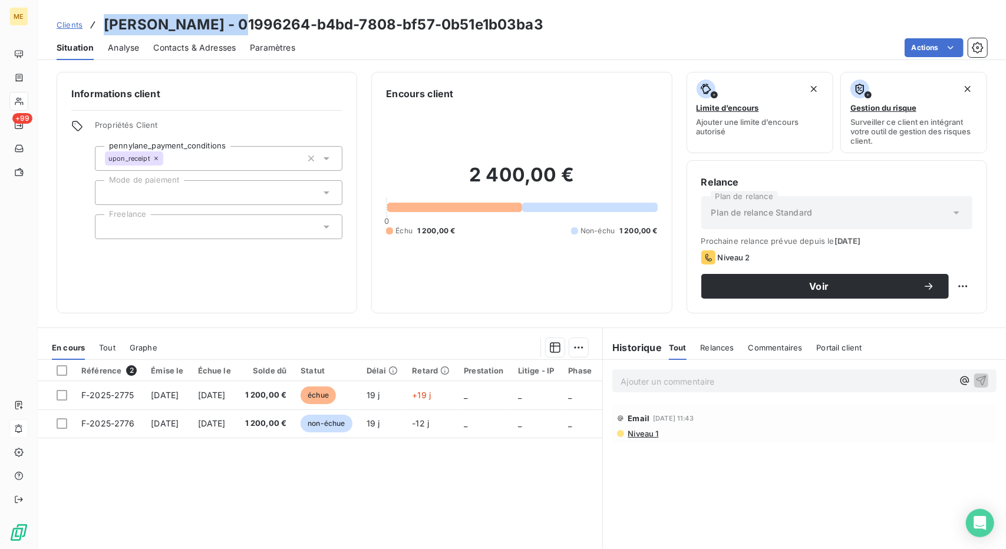
drag, startPoint x: 105, startPoint y: 28, endPoint x: 256, endPoint y: 24, distance: 150.9
click at [256, 24] on h3 "MARION DOS SANTOS - 01996264-b4bd-7808-bf57-0b51e1b03ba3" at bounding box center [324, 24] width 440 height 21
copy h3 "MARION DOS SANTOS"
click at [184, 54] on div "Contacts & Adresses" at bounding box center [194, 47] width 83 height 25
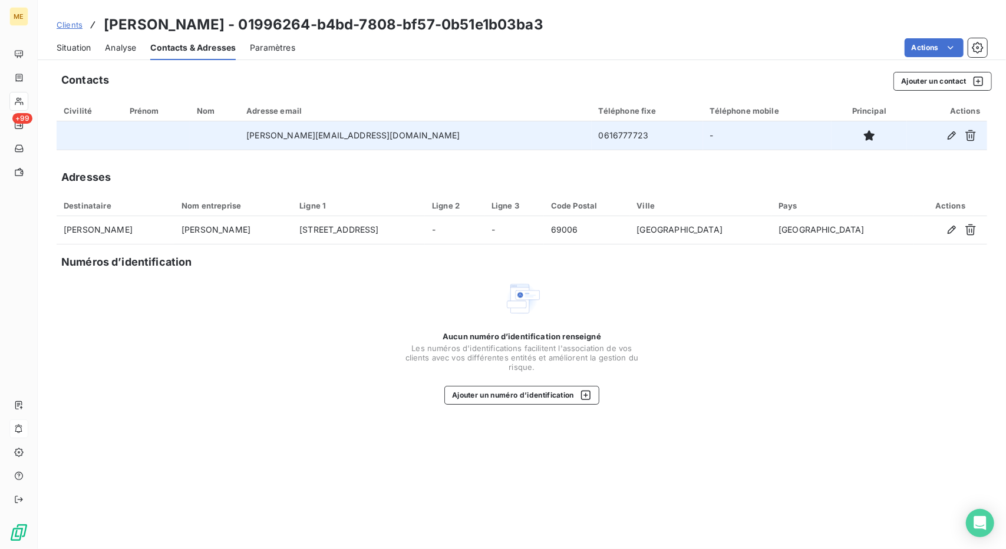
click at [592, 134] on td "0616777723" at bounding box center [647, 135] width 111 height 28
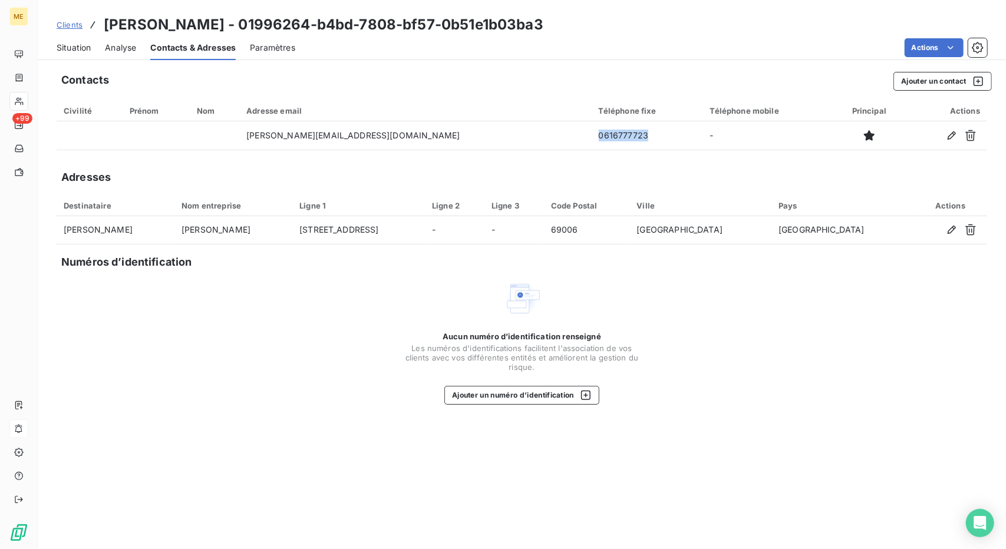
click at [80, 44] on span "Situation" at bounding box center [74, 48] width 34 height 12
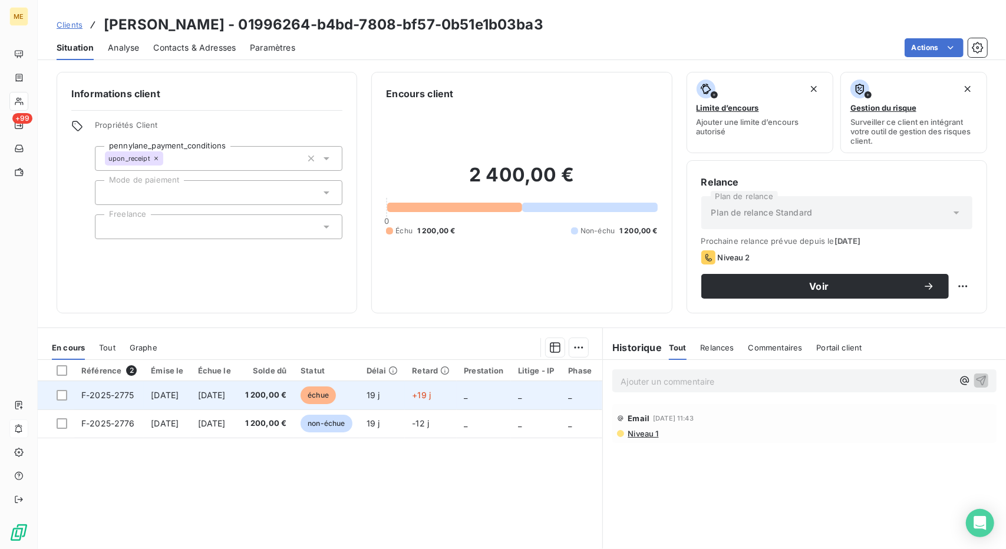
click at [294, 384] on td "1 200,00 €" at bounding box center [266, 395] width 56 height 28
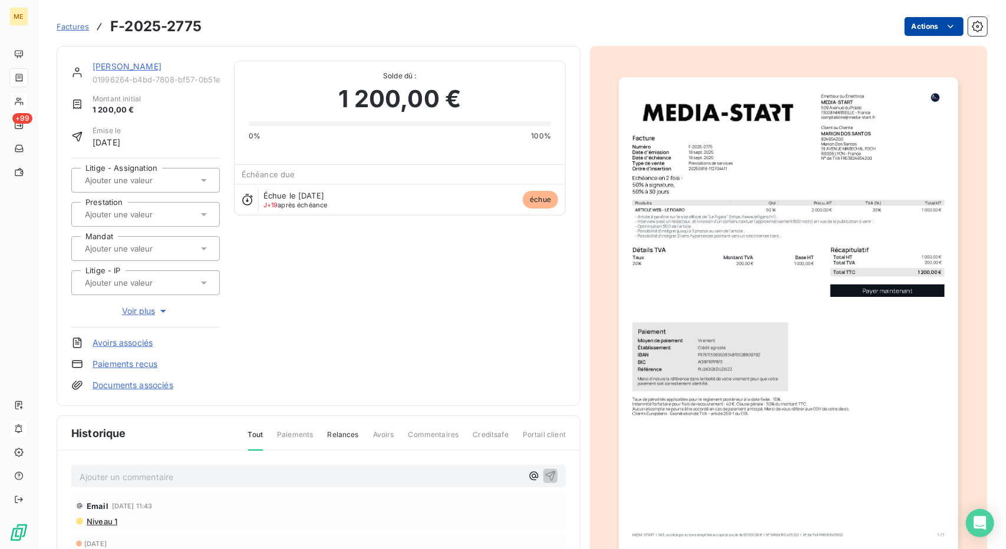
click at [931, 23] on html "ME +99 Factures F-2025-2775 Actions MARION DOS SANTOS 01996264-b4bd-7808-bf57-0…" at bounding box center [503, 274] width 1006 height 549
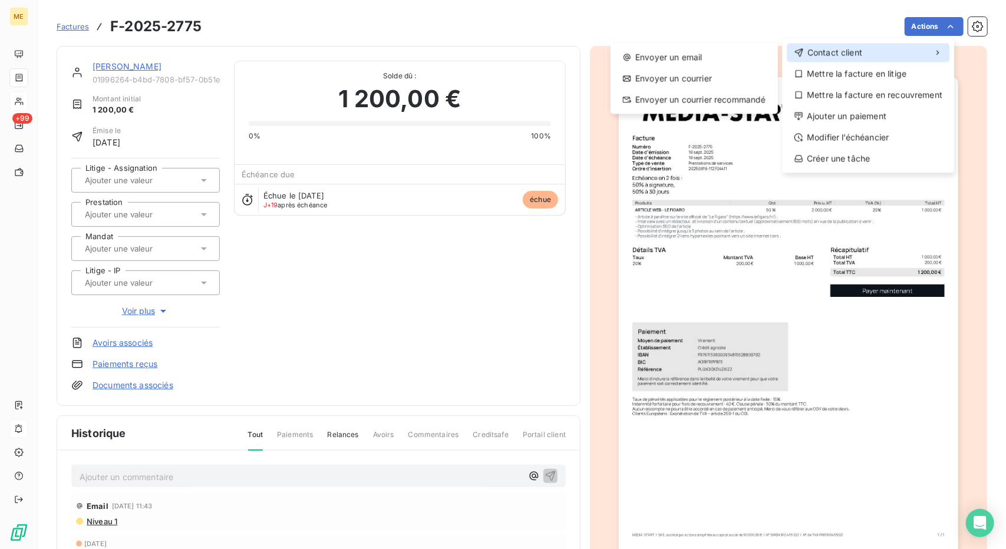
click at [875, 50] on div "Contact client" at bounding box center [868, 52] width 163 height 19
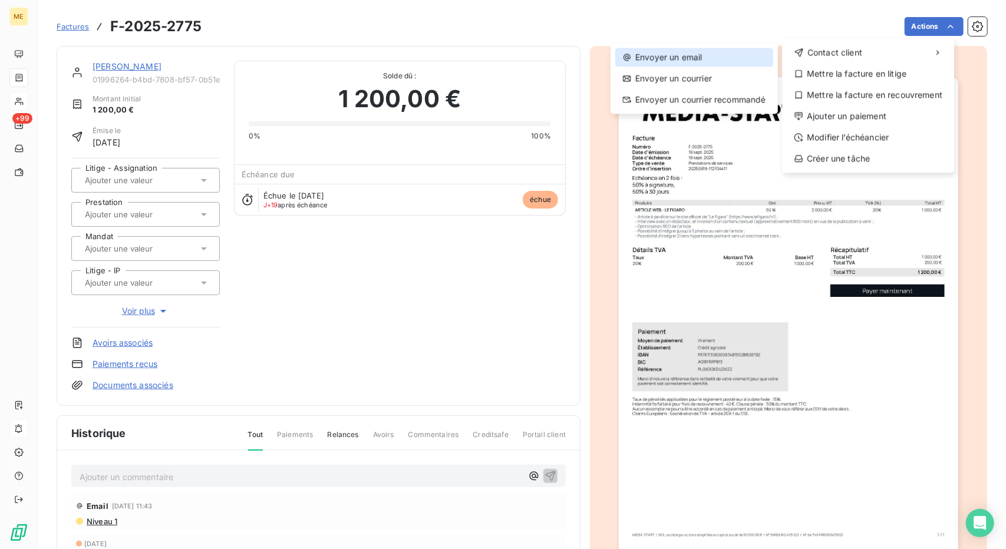
click at [720, 49] on div "Envoyer un email" at bounding box center [694, 57] width 158 height 19
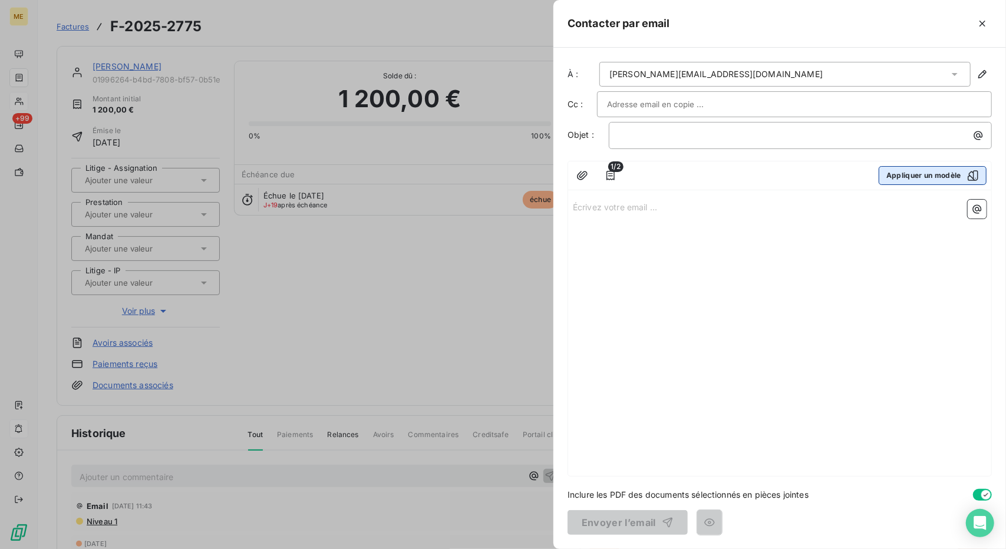
click at [917, 173] on button "Appliquer un modèle" at bounding box center [933, 175] width 108 height 19
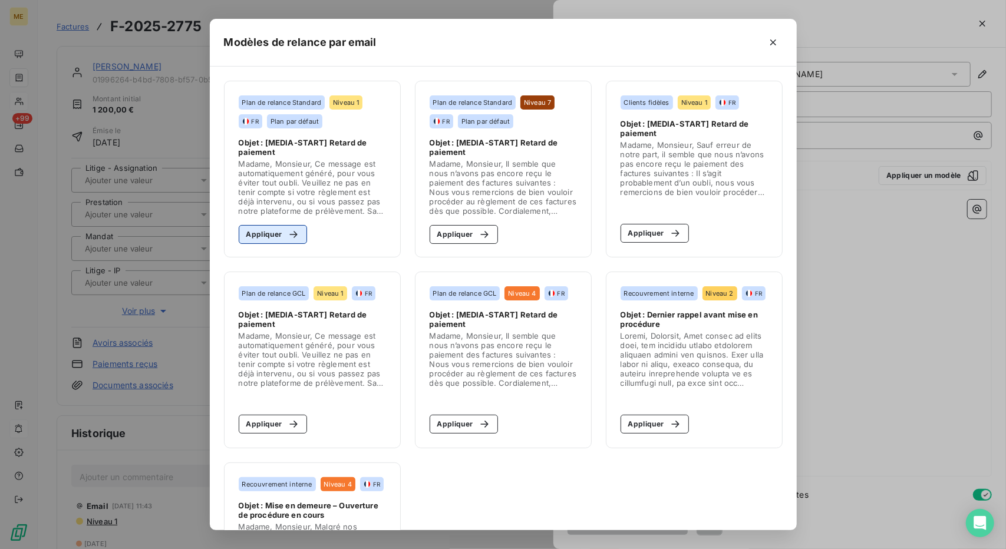
click at [273, 233] on button "Appliquer" at bounding box center [273, 234] width 69 height 19
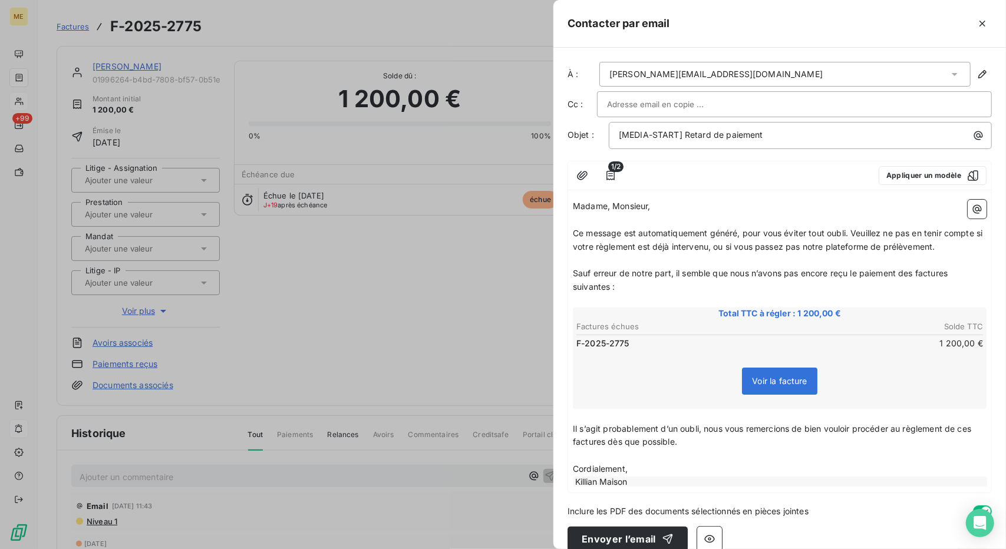
click at [290, 237] on div at bounding box center [503, 274] width 1006 height 549
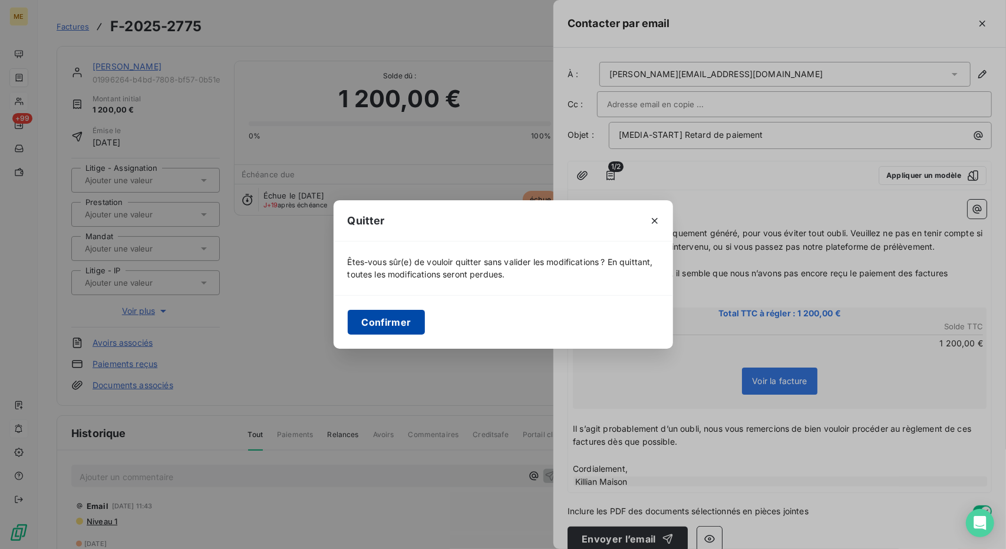
click at [384, 325] on button "Confirmer" at bounding box center [387, 322] width 78 height 25
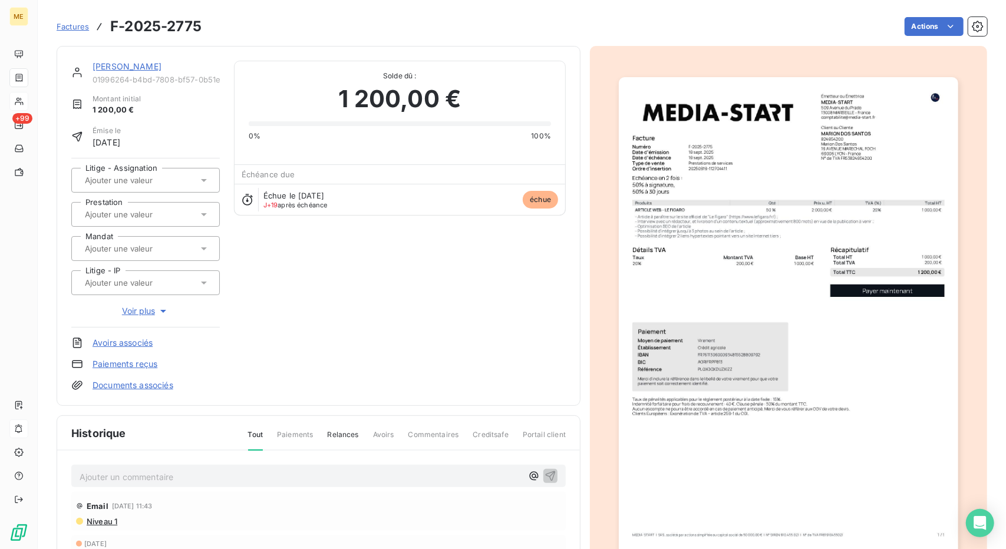
click at [938, 14] on div "Factures F-2025-2775 Actions" at bounding box center [522, 26] width 931 height 25
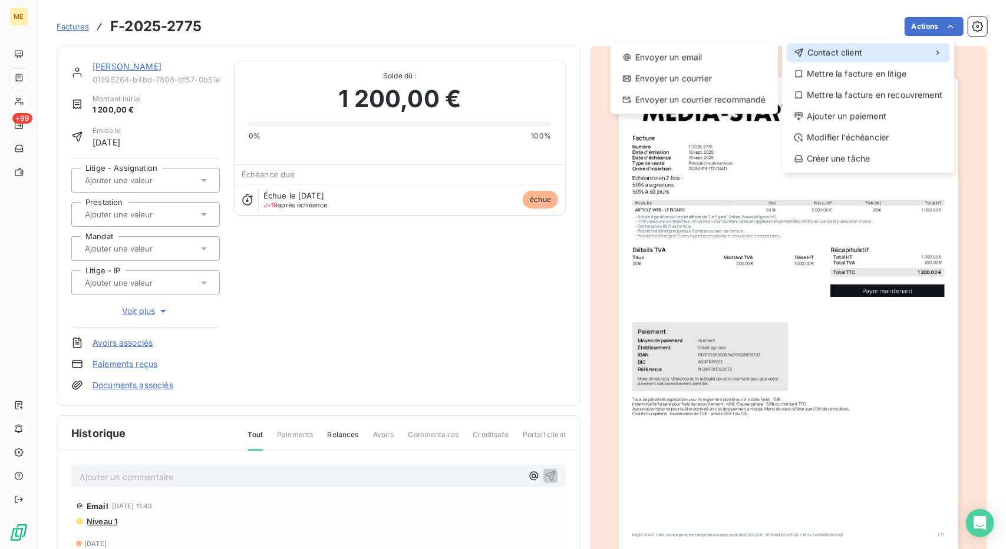
click at [883, 51] on div "Contact client" at bounding box center [868, 52] width 163 height 19
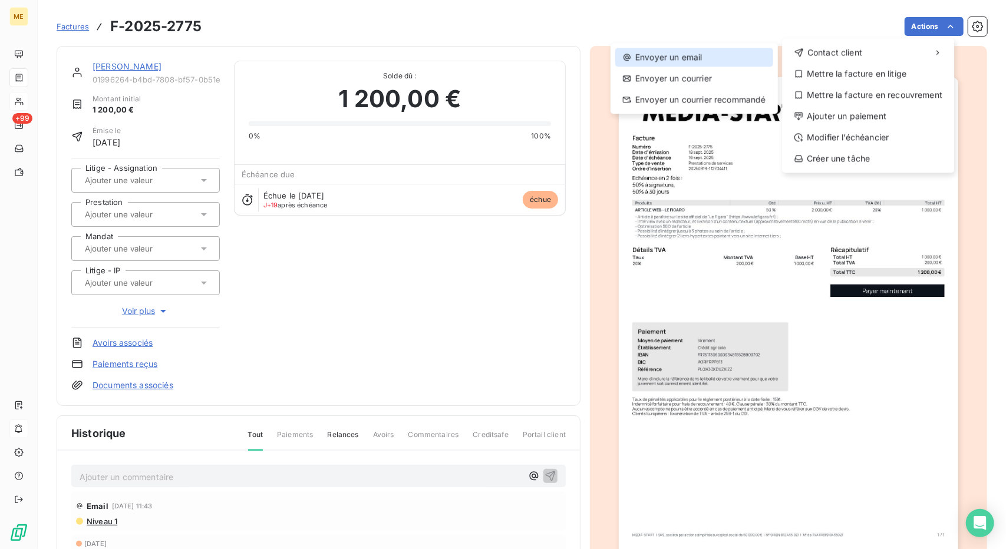
click at [735, 60] on div "Envoyer un email" at bounding box center [694, 57] width 158 height 19
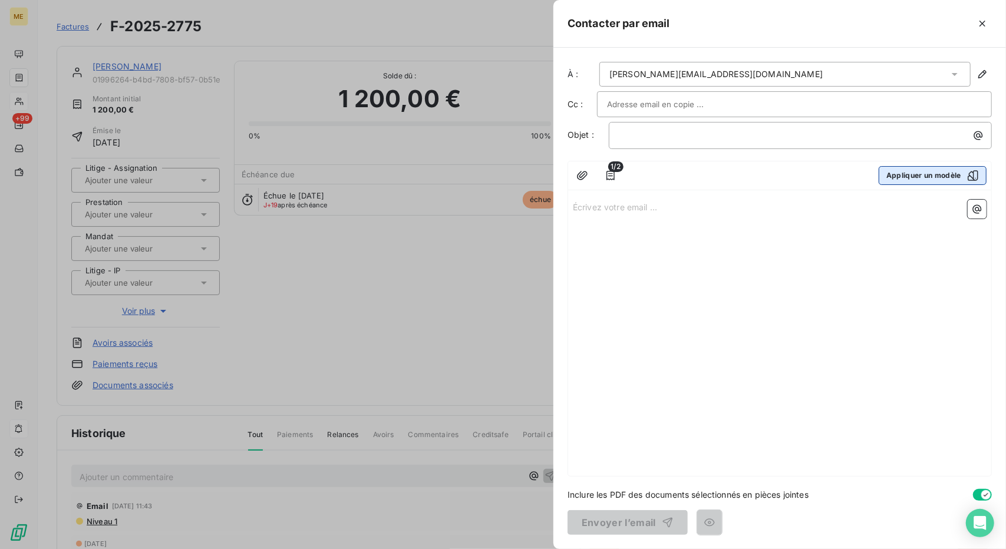
click at [932, 174] on button "Appliquer un modèle" at bounding box center [933, 175] width 108 height 19
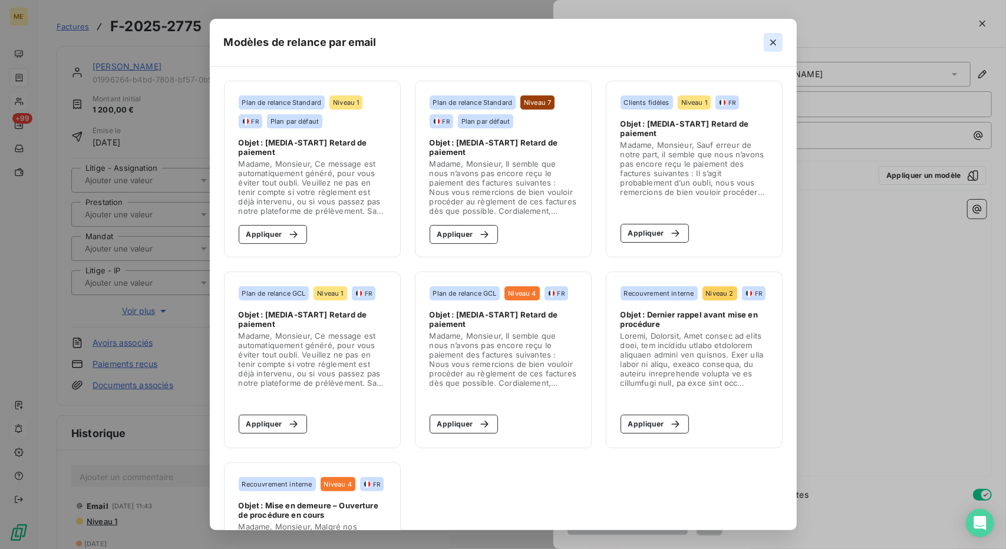
click at [776, 41] on icon "button" at bounding box center [773, 42] width 6 height 6
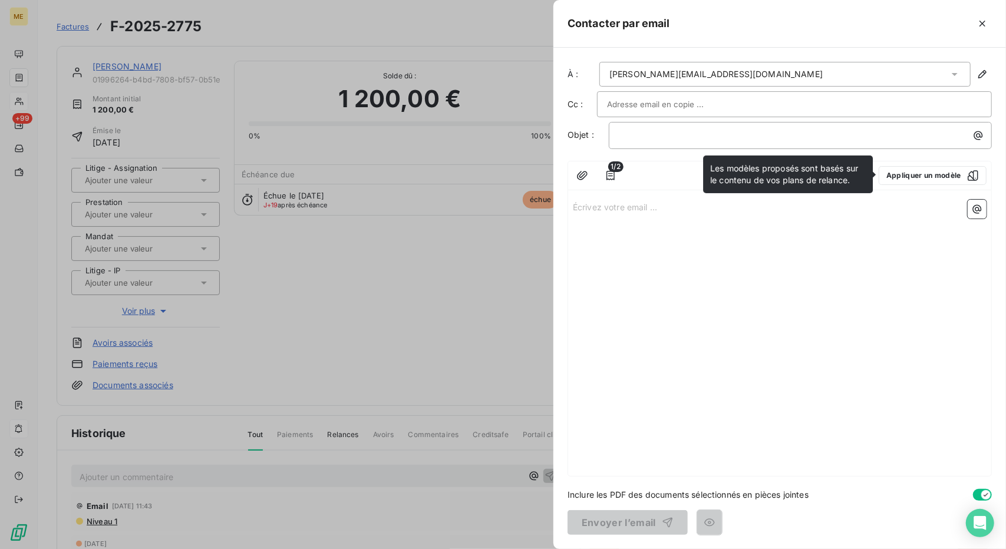
click at [482, 93] on div at bounding box center [503, 274] width 1006 height 549
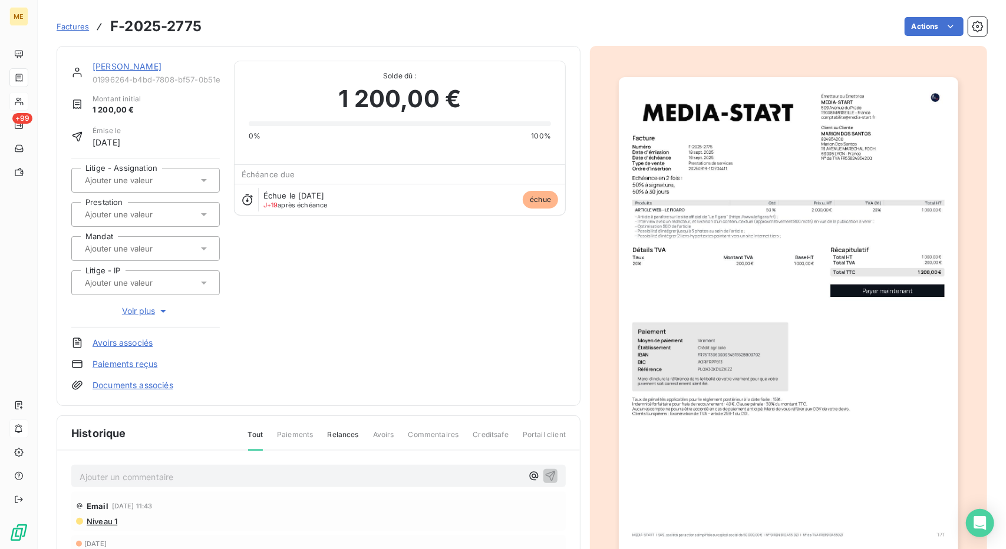
click at [132, 67] on link "MARION DOS SANTOS" at bounding box center [127, 66] width 69 height 10
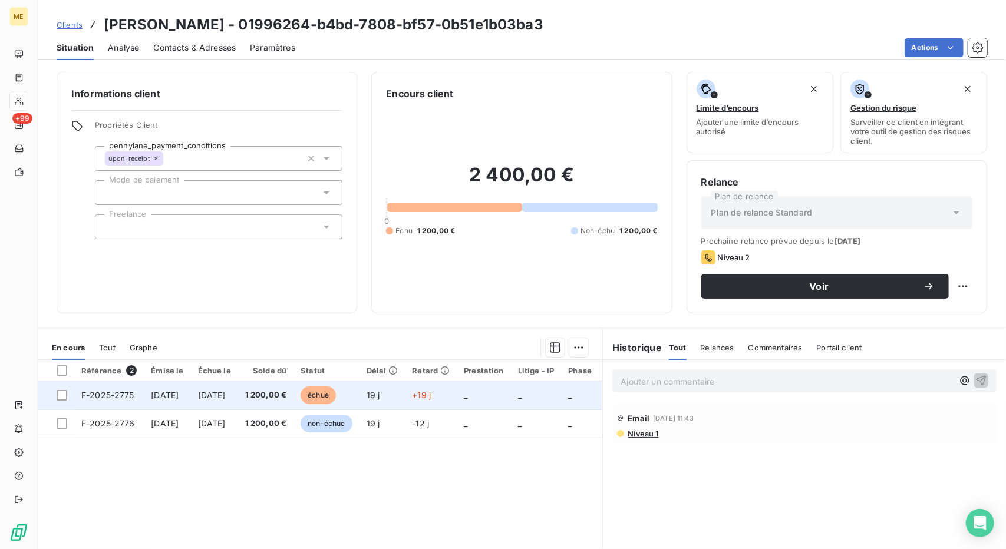
click at [401, 390] on td "19 j" at bounding box center [382, 395] width 46 height 28
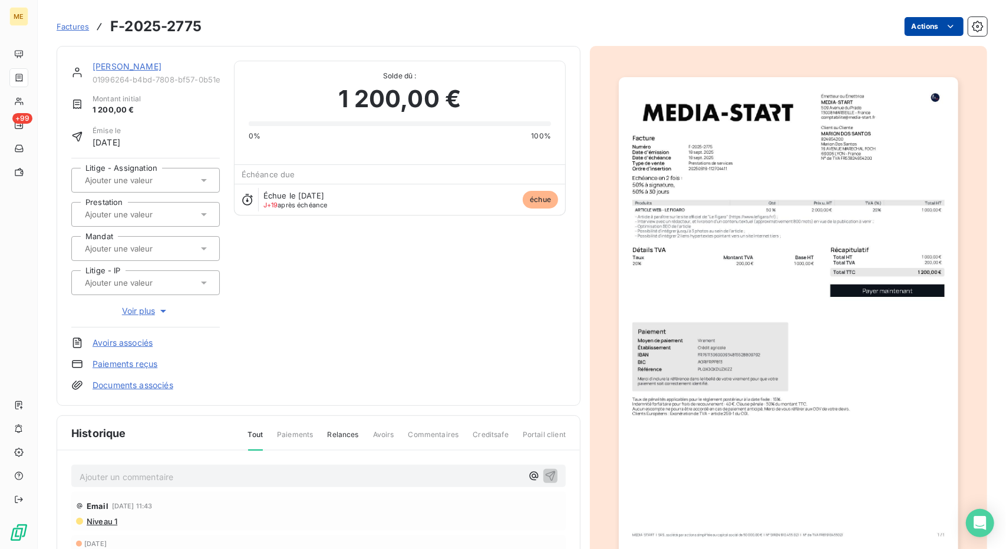
click at [915, 29] on html "ME +99 Factures F-2025-2775 Actions MARION DOS SANTOS 01996264-b4bd-7808-bf57-0…" at bounding box center [503, 274] width 1006 height 549
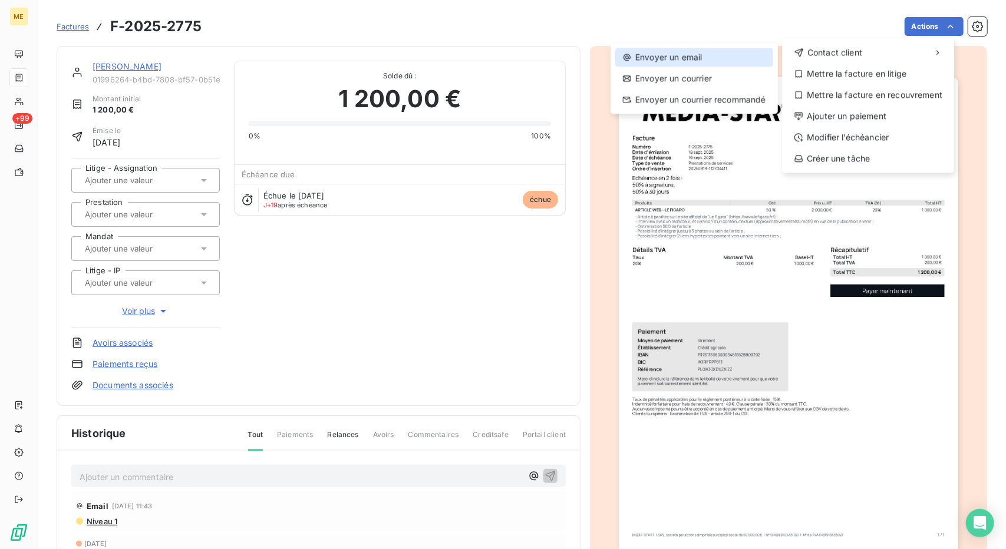
click at [750, 60] on div "Envoyer un email" at bounding box center [694, 57] width 158 height 19
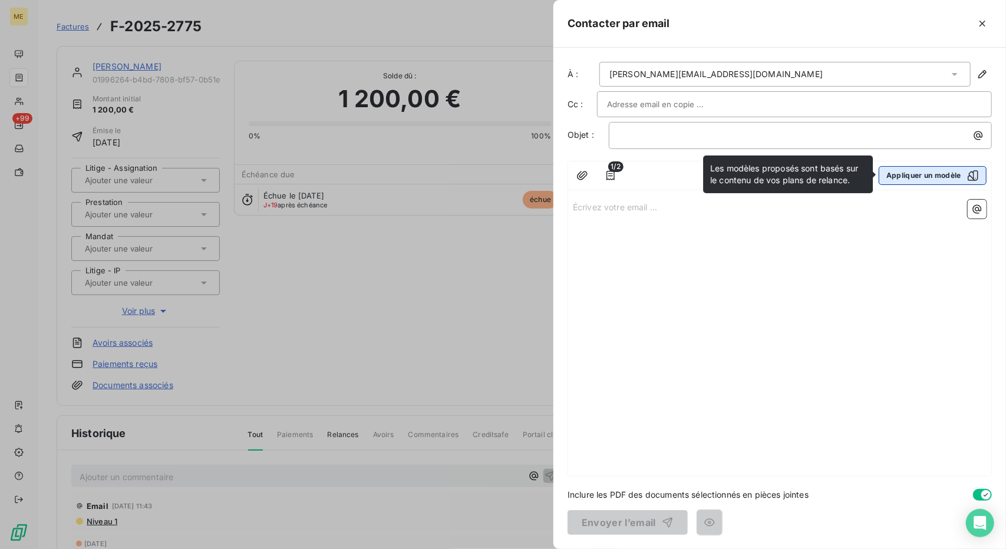
click at [910, 176] on button "Appliquer un modèle" at bounding box center [933, 175] width 108 height 19
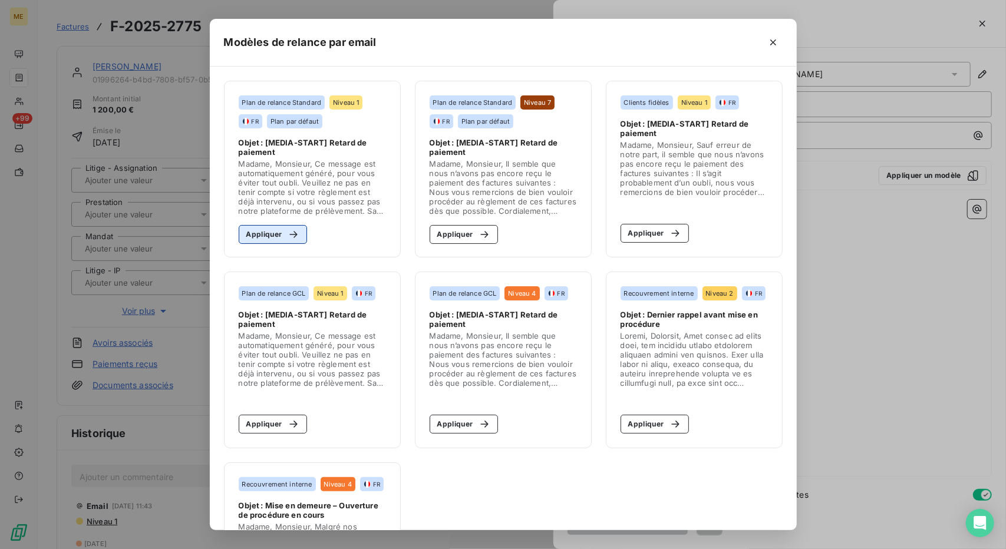
click at [266, 230] on button "Appliquer" at bounding box center [273, 234] width 69 height 19
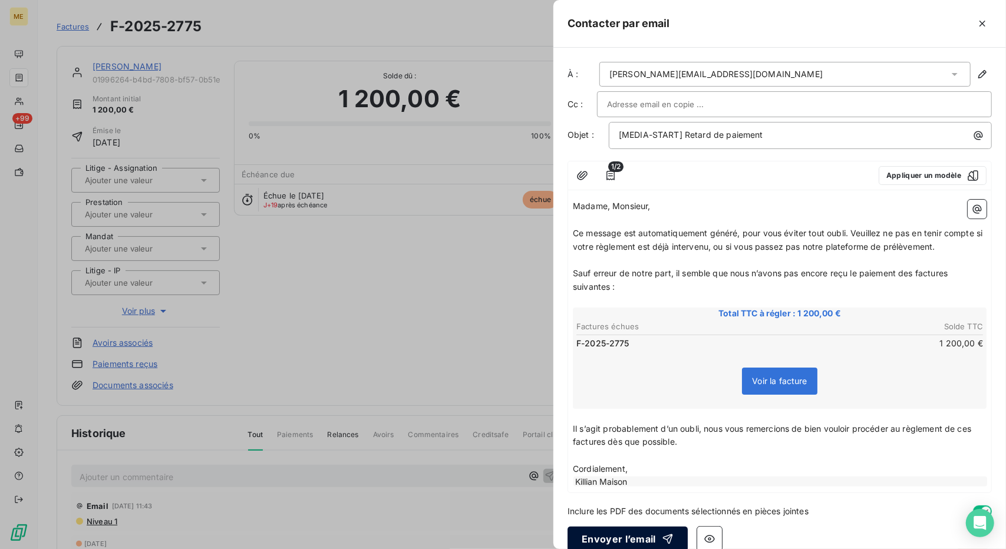
click at [644, 533] on button "Envoyer l’email" at bounding box center [627, 539] width 120 height 25
